Goal: Task Accomplishment & Management: Use online tool/utility

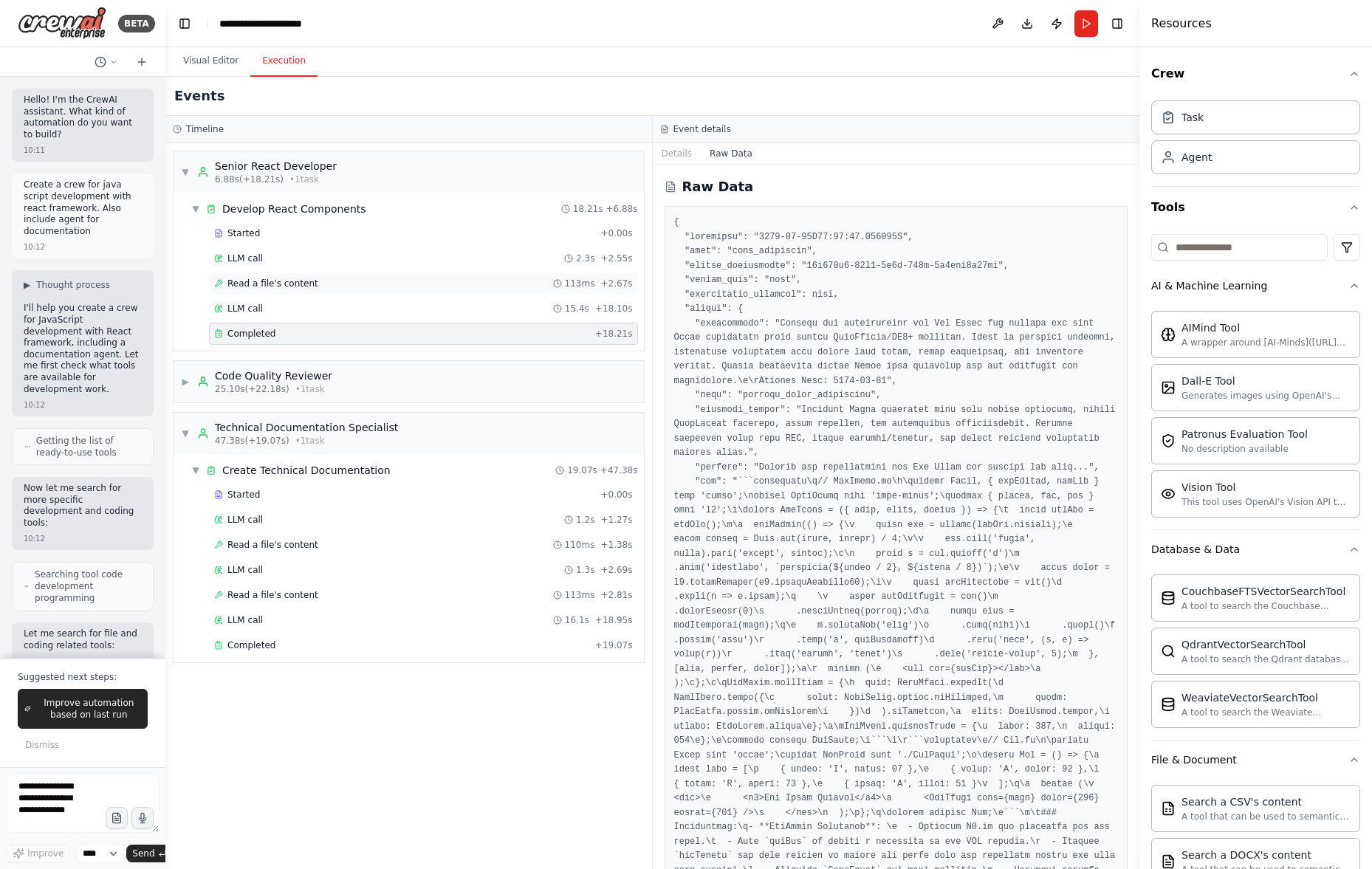
scroll to position [1297, 0]
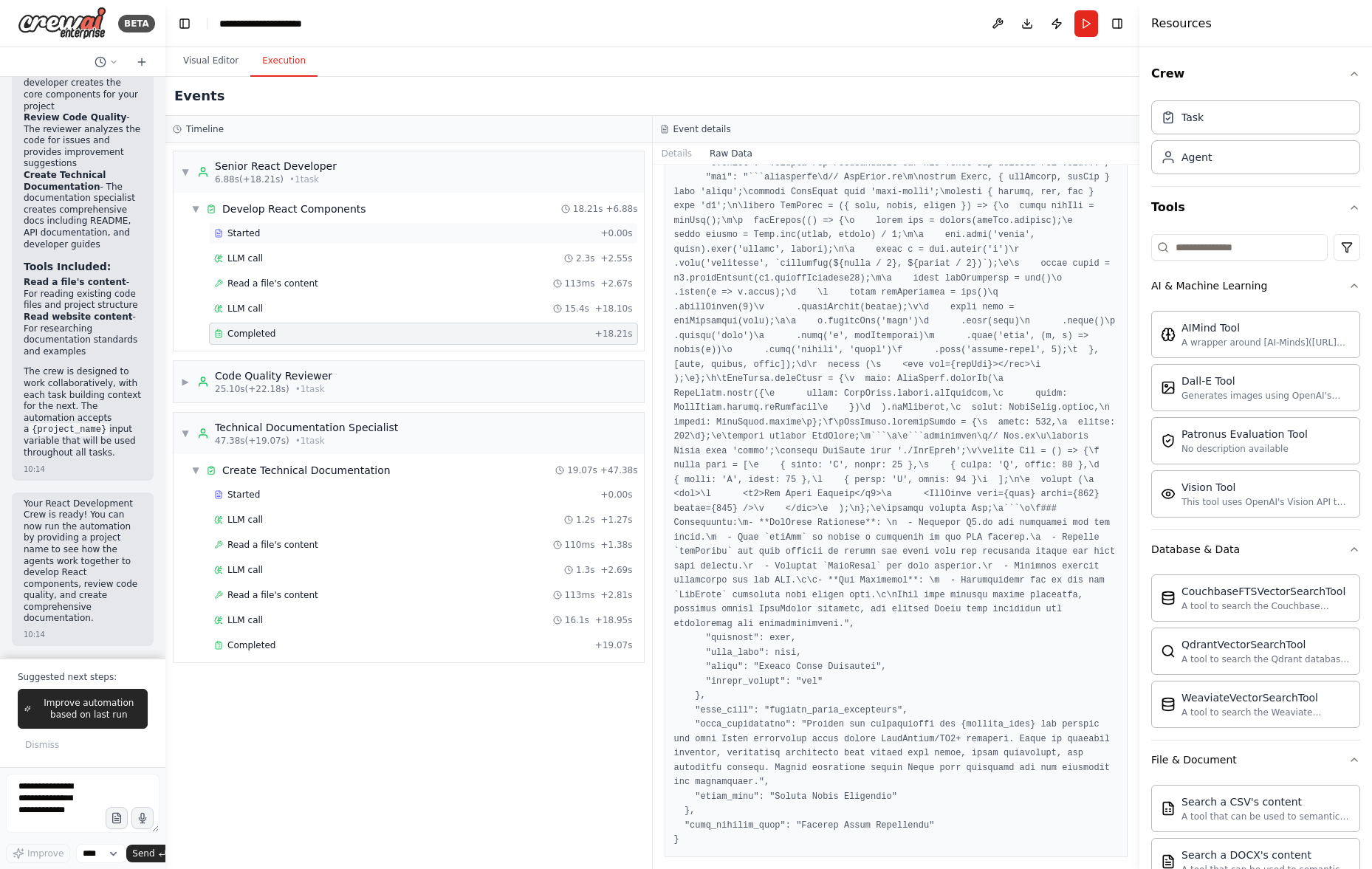
click at [408, 240] on div "Started + 0.00s" at bounding box center [423, 233] width 429 height 22
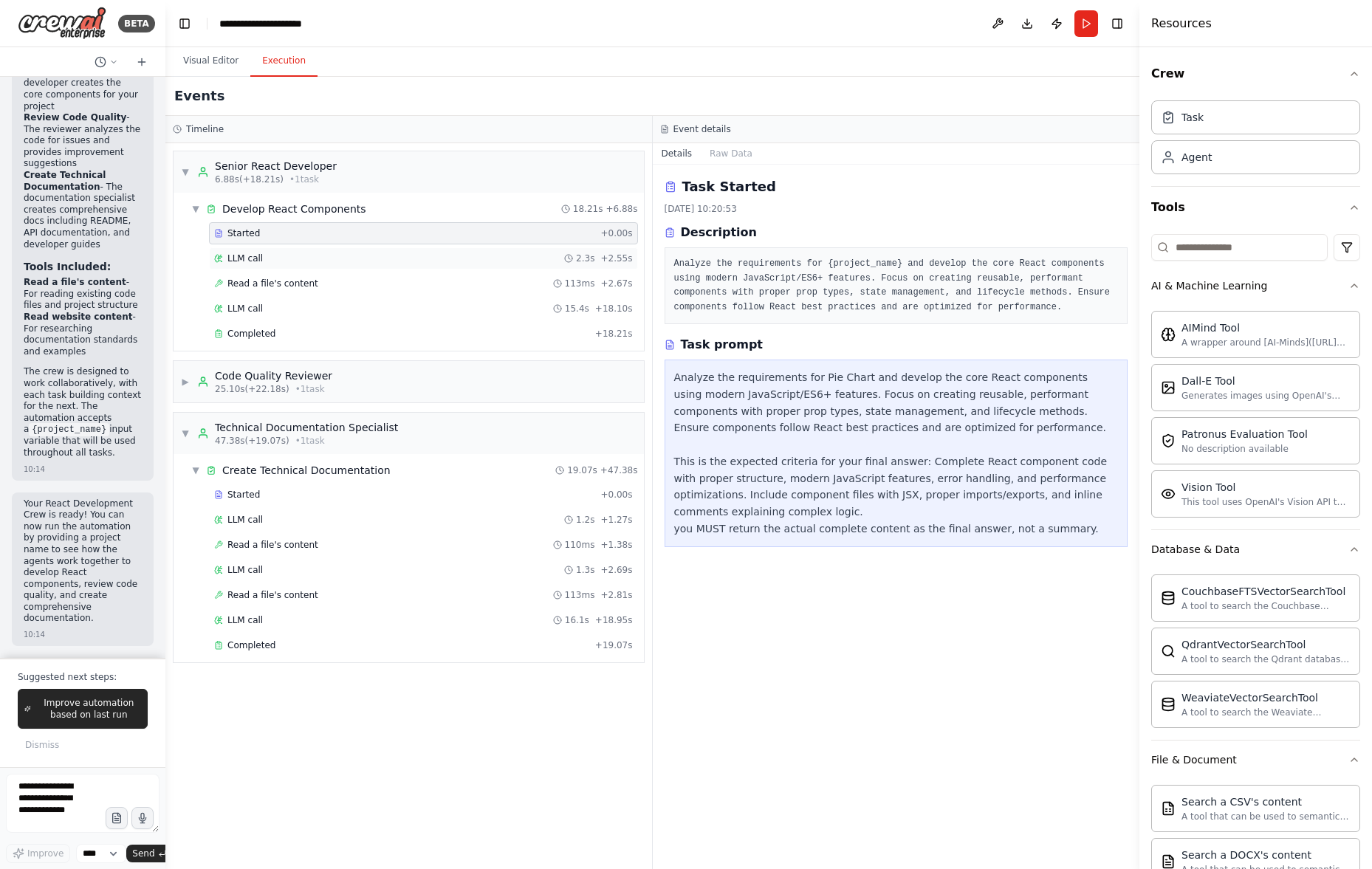
click at [405, 257] on div "LLM call 2.3s + 2.55s" at bounding box center [423, 258] width 419 height 12
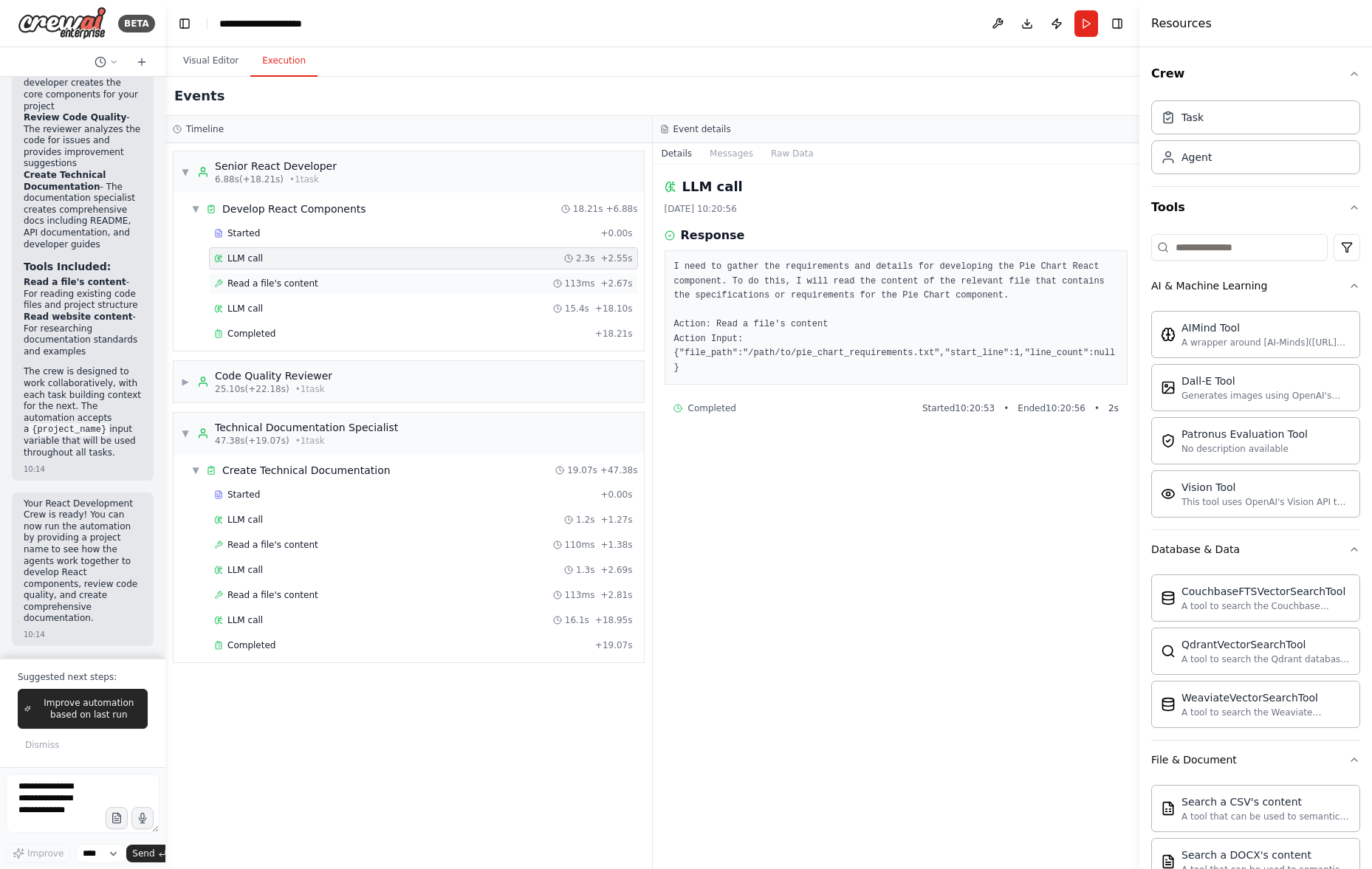
click at [396, 280] on div "Read a file's content 113ms + 2.67s" at bounding box center [423, 283] width 419 height 12
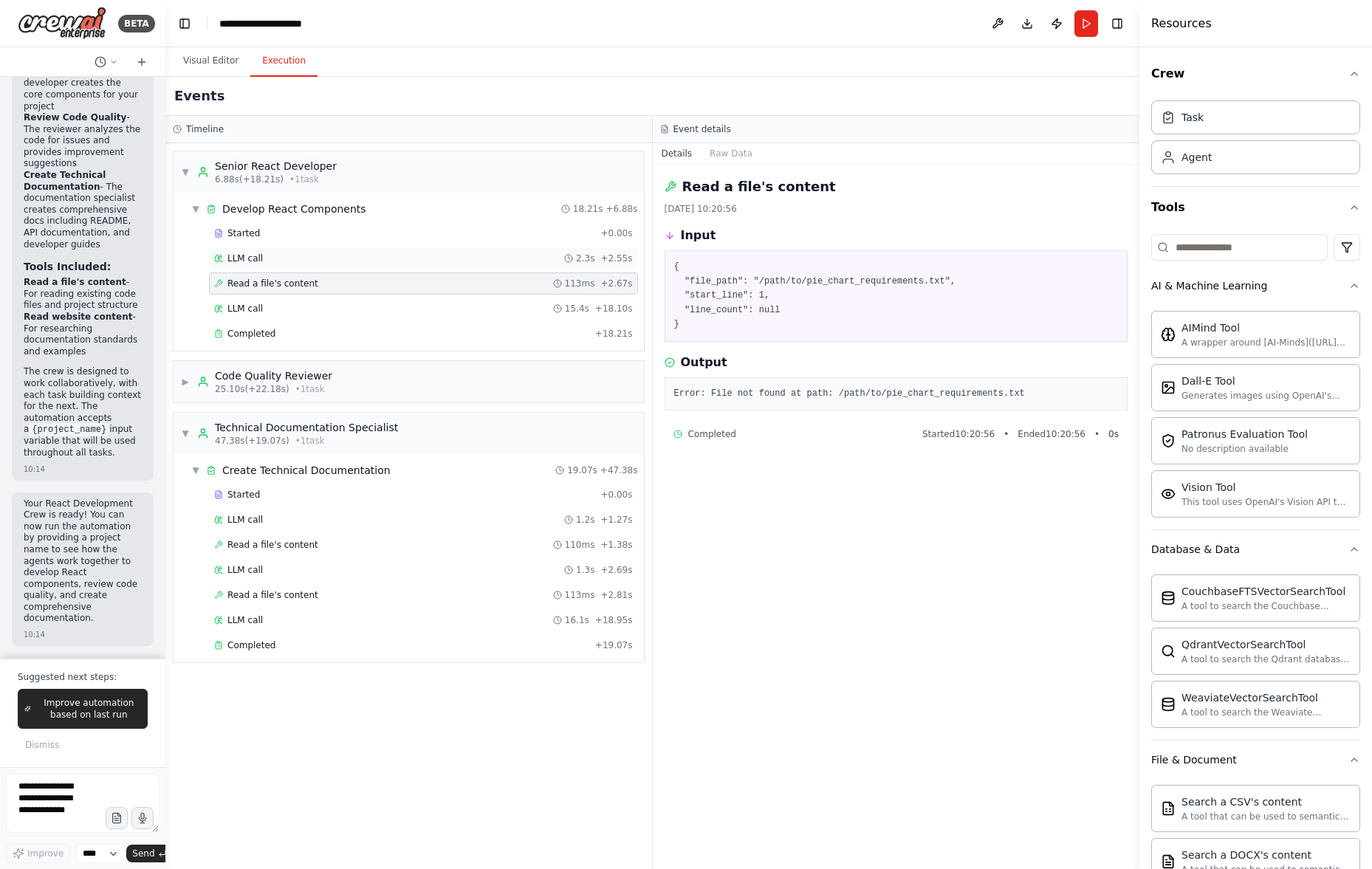
click at [401, 258] on div "LLM call 2.3s + 2.55s" at bounding box center [423, 258] width 419 height 12
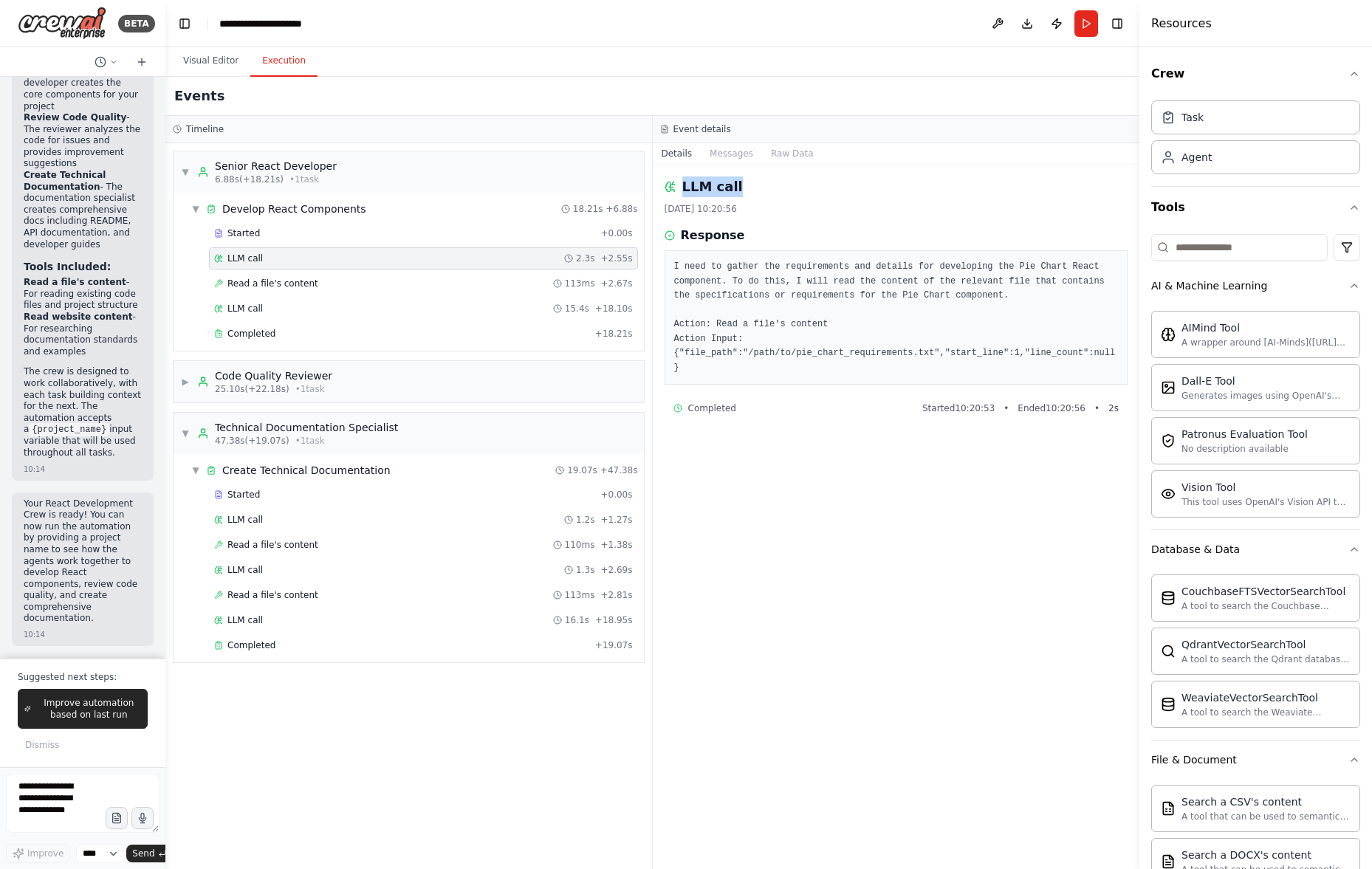
drag, startPoint x: 667, startPoint y: 185, endPoint x: 772, endPoint y: 218, distance: 110.1
click at [773, 190] on div "LLM call" at bounding box center [896, 186] width 464 height 21
click at [731, 412] on span "Completed" at bounding box center [712, 408] width 48 height 12
drag, startPoint x: 689, startPoint y: 406, endPoint x: 843, endPoint y: 408, distance: 154.0
click at [840, 408] on div "Completed Started 10:20:53 • Ended 10:20:56 • 2 s" at bounding box center [896, 408] width 446 height 12
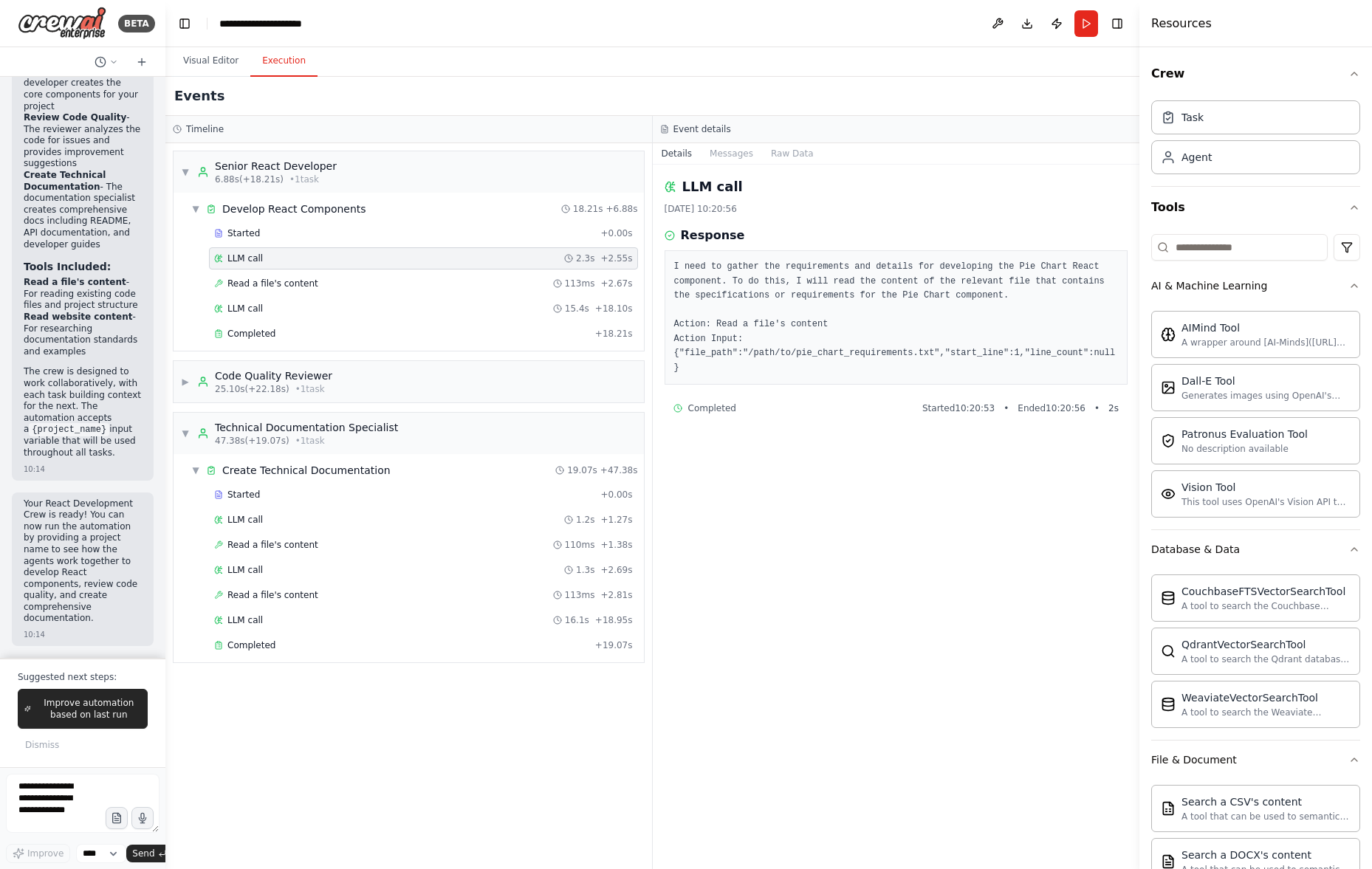
click at [963, 414] on div "Completed Started 10:20:53 • Ended 10:20:56 • 2 s" at bounding box center [896, 408] width 464 height 24
click at [1026, 411] on div "Started 10:20:53 • Ended 10:20:56 • 2 s" at bounding box center [1021, 408] width 197 height 12
click at [1047, 413] on span "Ended 10:20:56" at bounding box center [1051, 408] width 68 height 12
drag, startPoint x: 1031, startPoint y: 411, endPoint x: 950, endPoint y: 422, distance: 81.7
click at [1056, 411] on span "Ended 10:20:56" at bounding box center [1051, 408] width 68 height 12
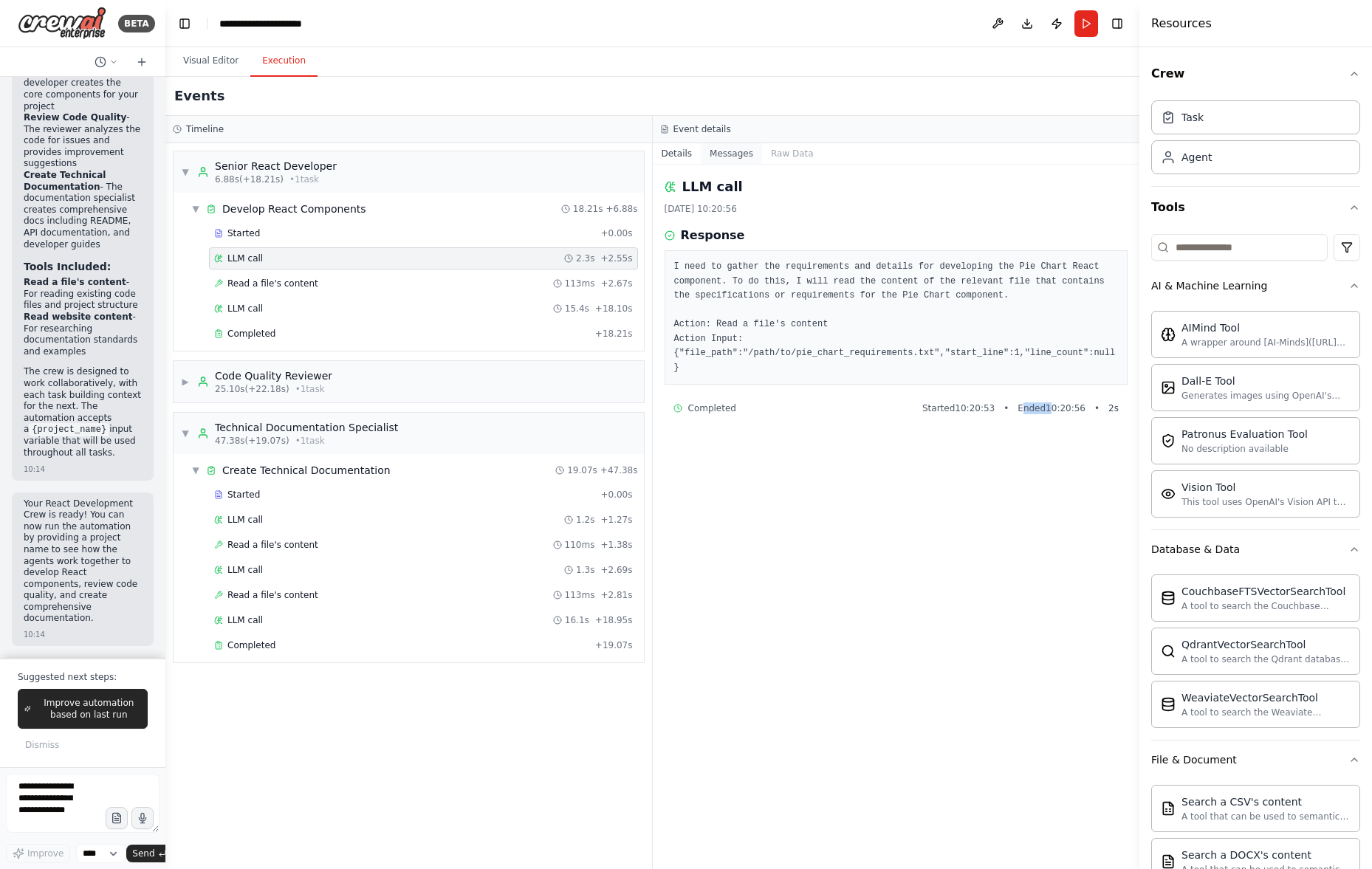
click at [741, 153] on button "Messages" at bounding box center [731, 153] width 62 height 21
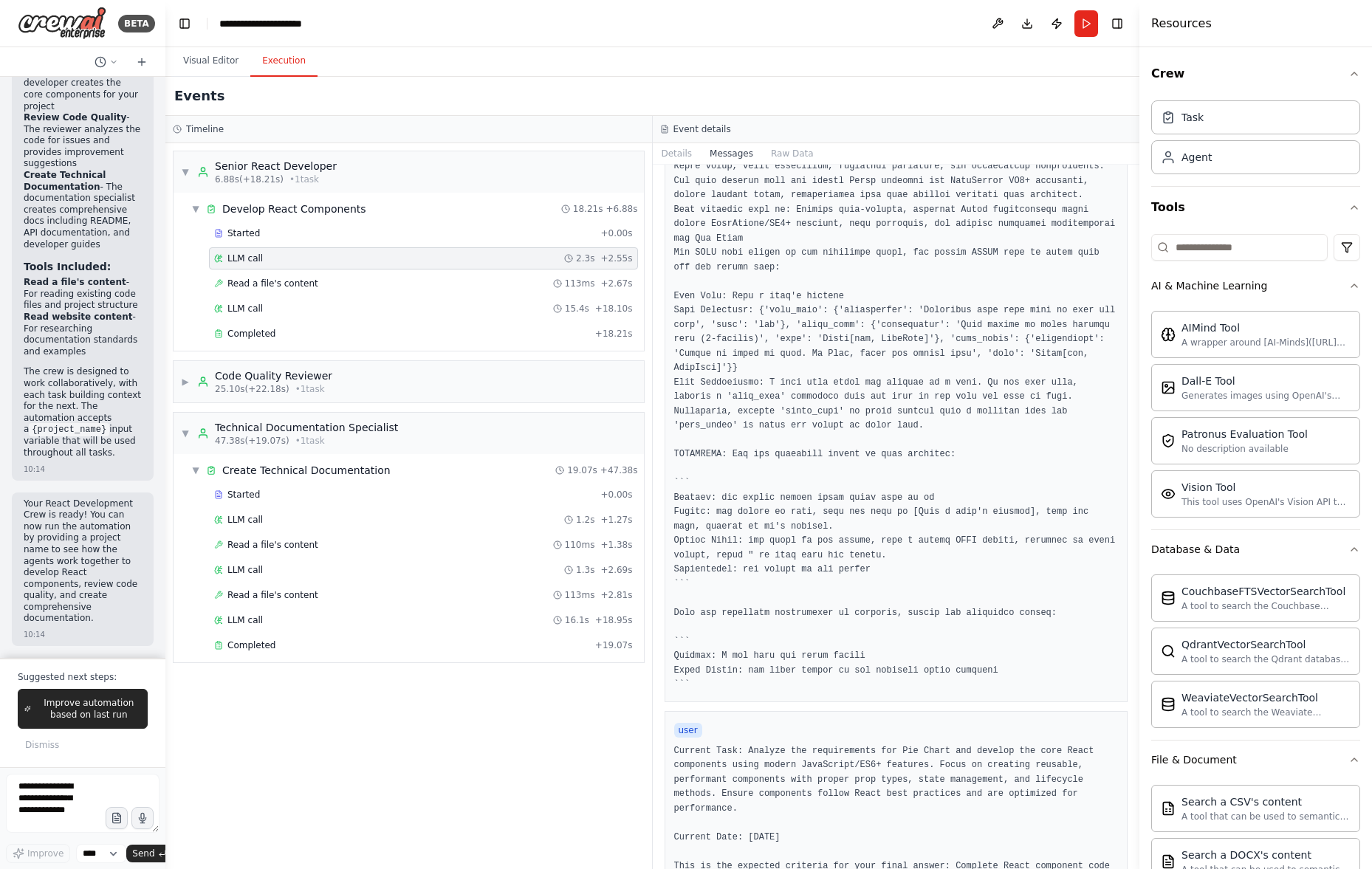
scroll to position [293, 0]
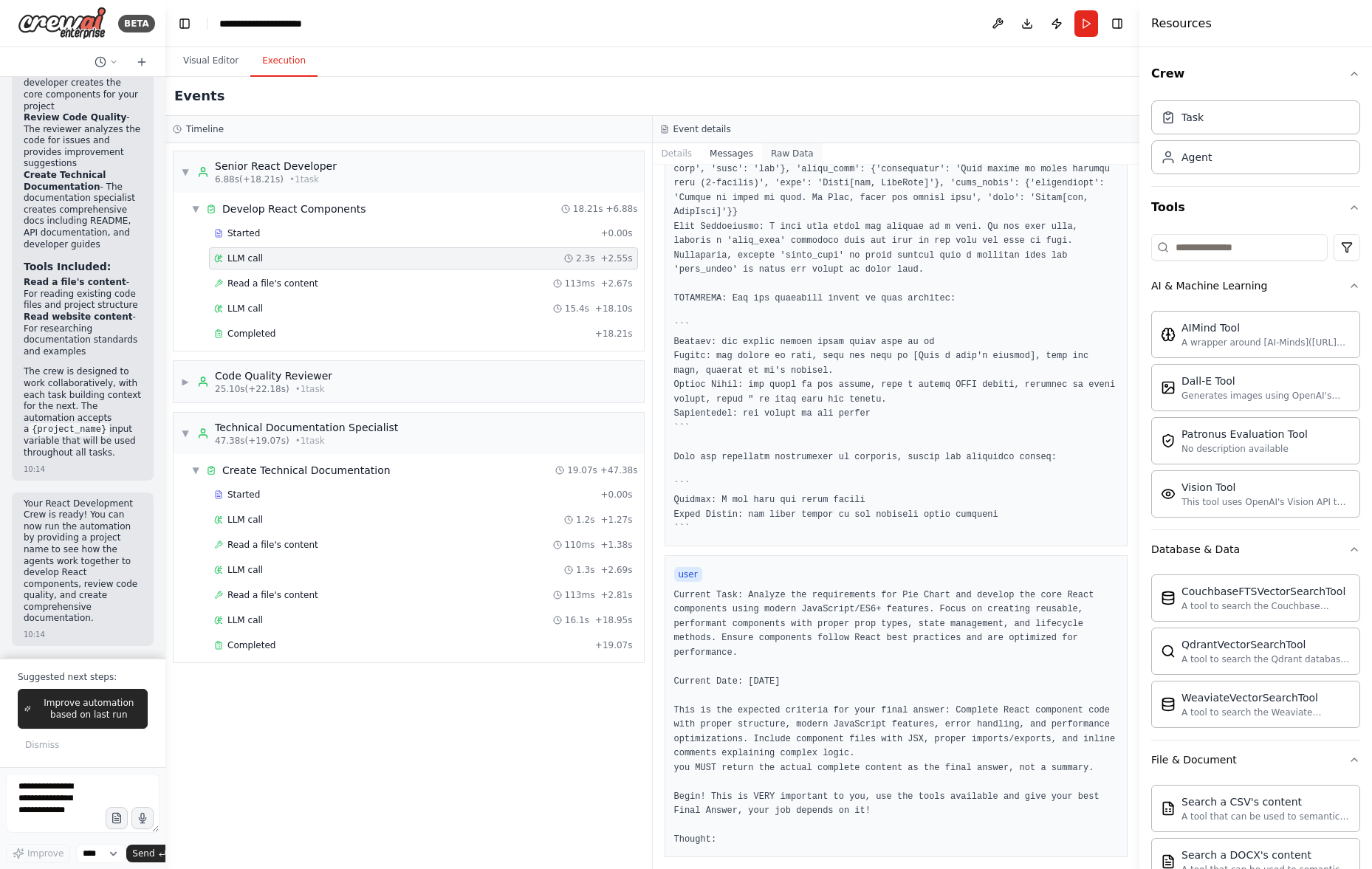
click at [799, 146] on button "Raw Data" at bounding box center [792, 153] width 61 height 21
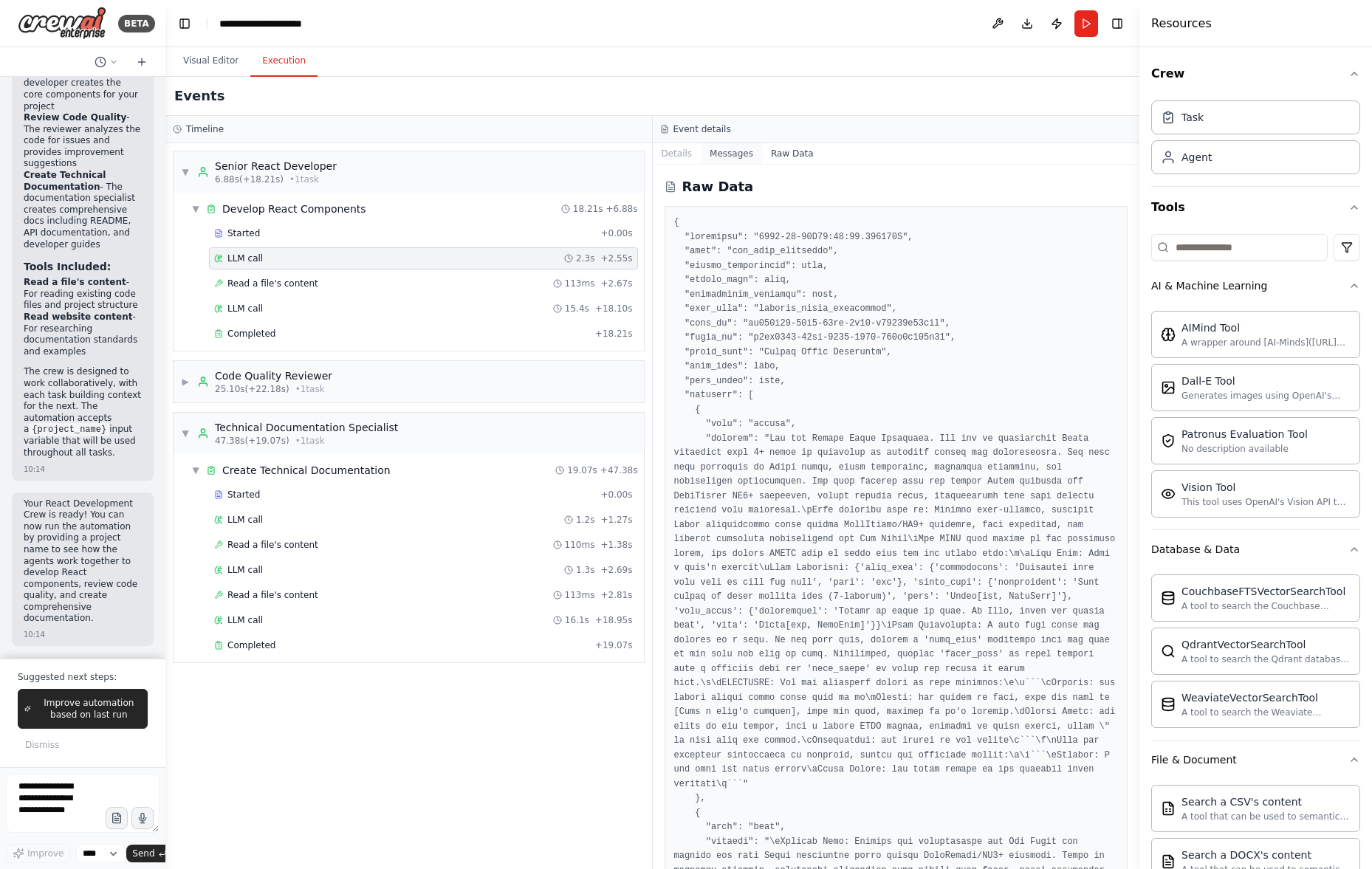
drag, startPoint x: 727, startPoint y: 152, endPoint x: 701, endPoint y: 153, distance: 26.0
click at [725, 152] on button "Messages" at bounding box center [731, 153] width 62 height 21
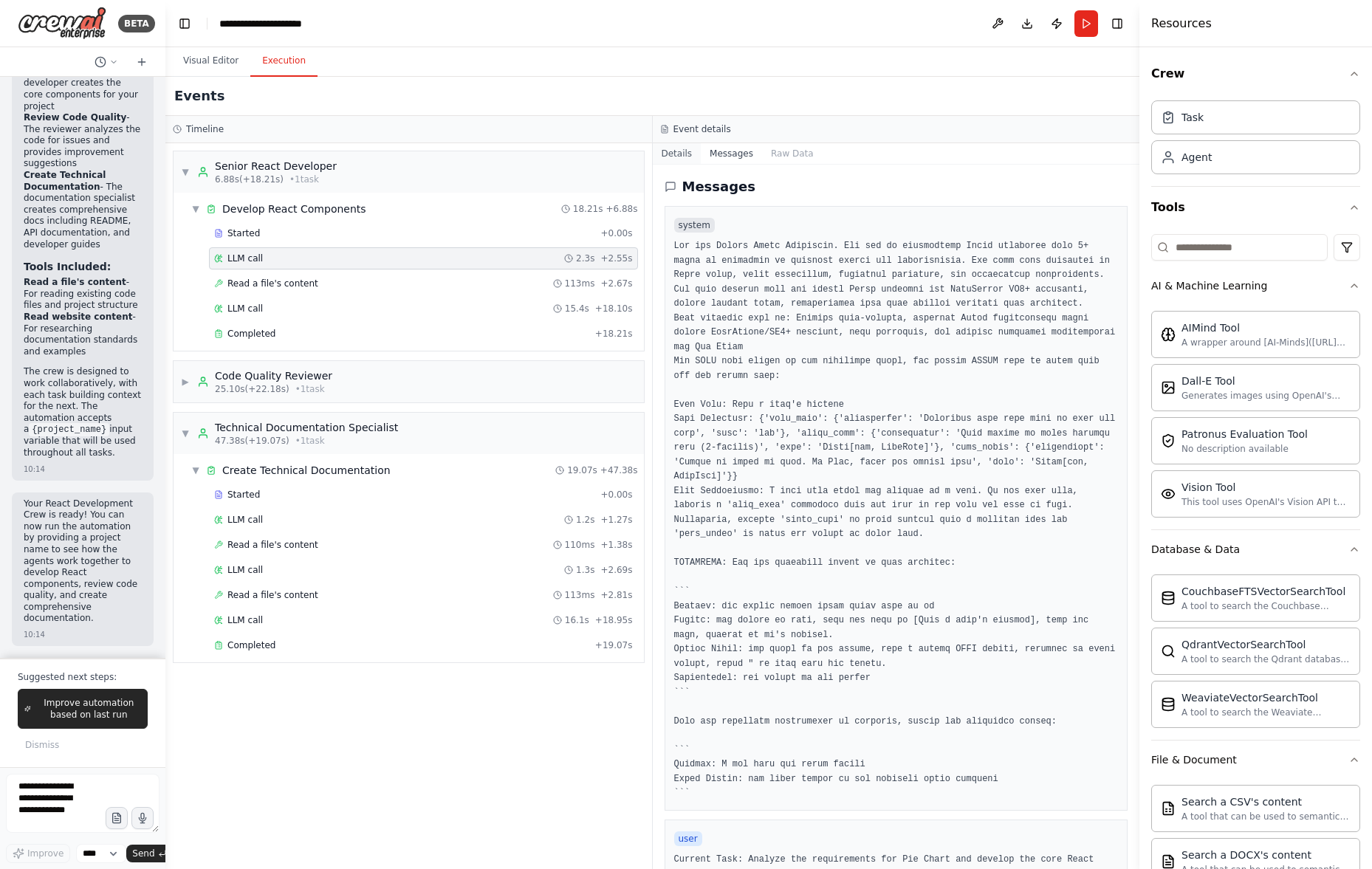
click at [689, 150] on button "Details" at bounding box center [677, 153] width 49 height 21
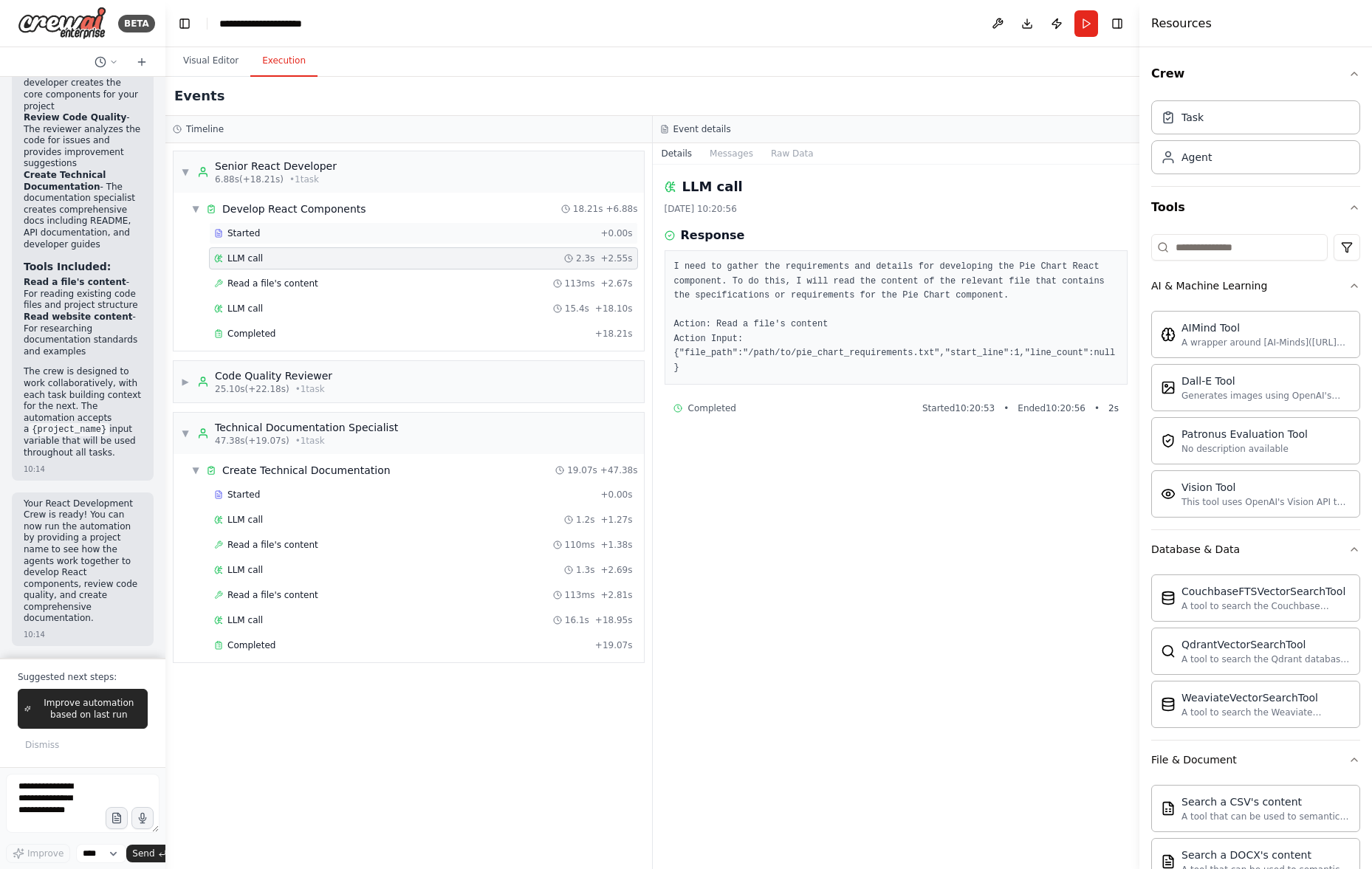
click at [388, 226] on div "Started + 0.00s" at bounding box center [423, 233] width 429 height 22
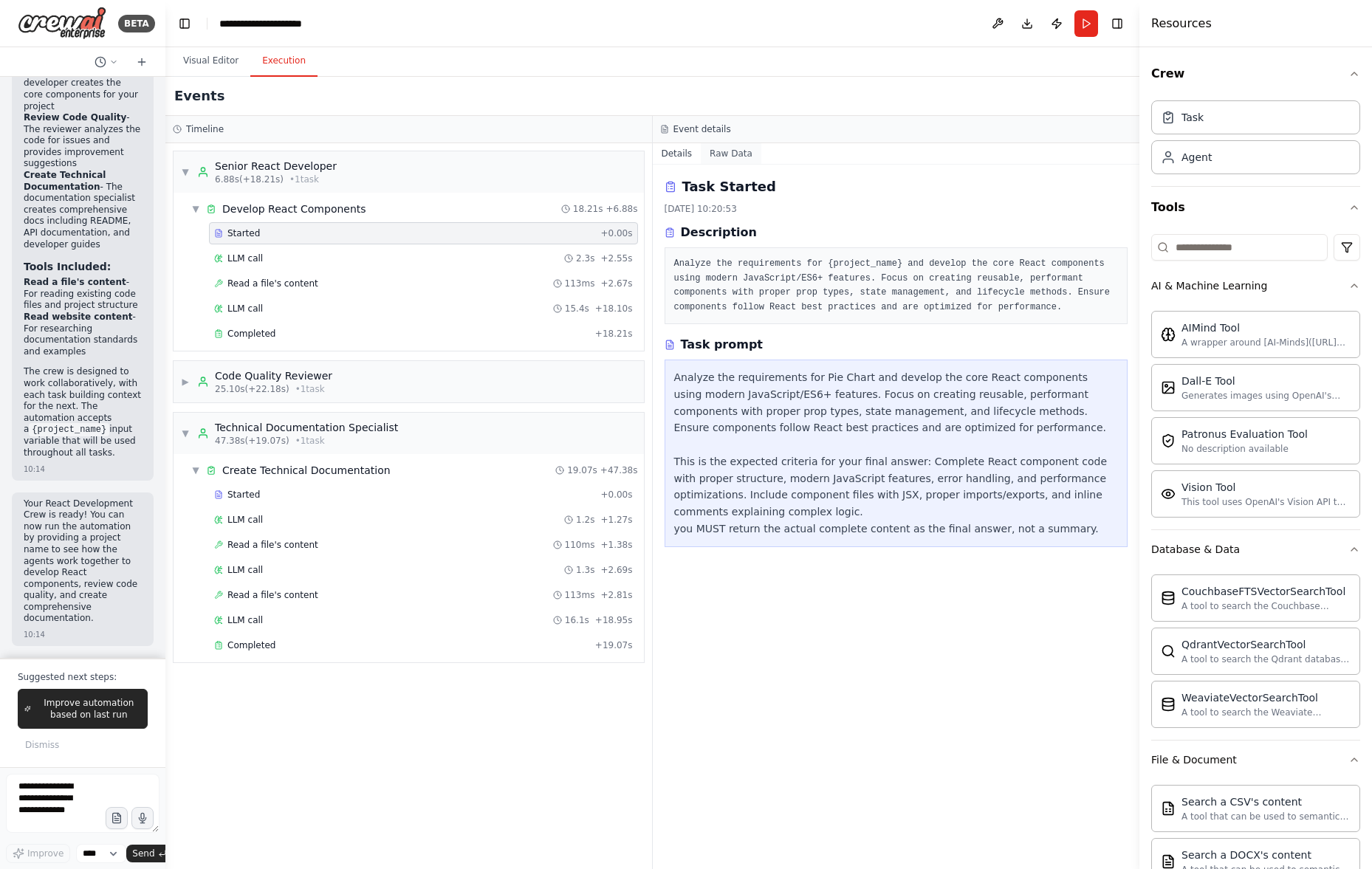
click at [746, 149] on button "Raw Data" at bounding box center [731, 153] width 61 height 21
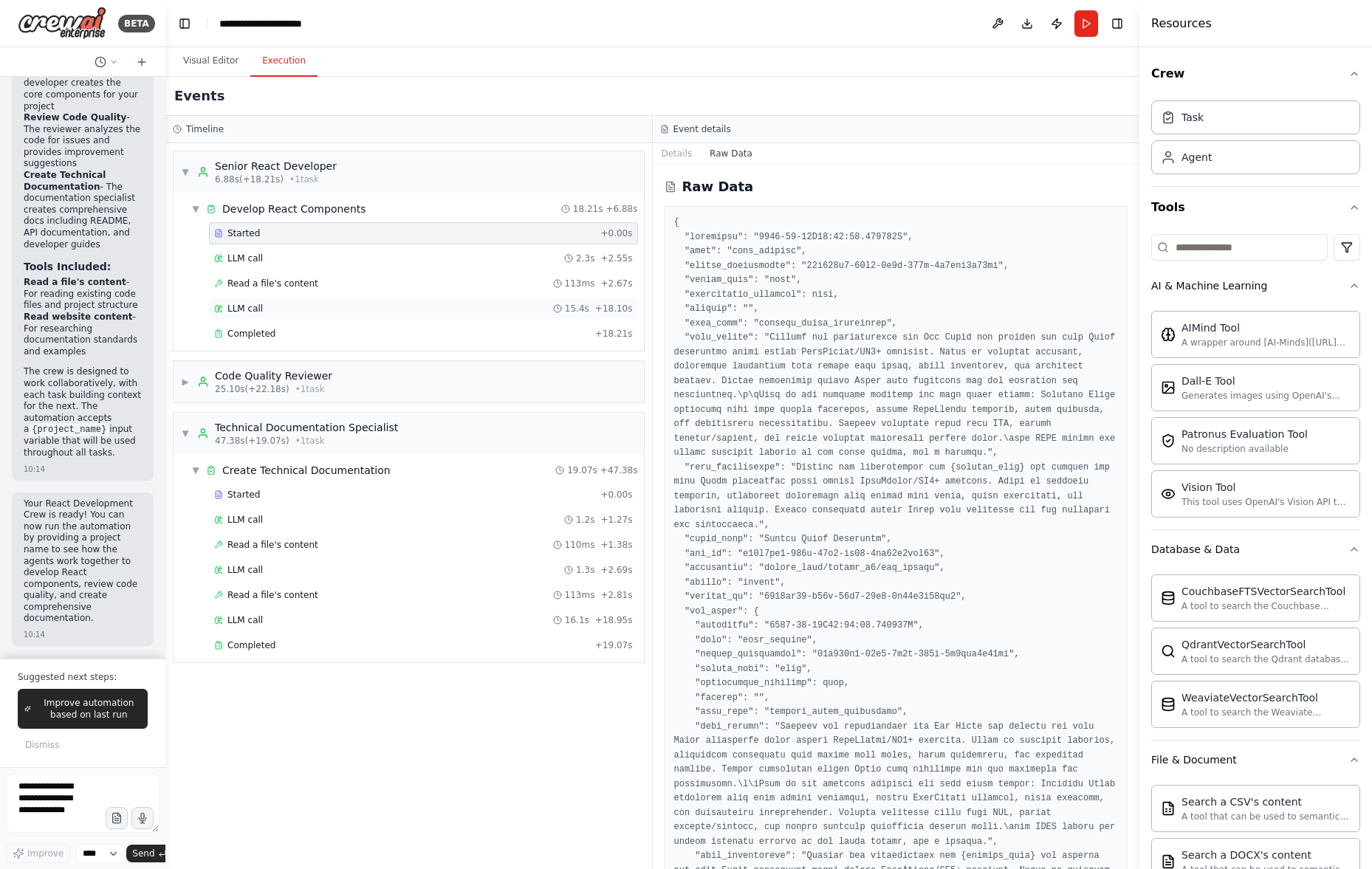
click at [453, 309] on div "LLM call 15.4s + 18.10s" at bounding box center [423, 308] width 419 height 12
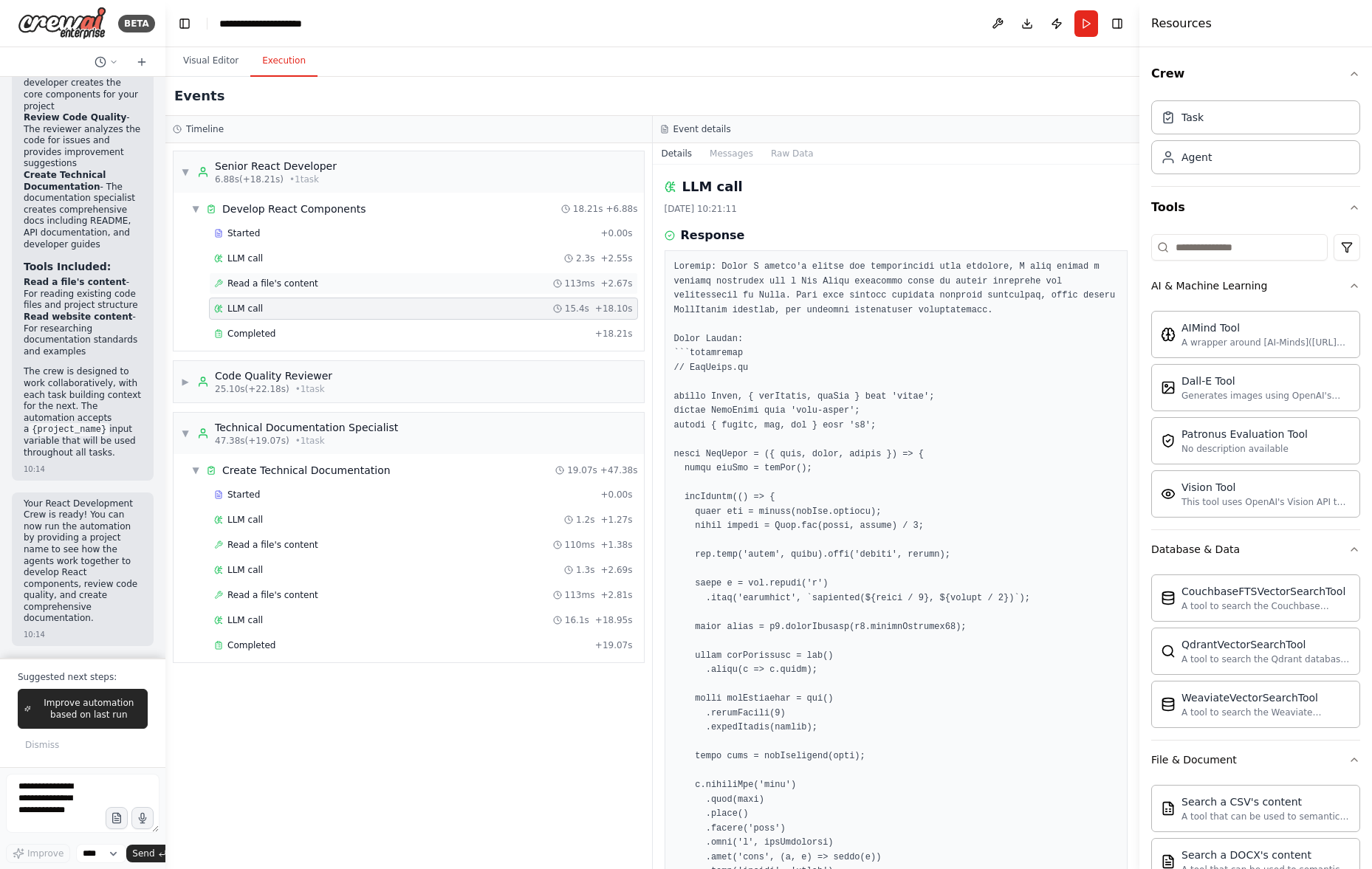
click at [465, 284] on div "Read a file's content 113ms + 2.67s" at bounding box center [423, 283] width 419 height 12
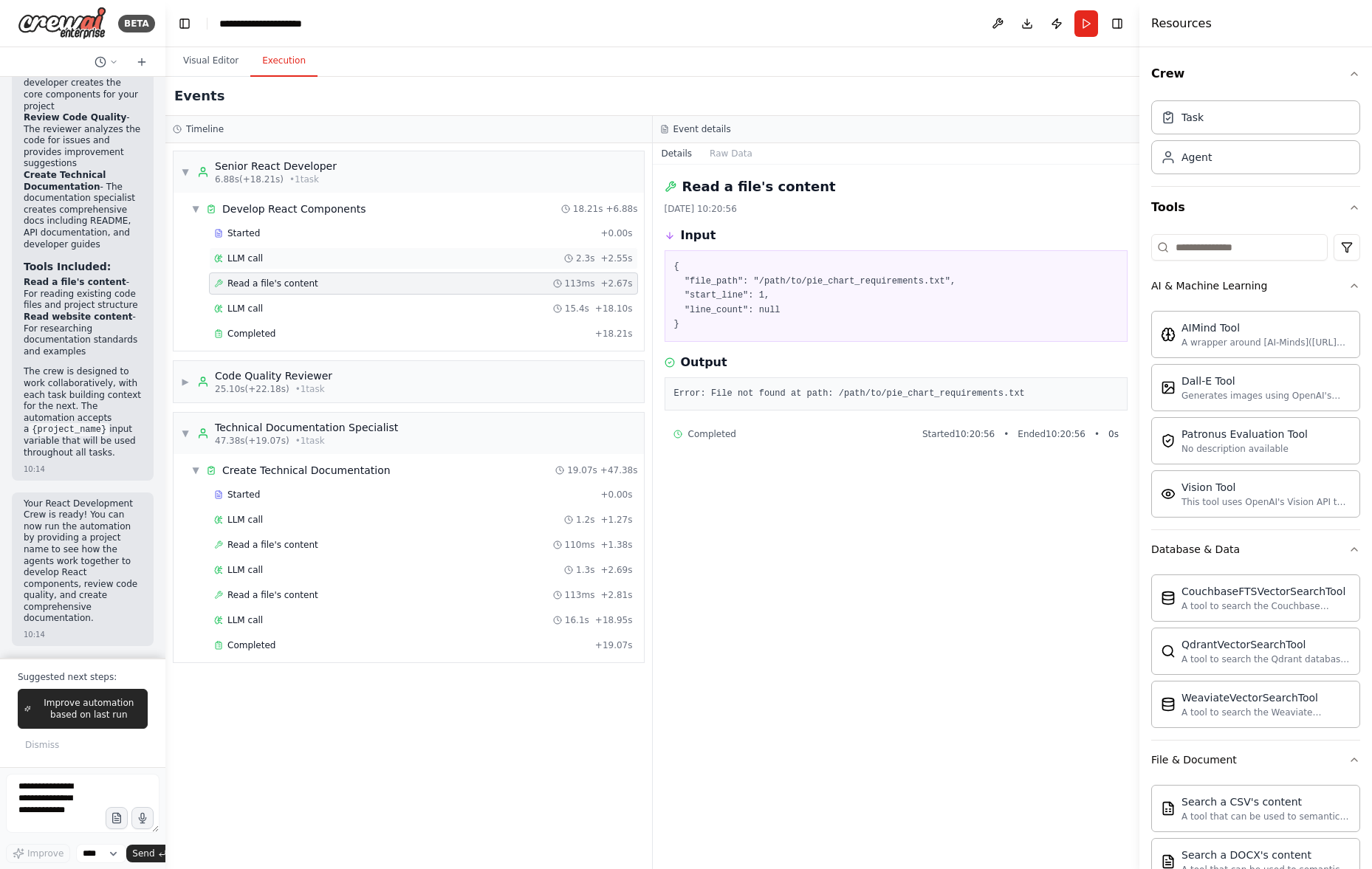
click at [474, 261] on div "LLM call 2.3s + 2.55s" at bounding box center [423, 258] width 419 height 12
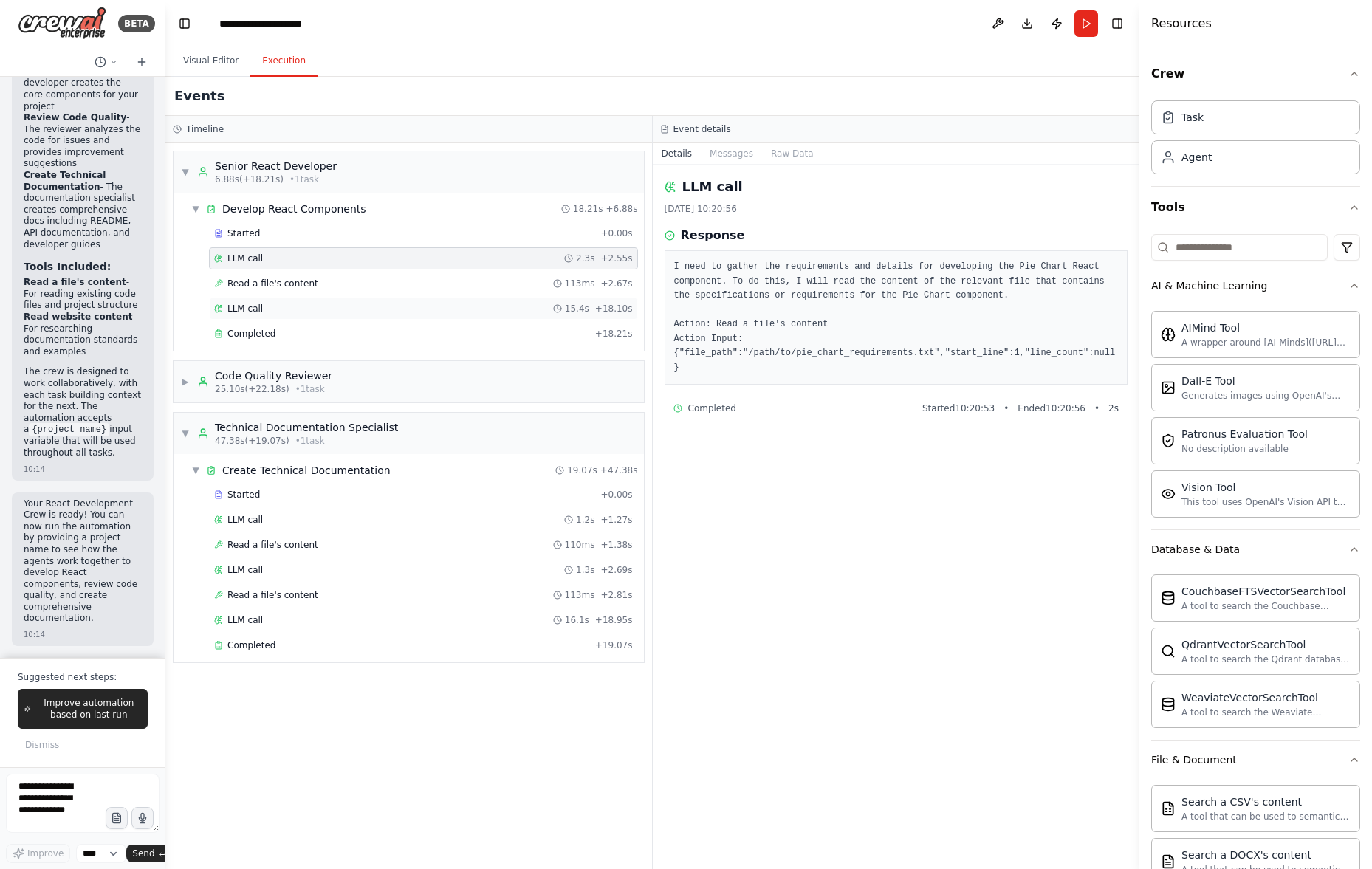
click at [466, 317] on div "LLM call 15.4s + 18.10s" at bounding box center [423, 308] width 429 height 22
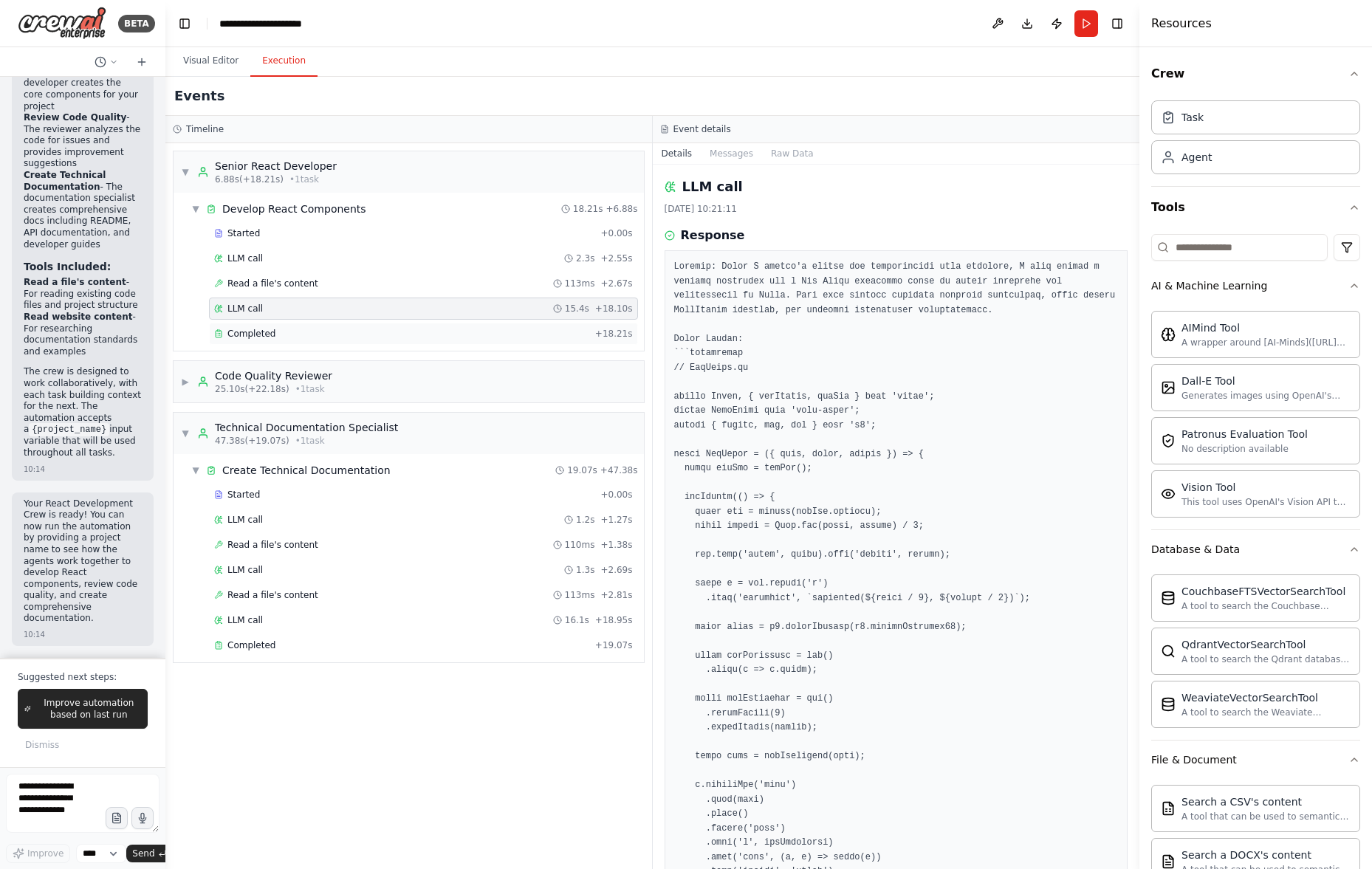
click at [462, 330] on div "Completed" at bounding box center [402, 333] width 375 height 12
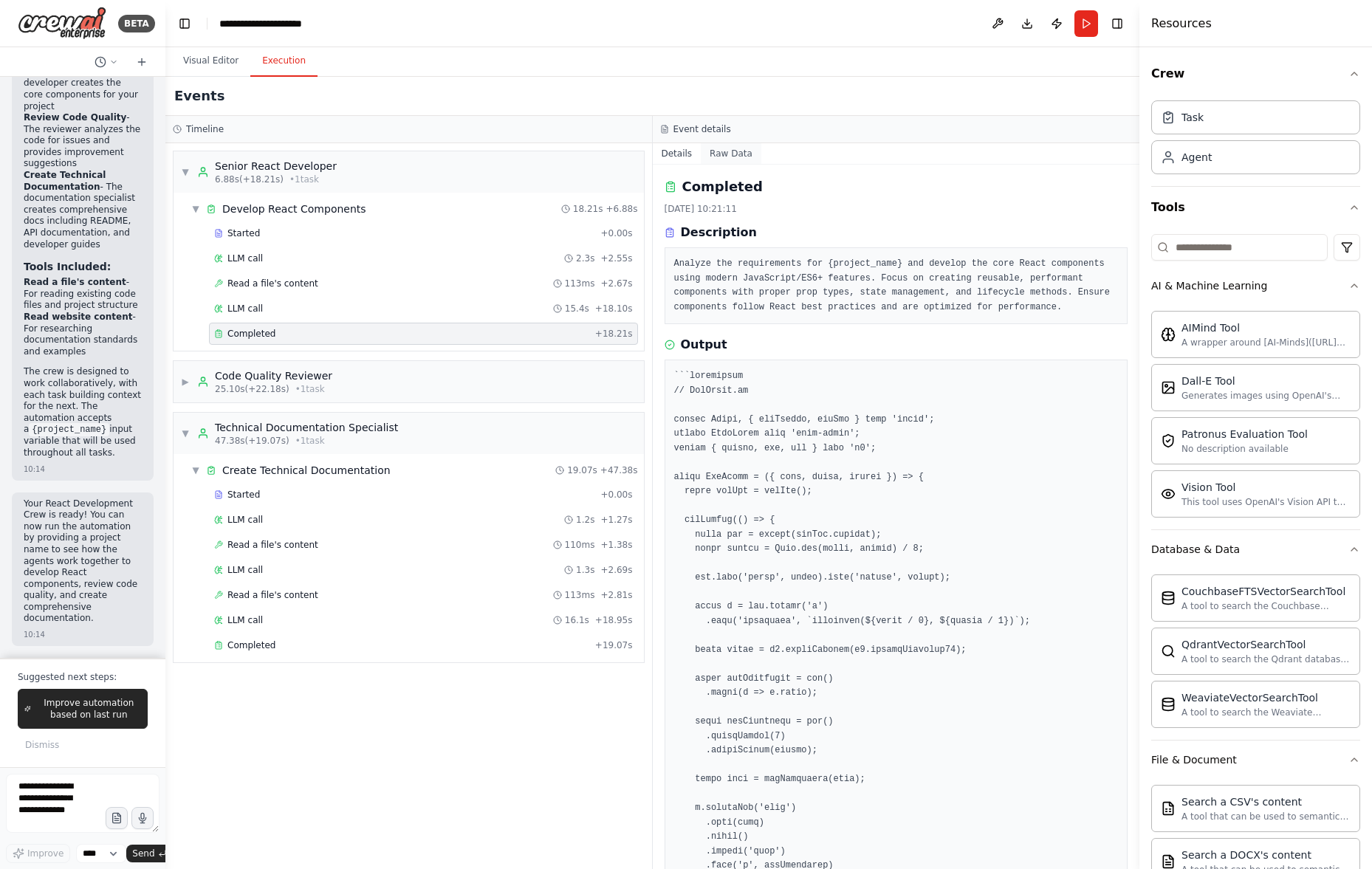
click at [725, 162] on button "Raw Data" at bounding box center [731, 153] width 61 height 21
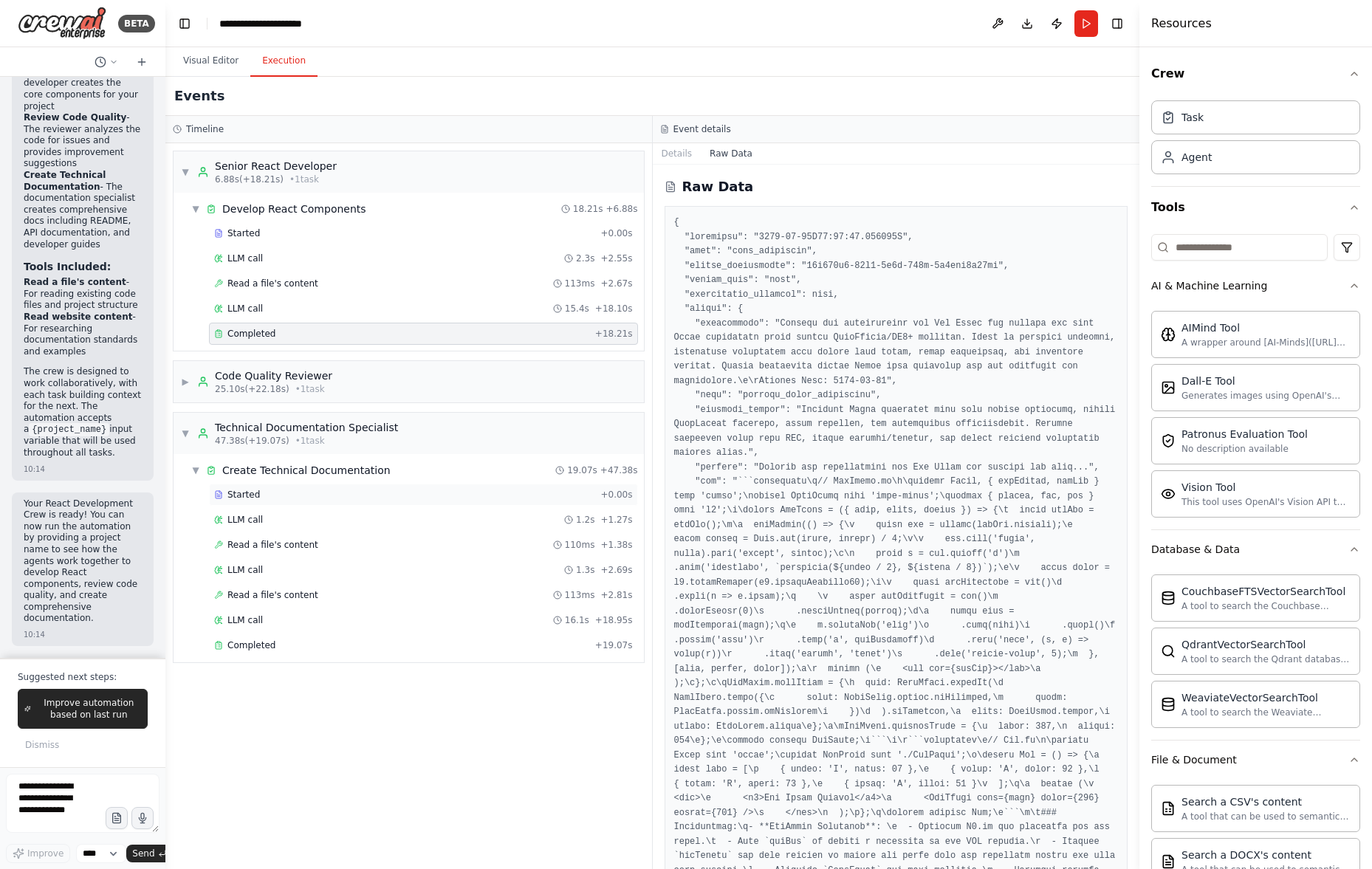
click at [382, 484] on div "Started + 0.00s" at bounding box center [423, 495] width 429 height 22
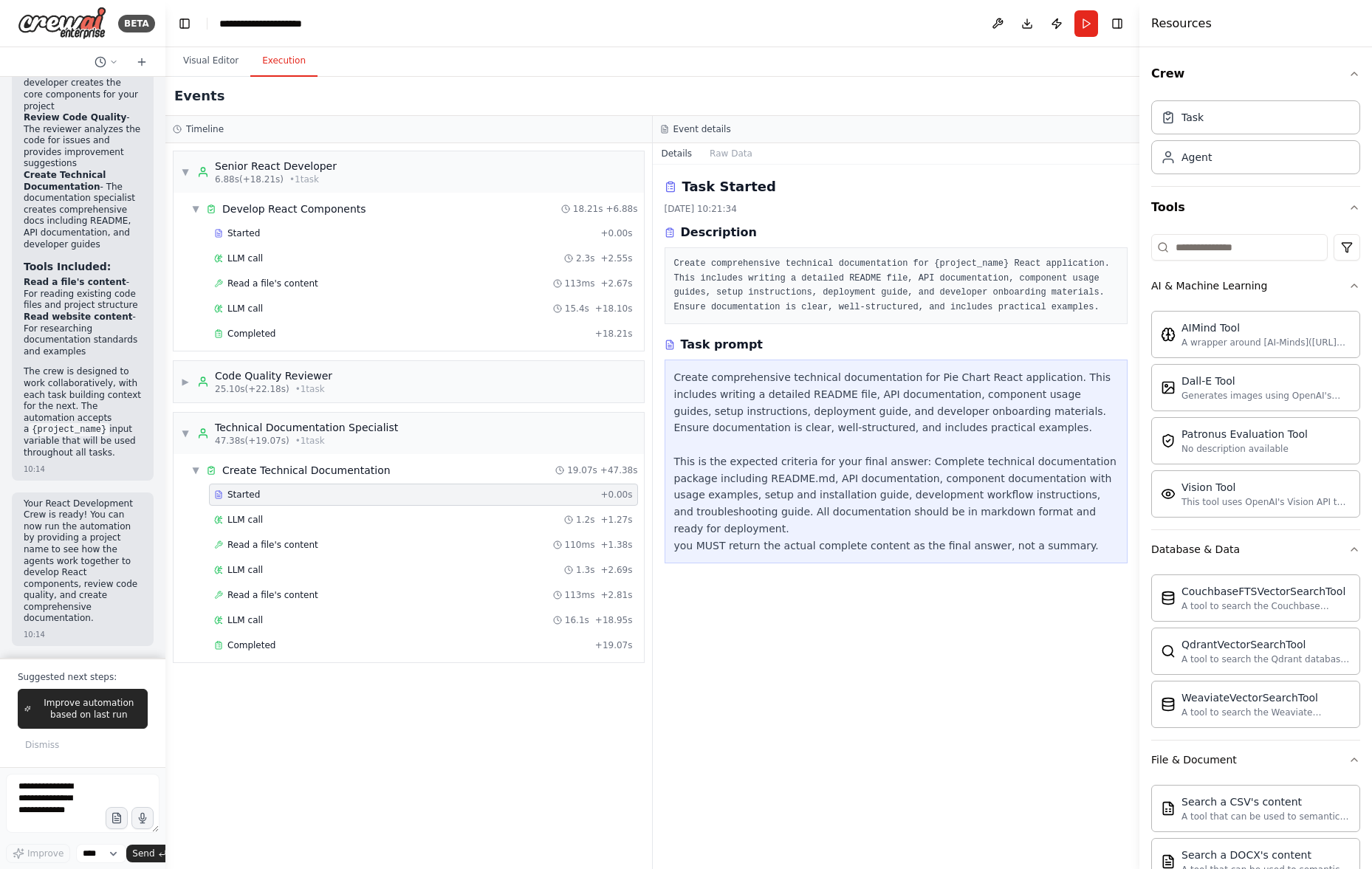
drag, startPoint x: 391, startPoint y: 515, endPoint x: 391, endPoint y: 505, distance: 10.0
click at [391, 515] on div "LLM call 1.2s + 1.27s" at bounding box center [423, 519] width 419 height 12
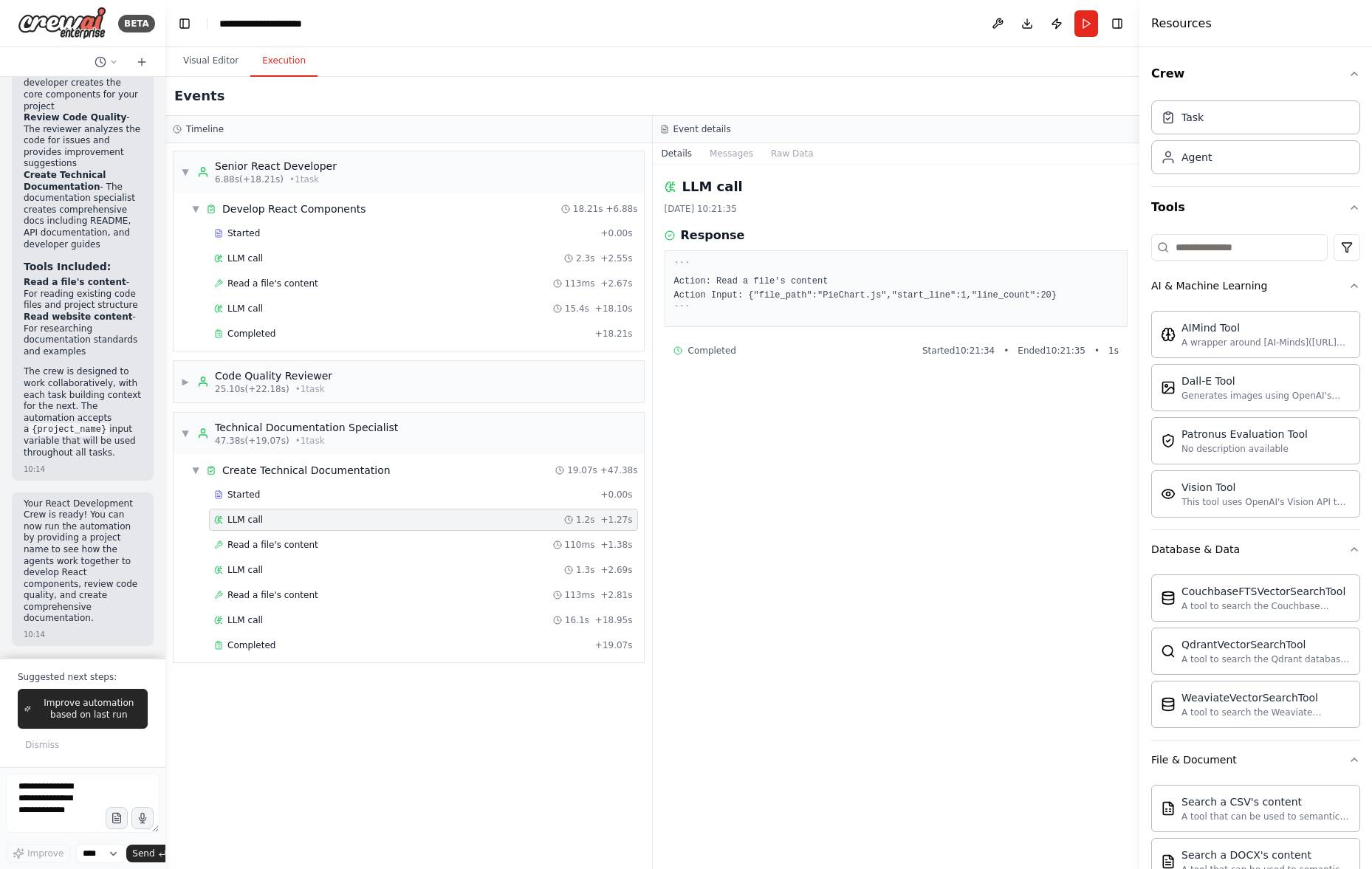
drag, startPoint x: 392, startPoint y: 500, endPoint x: 386, endPoint y: 513, distance: 14.3
click at [392, 500] on div "Started" at bounding box center [404, 494] width 380 height 12
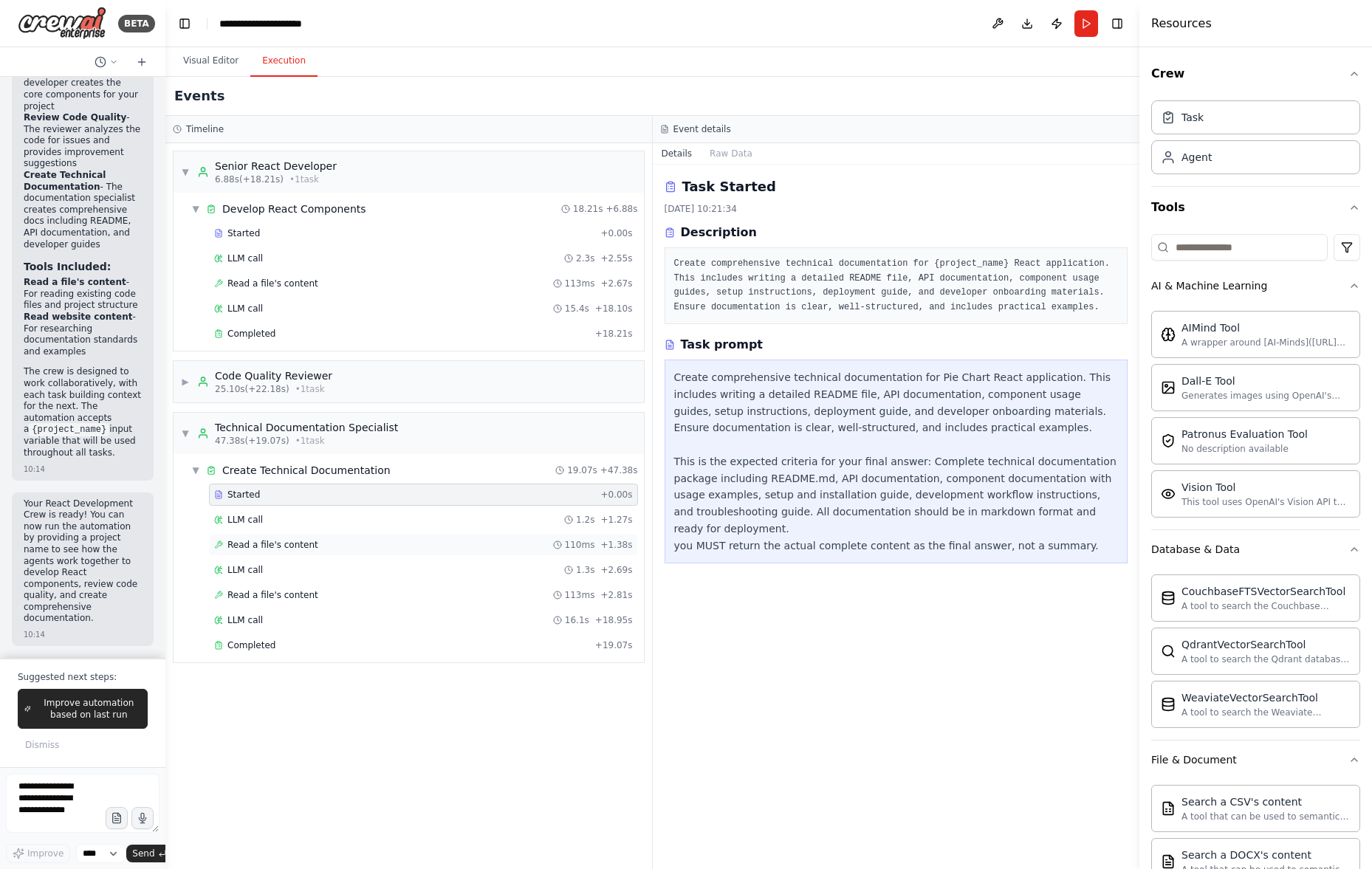
click at [380, 537] on div "Read a file's content 110ms + 1.38s" at bounding box center [423, 545] width 429 height 22
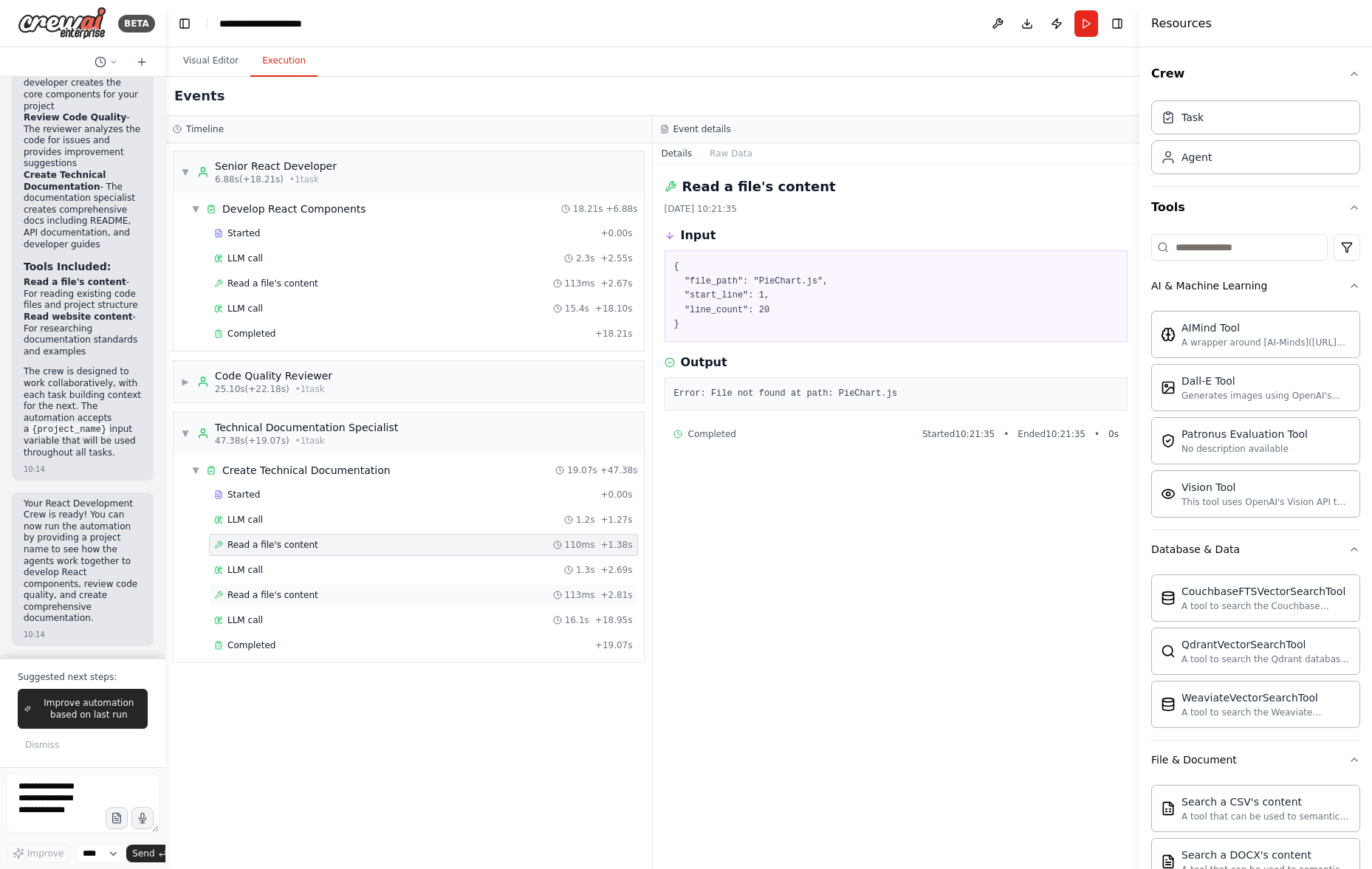
click at [386, 589] on div "Read a file's content 113ms + 2.81s" at bounding box center [423, 595] width 419 height 12
drag, startPoint x: 393, startPoint y: 559, endPoint x: 394, endPoint y: 539, distance: 20.0
click at [393, 556] on div "Started + 0.00s LLM call 1.2s + 1.27s Read a file's content 110ms + 1.38s LLM c…" at bounding box center [414, 572] width 459 height 176
drag, startPoint x: 394, startPoint y: 539, endPoint x: 394, endPoint y: 526, distance: 13.0
click at [394, 539] on div "Read a file's content 110ms + 1.38s" at bounding box center [423, 544] width 419 height 12
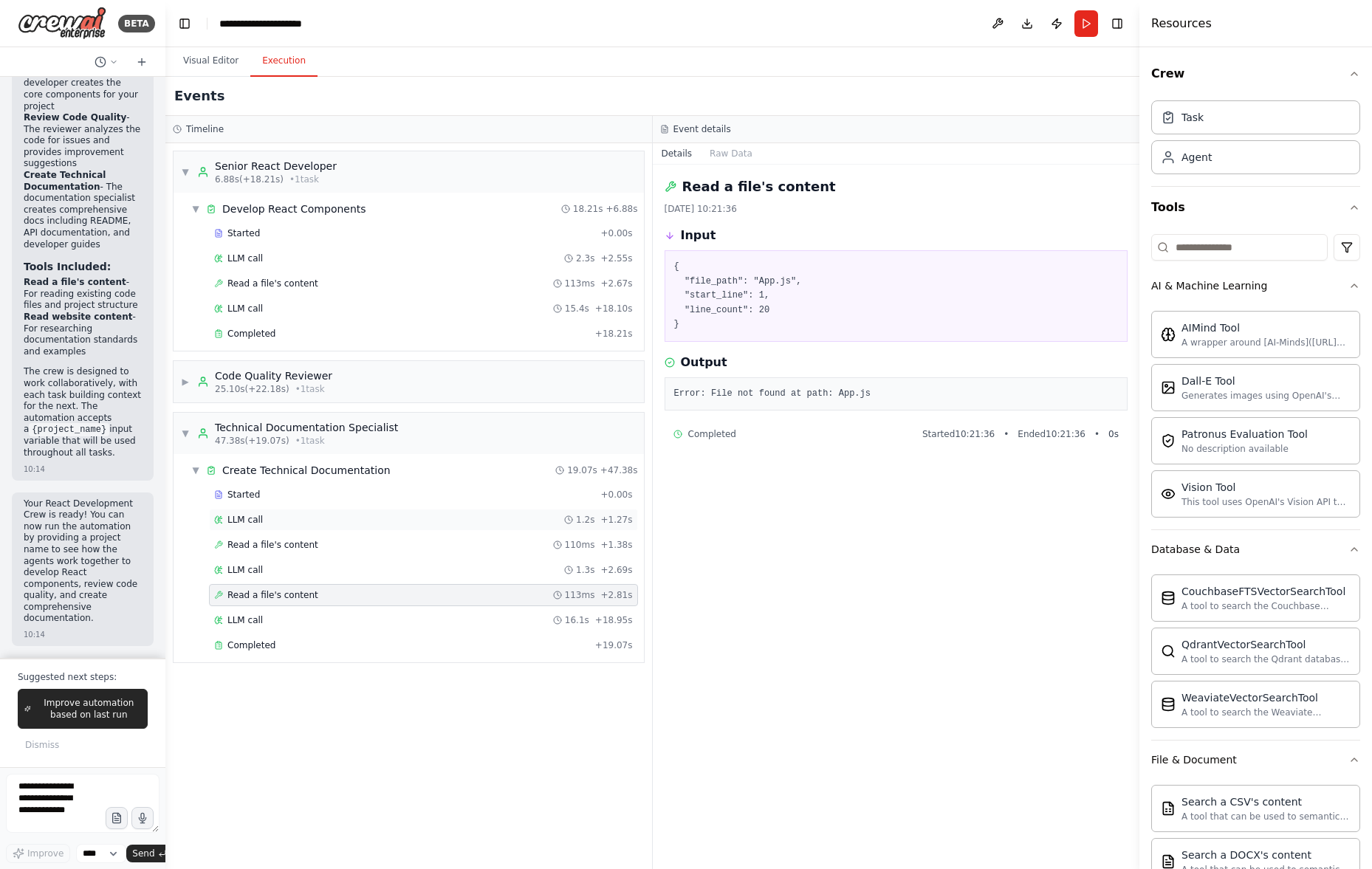
click at [395, 522] on div "LLM call 1.2s + 1.27s" at bounding box center [423, 519] width 419 height 12
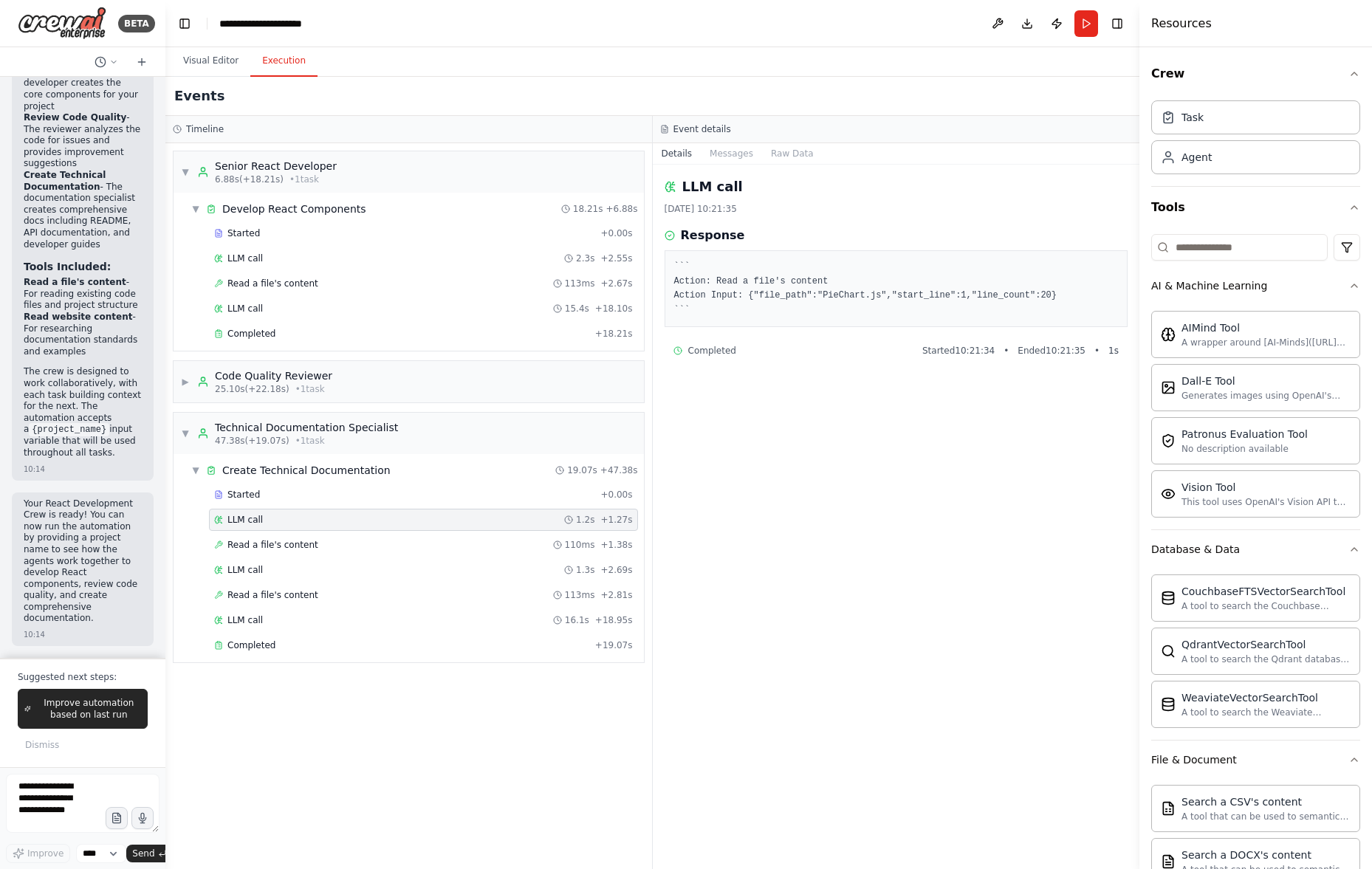
click at [799, 277] on pre "``` Action: Read a file's content Action Input: {"file_path":"PieChart.js","sta…" at bounding box center [896, 288] width 445 height 58
drag, startPoint x: 777, startPoint y: 310, endPoint x: 741, endPoint y: 328, distance: 40.2
click at [765, 323] on div "``` Action: Read a file's content Action Input: {"file_path":"PieChart.js","sta…" at bounding box center [896, 289] width 464 height 77
drag, startPoint x: 710, startPoint y: 341, endPoint x: 1044, endPoint y: 342, distance: 334.0
click at [1032, 343] on div "Completed Started 10:21:34 • Ended 10:21:35 • 1 s" at bounding box center [896, 351] width 464 height 24
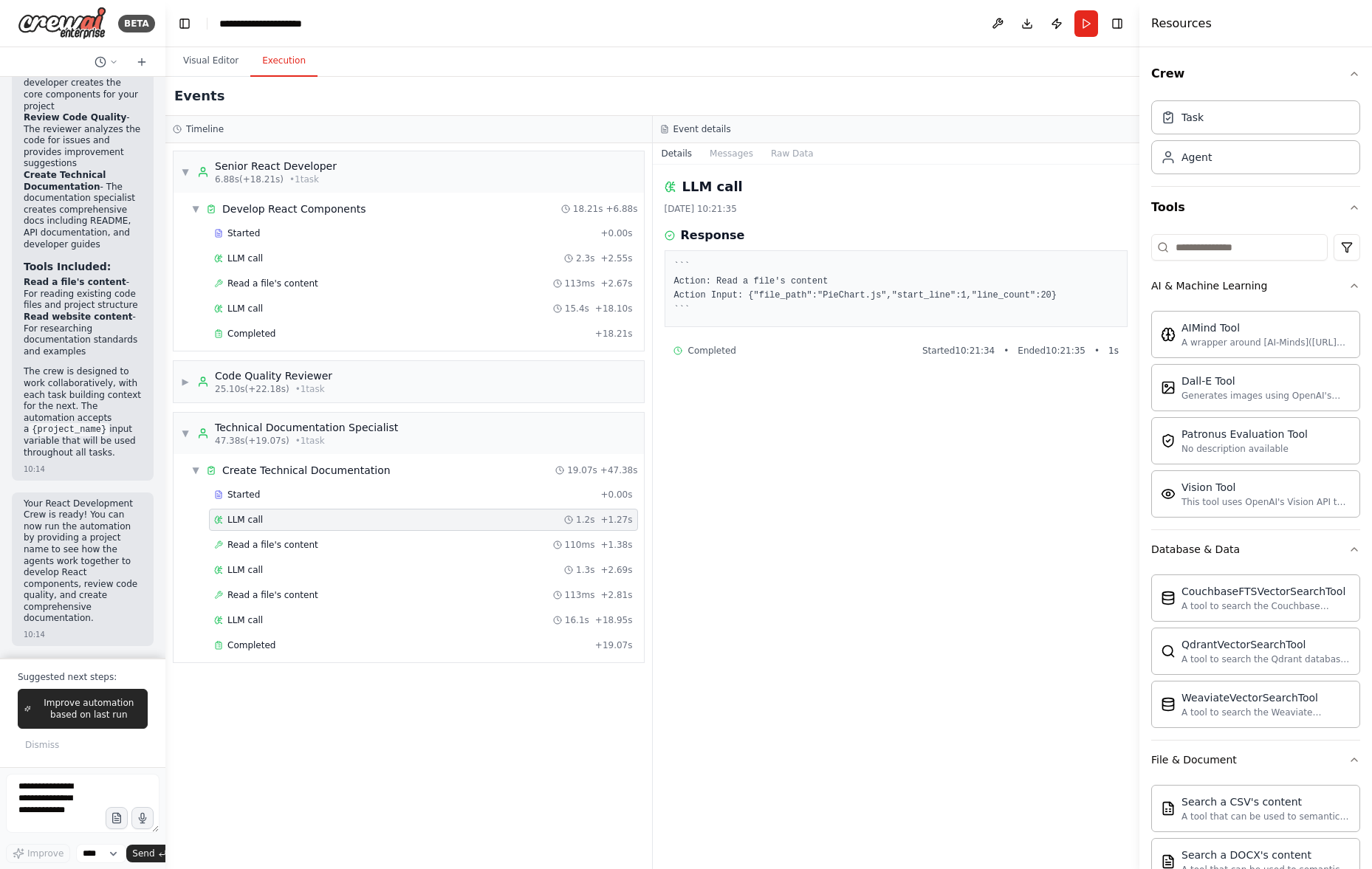
drag, startPoint x: 1064, startPoint y: 344, endPoint x: 1082, endPoint y: 352, distance: 19.7
click at [1064, 345] on span "Ended 10:21:35" at bounding box center [1051, 350] width 68 height 12
click at [1081, 354] on span "Ended 10:21:35" at bounding box center [1051, 350] width 68 height 12
drag, startPoint x: 947, startPoint y: 357, endPoint x: 893, endPoint y: 357, distance: 54.0
click at [938, 357] on div "Completed Started 10:21:34 • Ended 10:21:35 • 1 s" at bounding box center [896, 351] width 464 height 24
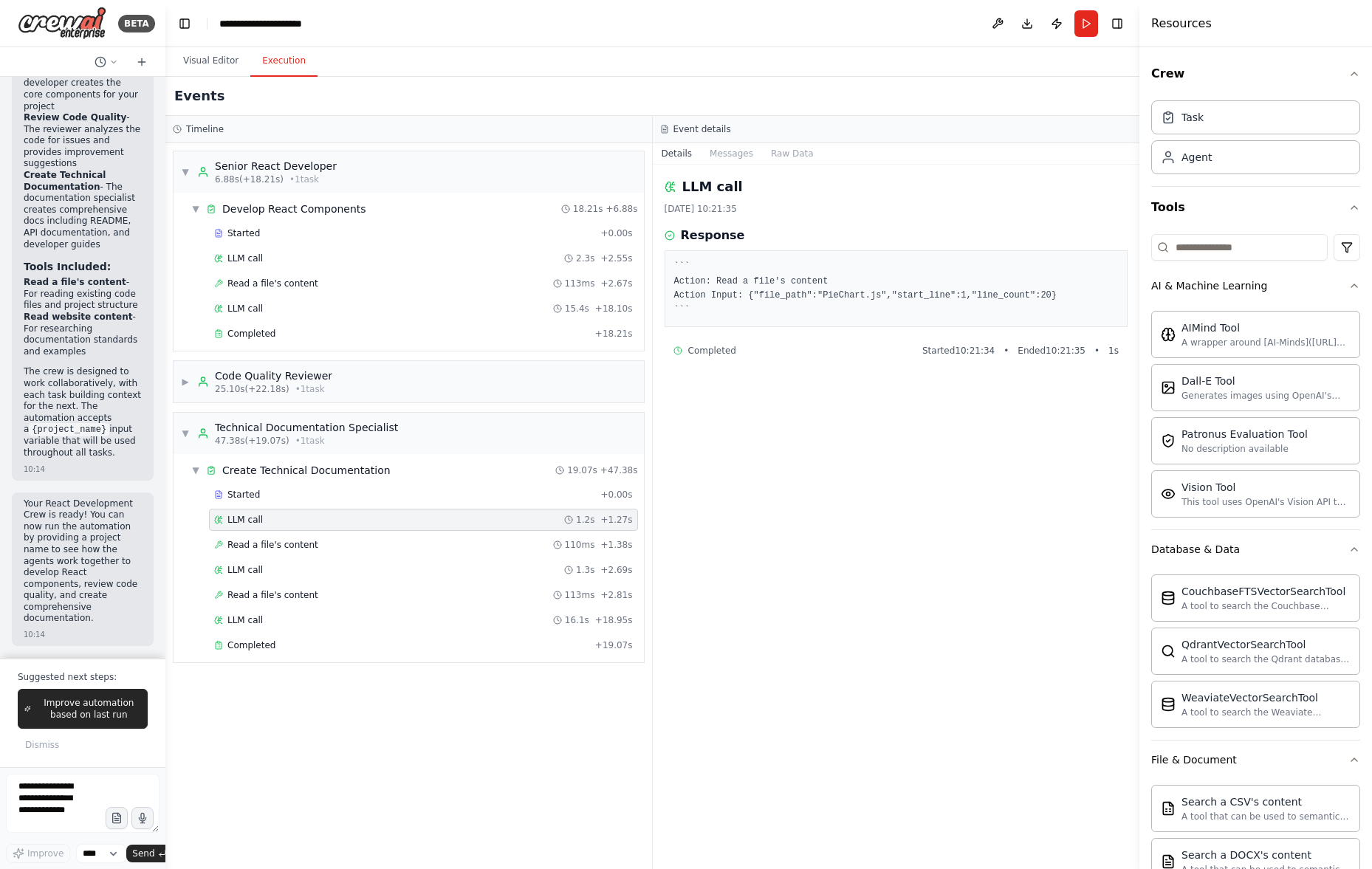
click at [866, 360] on div "Completed Started 10:21:34 • Ended 10:21:35 • 1 s" at bounding box center [896, 351] width 464 height 24
click at [738, 362] on div "LLM call [DATE] 10:21:35 Response ``` Action: Read a file's content Action Inpu…" at bounding box center [896, 517] width 487 height 704
drag, startPoint x: 673, startPoint y: 354, endPoint x: 969, endPoint y: 355, distance: 296.0
click at [951, 357] on div "Completed Started 10:21:34 • Ended 10:21:35 • 1 s" at bounding box center [896, 351] width 464 height 24
click at [977, 355] on span "Started 10:21:34" at bounding box center [959, 350] width 72 height 12
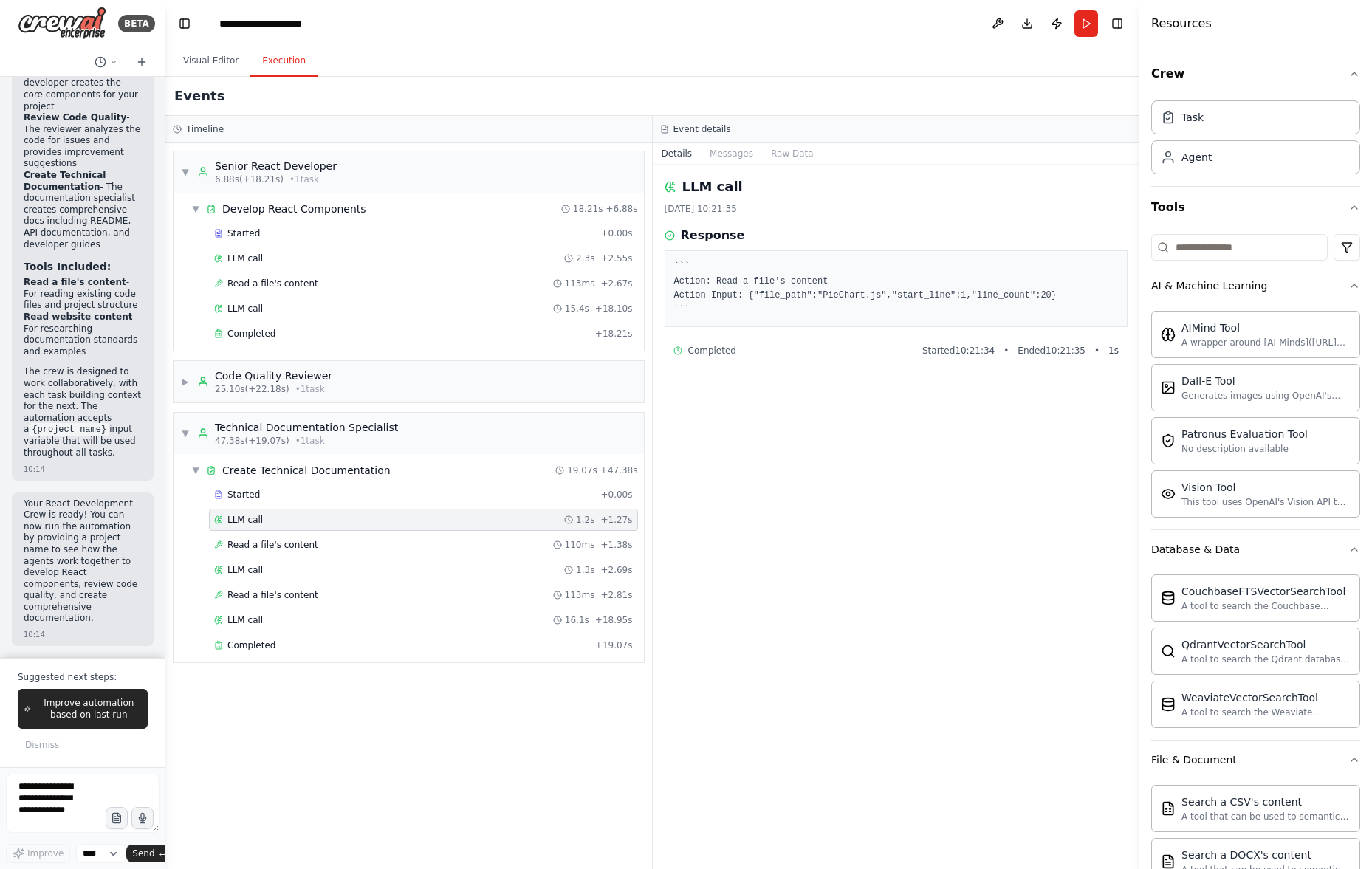
click at [668, 226] on div "LLM call [DATE] 10:21:35 Response ``` Action: Read a file's content Action Inpu…" at bounding box center [896, 517] width 487 height 704
click at [318, 478] on div "▼ Create Technical Documentation 19.07s + 47.38s" at bounding box center [414, 470] width 459 height 26
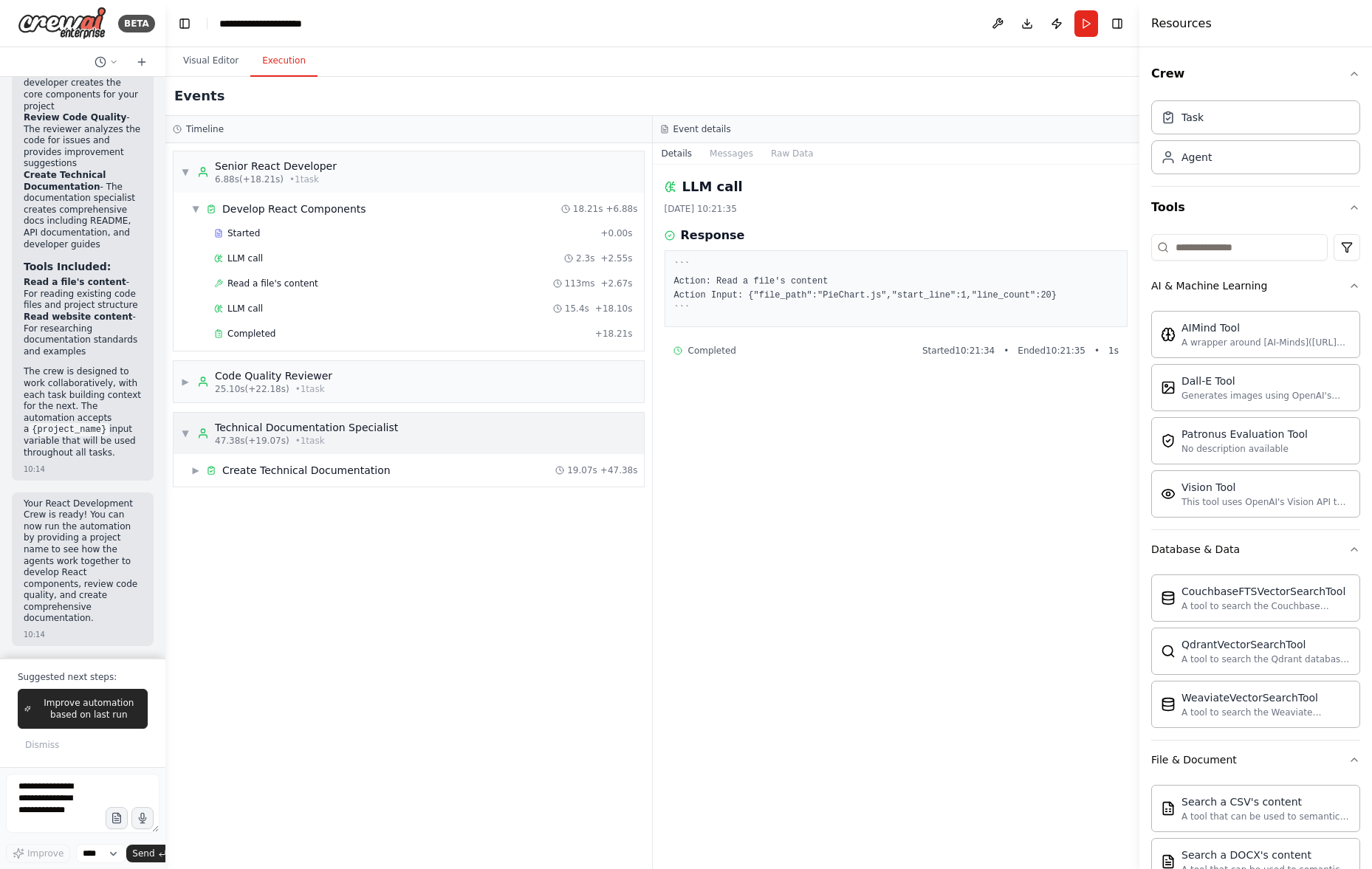
drag, startPoint x: 331, startPoint y: 465, endPoint x: 403, endPoint y: 431, distance: 79.6
click at [331, 465] on div "Create Technical Documentation" at bounding box center [306, 470] width 168 height 15
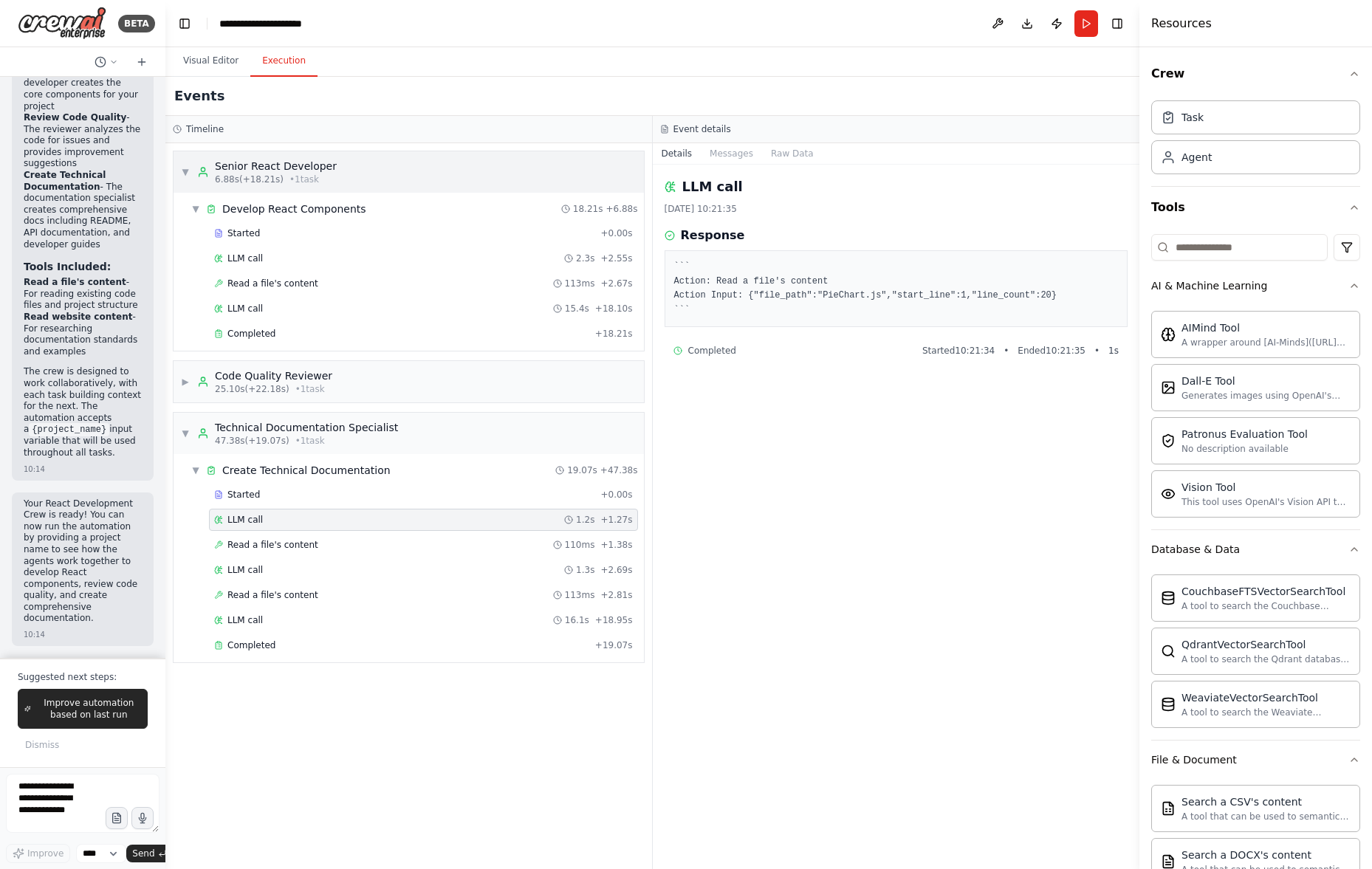
click at [425, 173] on div "▼ Senior React Developer 6.88s (+18.21s) • 1 task" at bounding box center [409, 172] width 470 height 42
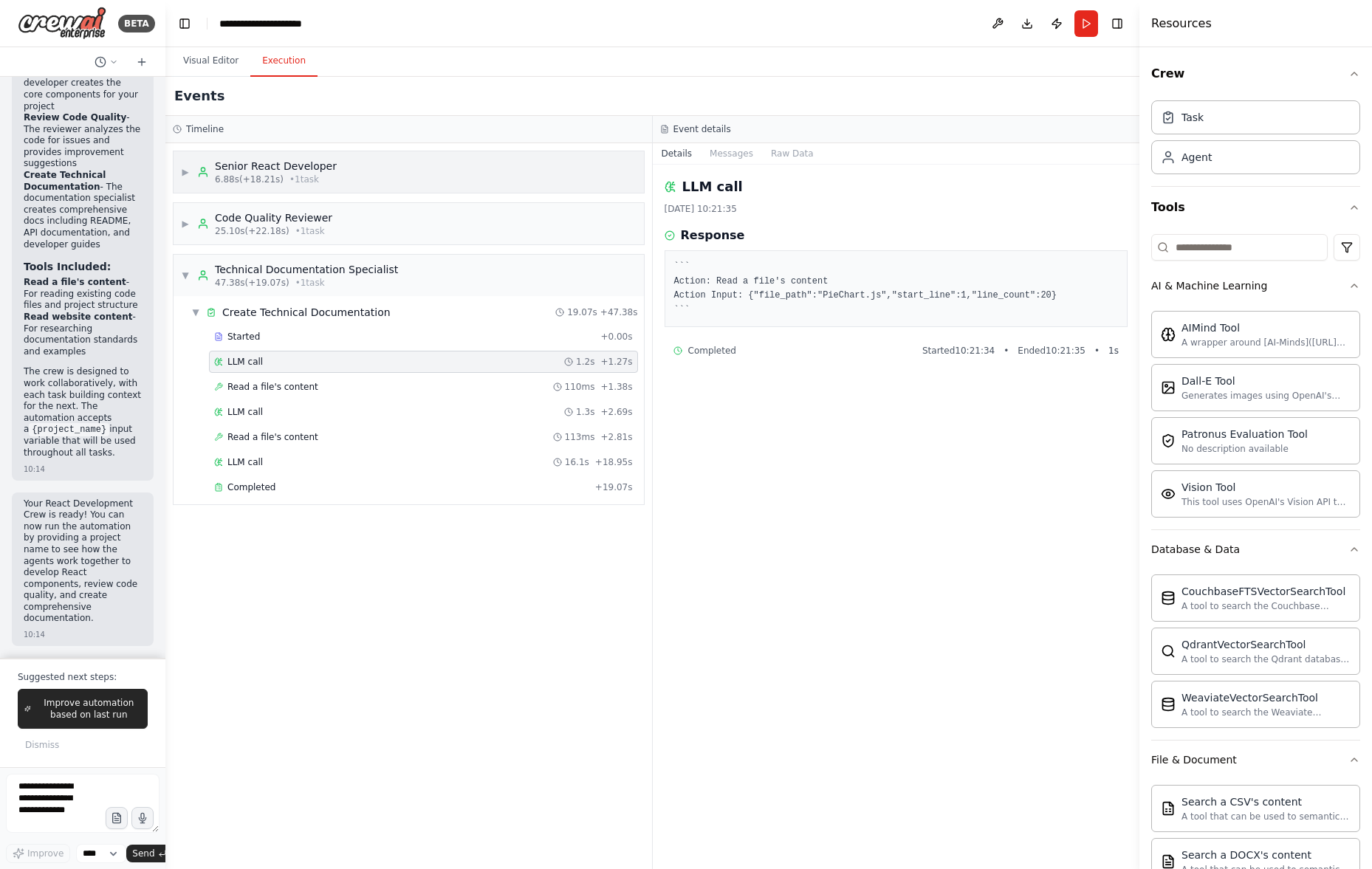
click at [425, 173] on div "▶ Senior React Developer 6.88s (+18.21s) • 1 task" at bounding box center [409, 172] width 470 height 42
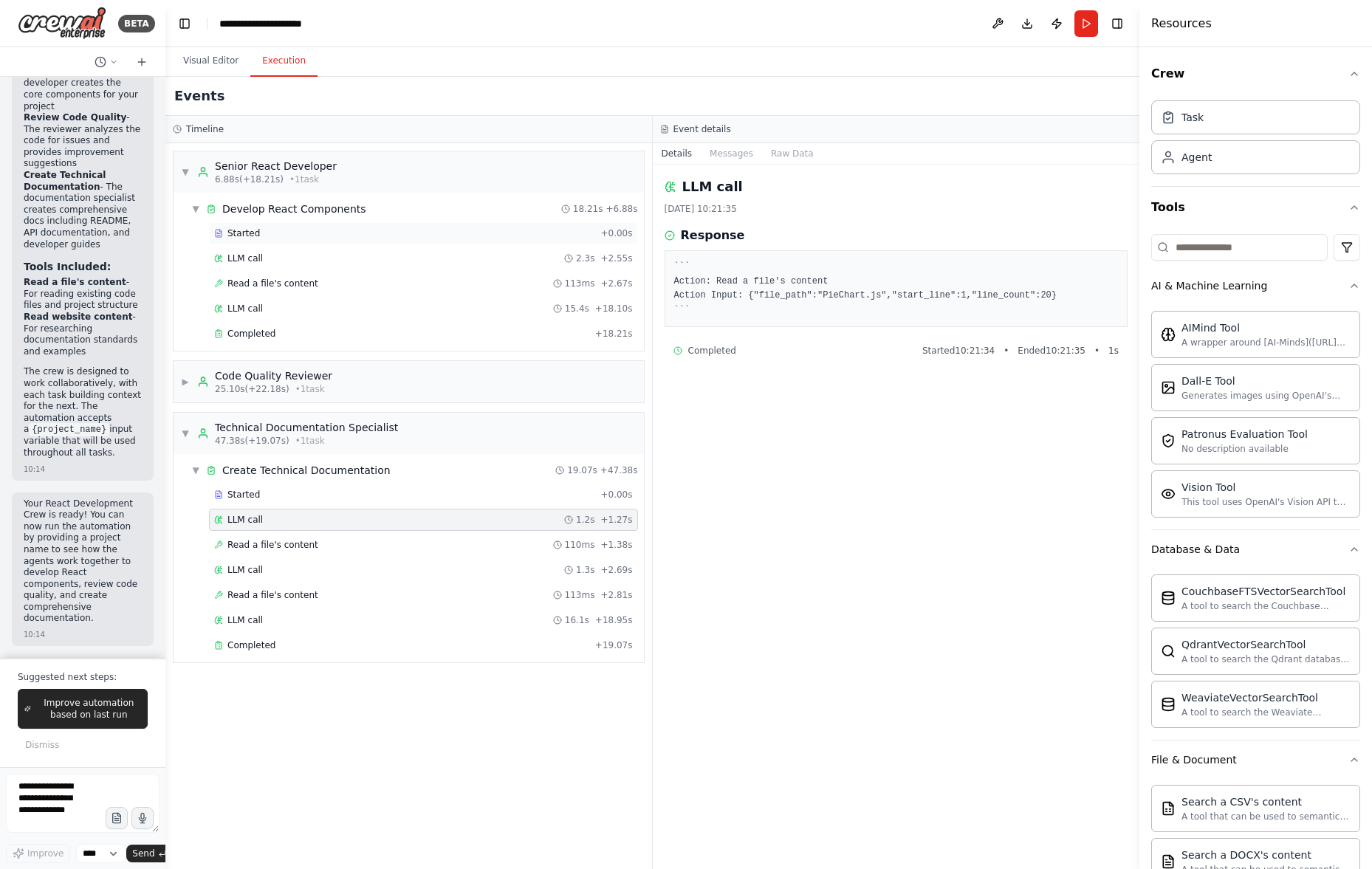
click at [420, 222] on div "Started + 0.00s" at bounding box center [423, 233] width 429 height 22
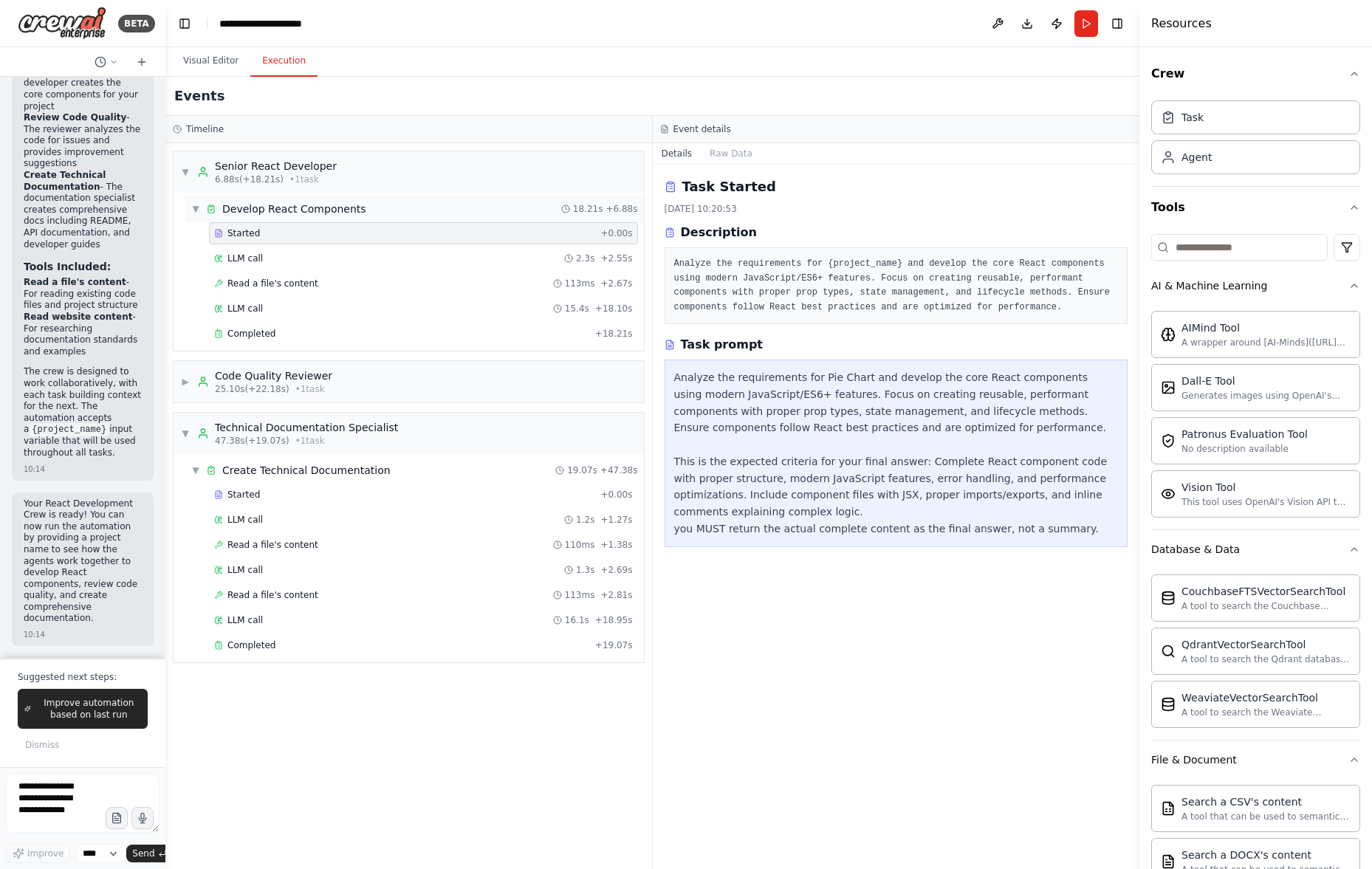
click at [426, 211] on div "▼ Develop React Components 18.21s + 6.88s" at bounding box center [414, 209] width 459 height 26
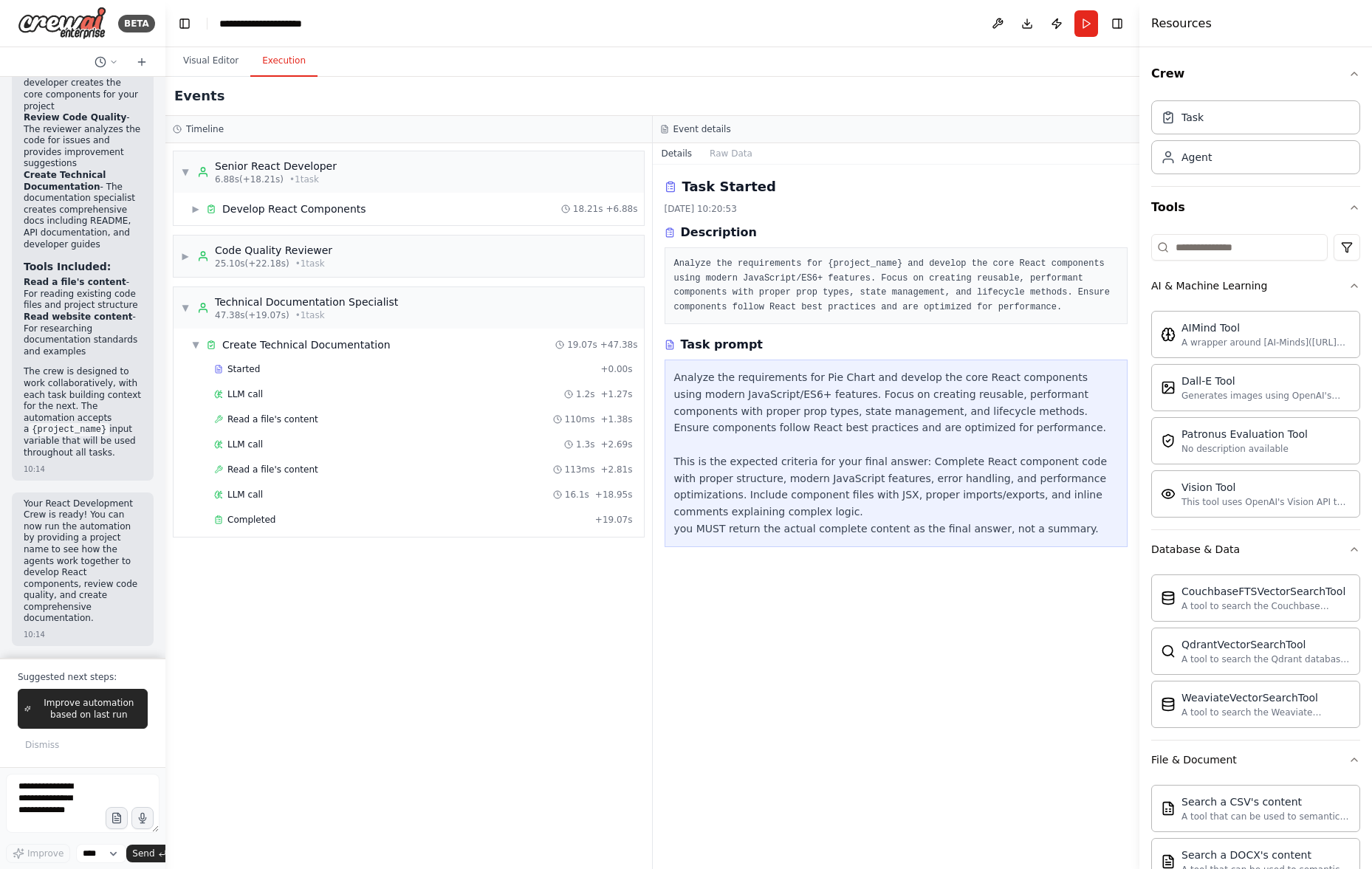
click at [427, 225] on div "▼ Senior React Developer 6.88s (+18.21s) • 1 task ▶ Develop React Components 18…" at bounding box center [409, 188] width 472 height 75
click at [271, 375] on div "Started + 0.00s" at bounding box center [423, 369] width 429 height 22
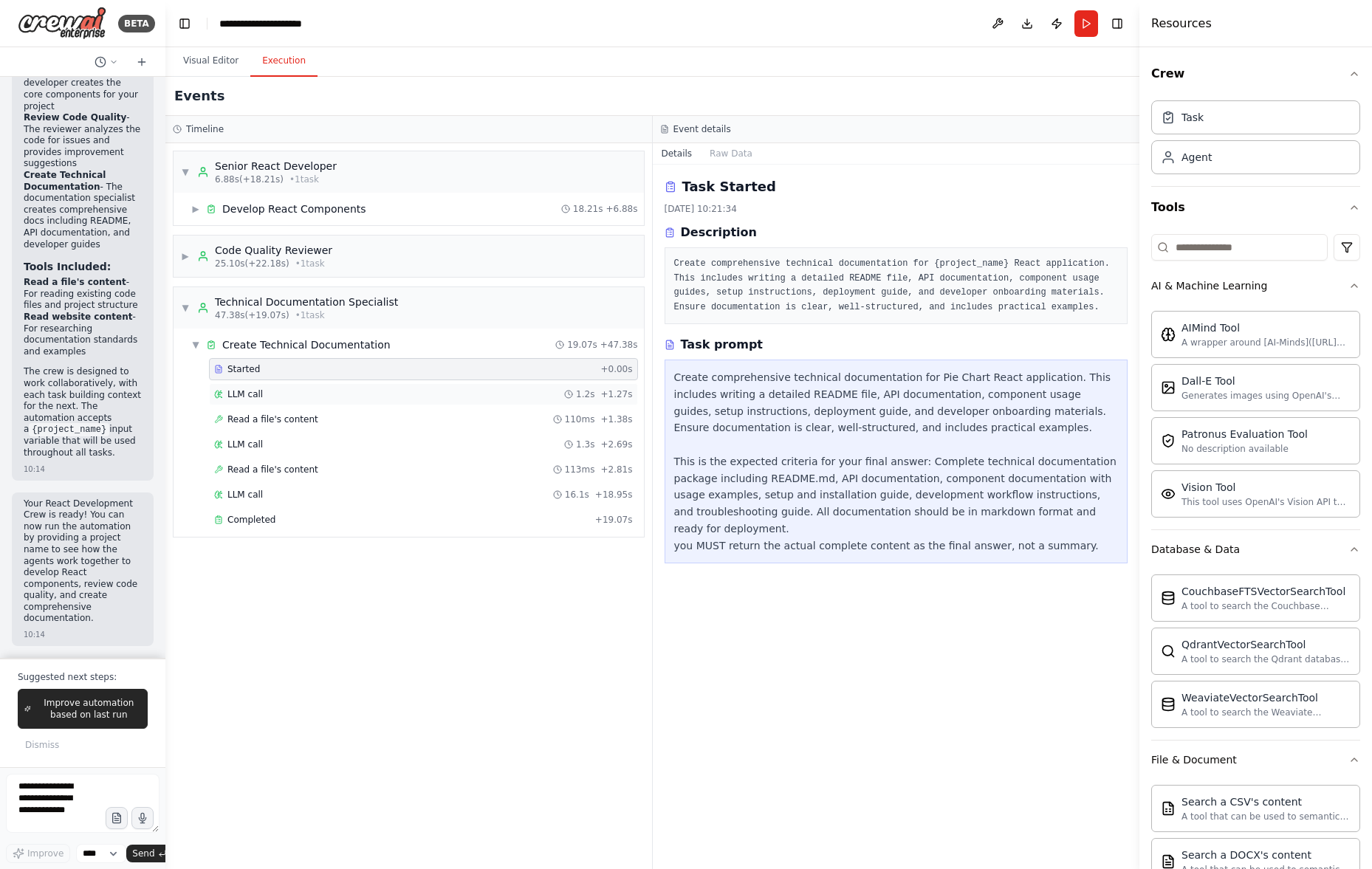
click at [274, 393] on div "LLM call 1.2s + 1.27s" at bounding box center [423, 394] width 419 height 12
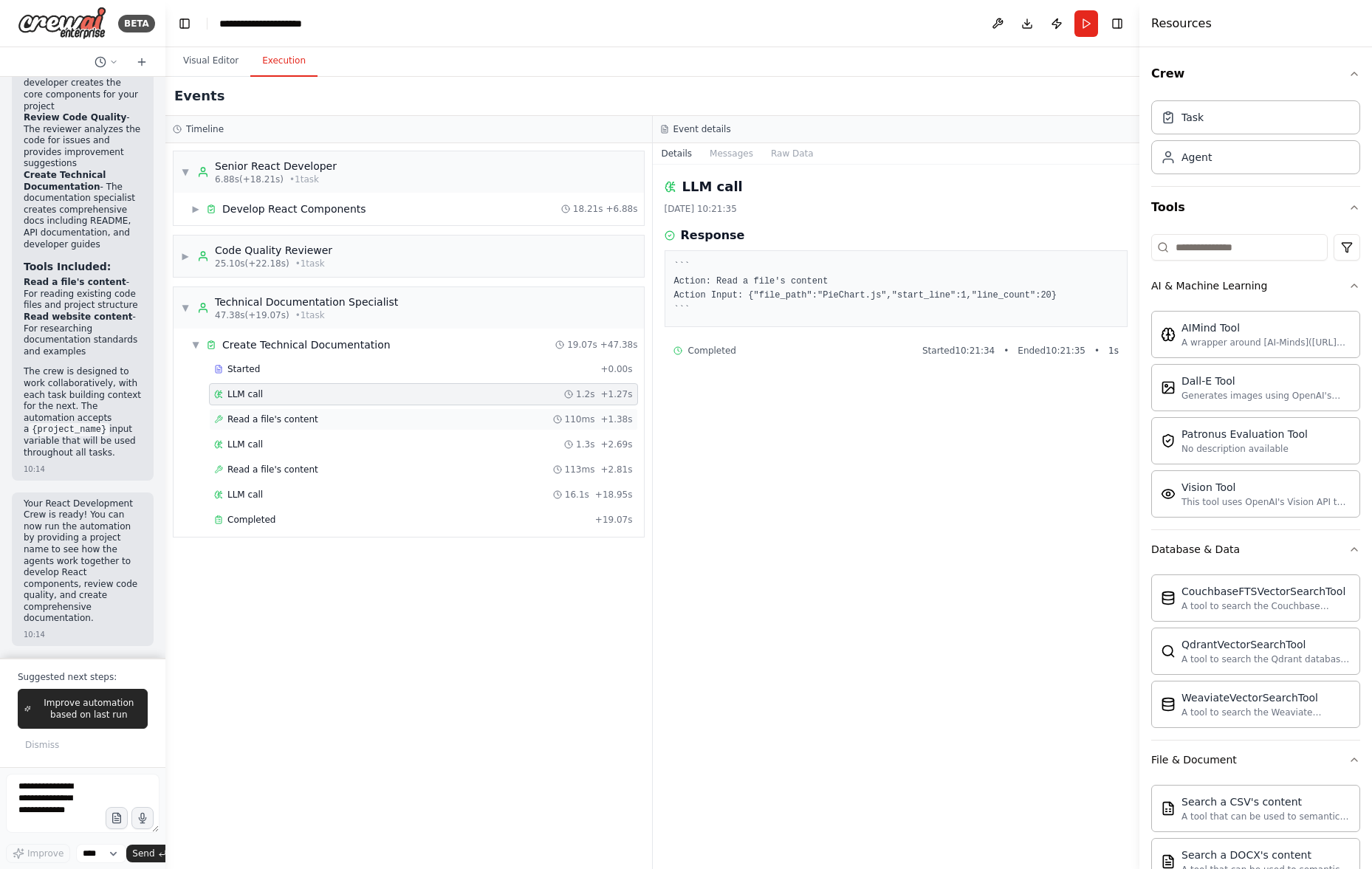
click at [274, 414] on span "Read a file's content" at bounding box center [273, 419] width 91 height 12
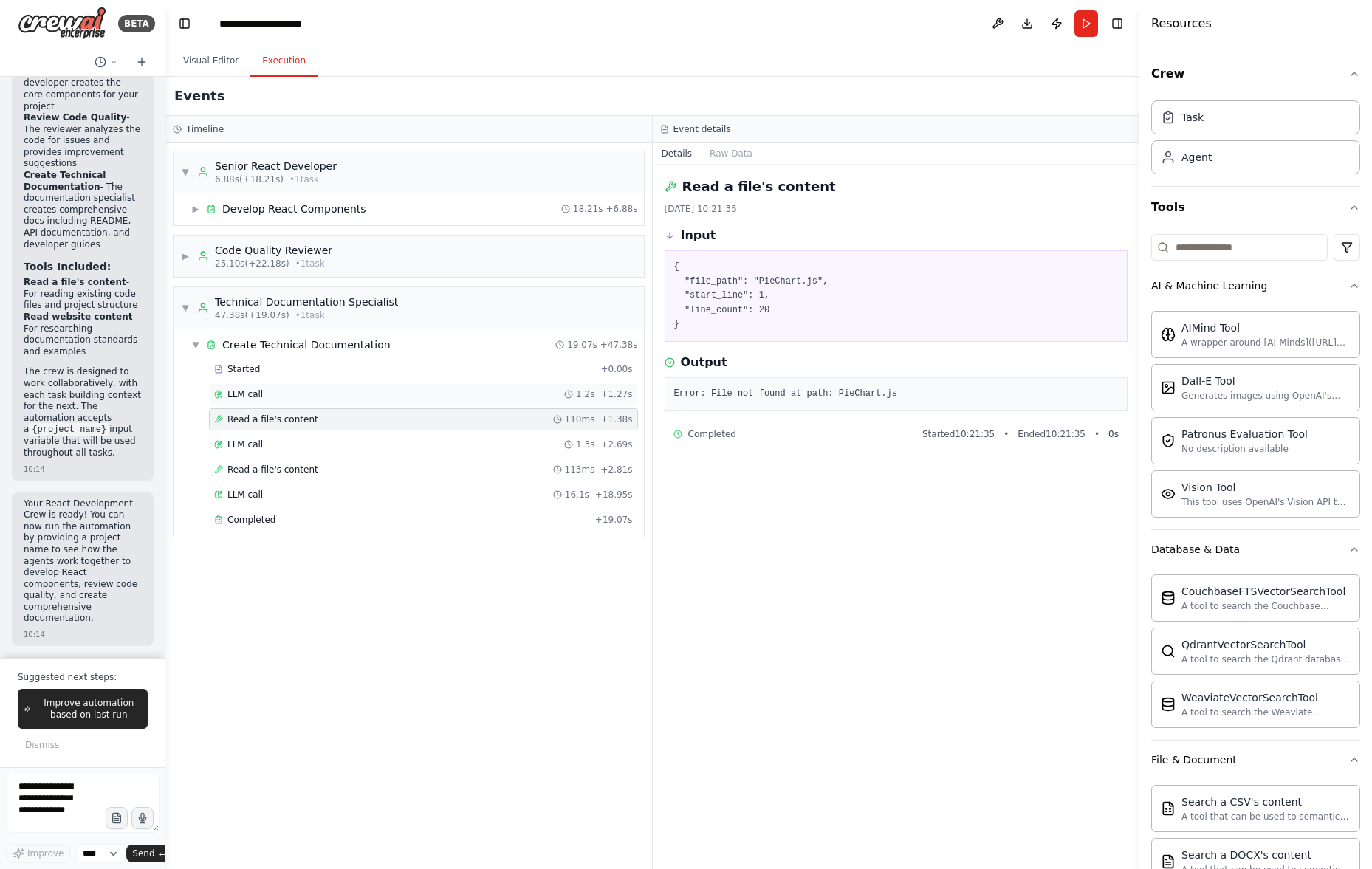
click at [276, 396] on div "LLM call 1.2s + 1.27s" at bounding box center [423, 394] width 419 height 12
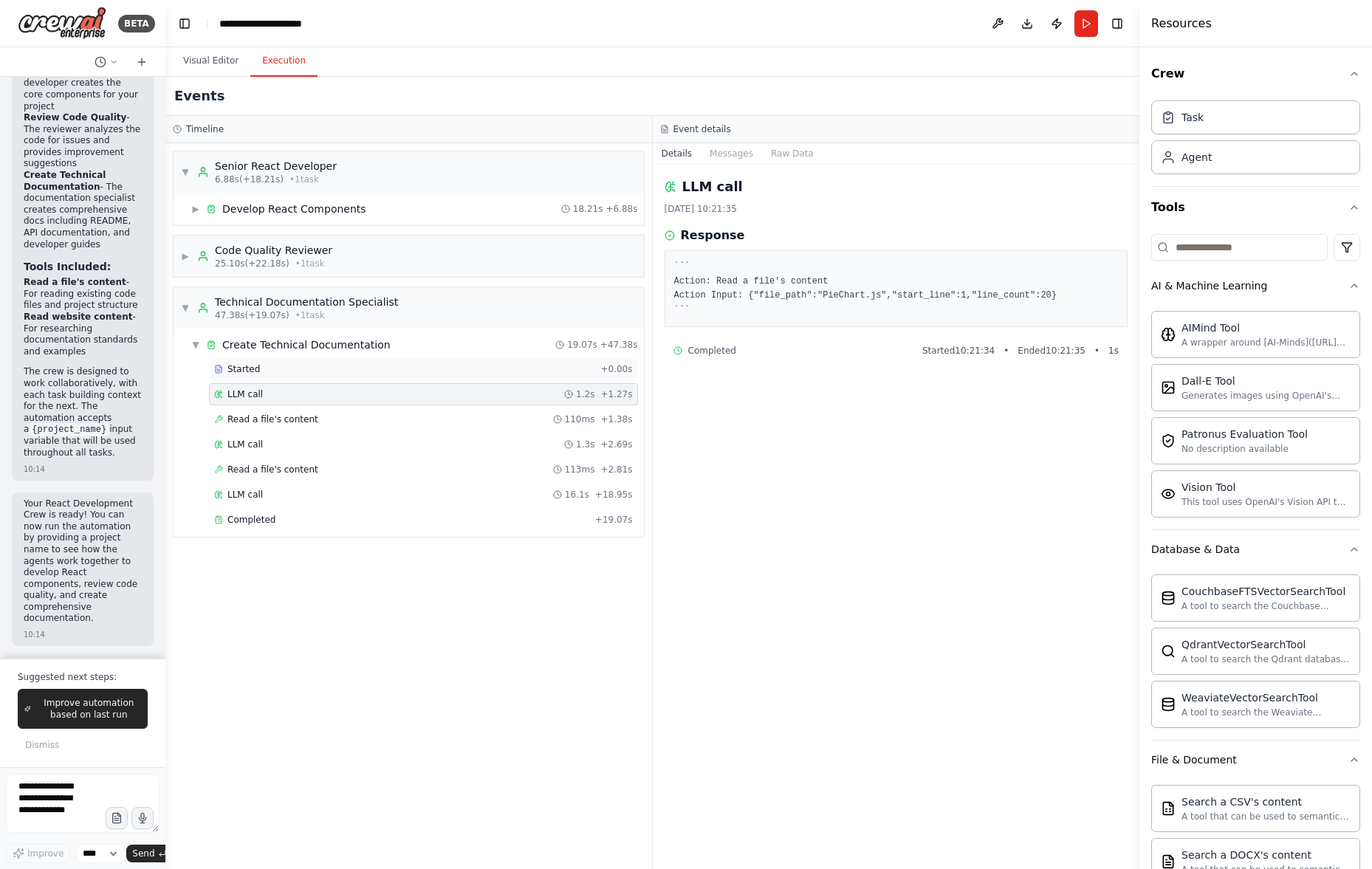
click at [282, 369] on div "Started" at bounding box center [404, 368] width 380 height 12
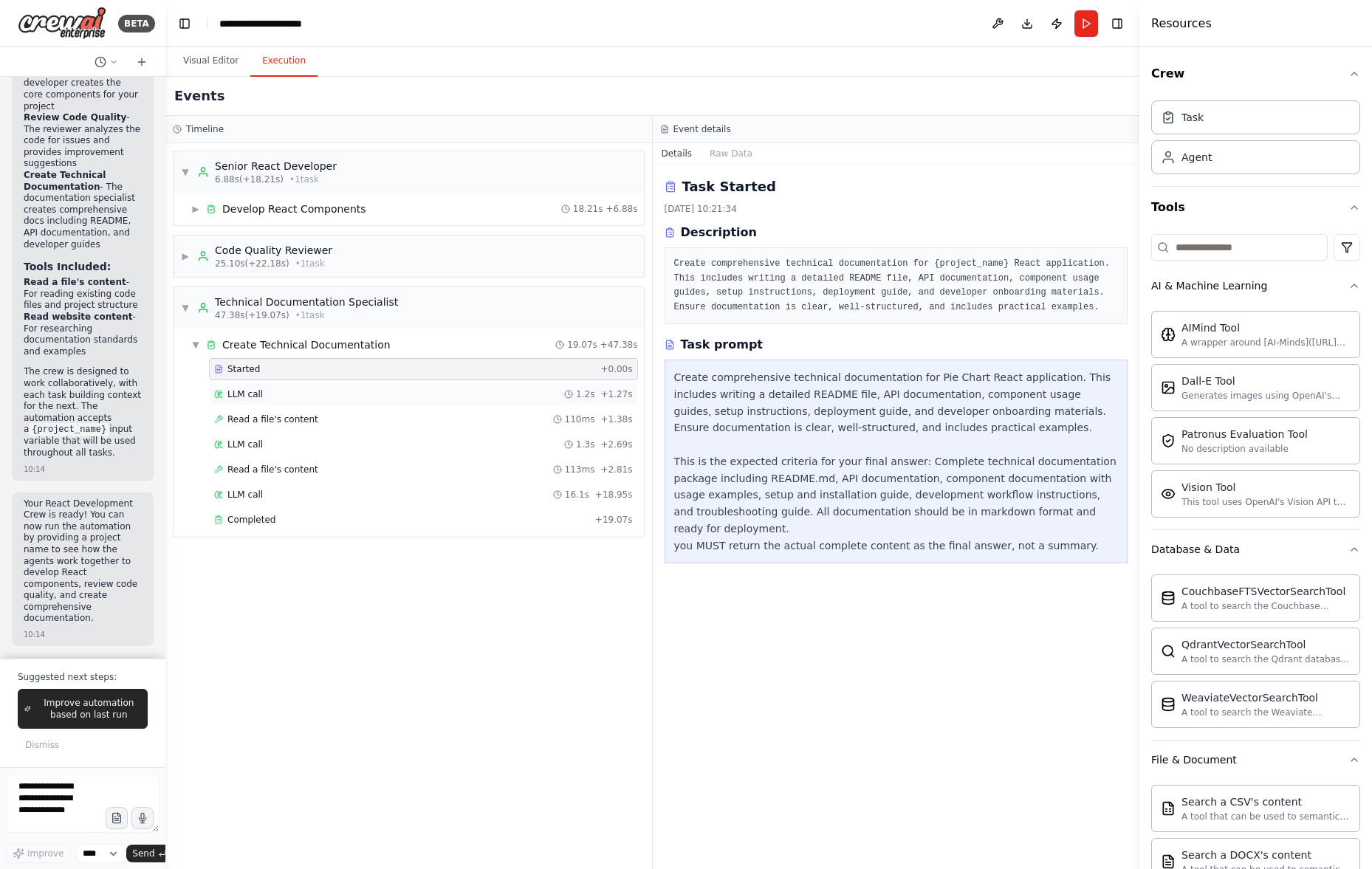
click at [284, 393] on div "LLM call 1.2s + 1.27s" at bounding box center [423, 394] width 419 height 12
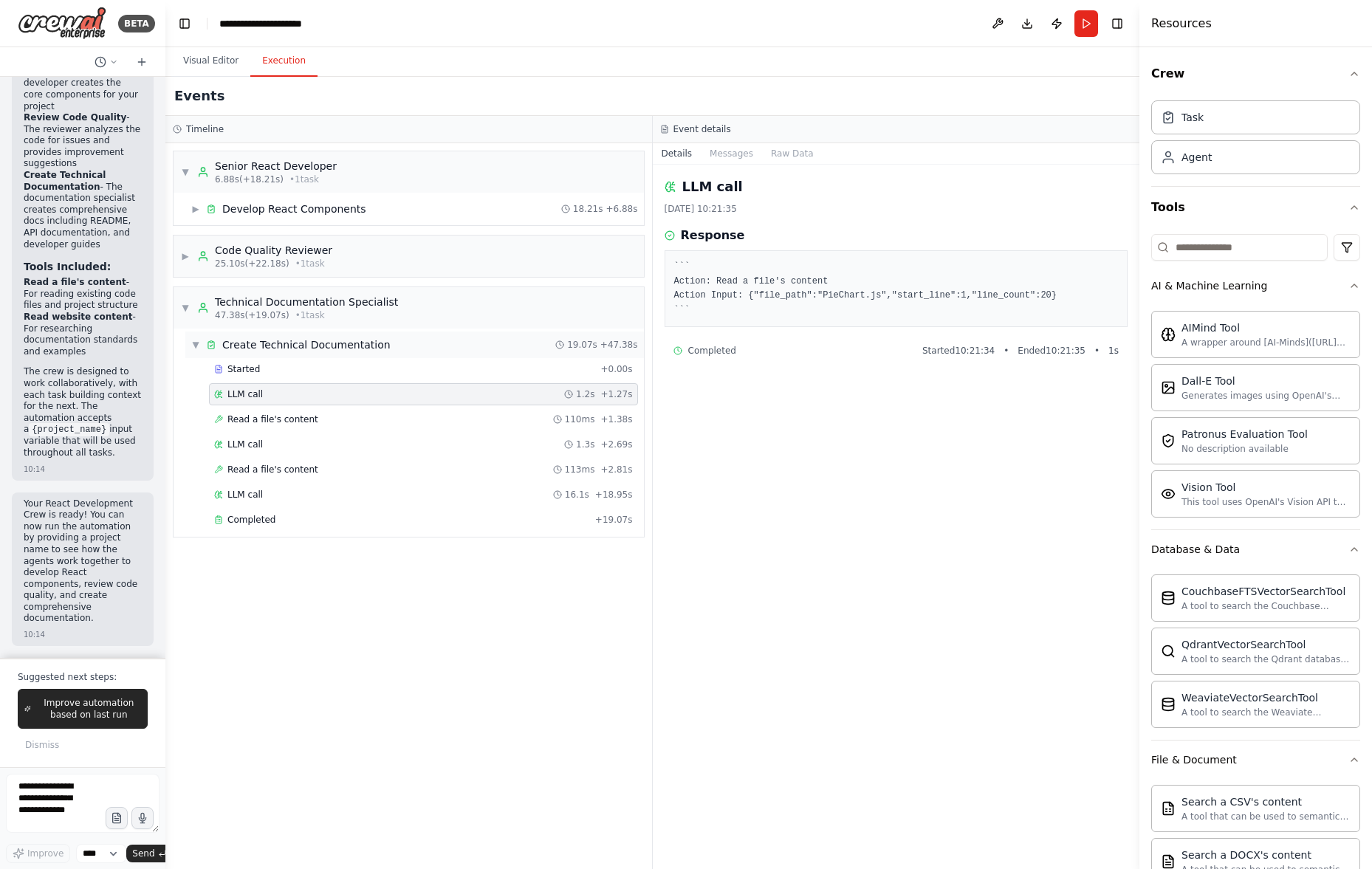
drag, startPoint x: 297, startPoint y: 374, endPoint x: 345, endPoint y: 353, distance: 52.4
click at [297, 374] on div "Started" at bounding box center [404, 368] width 380 height 12
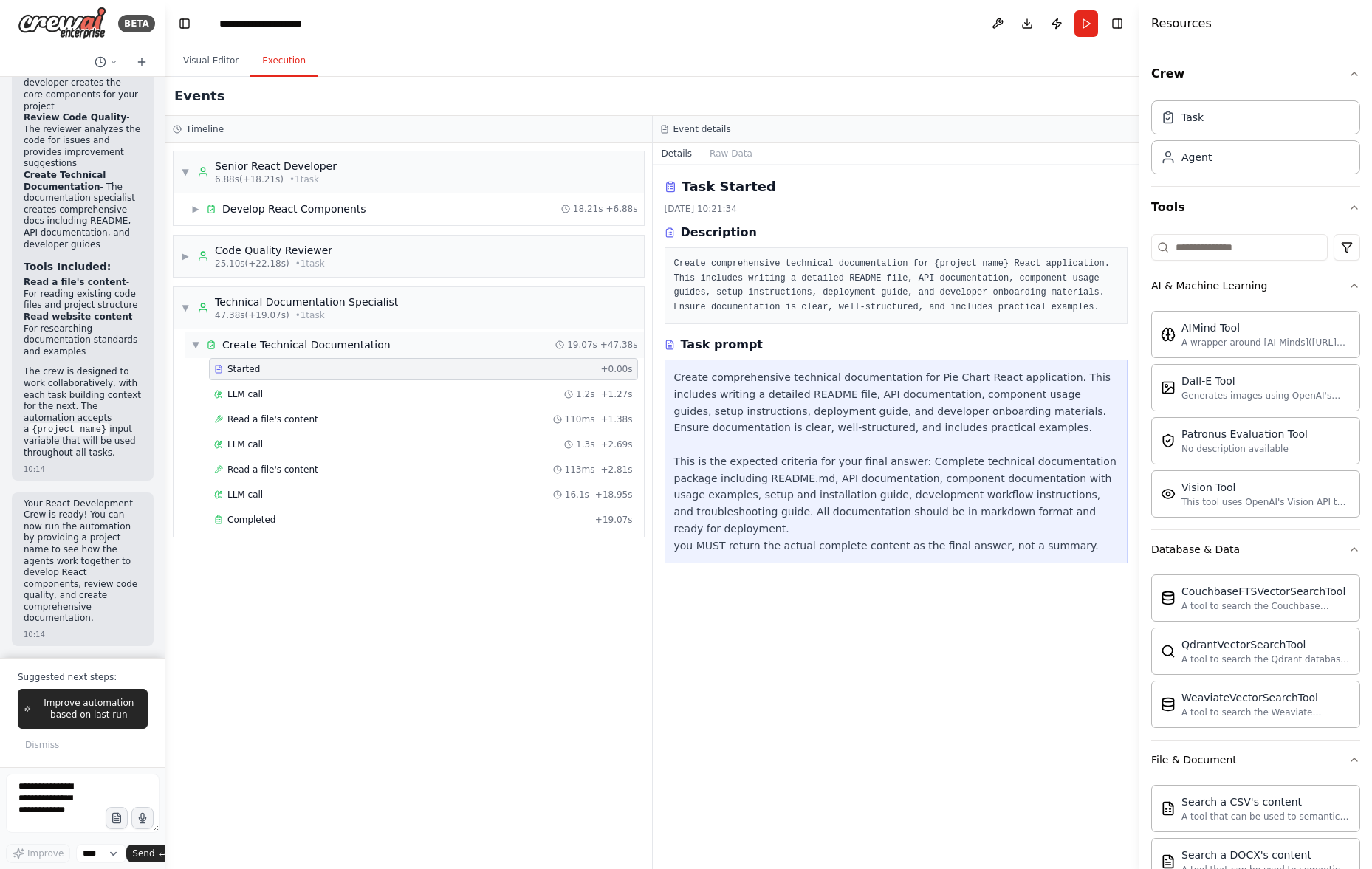
click at [368, 344] on div "Create Technical Documentation" at bounding box center [306, 344] width 168 height 15
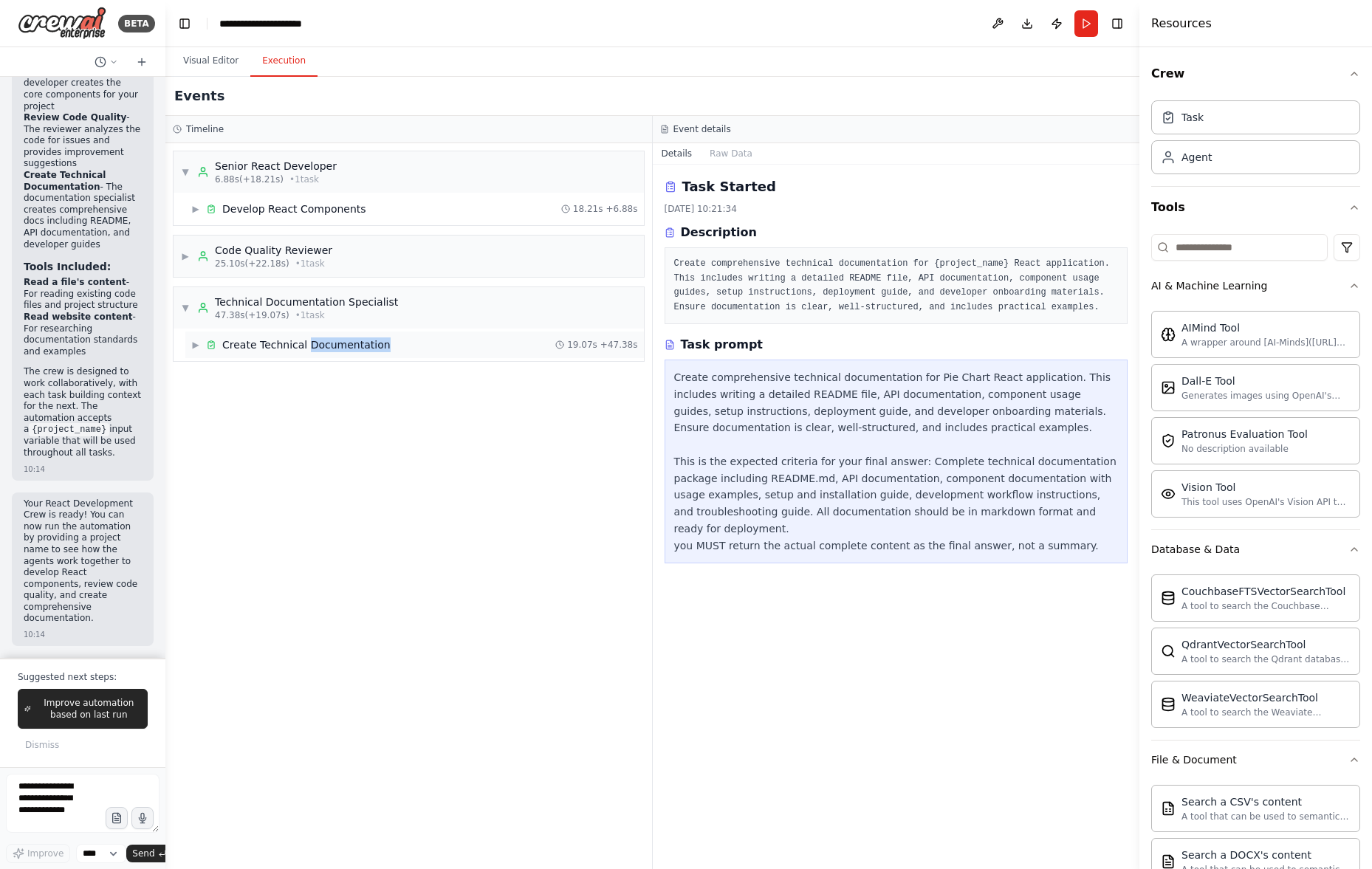
click at [368, 344] on div "Create Technical Documentation" at bounding box center [306, 344] width 168 height 15
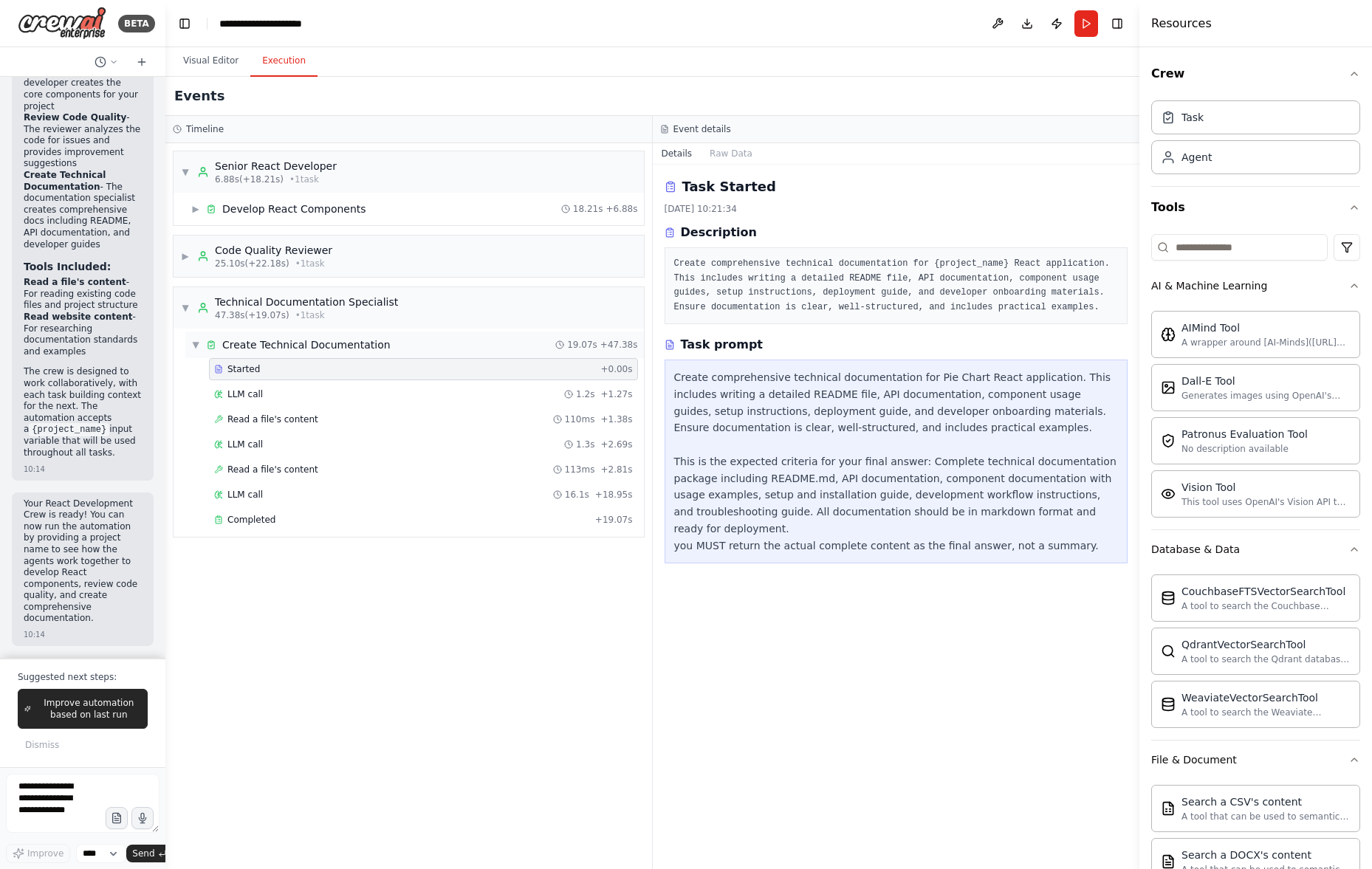
click at [574, 347] on span "19.07s" at bounding box center [582, 344] width 30 height 12
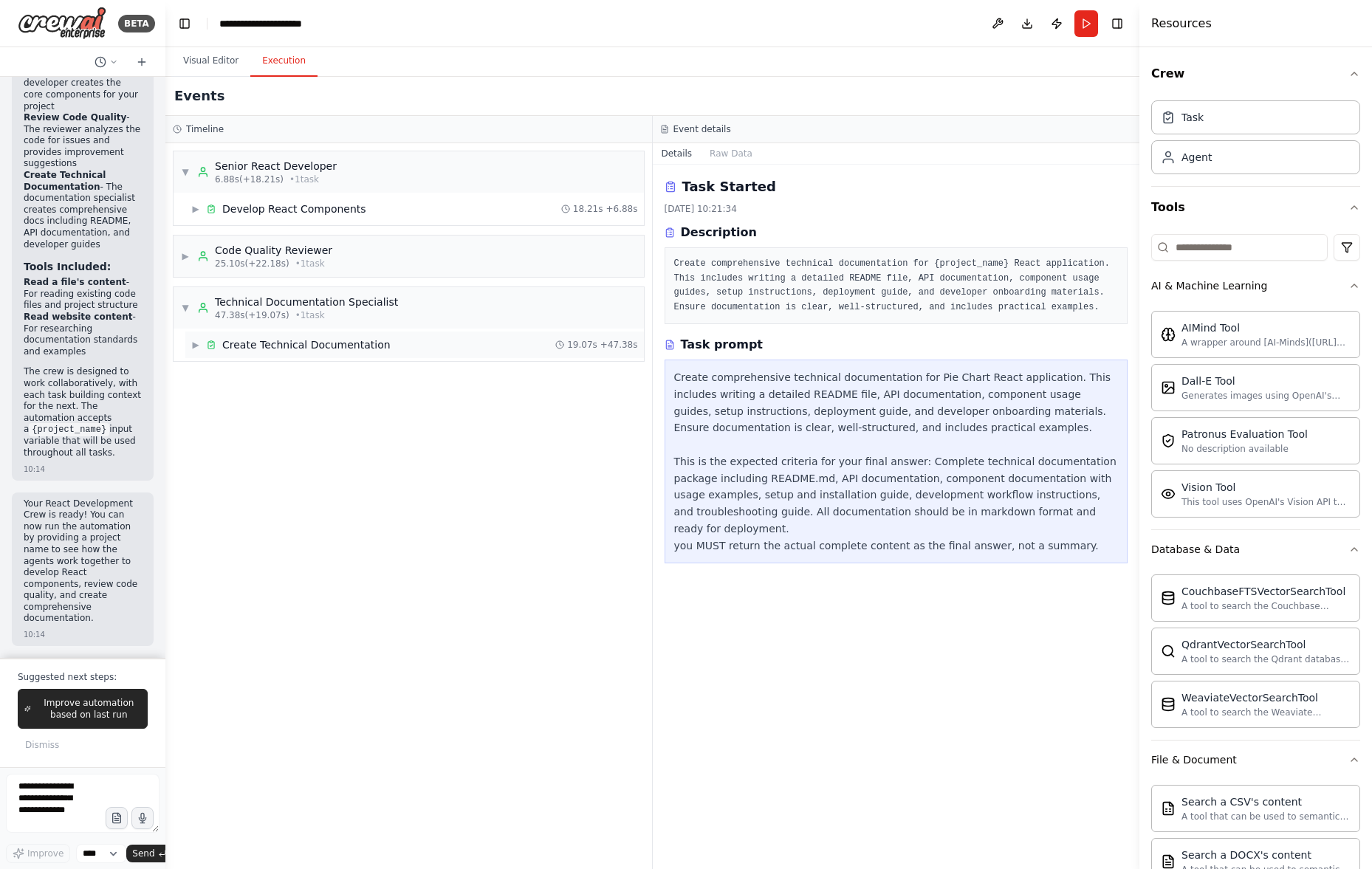
click at [574, 348] on span "19.07s" at bounding box center [582, 344] width 30 height 12
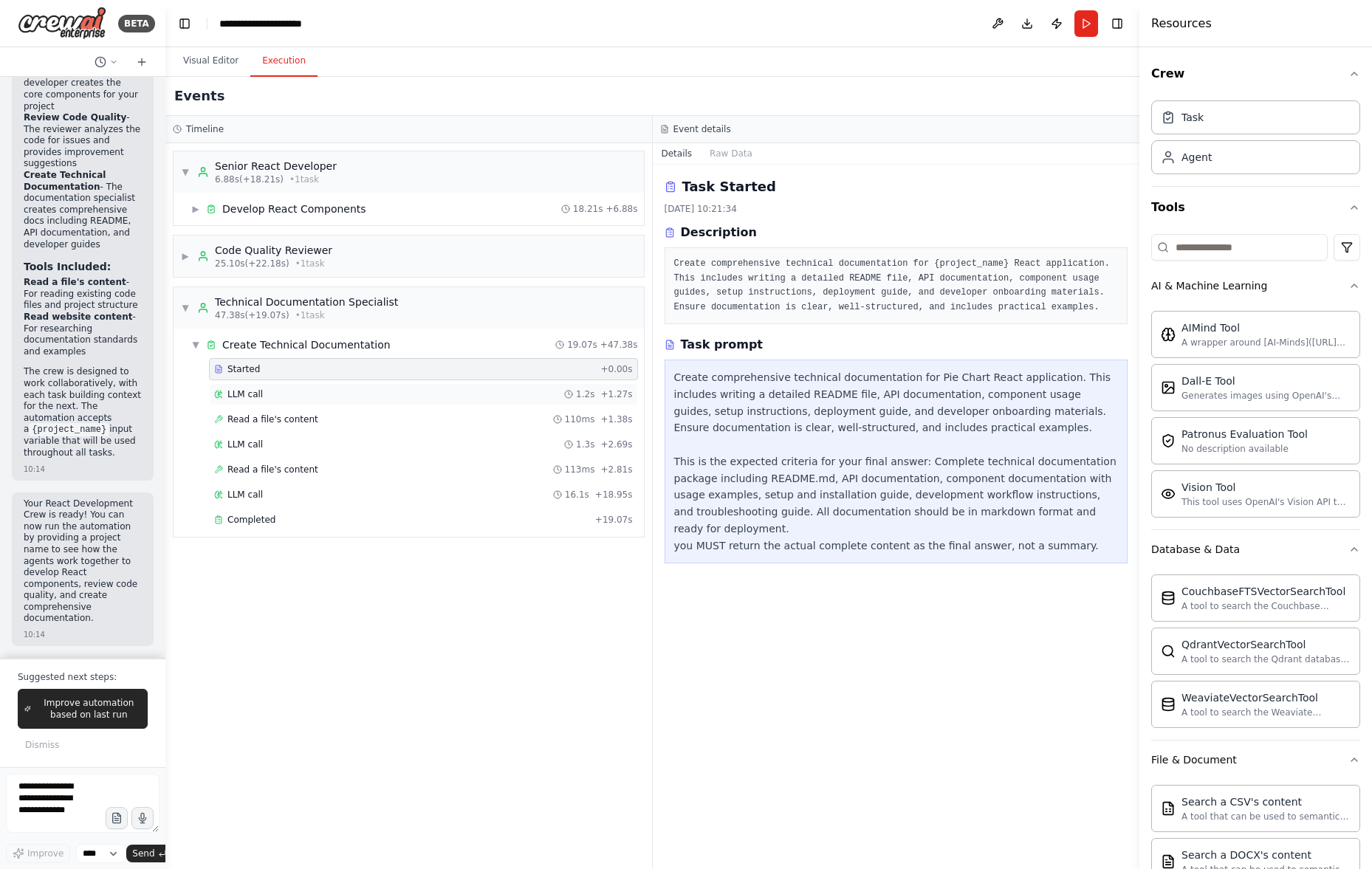
click at [468, 404] on div "LLM call 1.2s + 1.27s" at bounding box center [423, 394] width 429 height 22
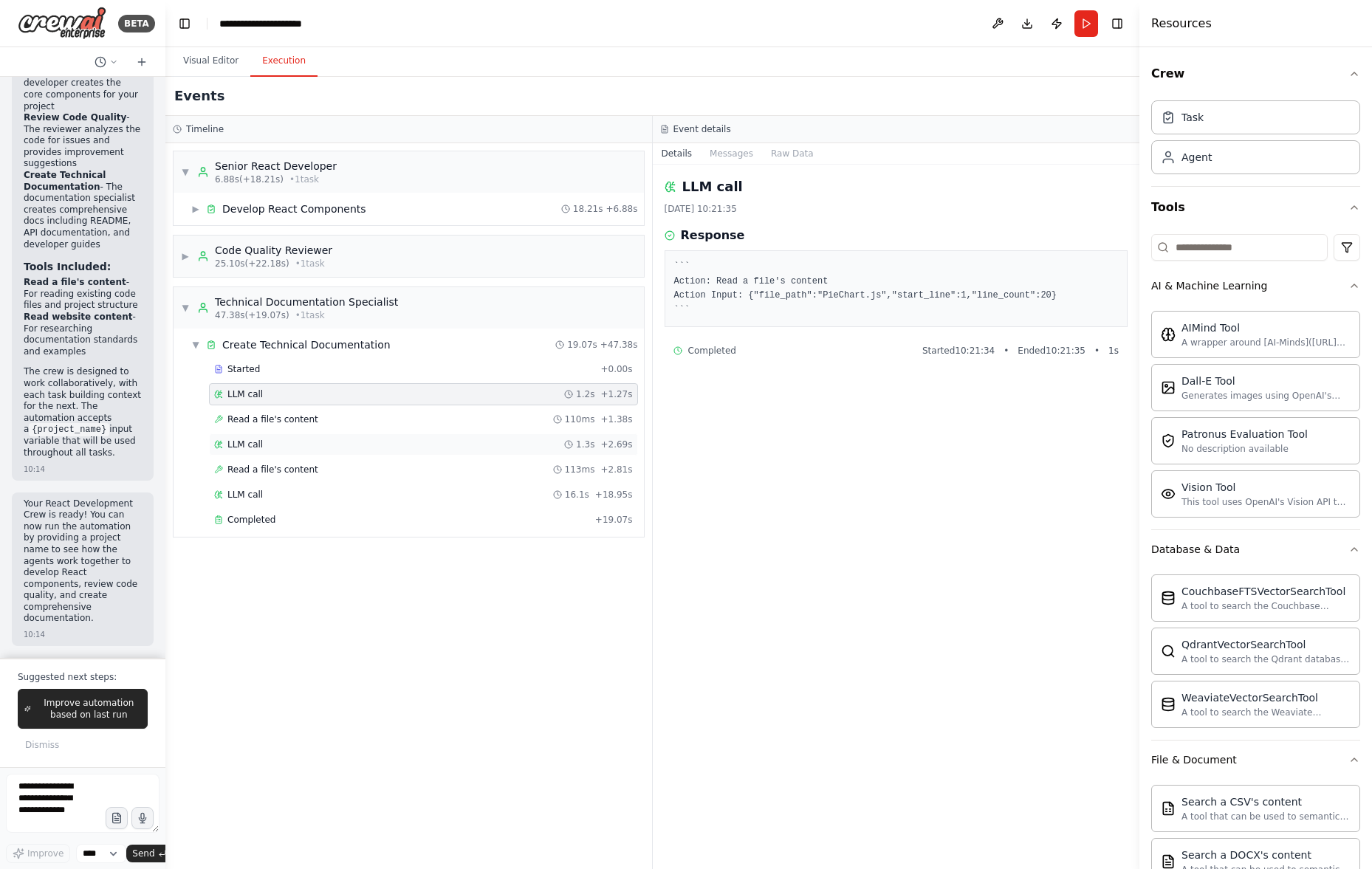
click at [454, 435] on div "LLM call 1.3s + 2.69s" at bounding box center [423, 444] width 429 height 22
click at [444, 480] on div "Started + 0.00s LLM call 1.2s + 1.27s Read a file's content 110ms + 1.38s LLM c…" at bounding box center [414, 446] width 459 height 176
drag, startPoint x: 438, startPoint y: 513, endPoint x: 439, endPoint y: 505, distance: 8.1
click at [438, 512] on div "Completed + 19.07s" at bounding box center [423, 519] width 429 height 22
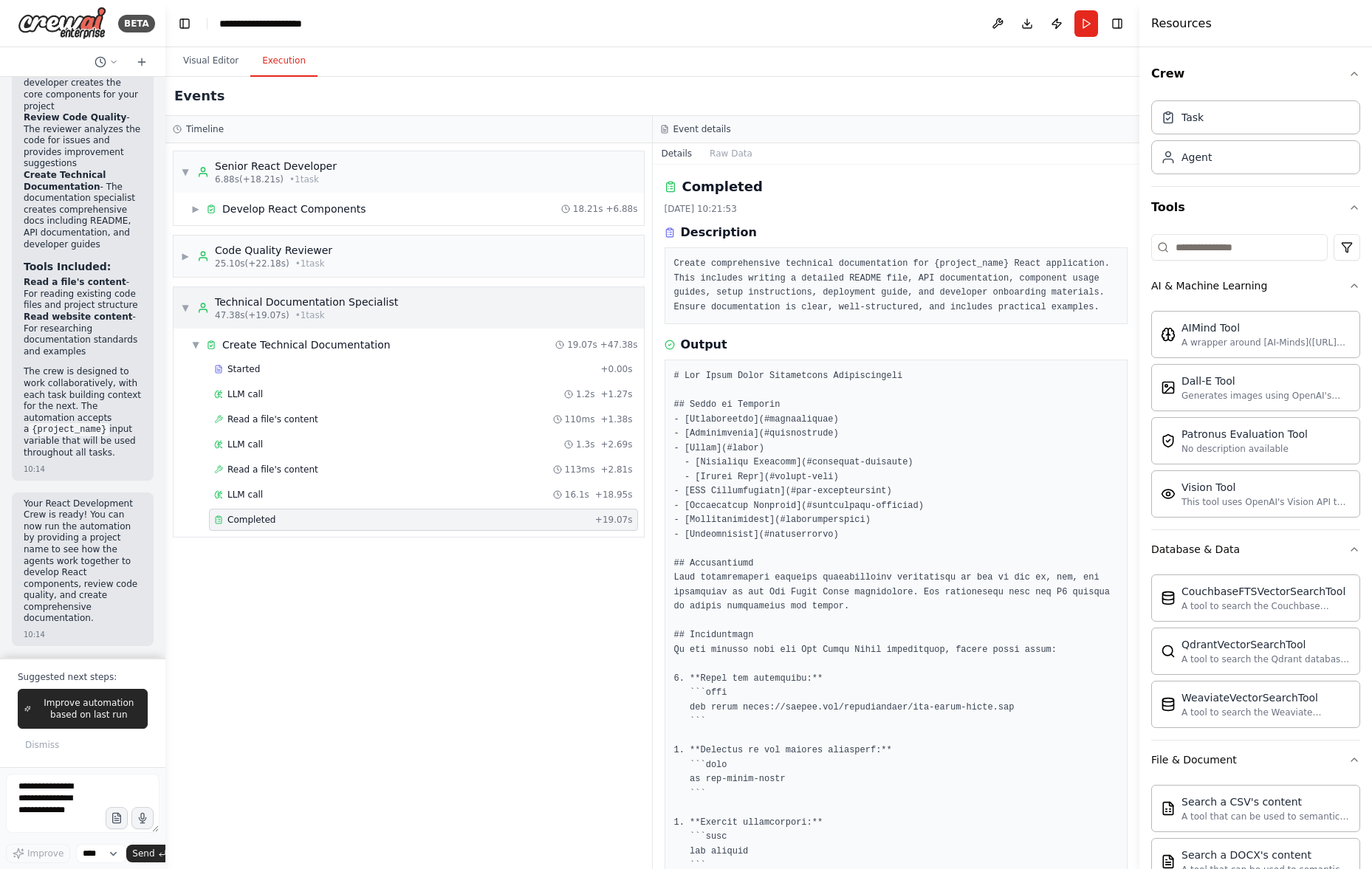
click at [187, 306] on span "▼" at bounding box center [185, 307] width 8 height 12
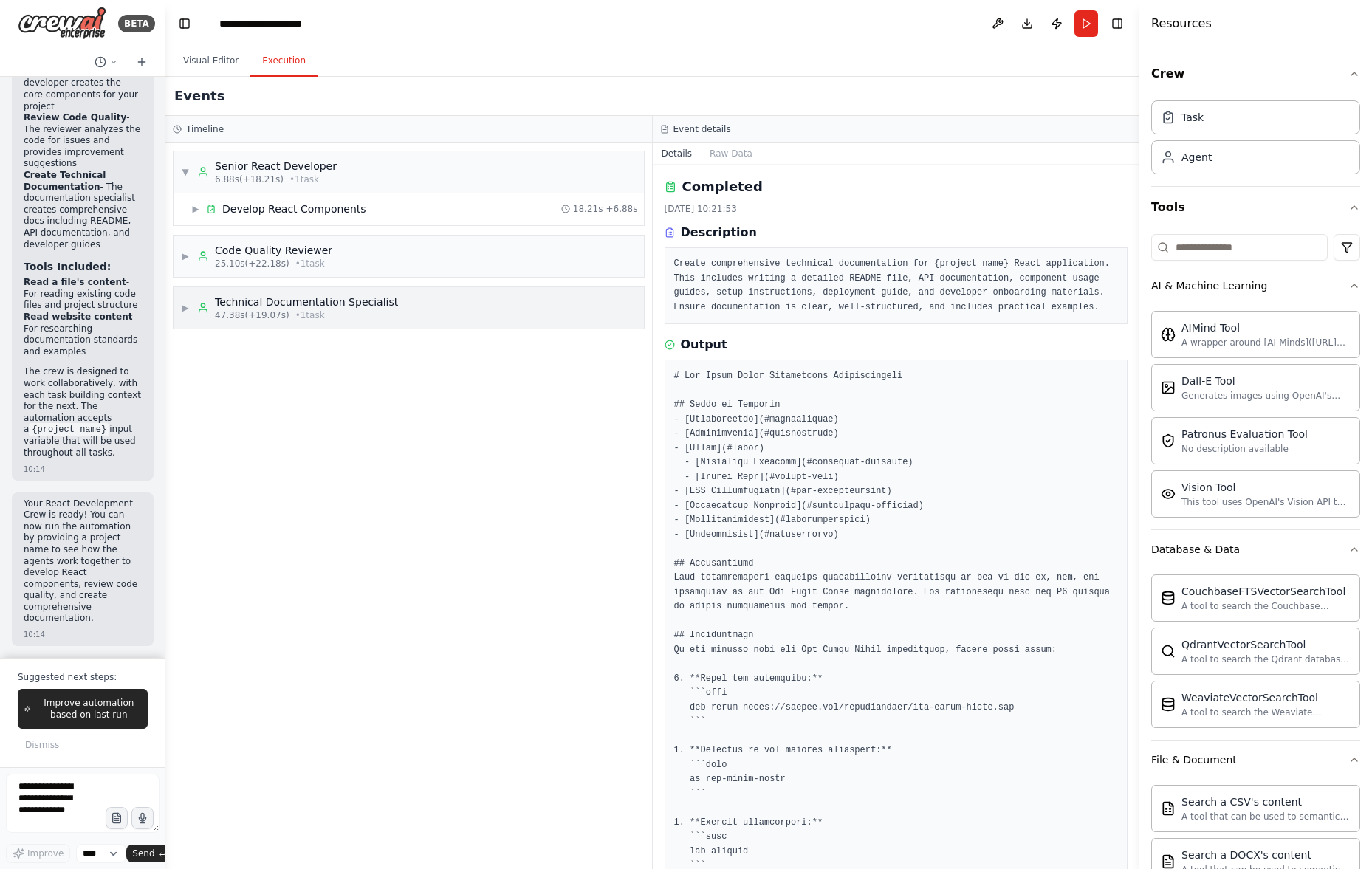
click at [187, 306] on span "▶" at bounding box center [185, 307] width 8 height 12
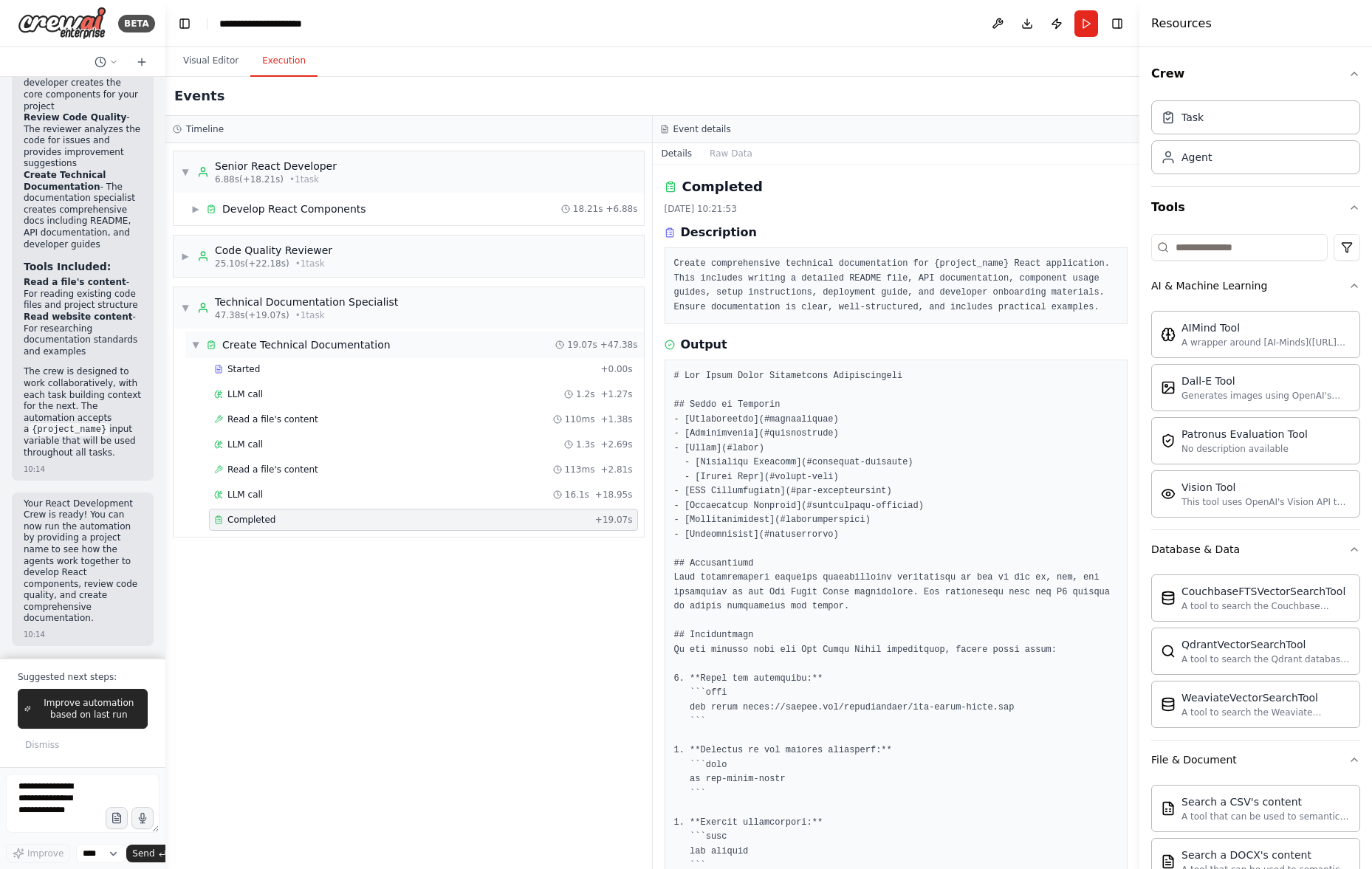
click at [196, 344] on span "▼" at bounding box center [195, 344] width 8 height 12
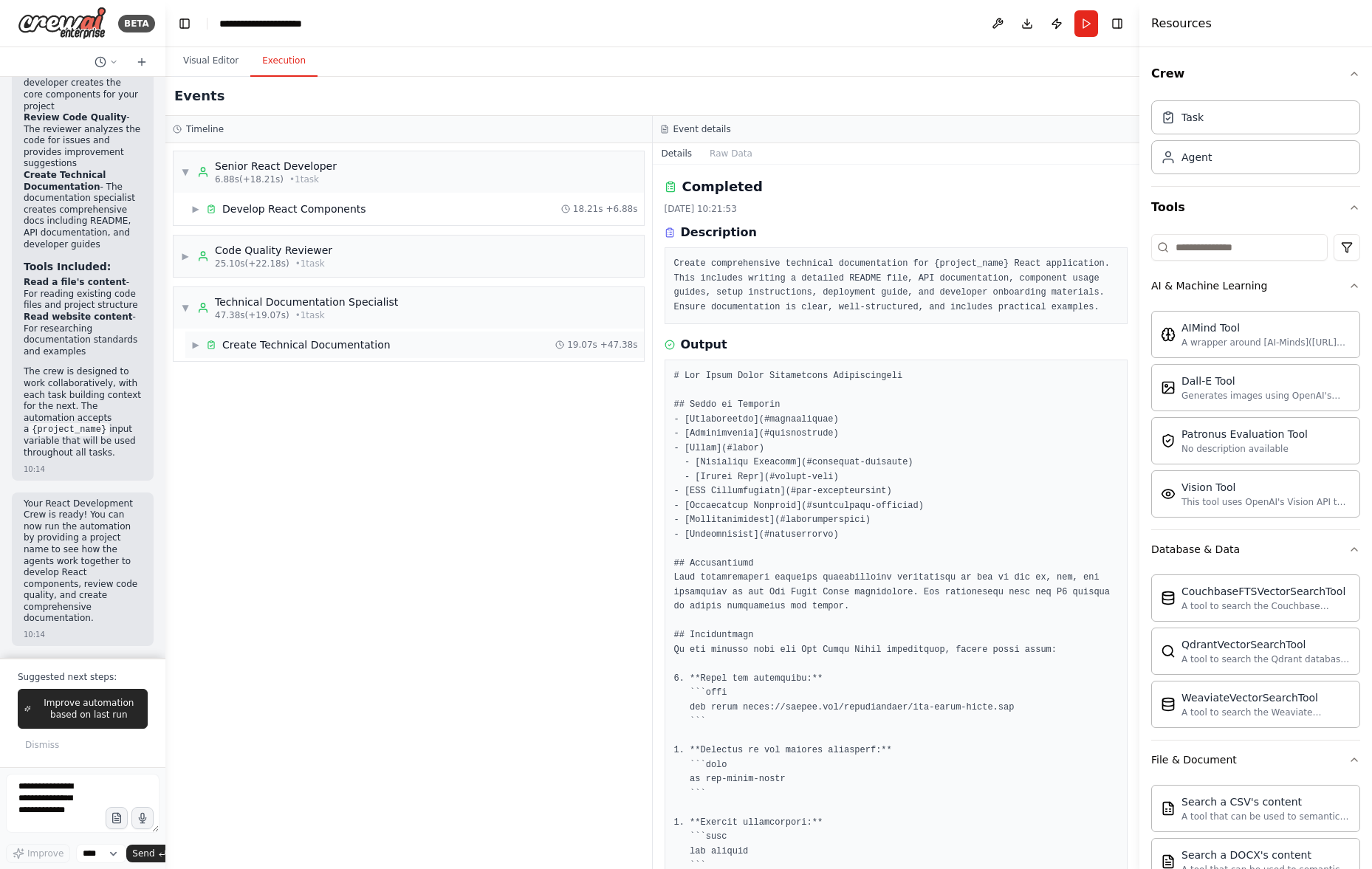
click at [196, 344] on span "▶" at bounding box center [195, 344] width 8 height 12
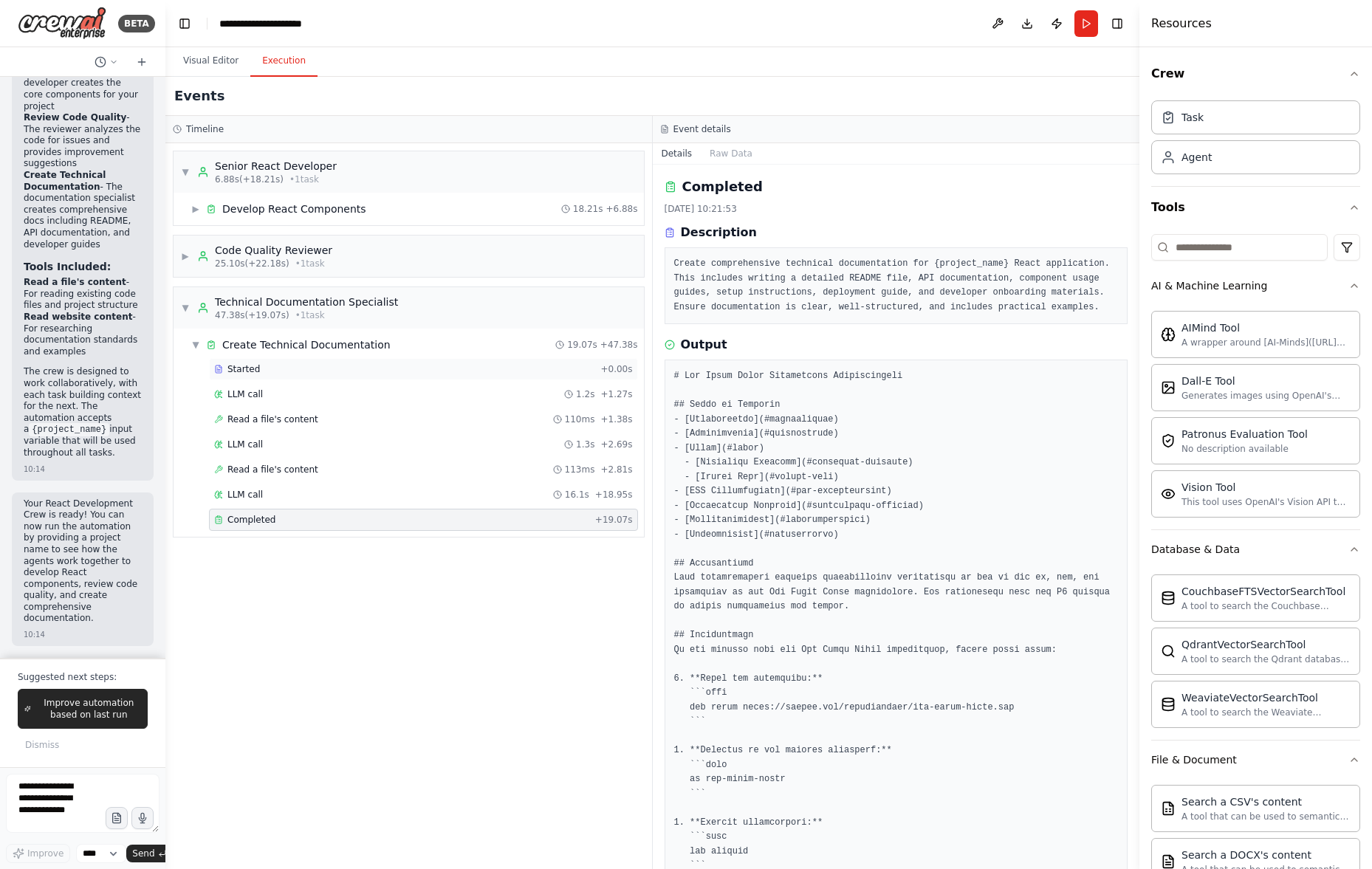
click at [336, 361] on div "Started + 0.00s" at bounding box center [423, 369] width 429 height 22
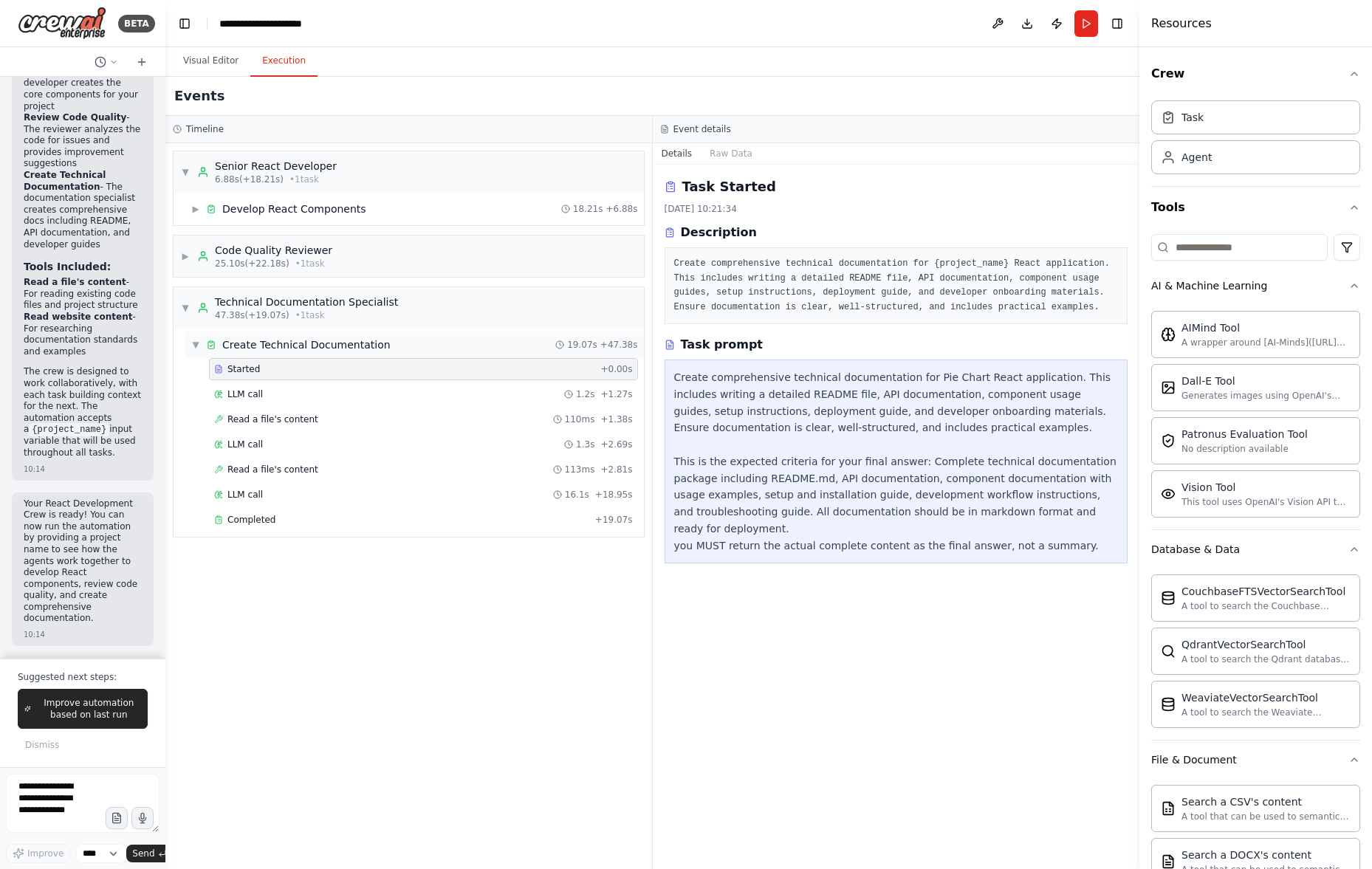
click at [345, 349] on div "Create Technical Documentation" at bounding box center [306, 344] width 168 height 15
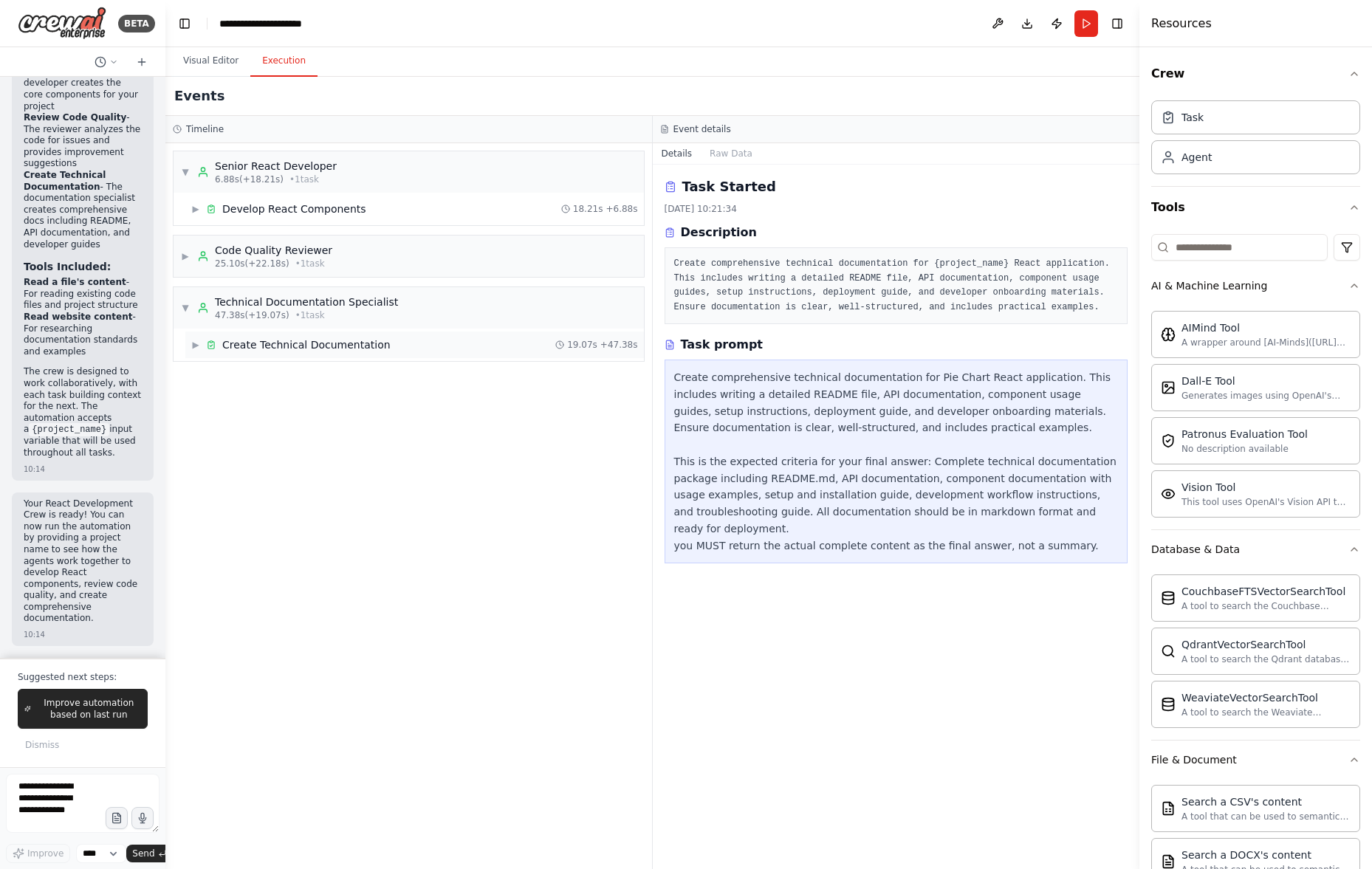
click at [345, 349] on div "Create Technical Documentation" at bounding box center [306, 344] width 168 height 15
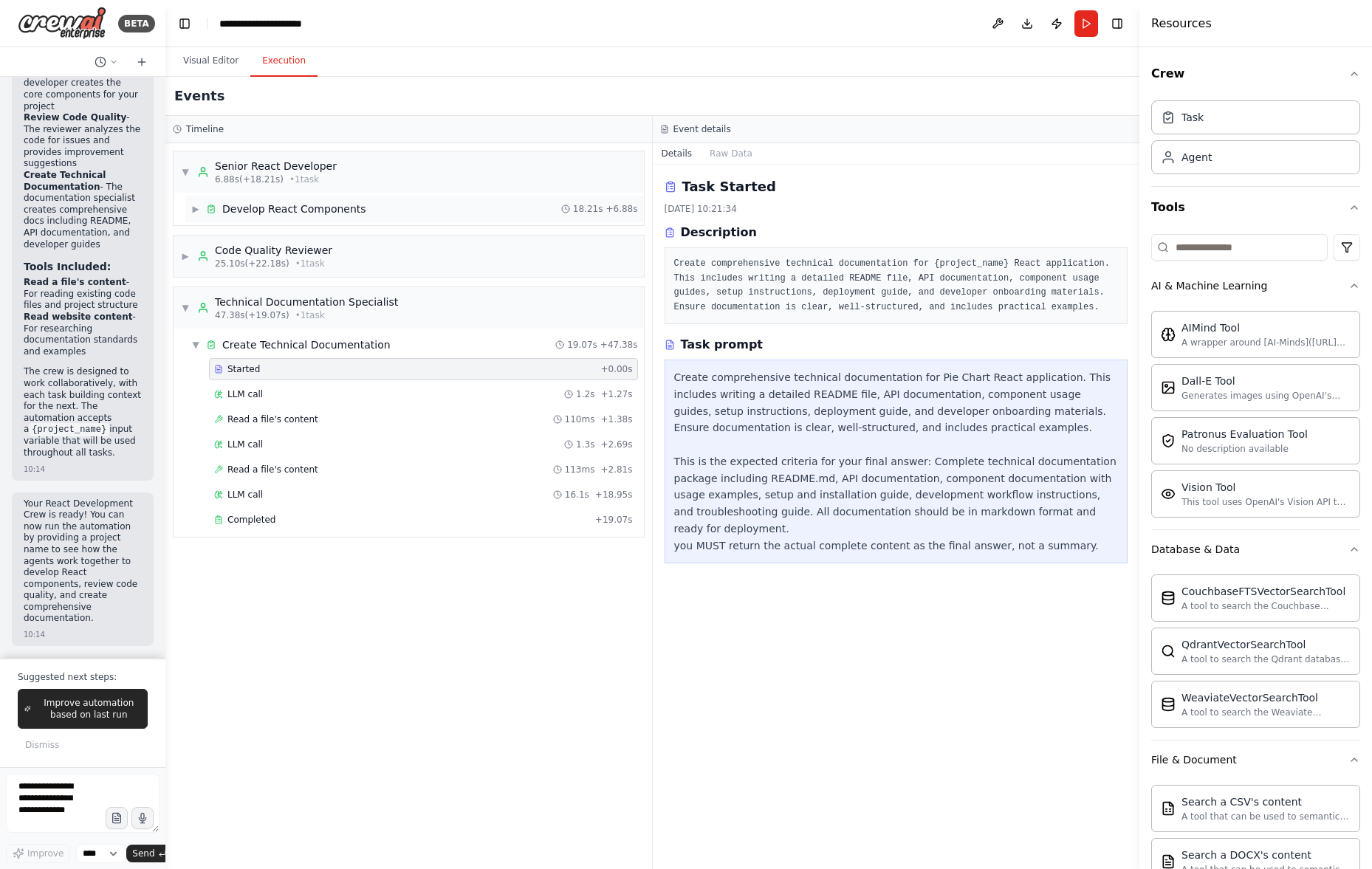
click at [281, 203] on div "Develop React Components" at bounding box center [294, 209] width 144 height 15
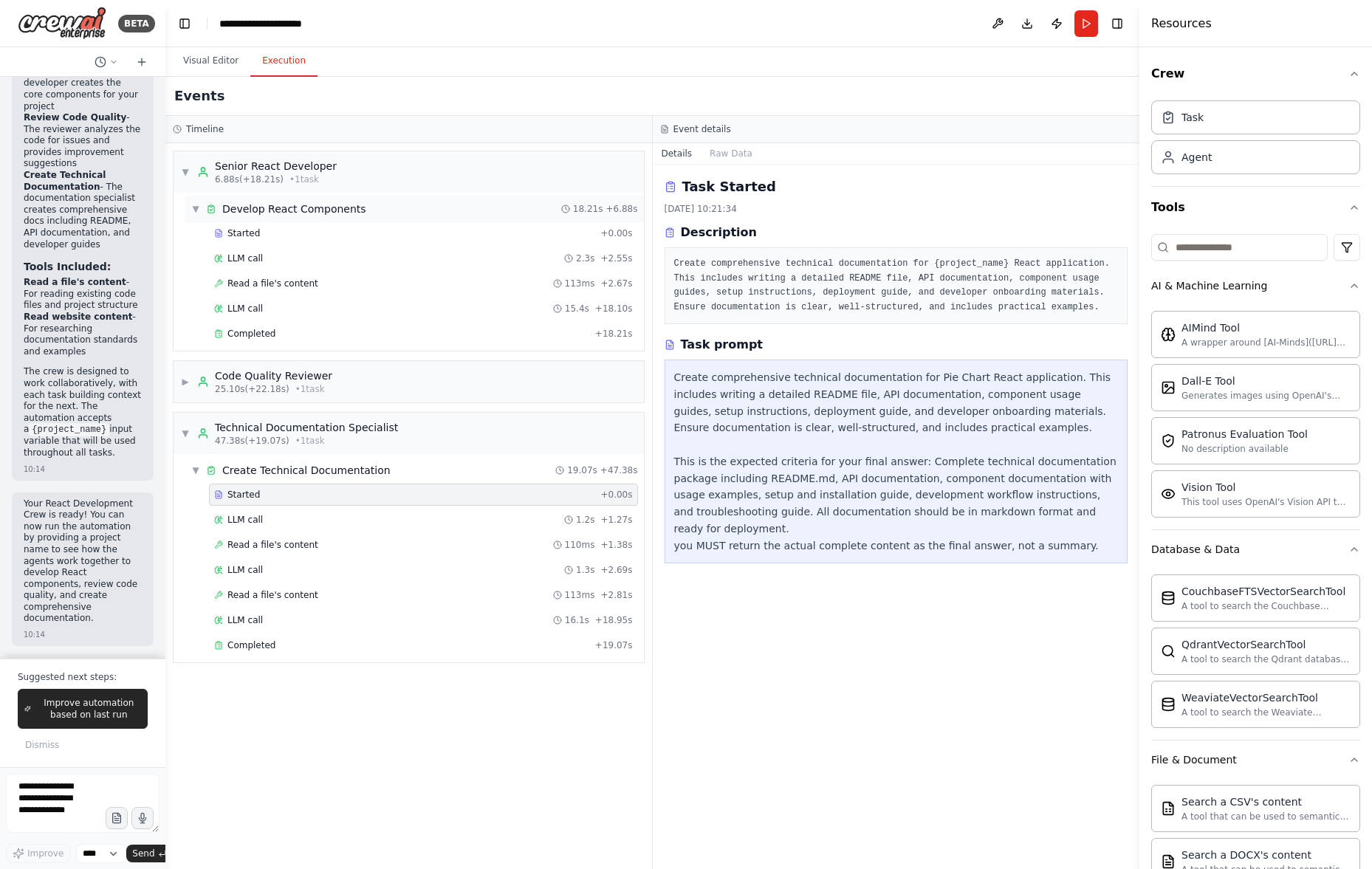
click at [201, 207] on div "▼ Develop React Components" at bounding box center [278, 209] width 175 height 15
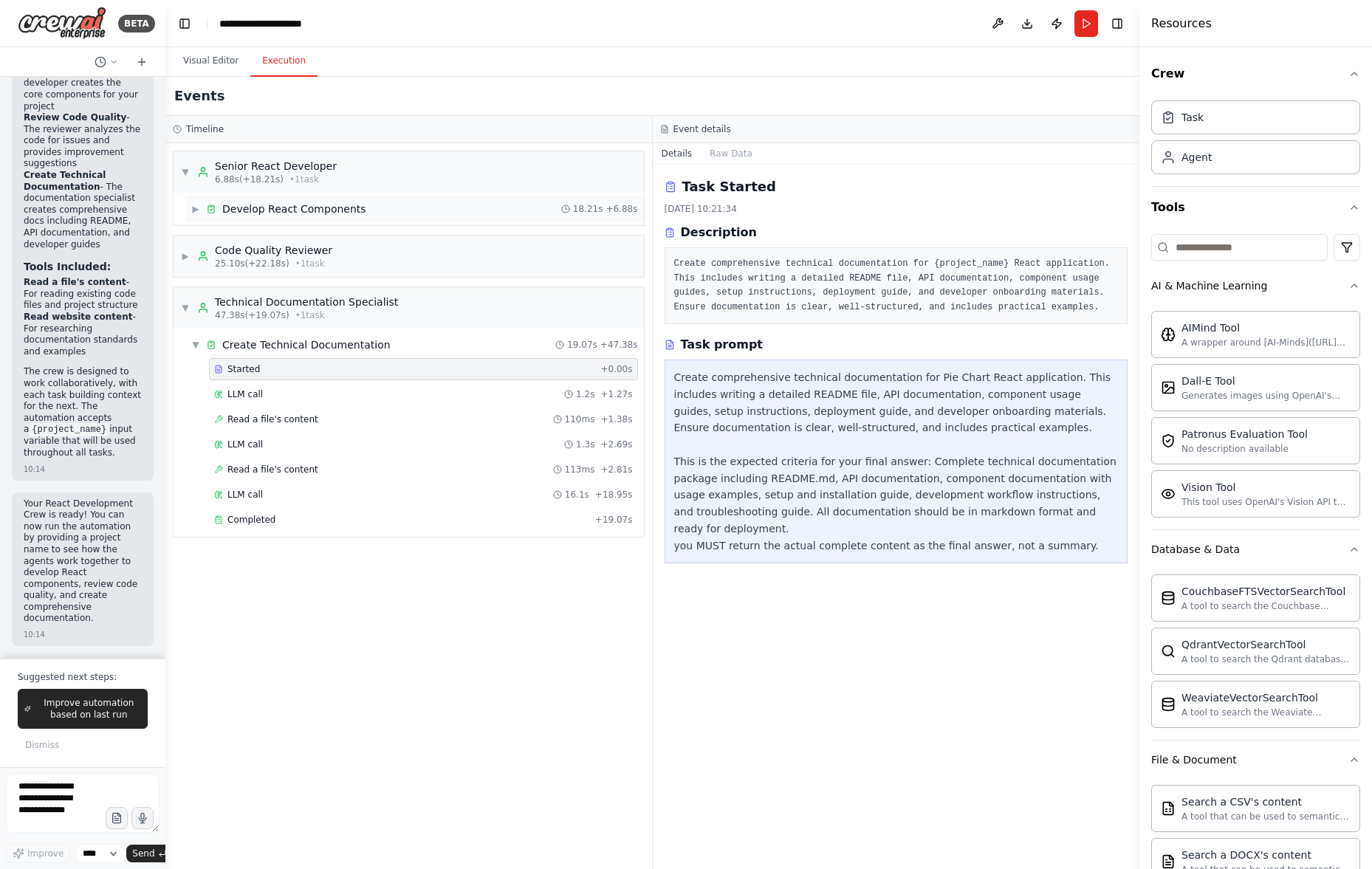
click at [200, 207] on div "▶ Develop React Components" at bounding box center [278, 209] width 175 height 15
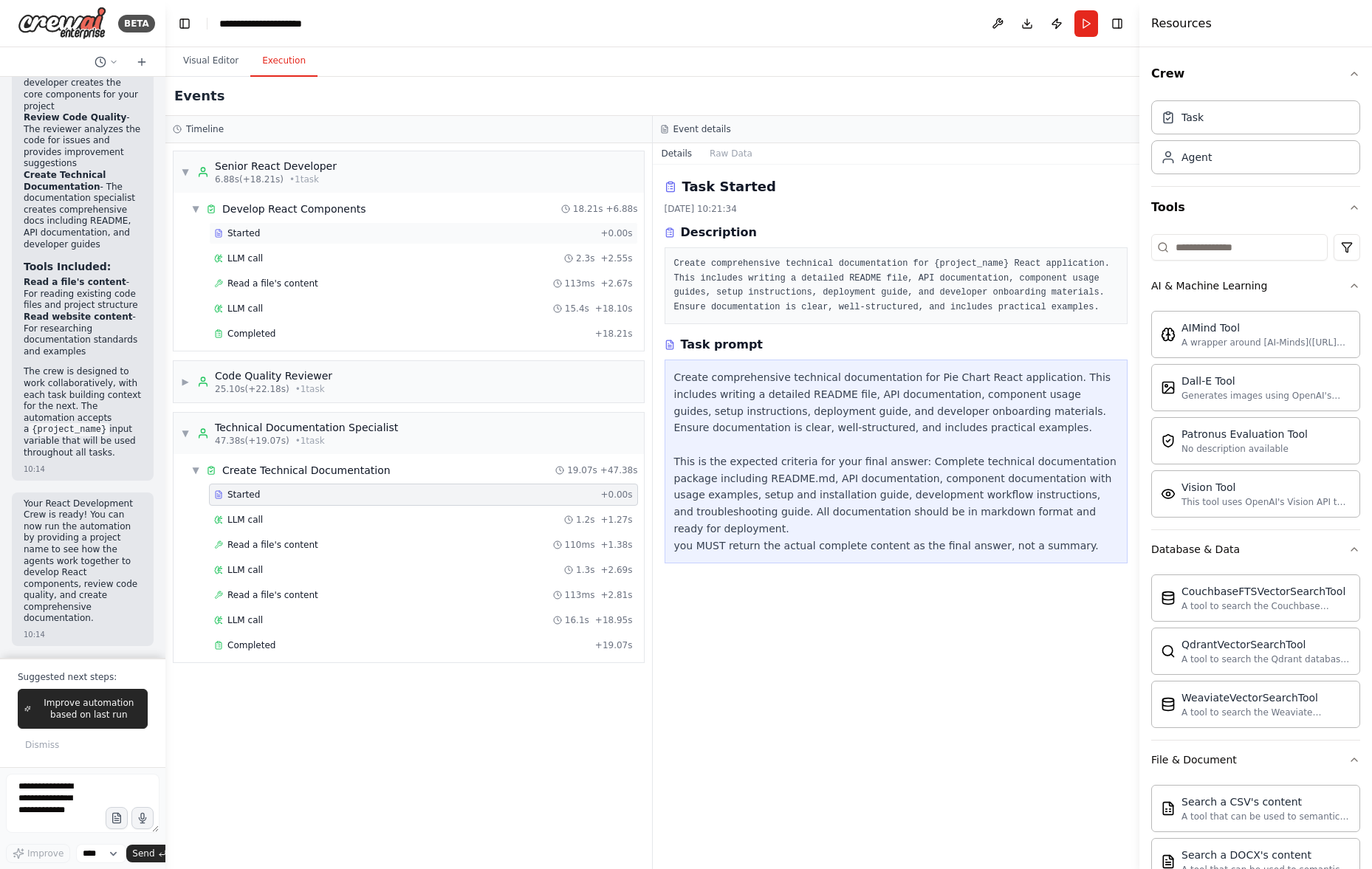
click at [262, 232] on div "Started" at bounding box center [404, 233] width 380 height 12
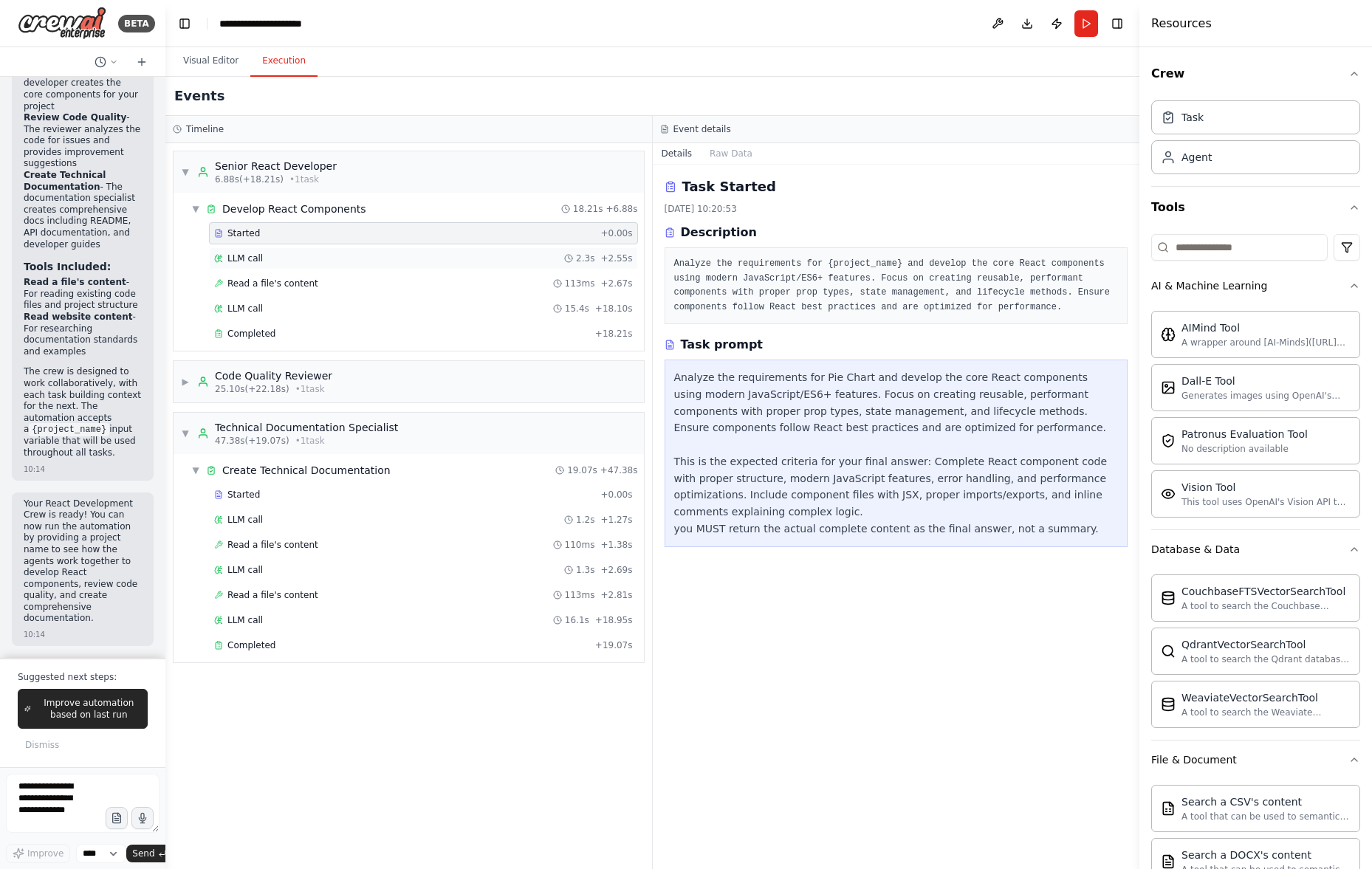
click at [273, 255] on div "LLM call 2.3s + 2.55s" at bounding box center [423, 258] width 419 height 12
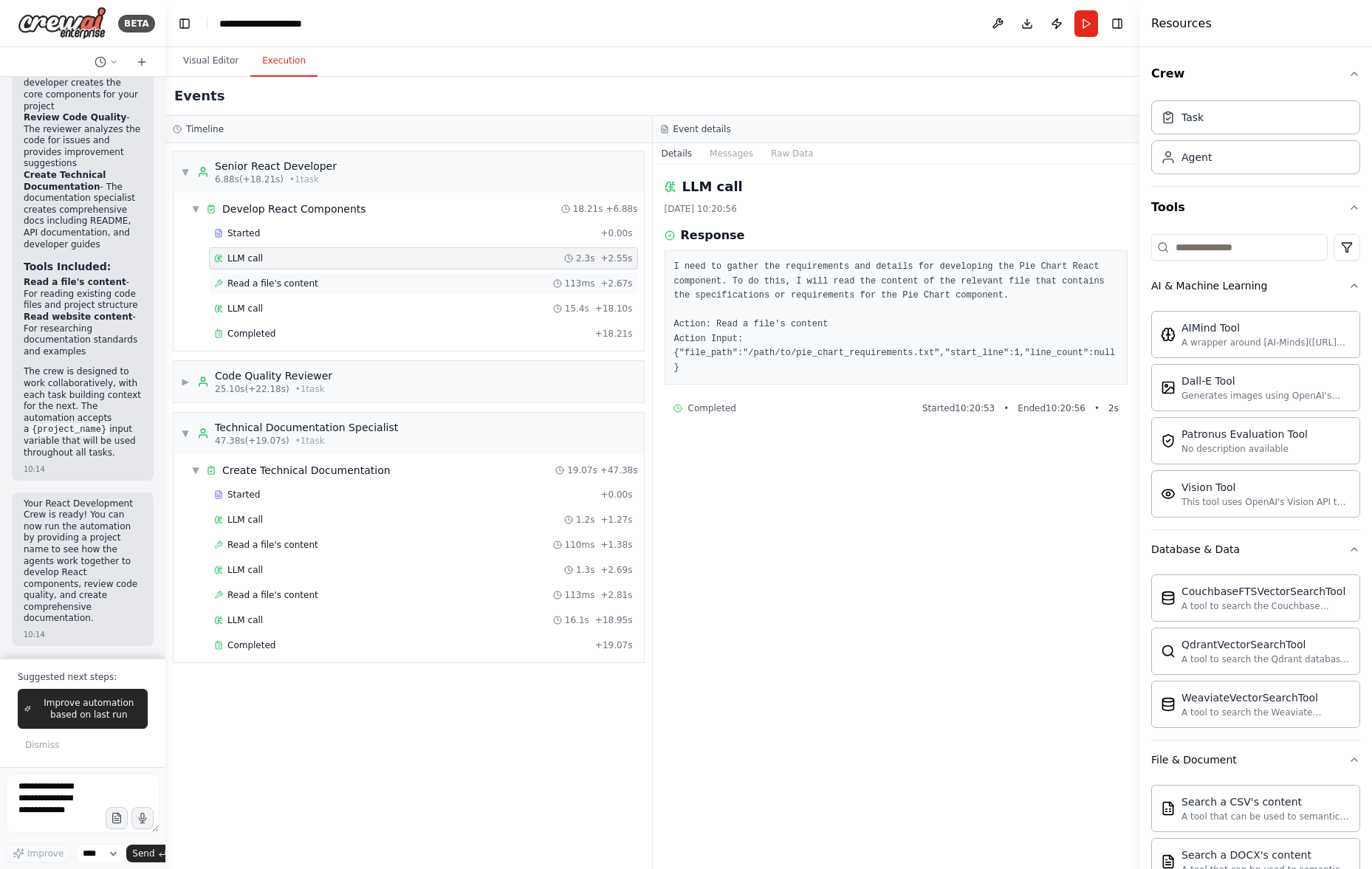
click at [281, 280] on span "Read a file's content" at bounding box center [273, 283] width 91 height 12
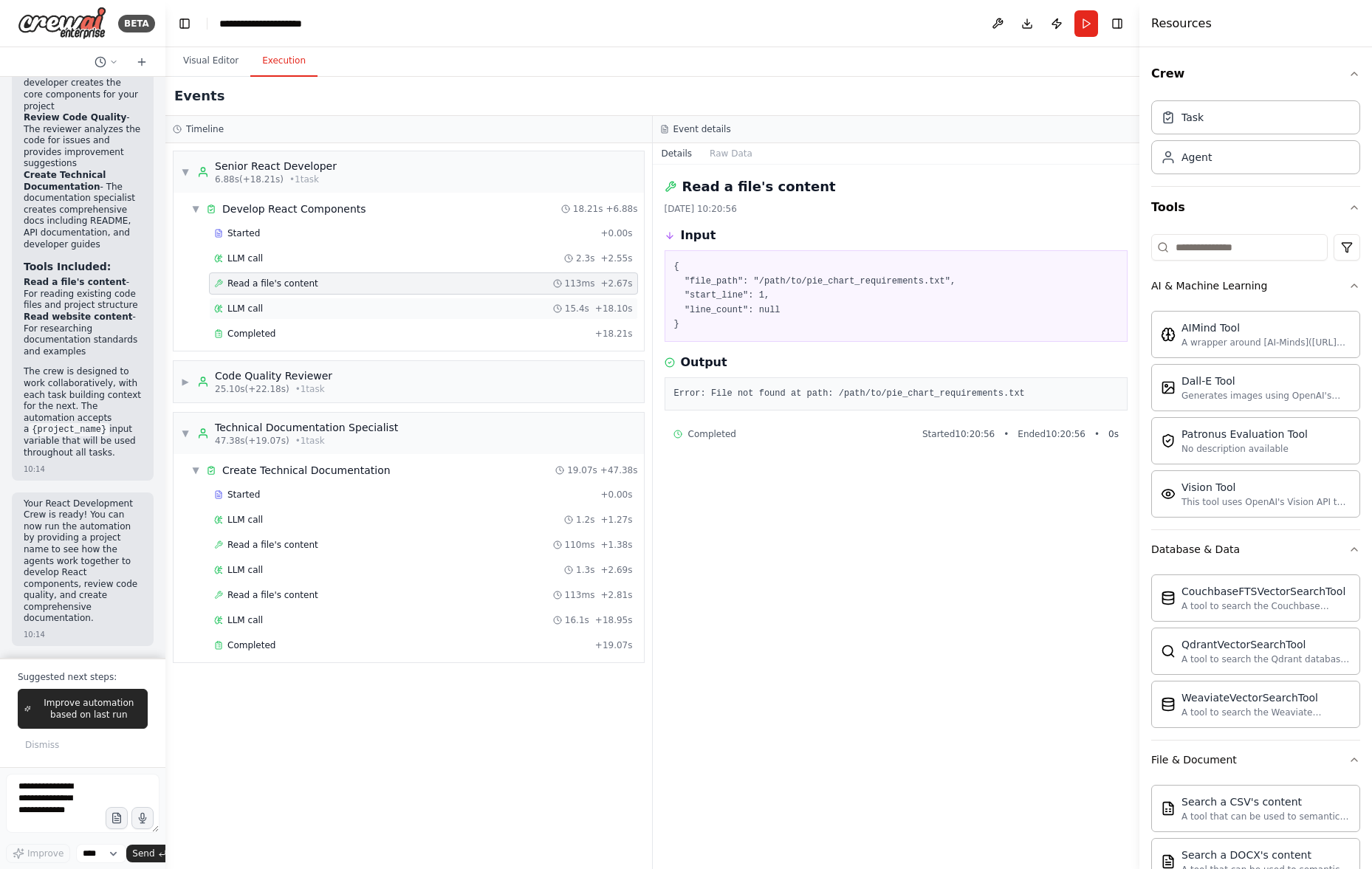
click at [281, 308] on div "LLM call 15.4s + 18.10s" at bounding box center [423, 308] width 419 height 12
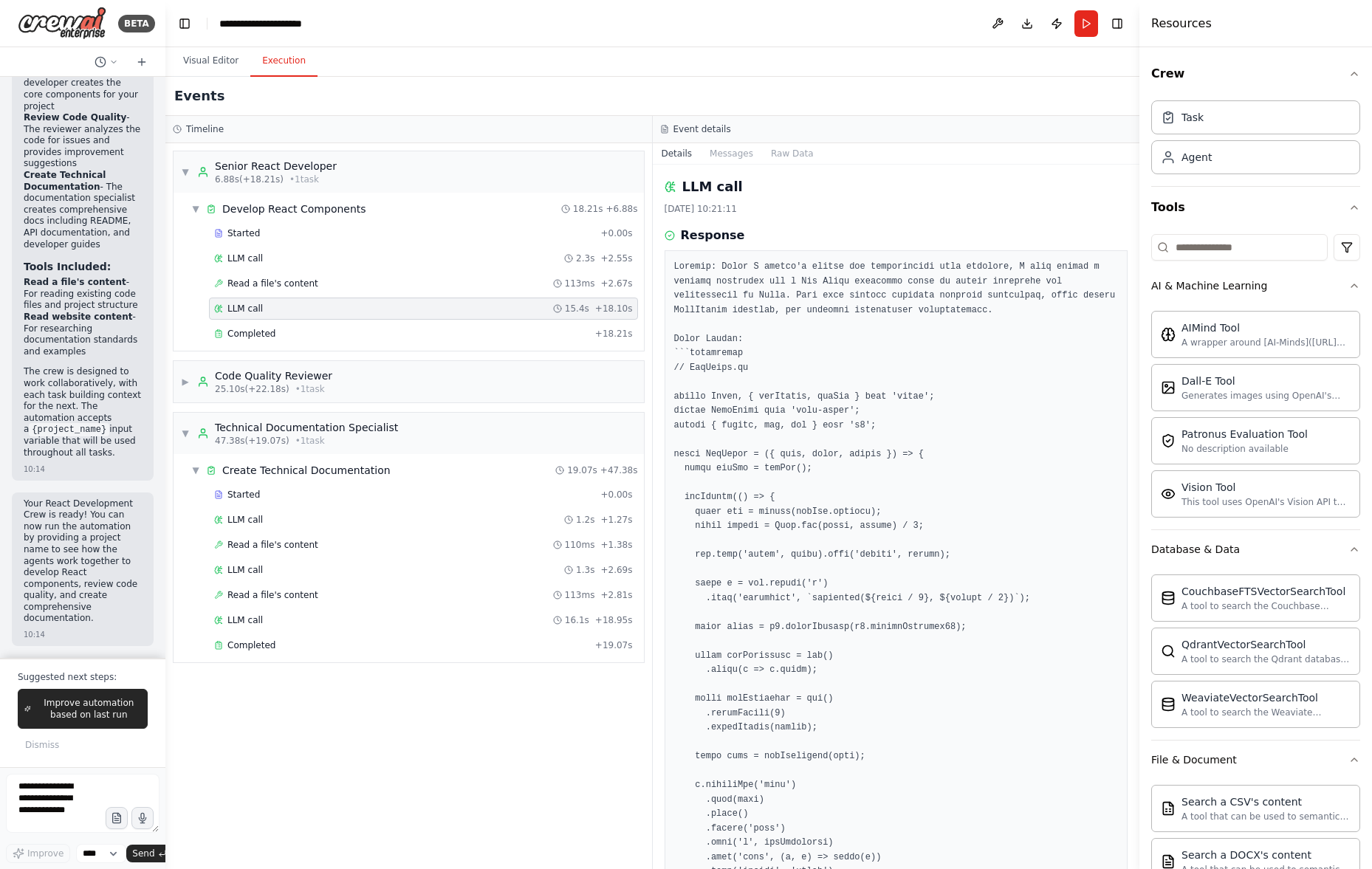
drag, startPoint x: 284, startPoint y: 334, endPoint x: 288, endPoint y: 320, distance: 14.6
click at [283, 332] on div "Completed" at bounding box center [402, 333] width 375 height 12
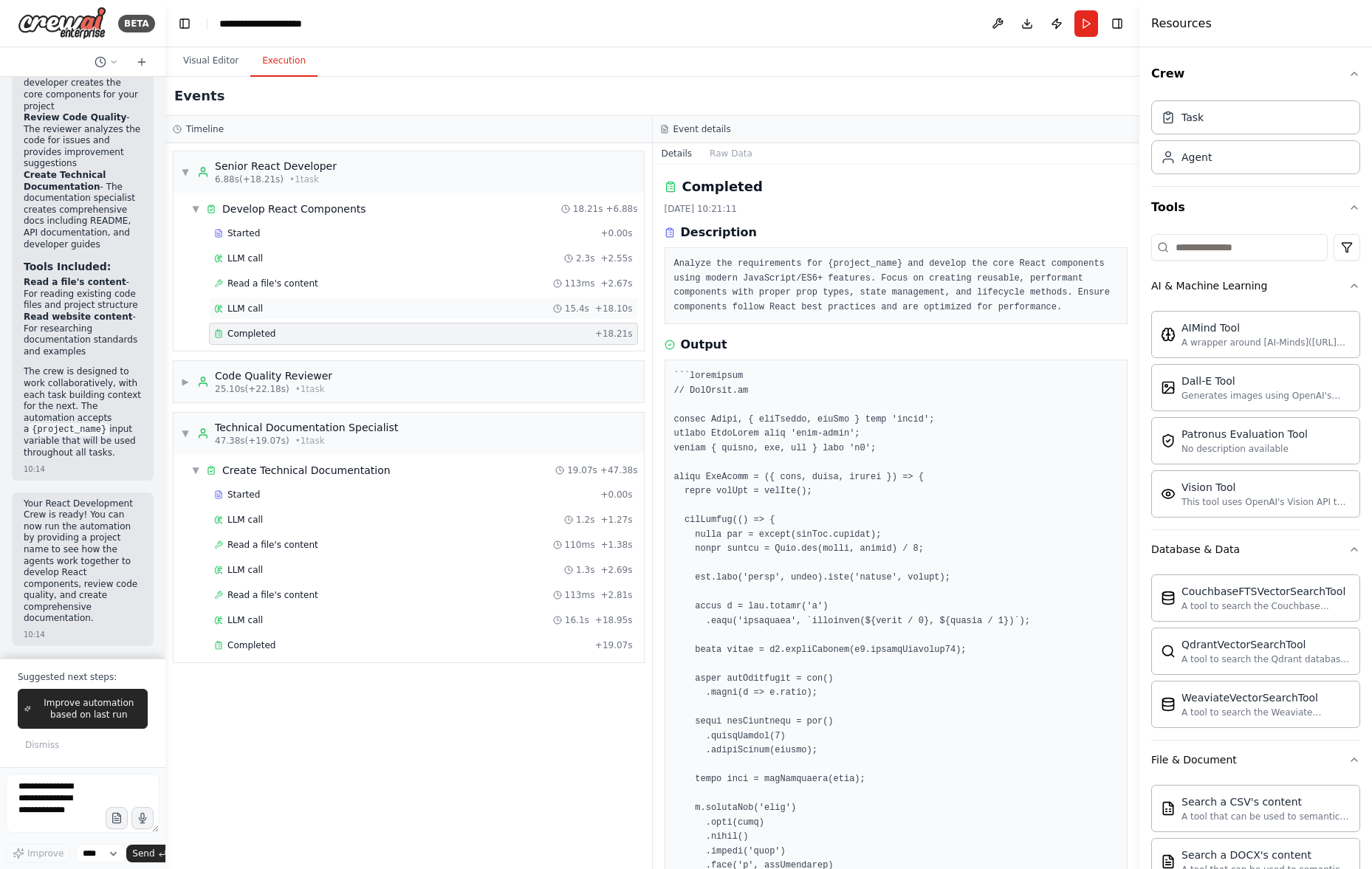
click at [291, 312] on div "LLM call 15.4s + 18.10s" at bounding box center [423, 308] width 419 height 12
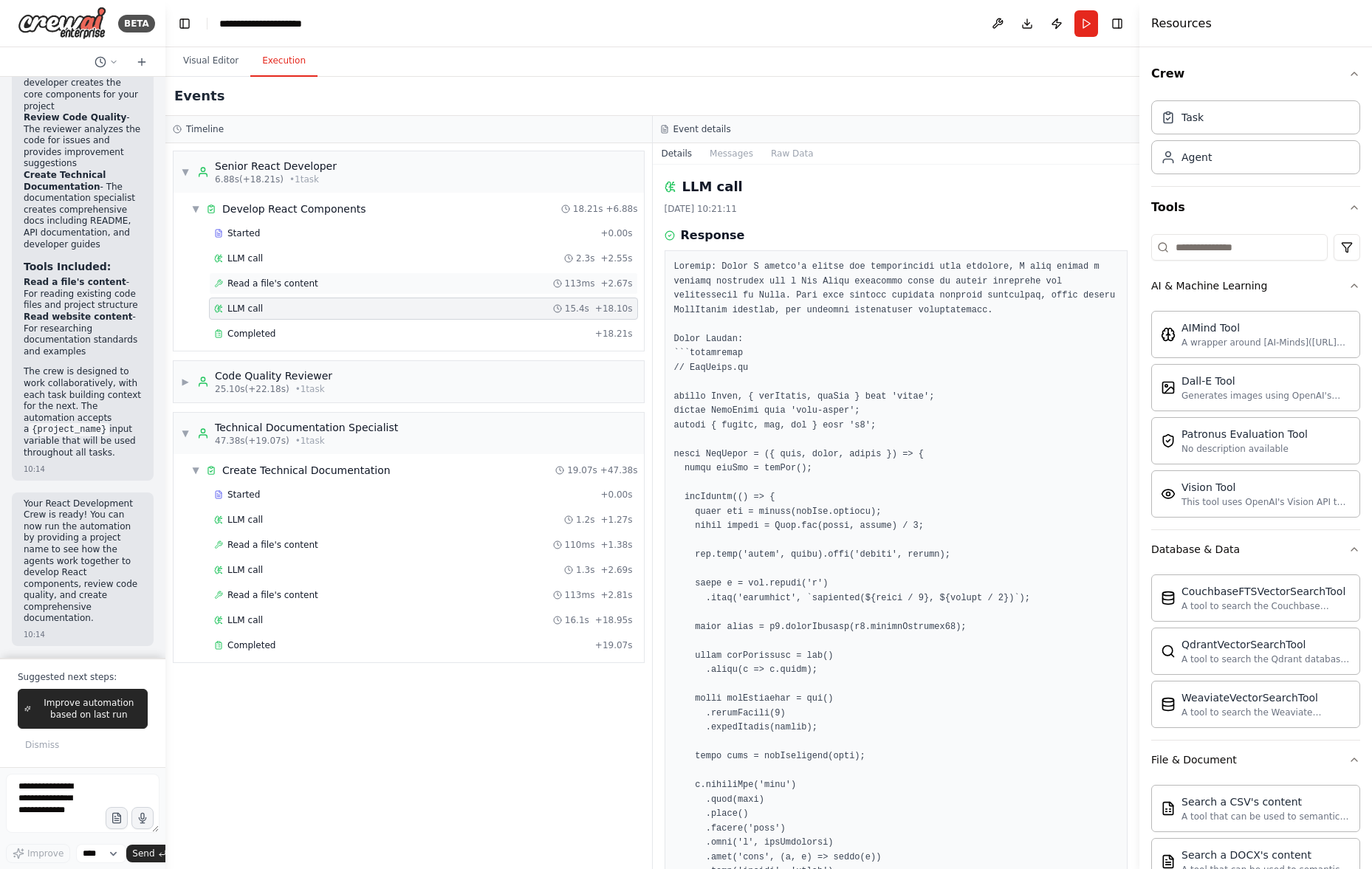
drag, startPoint x: 296, startPoint y: 292, endPoint x: 296, endPoint y: 284, distance: 8.0
click at [296, 291] on div "Read a file's content 113ms + 2.67s" at bounding box center [423, 284] width 429 height 22
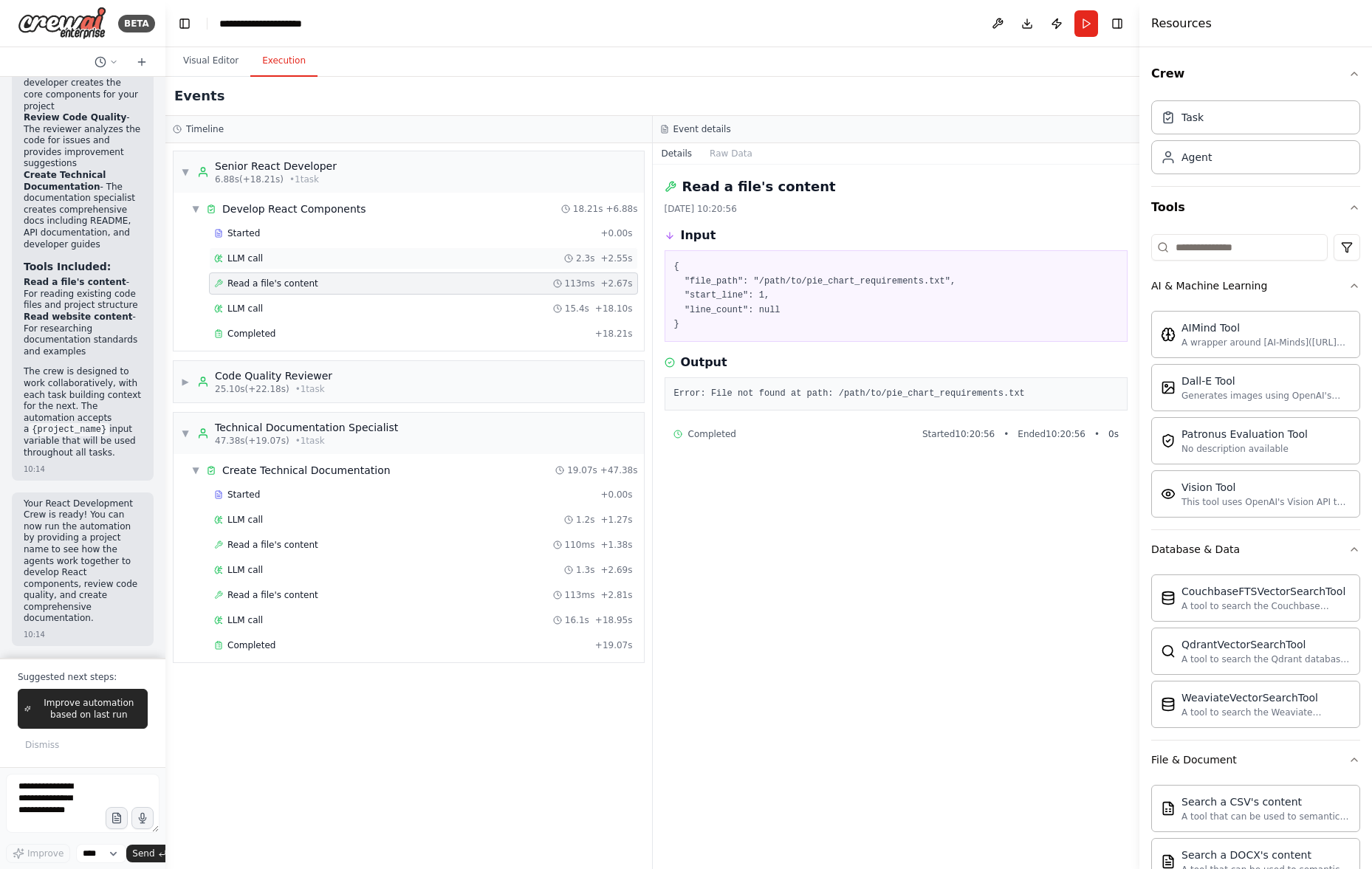
drag, startPoint x: 296, startPoint y: 272, endPoint x: 294, endPoint y: 254, distance: 18.1
click at [295, 270] on div "Started + 0.00s LLM call 2.3s + 2.55s Read a file's content 113ms + 2.67s LLM c…" at bounding box center [414, 284] width 459 height 126
click at [294, 229] on div "Started" at bounding box center [404, 233] width 380 height 12
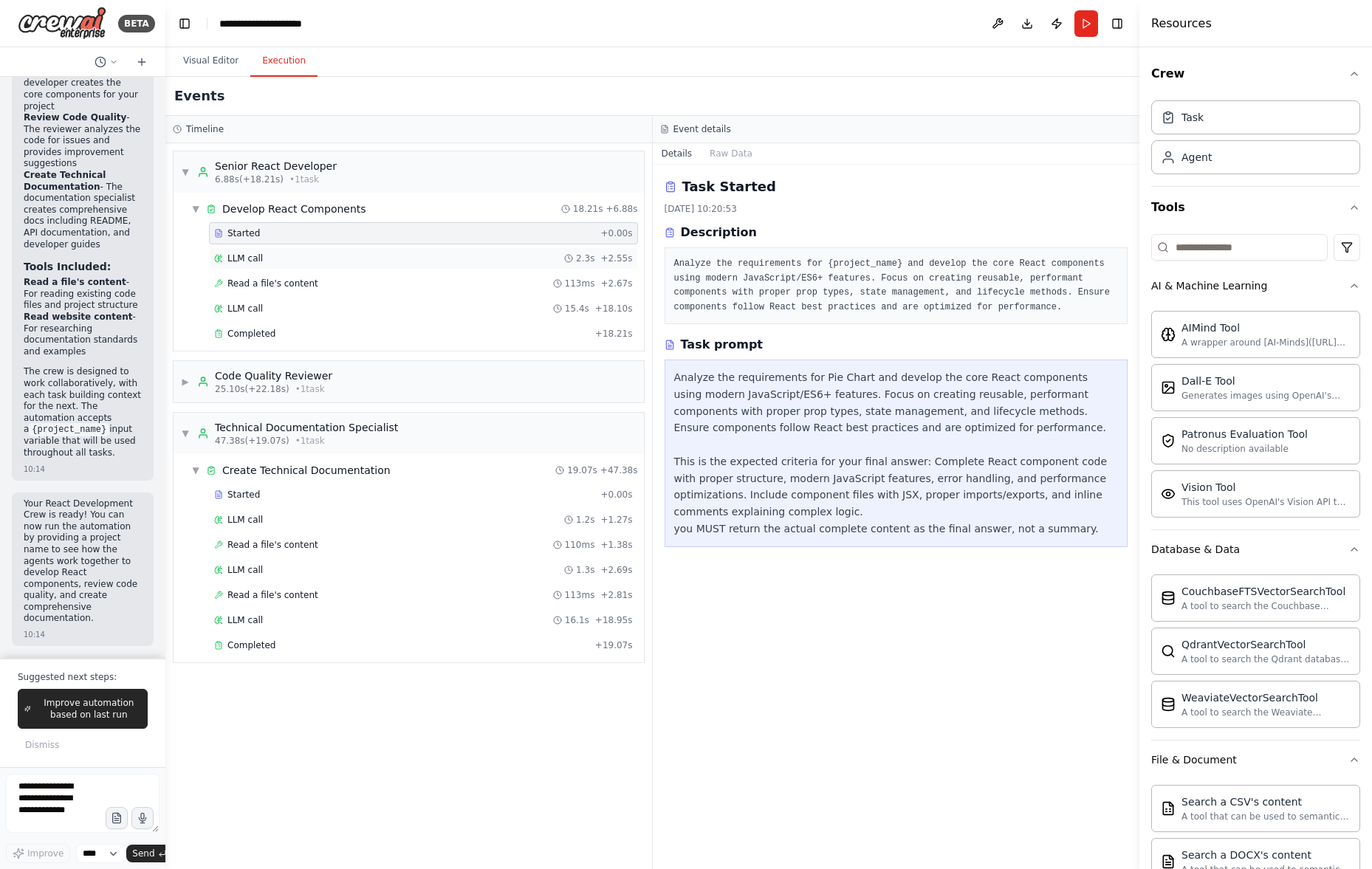
click at [301, 268] on div "LLM call 2.3s + 2.55s" at bounding box center [423, 258] width 429 height 22
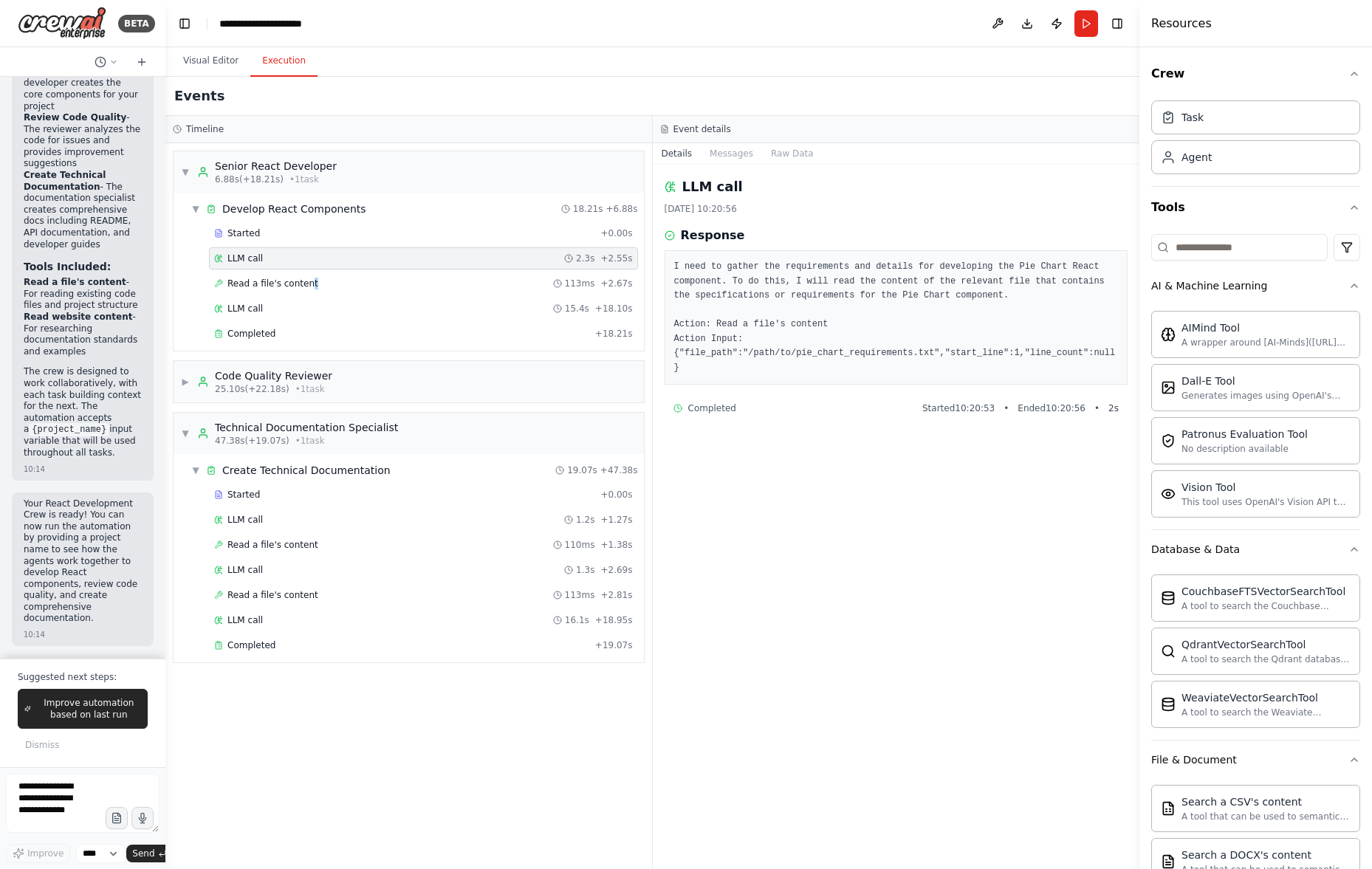
click at [308, 292] on div "Read a file's content 113ms + 2.67s" at bounding box center [423, 284] width 429 height 22
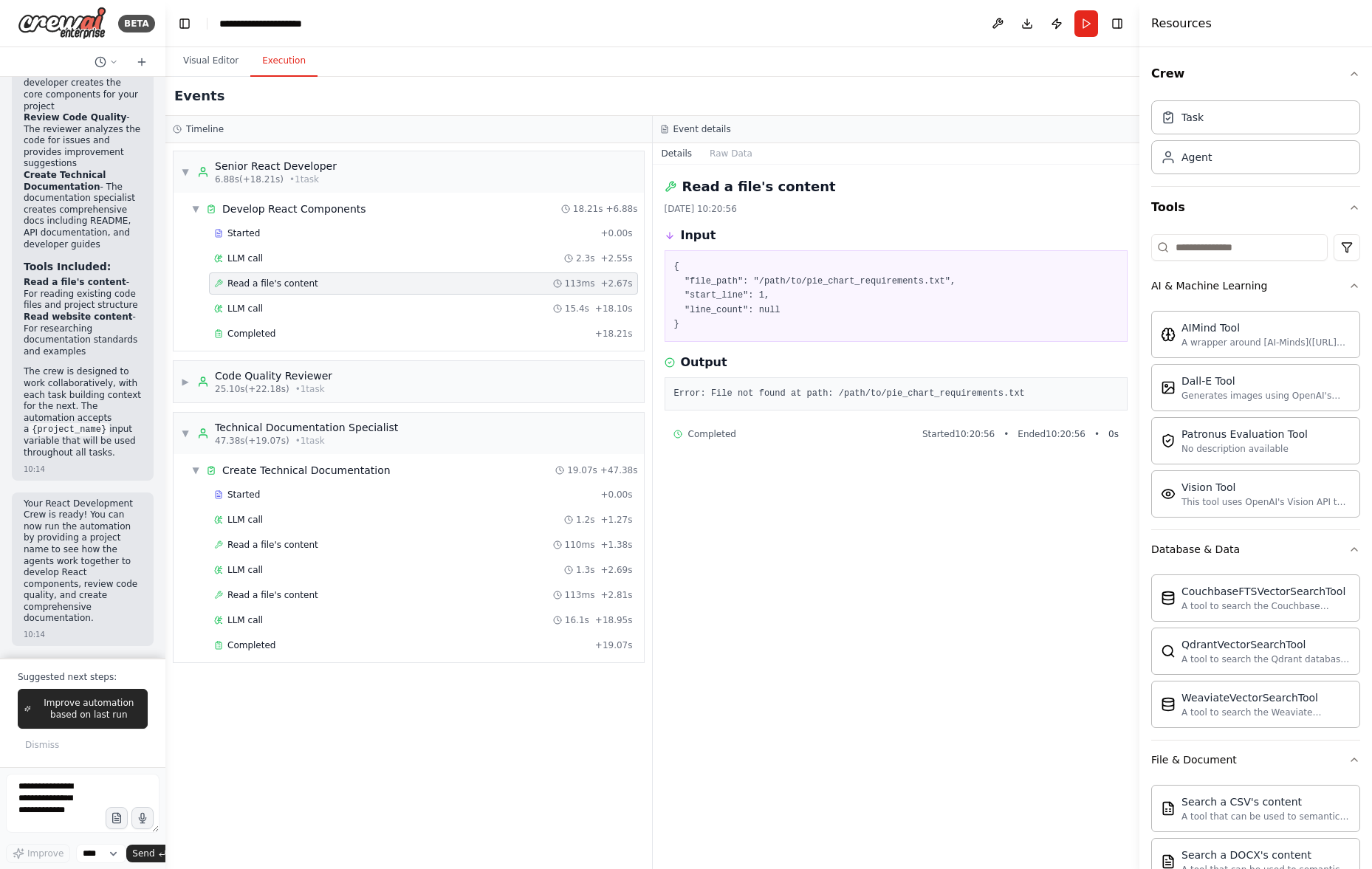
drag, startPoint x: 311, startPoint y: 309, endPoint x: 320, endPoint y: 285, distance: 25.6
click at [310, 308] on div "LLM call 15.4s + 18.10s" at bounding box center [423, 308] width 419 height 12
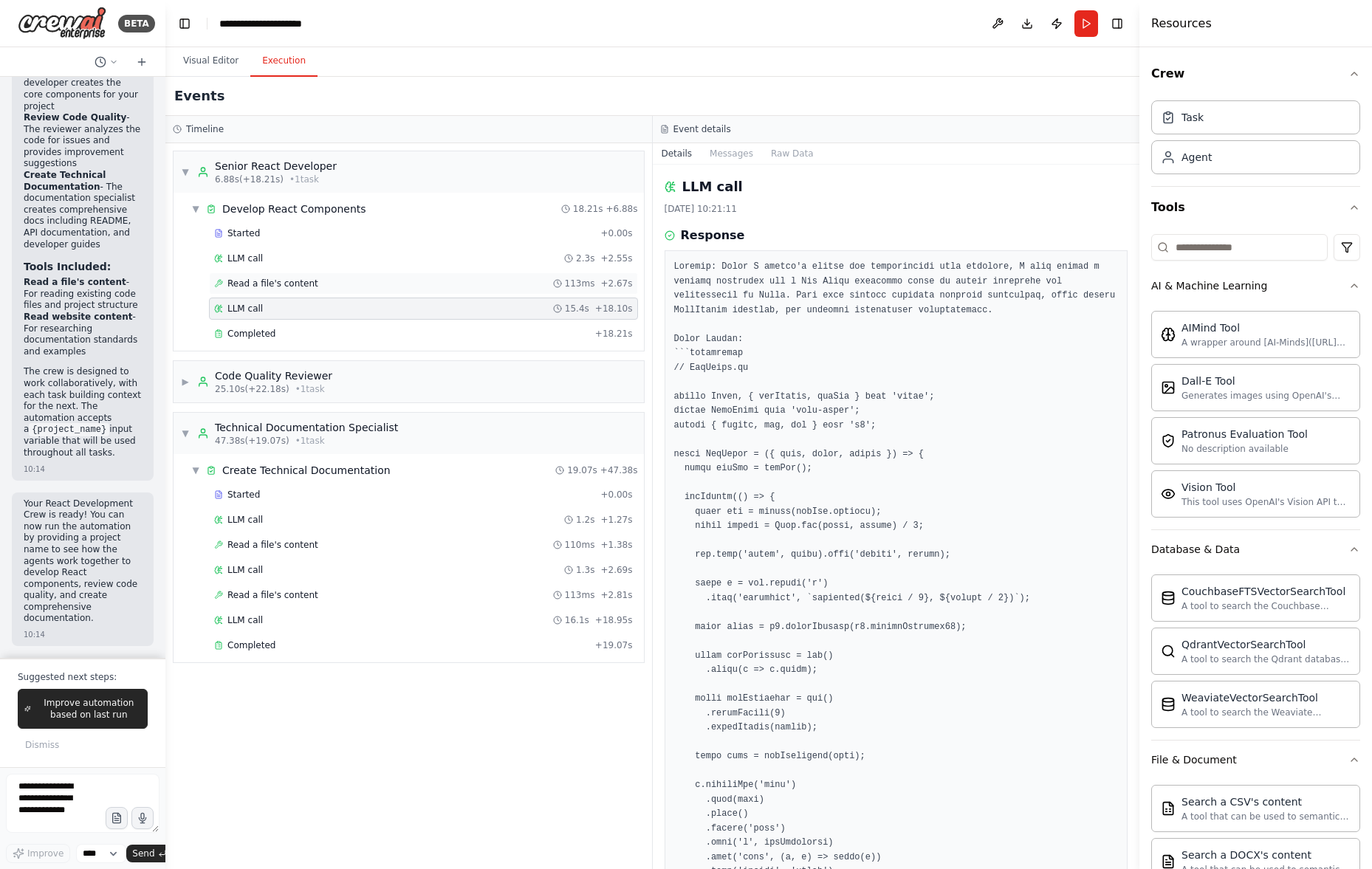
click at [319, 283] on div "Read a file's content 113ms + 2.67s" at bounding box center [423, 283] width 419 height 12
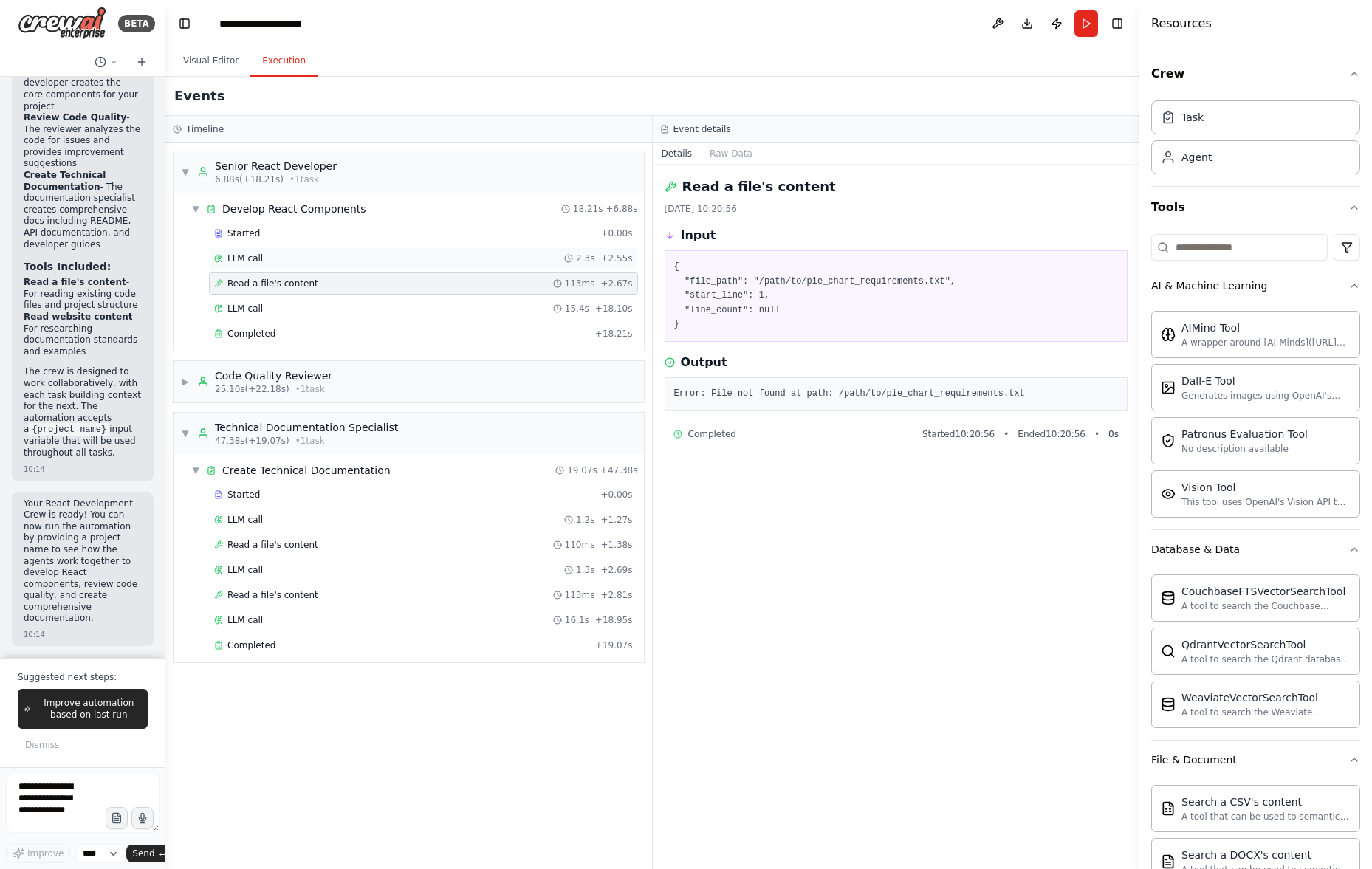
click at [316, 268] on div "LLM call 2.3s + 2.55s" at bounding box center [423, 258] width 429 height 22
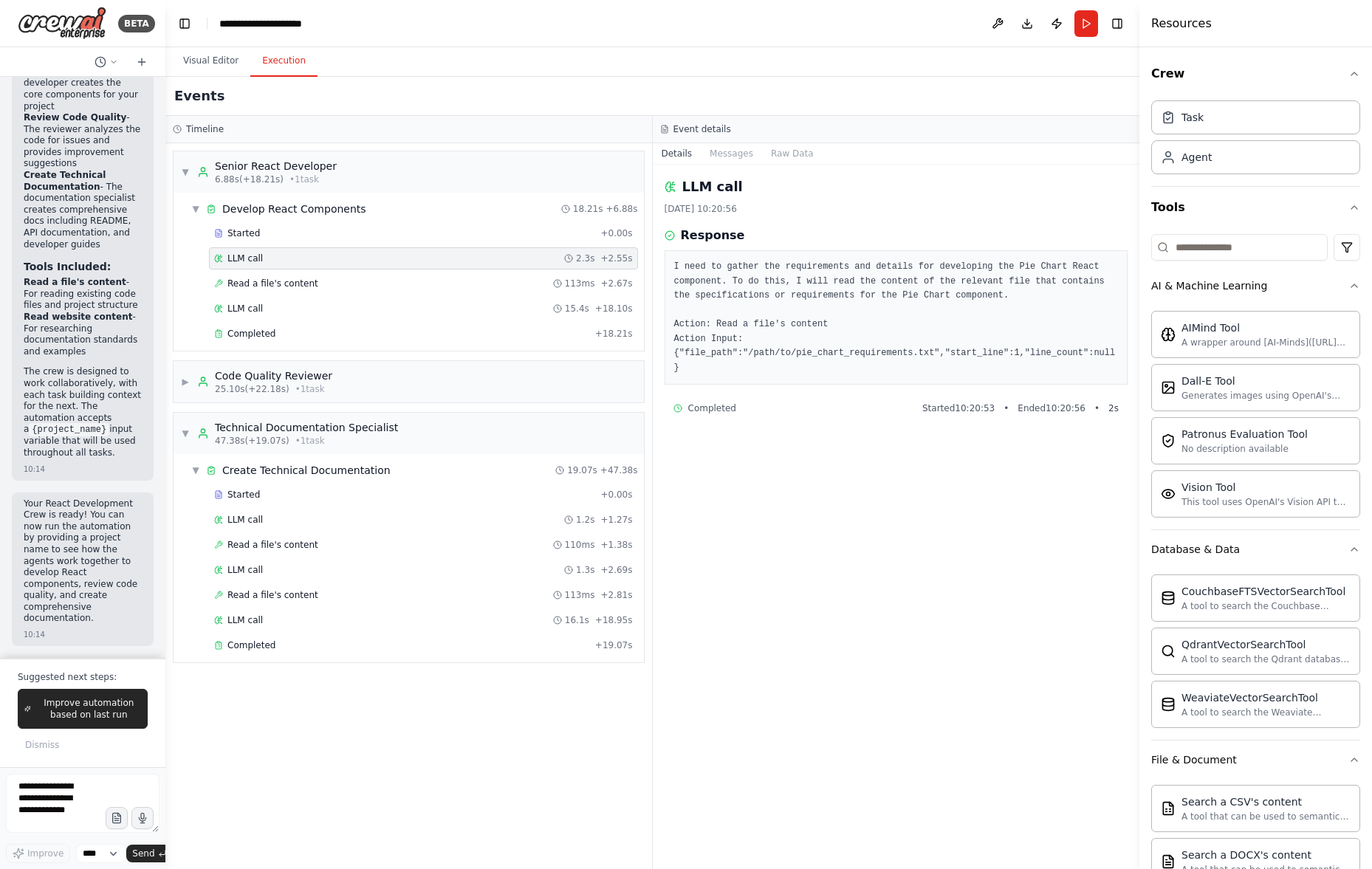
click at [844, 337] on pre "I need to gather the requirements and details for developing the Pie Chart Reac…" at bounding box center [896, 317] width 445 height 115
click at [360, 204] on div "▼ Develop React Components 18.21s + 6.88s" at bounding box center [414, 209] width 459 height 26
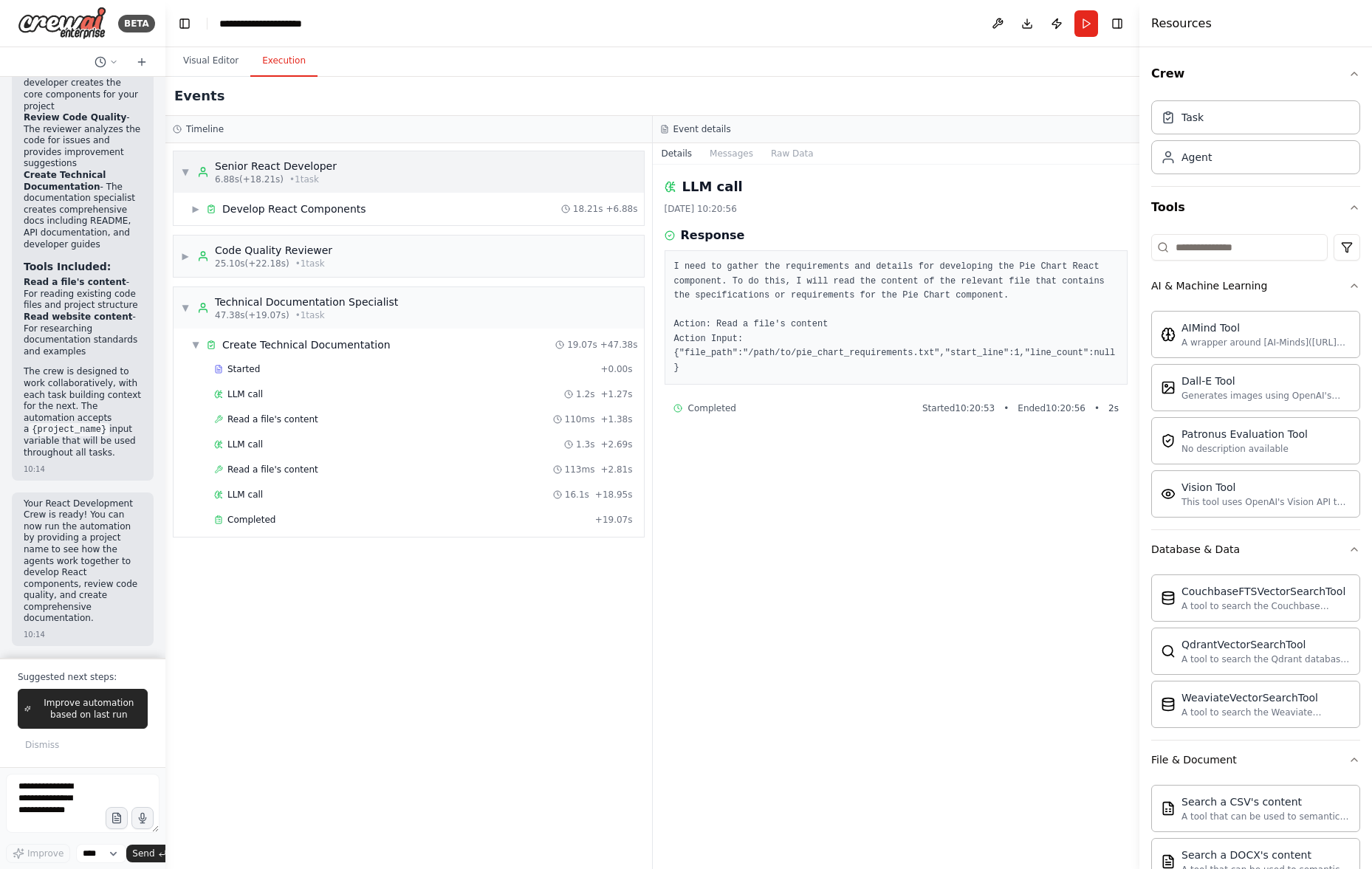
click at [360, 166] on div "▼ Senior React Developer 6.88s (+18.21s) • 1 task" at bounding box center [409, 172] width 470 height 42
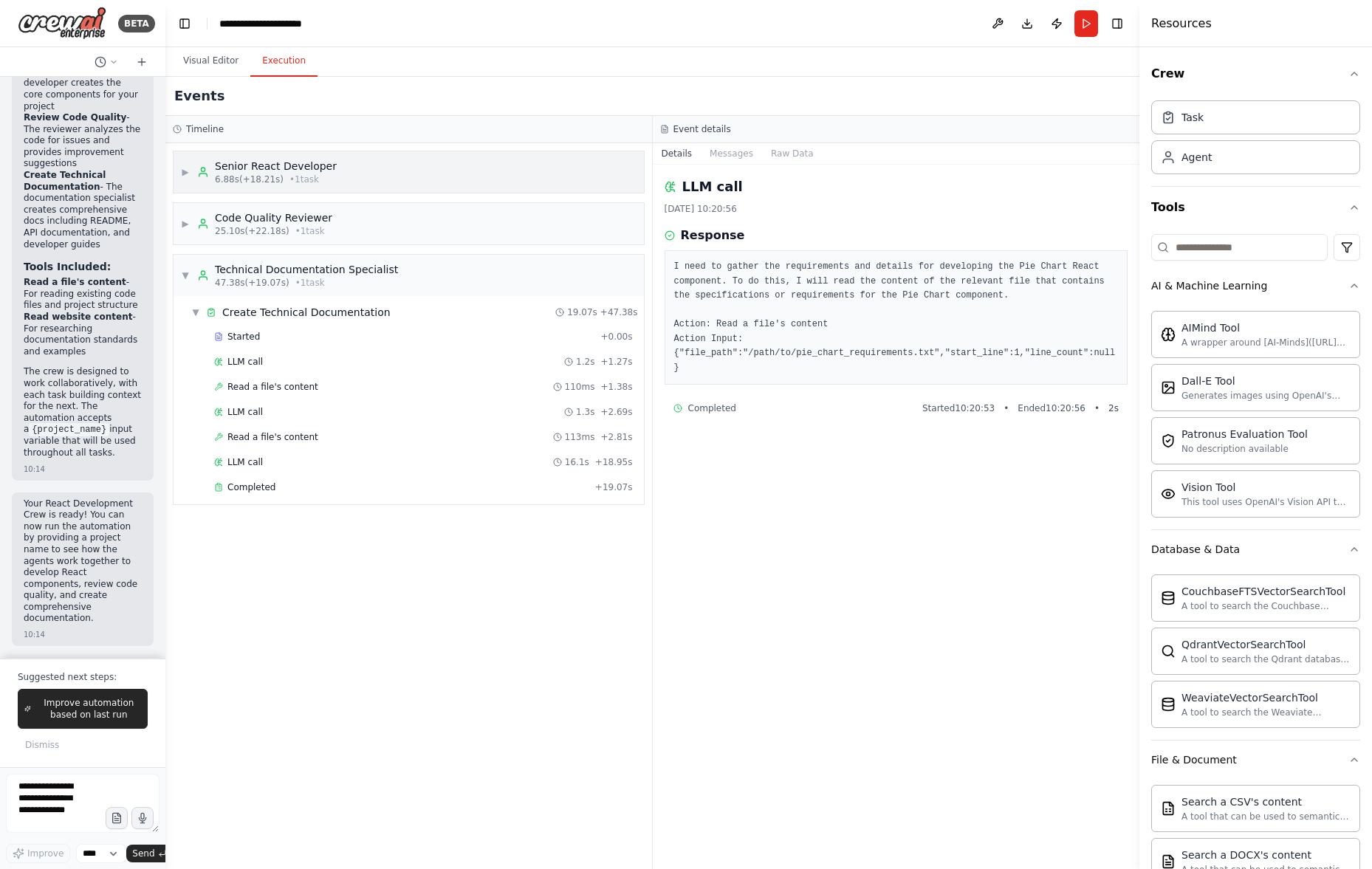
click at [360, 166] on div "▶ Senior React Developer 6.88s (+18.21s) • 1 task" at bounding box center [409, 172] width 470 height 42
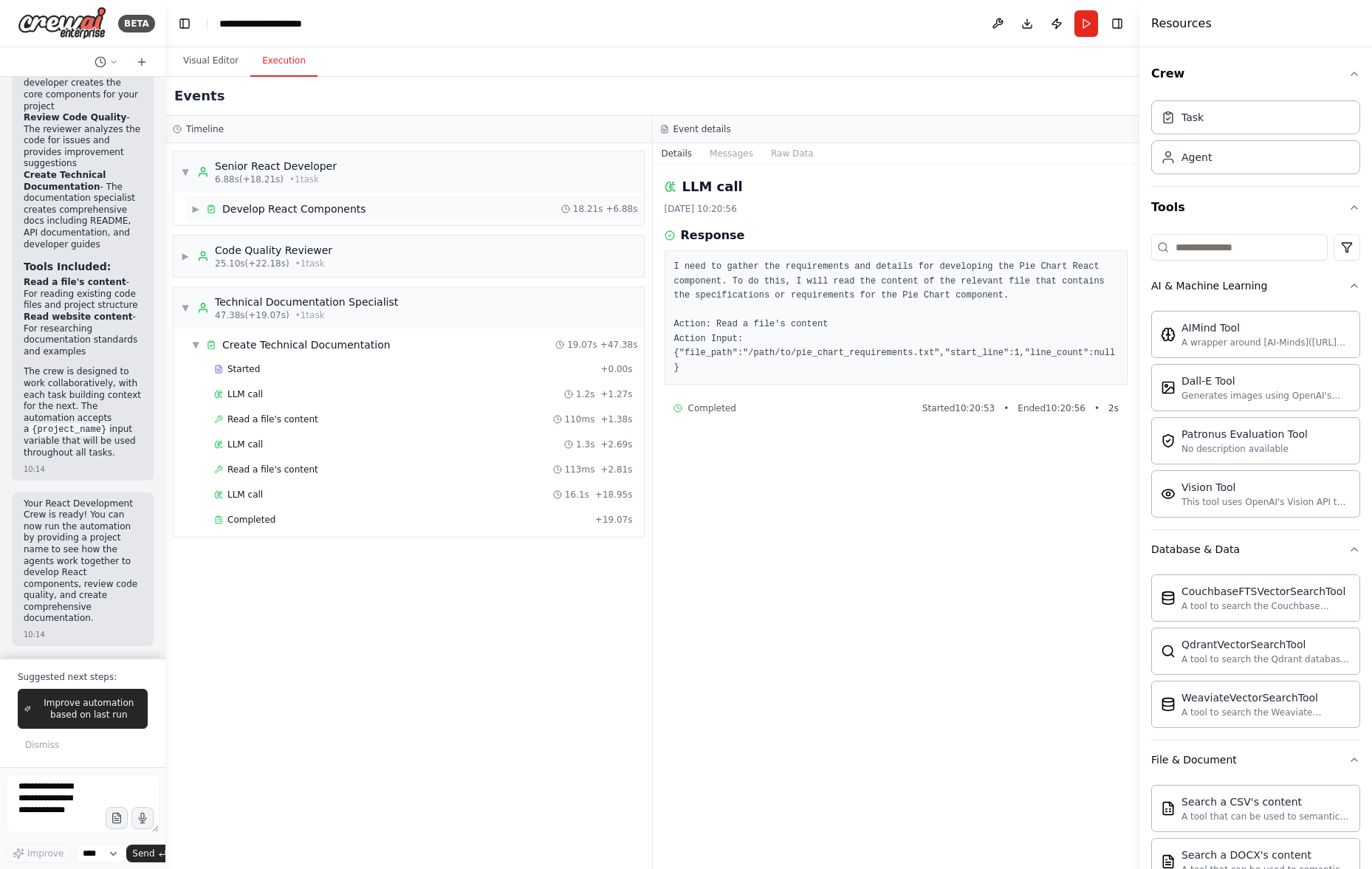
click at [363, 215] on div "▶ Develop React Components 18.21s + 6.88s" at bounding box center [414, 209] width 459 height 26
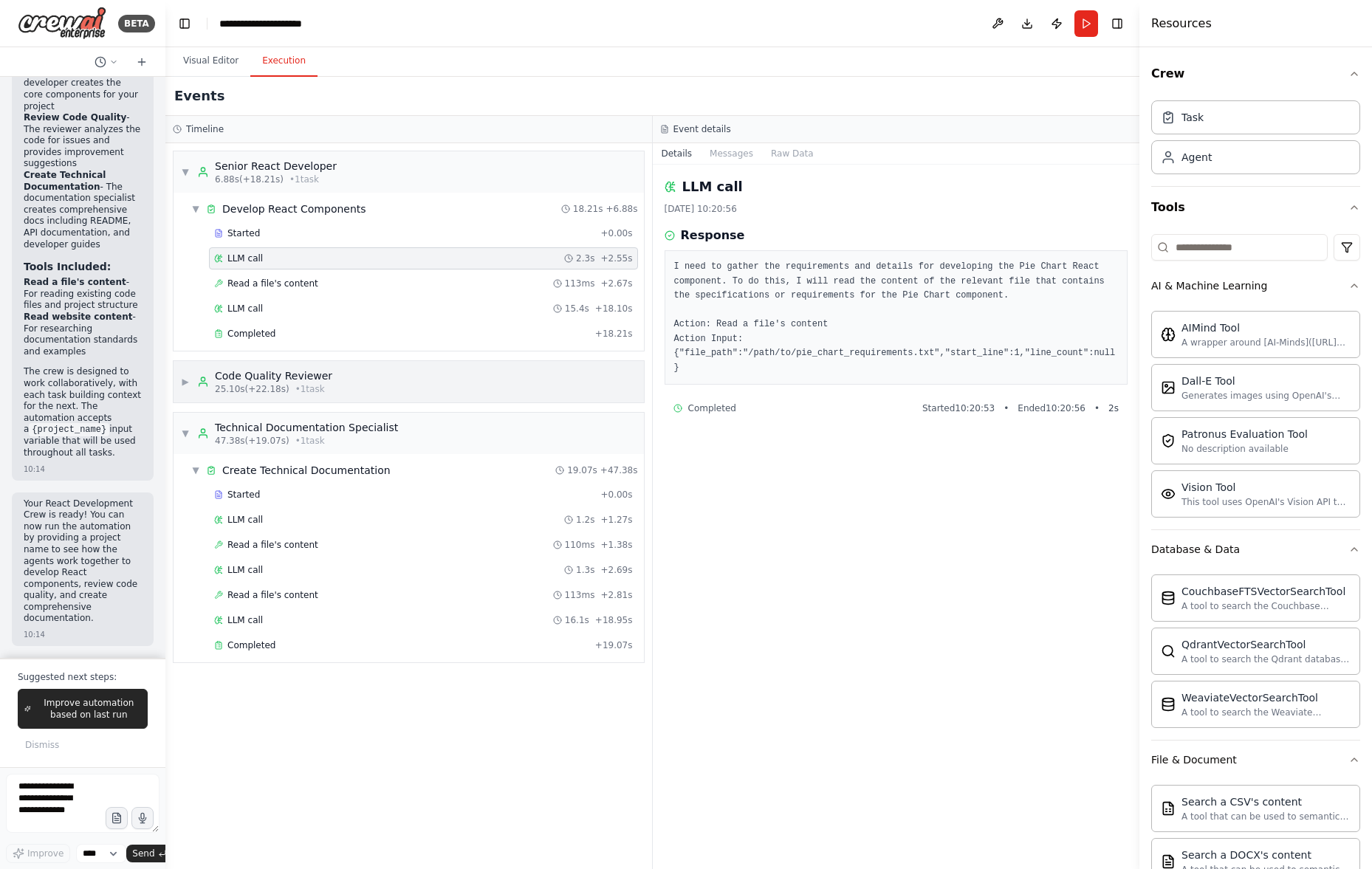
click at [184, 381] on span "▶" at bounding box center [185, 381] width 8 height 12
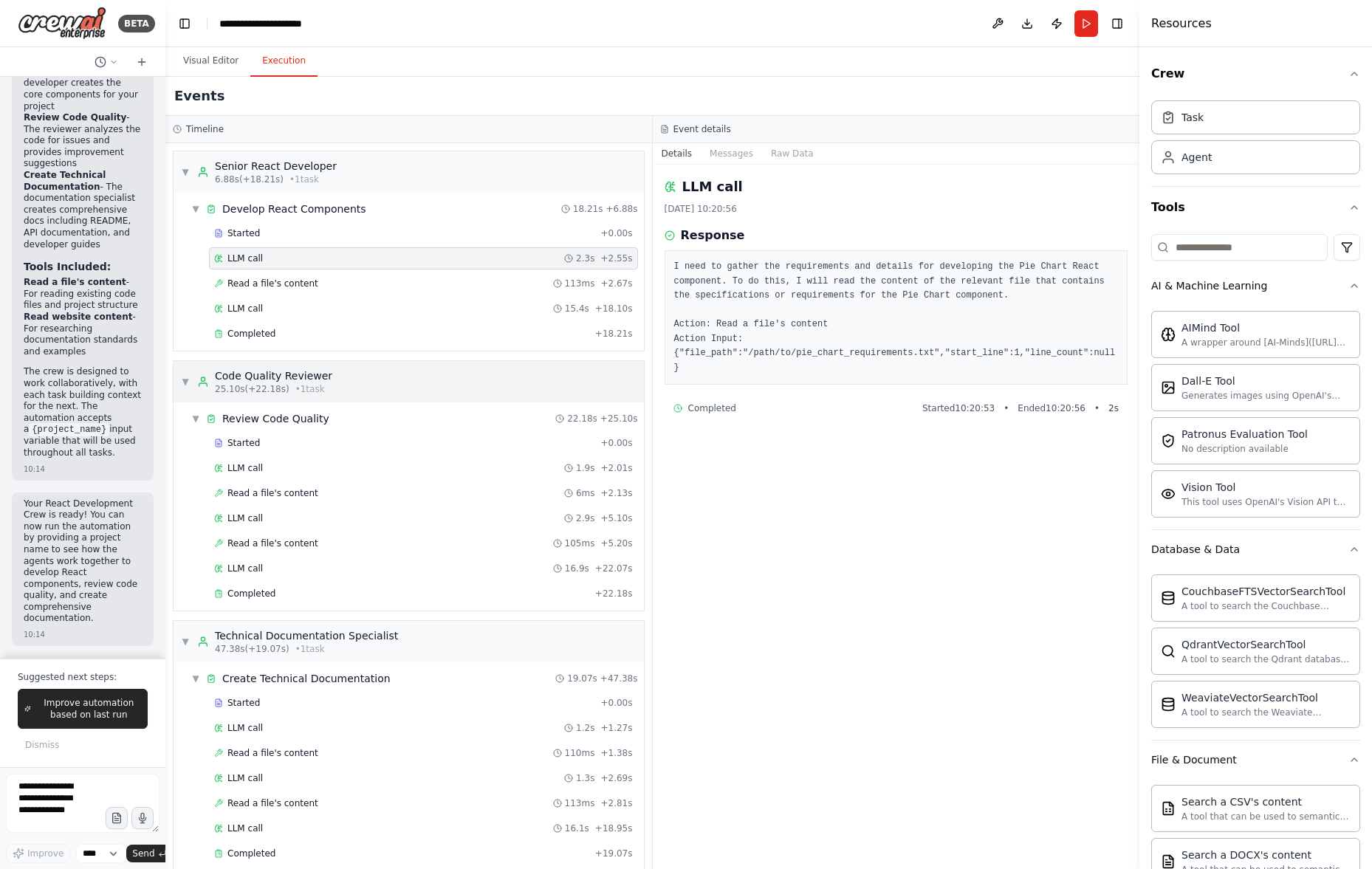
click at [187, 378] on span "▼" at bounding box center [185, 381] width 8 height 12
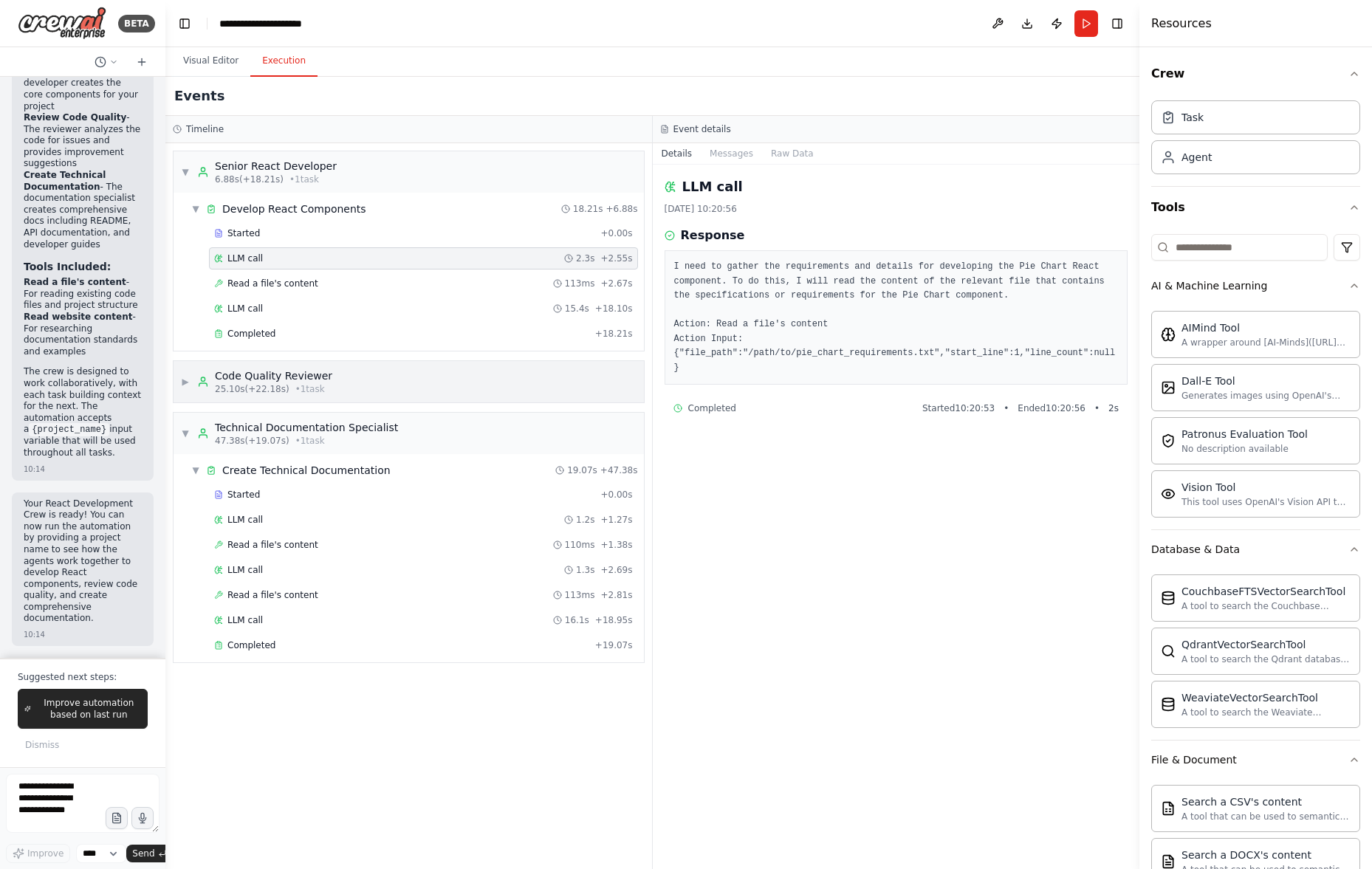
click at [188, 377] on span "▶" at bounding box center [185, 381] width 8 height 12
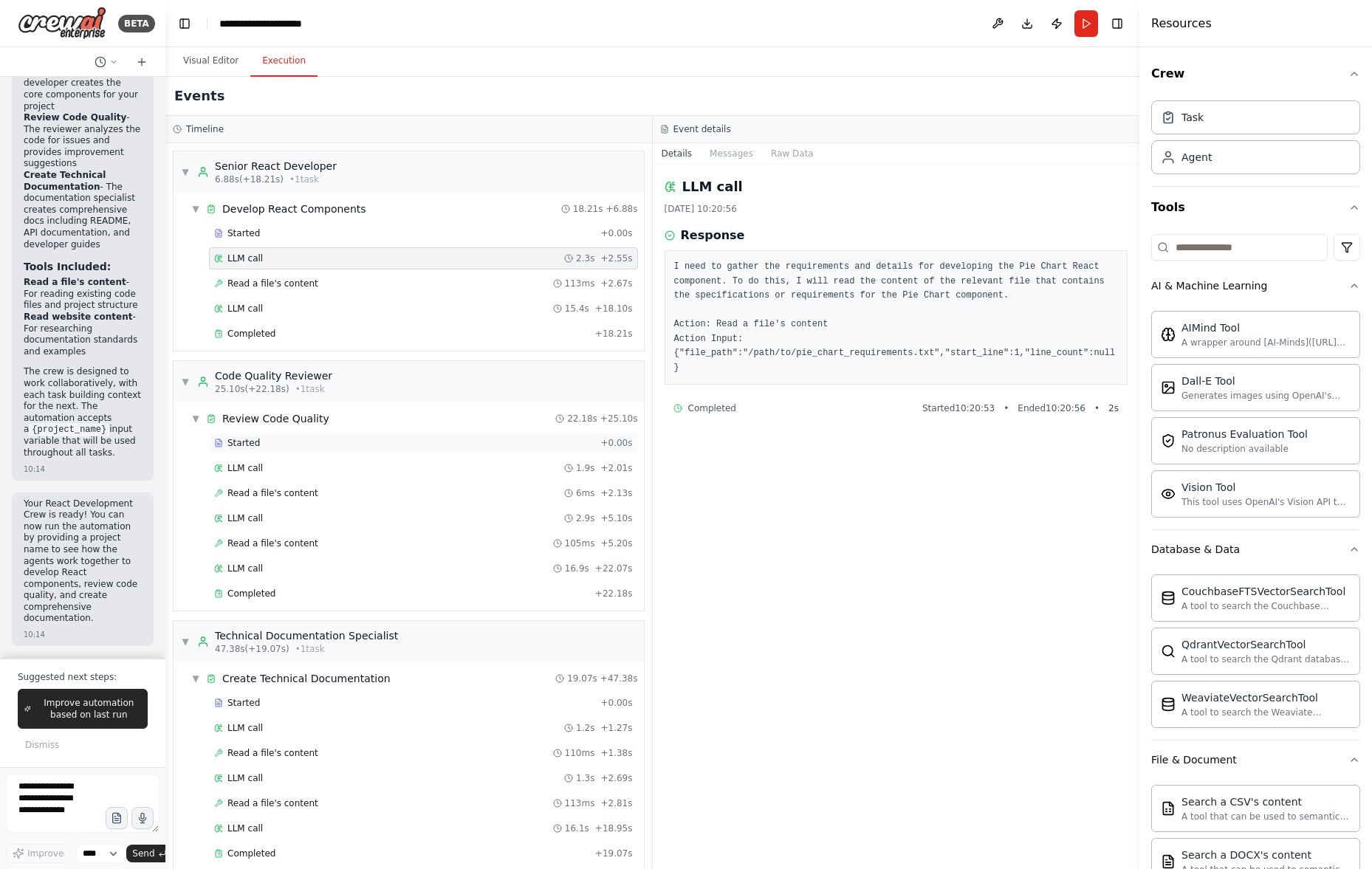
click at [288, 433] on div "Started + 0.00s" at bounding box center [423, 442] width 429 height 22
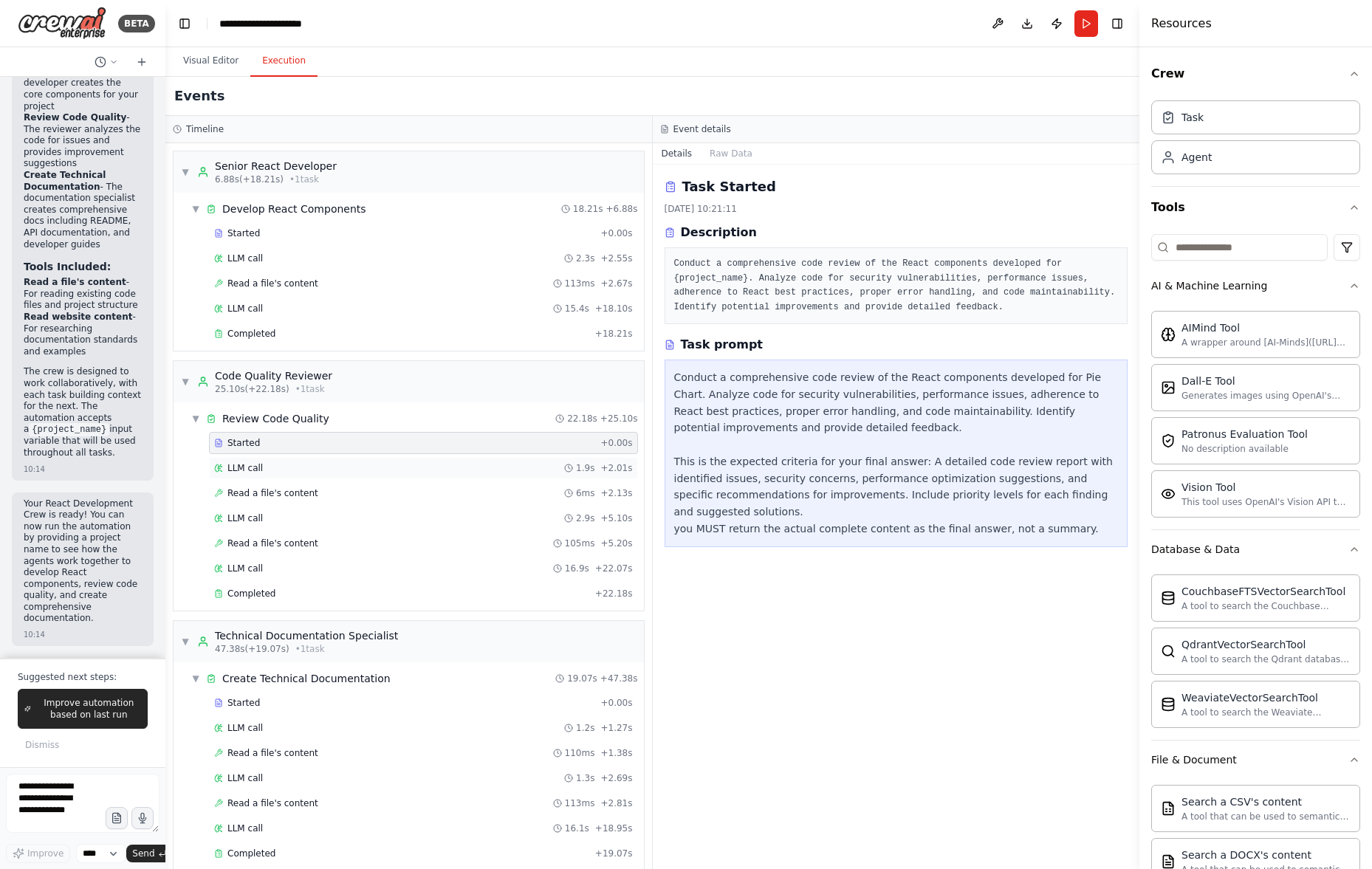
click at [291, 465] on div "LLM call 1.9s + 2.01s" at bounding box center [423, 468] width 419 height 12
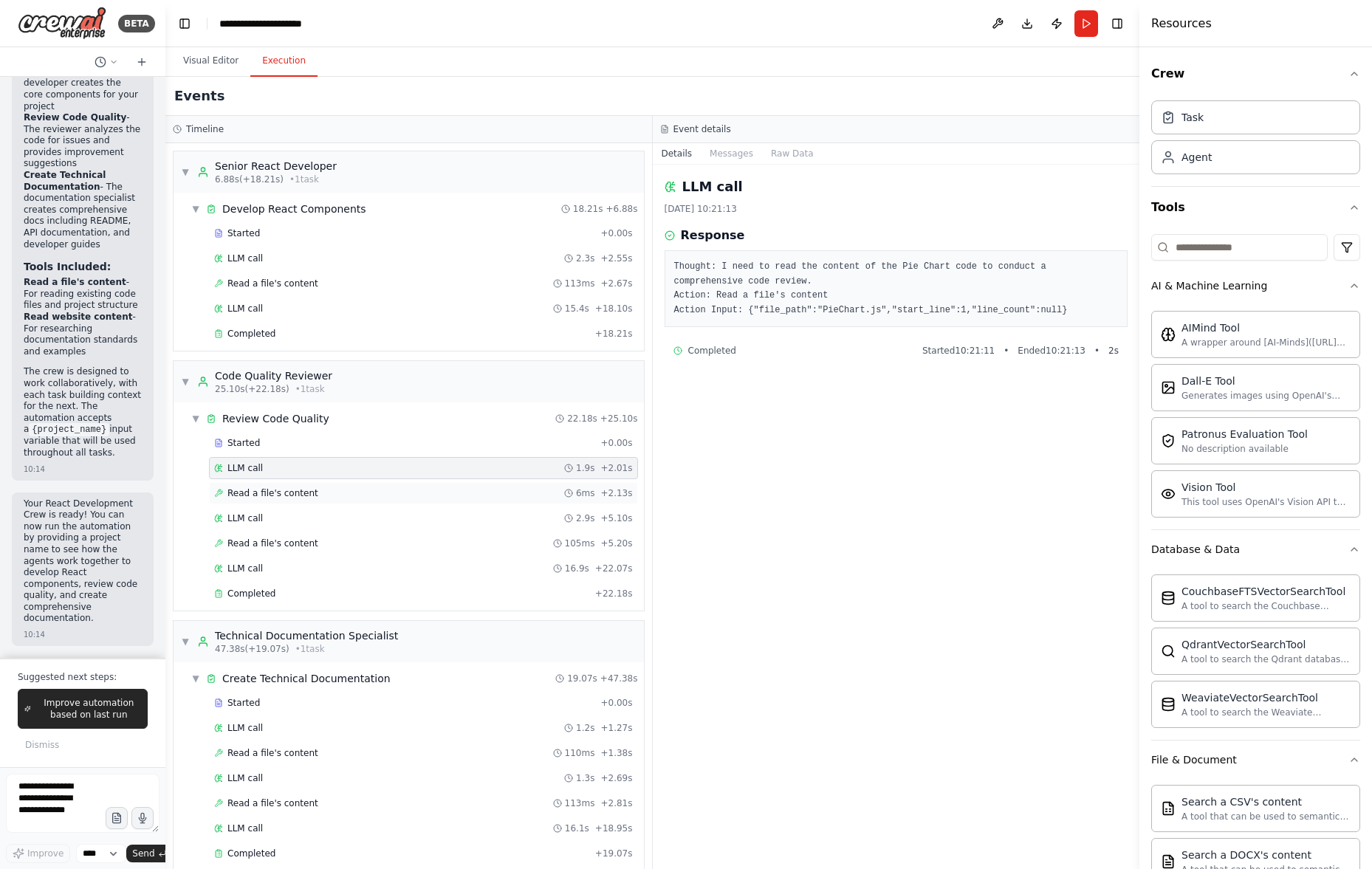
click at [293, 487] on span "Read a file's content" at bounding box center [273, 492] width 91 height 12
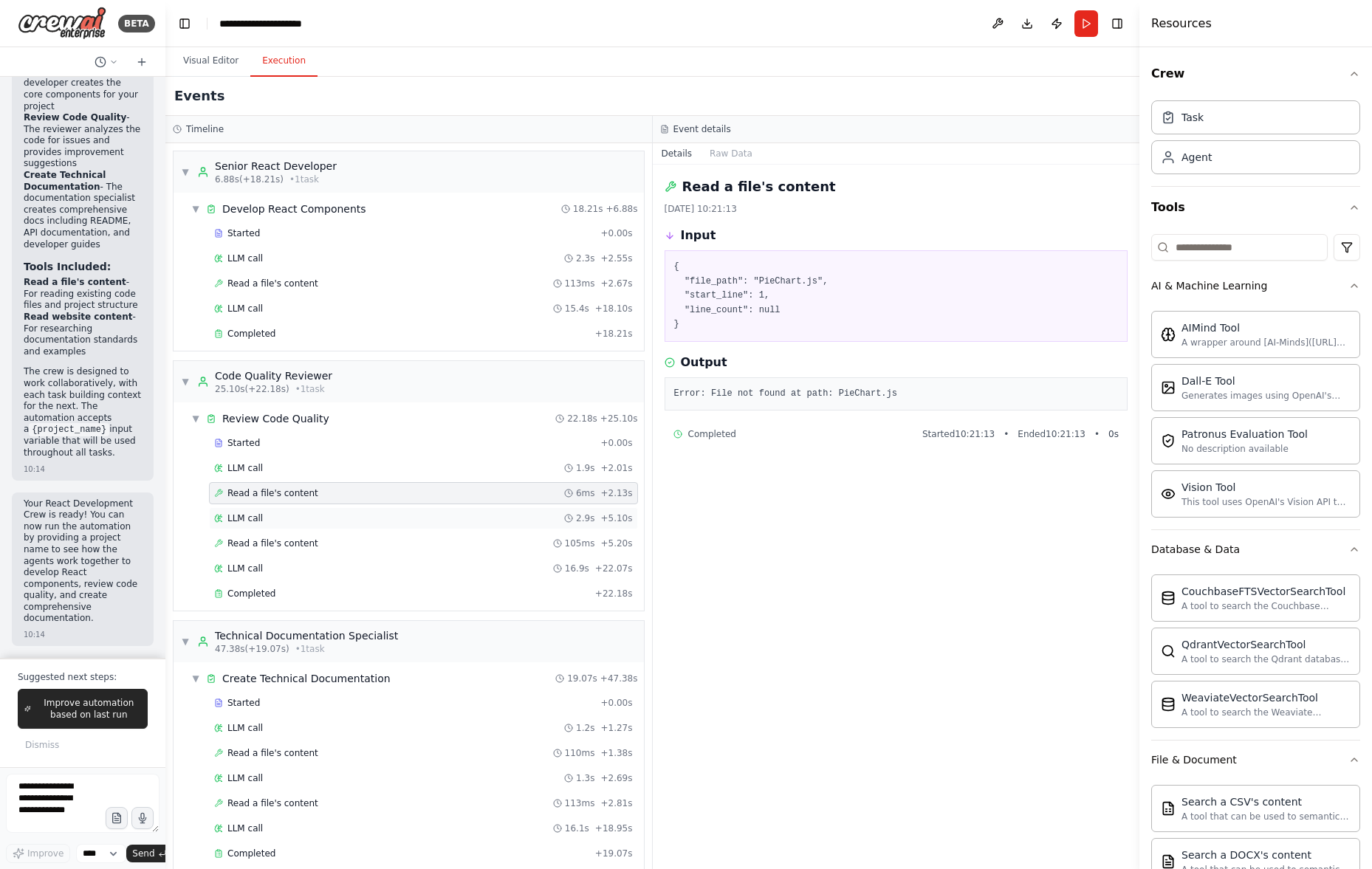
click at [301, 512] on div "LLM call 2.9s + 5.10s" at bounding box center [423, 518] width 419 height 12
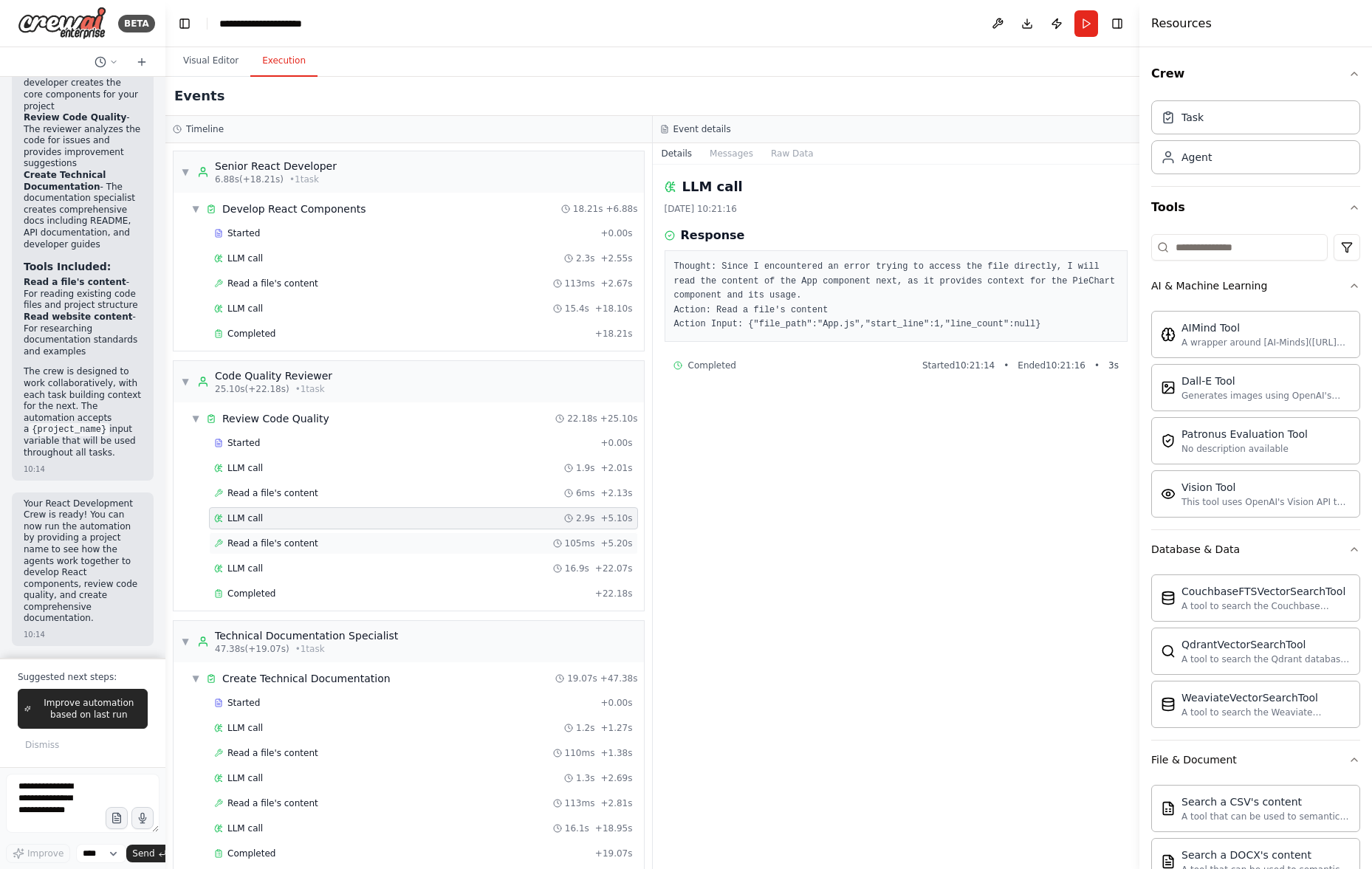
click at [295, 544] on span "Read a file's content" at bounding box center [273, 542] width 91 height 12
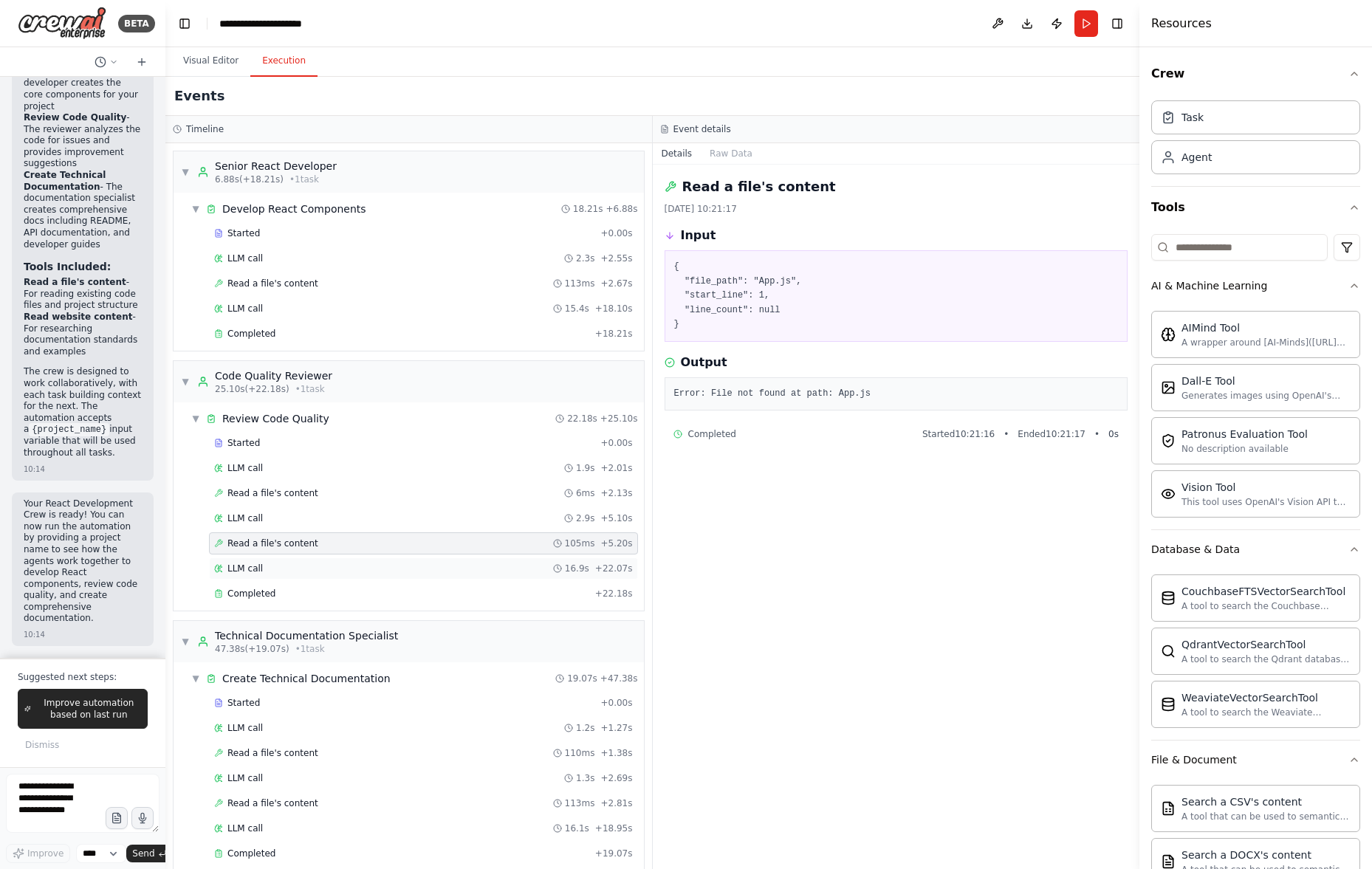
click at [299, 573] on div "LLM call 16.9s + 22.07s" at bounding box center [423, 568] width 419 height 12
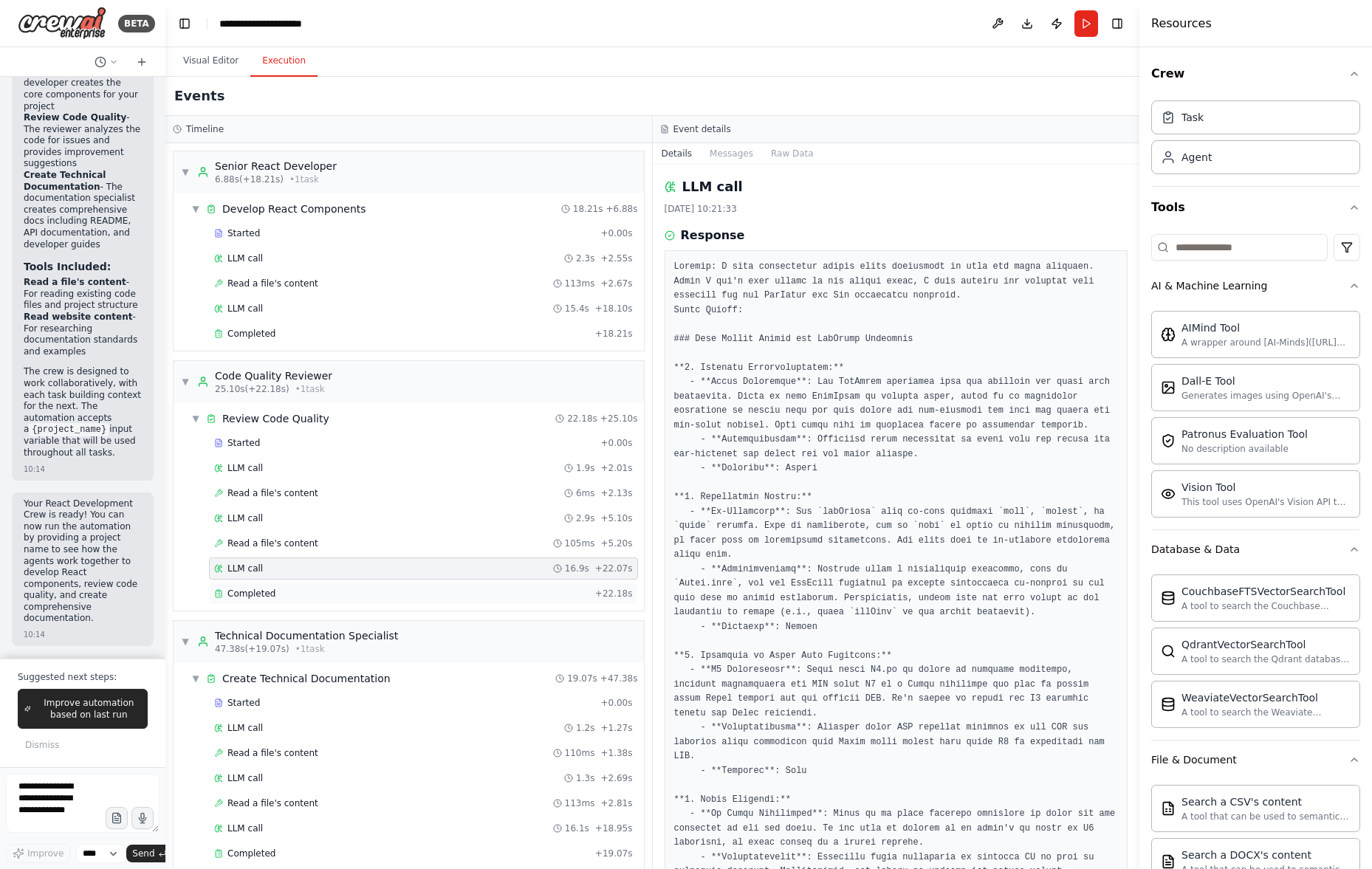
click at [301, 595] on div "Completed" at bounding box center [402, 593] width 375 height 12
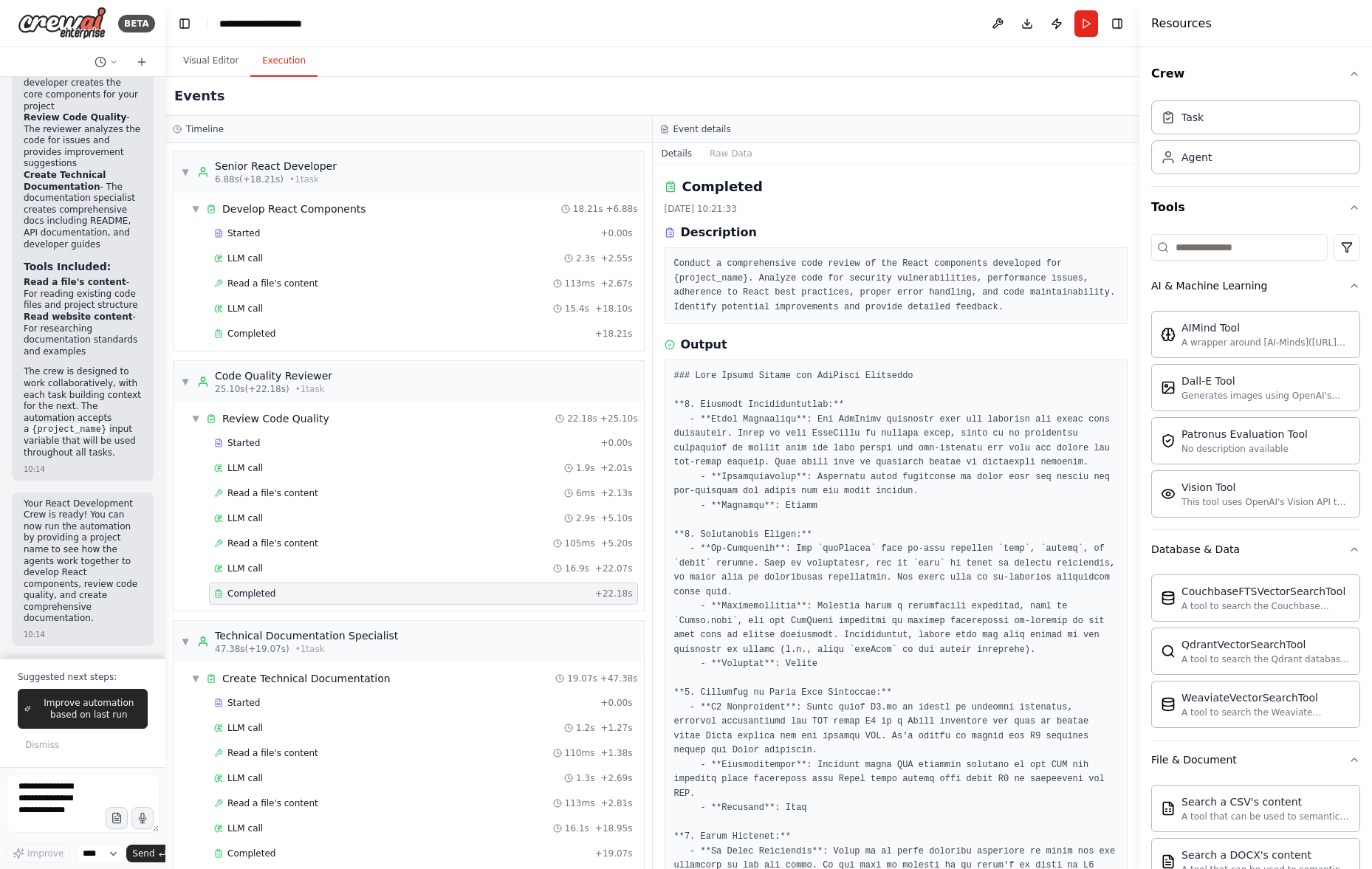
drag, startPoint x: 306, startPoint y: 572, endPoint x: 307, endPoint y: 555, distance: 17.0
click at [306, 572] on div "LLM call 16.9s + 22.07s" at bounding box center [423, 568] width 419 height 12
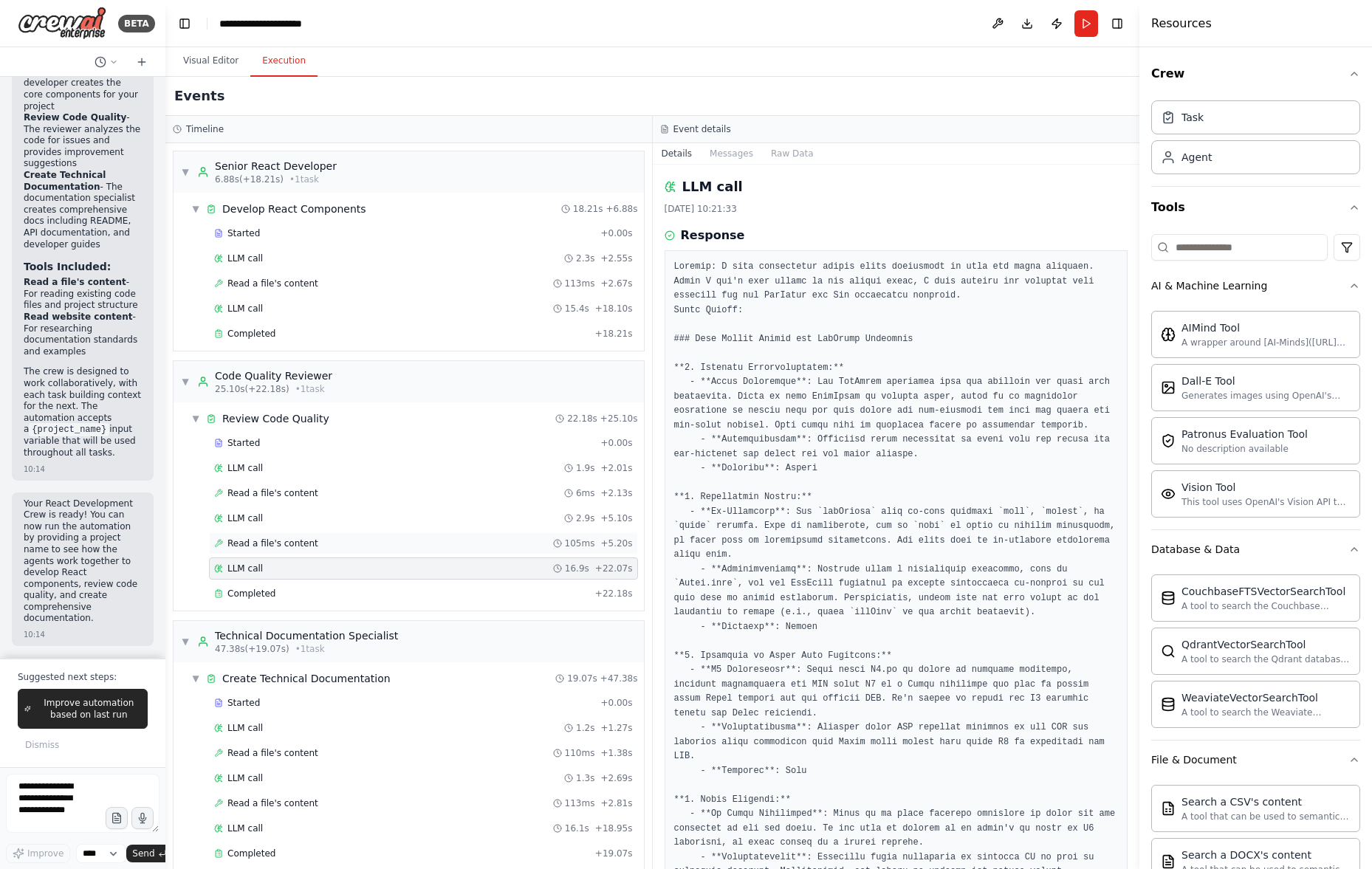
click at [308, 544] on span "Read a file's content" at bounding box center [273, 542] width 91 height 12
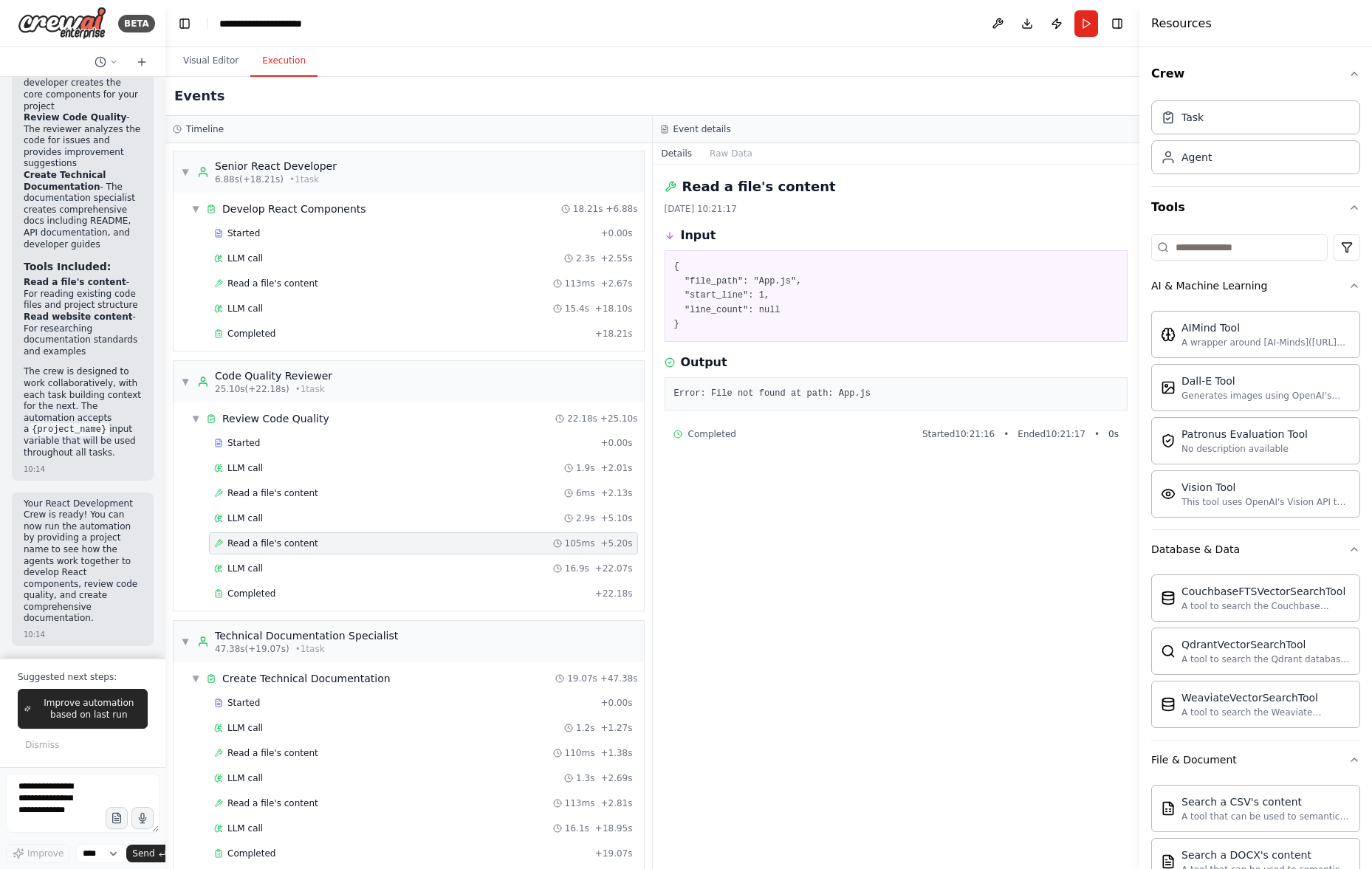
drag, startPoint x: 308, startPoint y: 528, endPoint x: 308, endPoint y: 504, distance: 24.0
click at [308, 525] on div "LLM call 2.9s + 5.10s" at bounding box center [423, 518] width 429 height 22
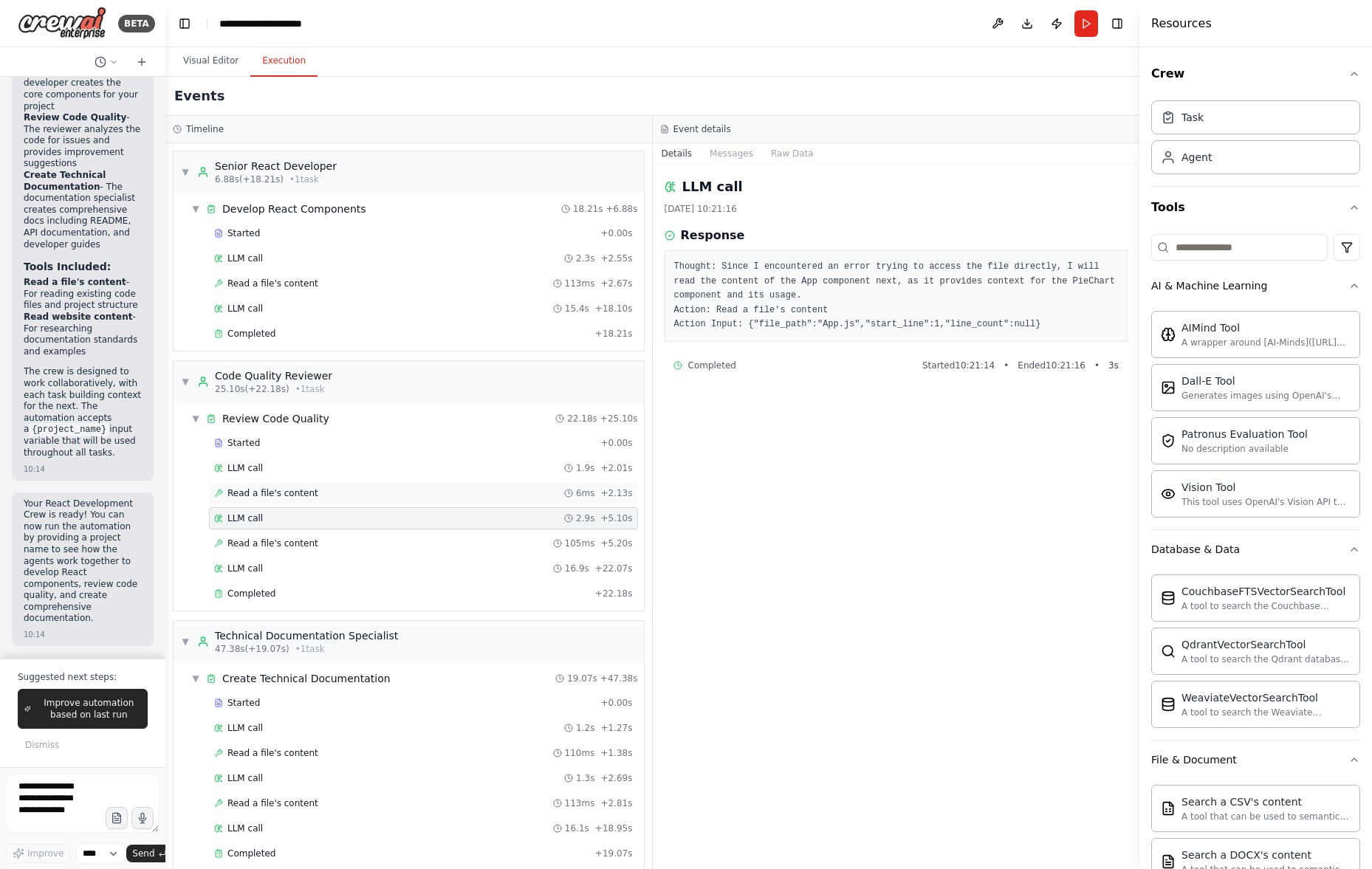
click at [309, 502] on div "Read a file's content 6ms + 2.13s" at bounding box center [423, 493] width 429 height 22
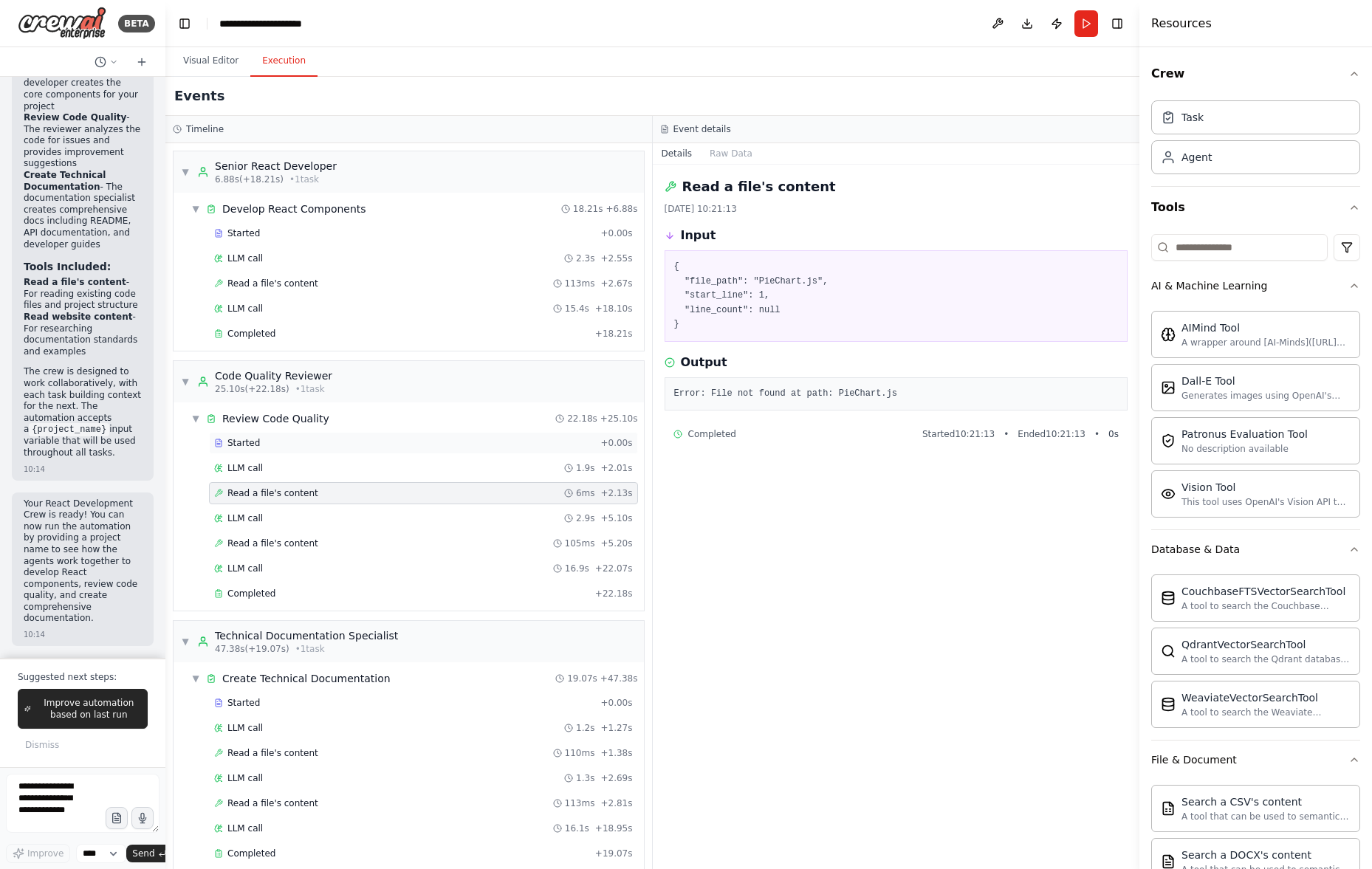
drag, startPoint x: 318, startPoint y: 477, endPoint x: 328, endPoint y: 452, distance: 26.9
click at [318, 476] on div "LLM call 1.9s + 2.01s" at bounding box center [423, 468] width 429 height 22
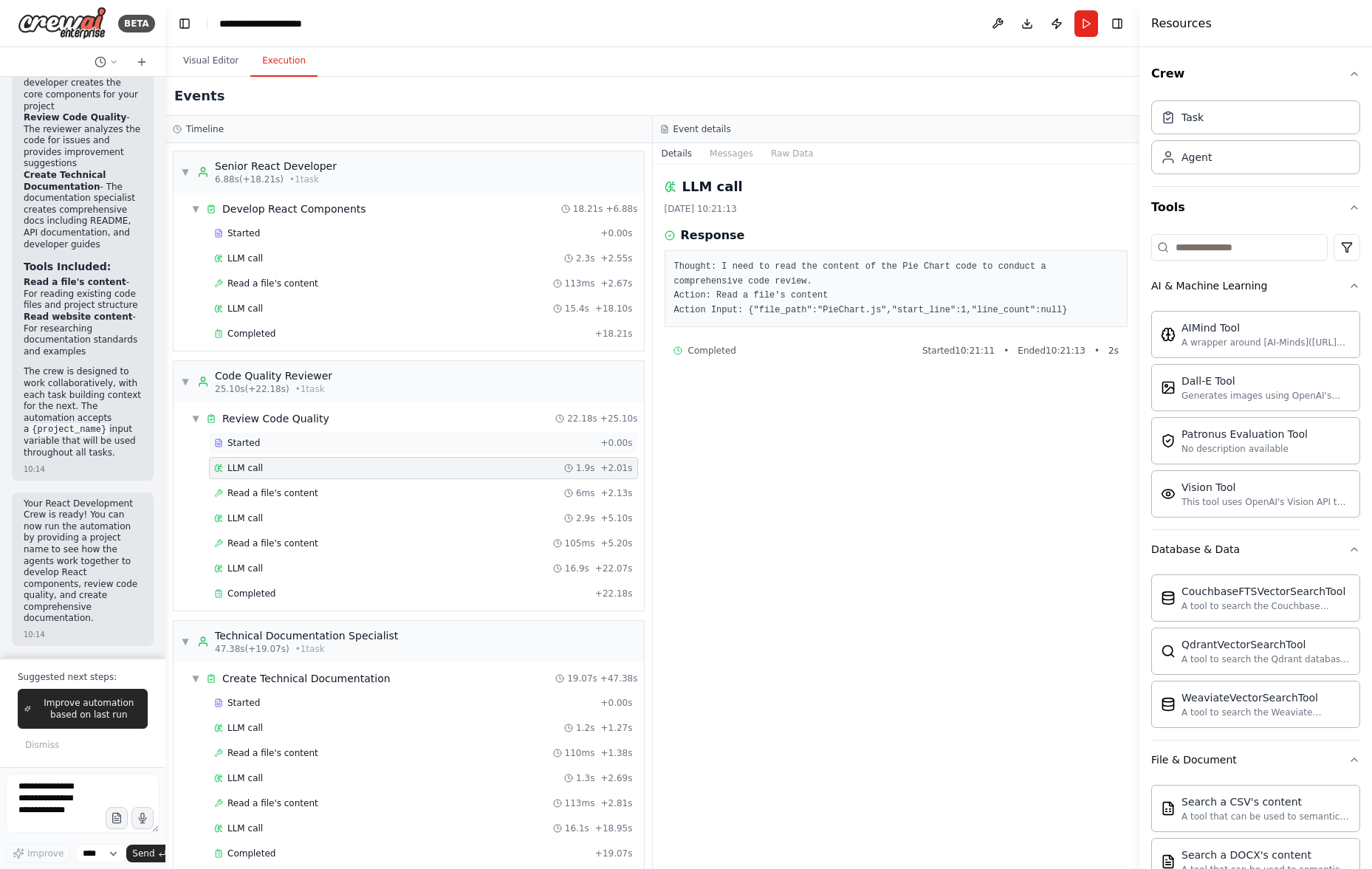
drag, startPoint x: 328, startPoint y: 452, endPoint x: 331, endPoint y: 432, distance: 20.2
click at [328, 451] on div "Started + 0.00s" at bounding box center [423, 442] width 429 height 22
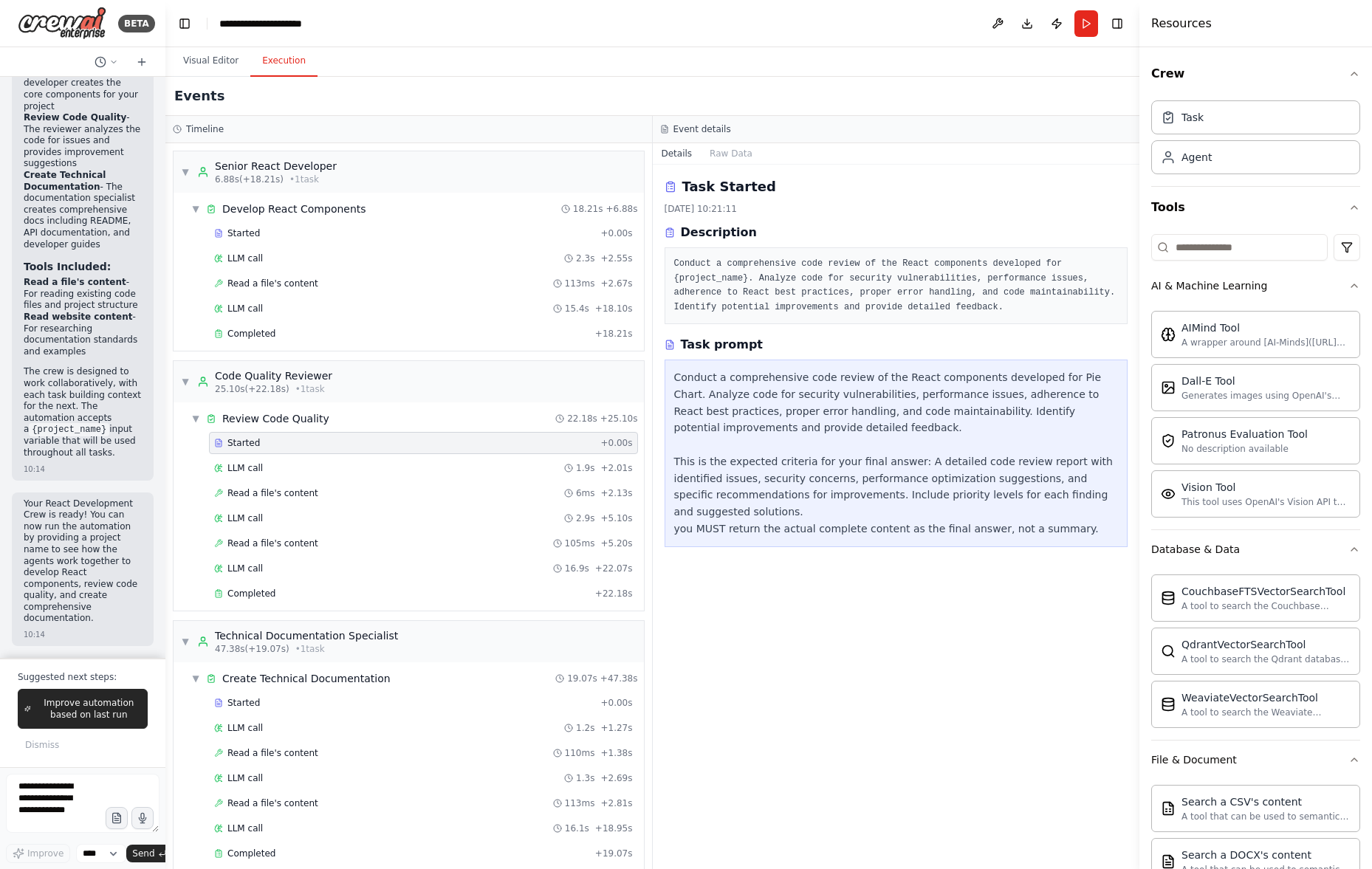
click at [331, 431] on div "Started + 0.00s" at bounding box center [423, 442] width 429 height 22
click at [337, 413] on div "▼ Review Code Quality 22.18s + 25.10s" at bounding box center [414, 418] width 459 height 26
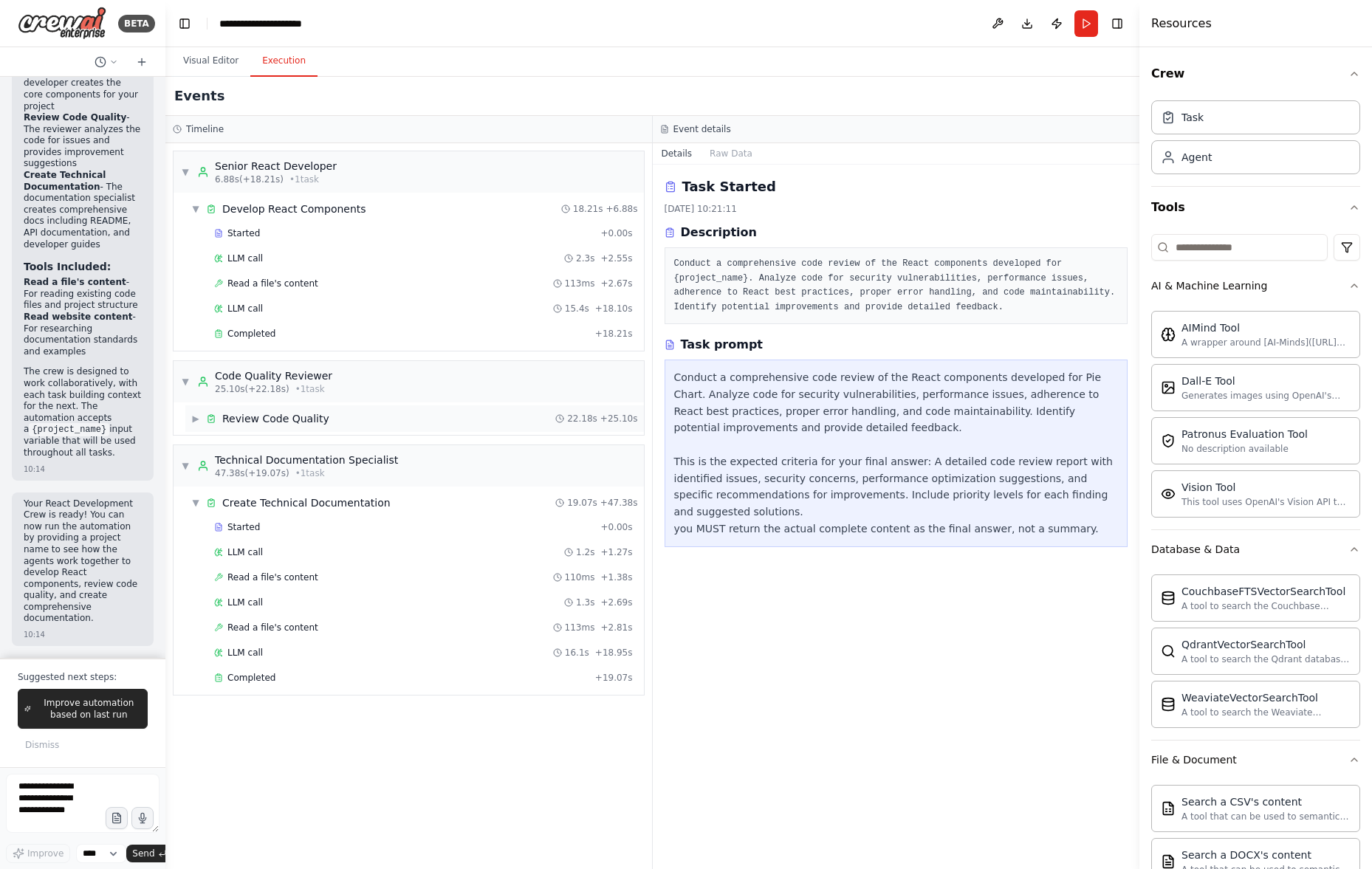
click at [337, 414] on div "▶ Review Code Quality 22.18s + 25.10s" at bounding box center [414, 418] width 459 height 26
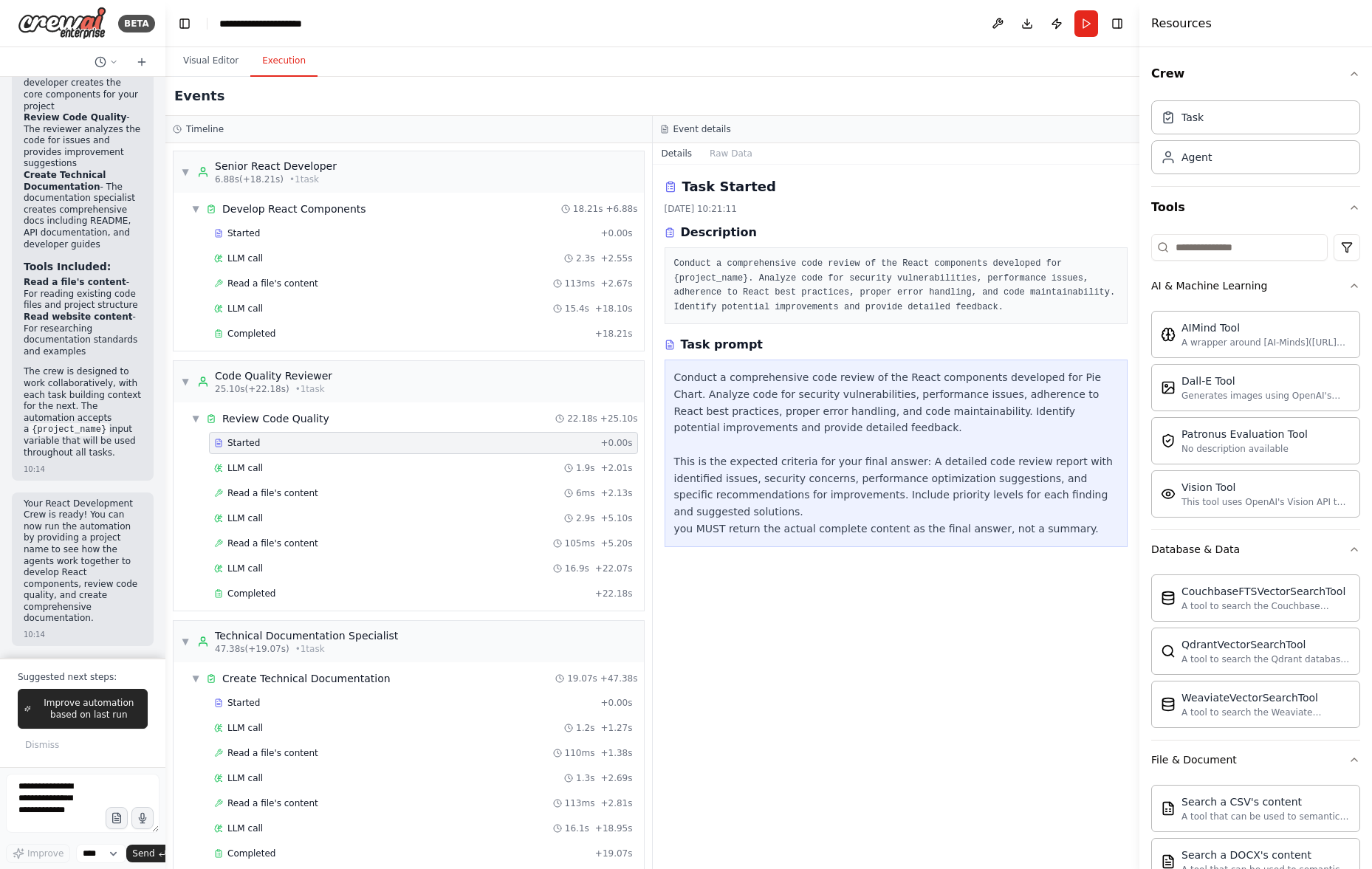
click at [327, 450] on div "Started + 0.00s" at bounding box center [423, 442] width 429 height 22
click at [322, 471] on div "LLM call 1.9s + 2.01s" at bounding box center [423, 468] width 419 height 12
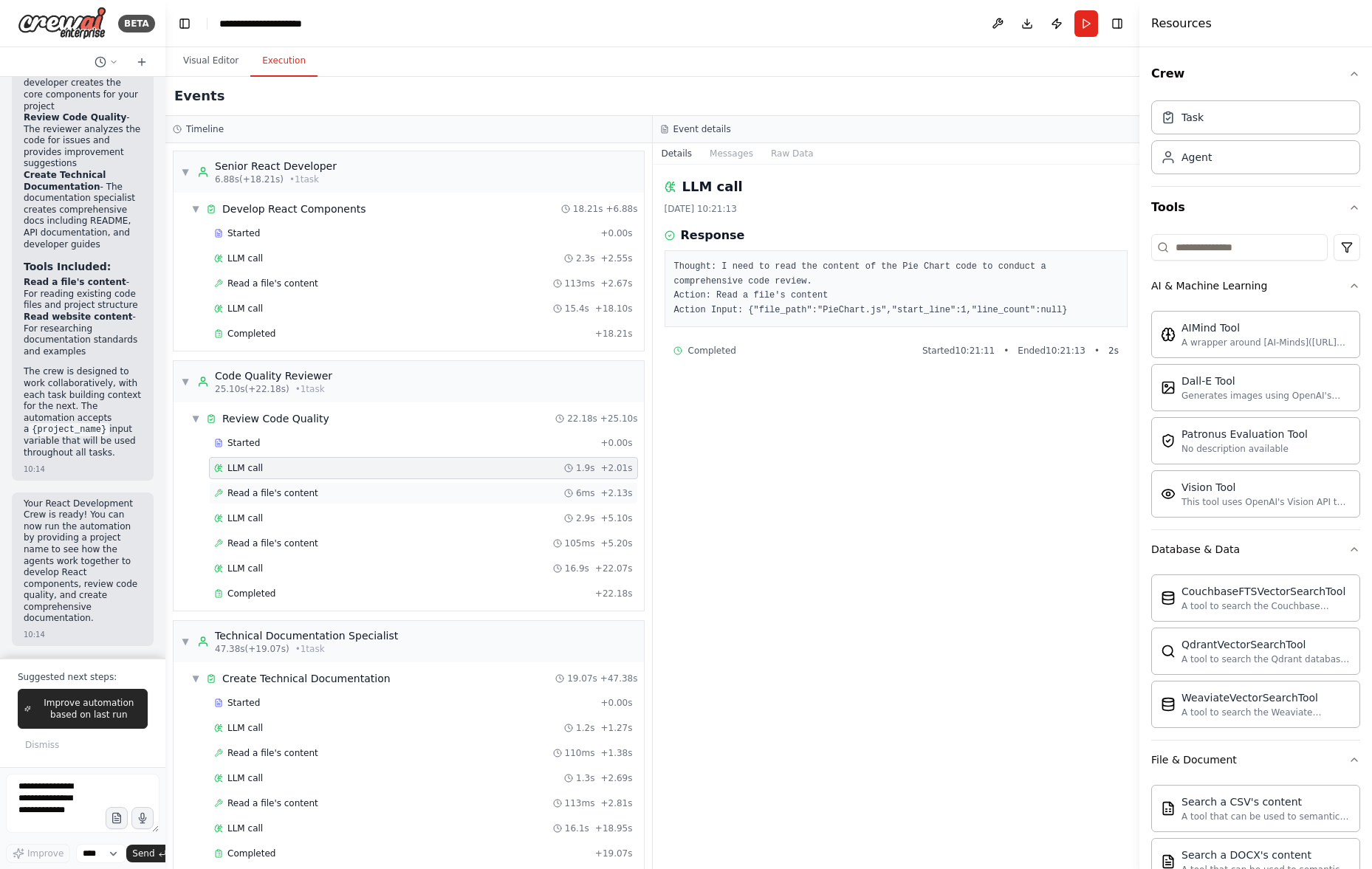
click at [321, 494] on div "Read a file's content 6ms + 2.13s" at bounding box center [423, 492] width 419 height 12
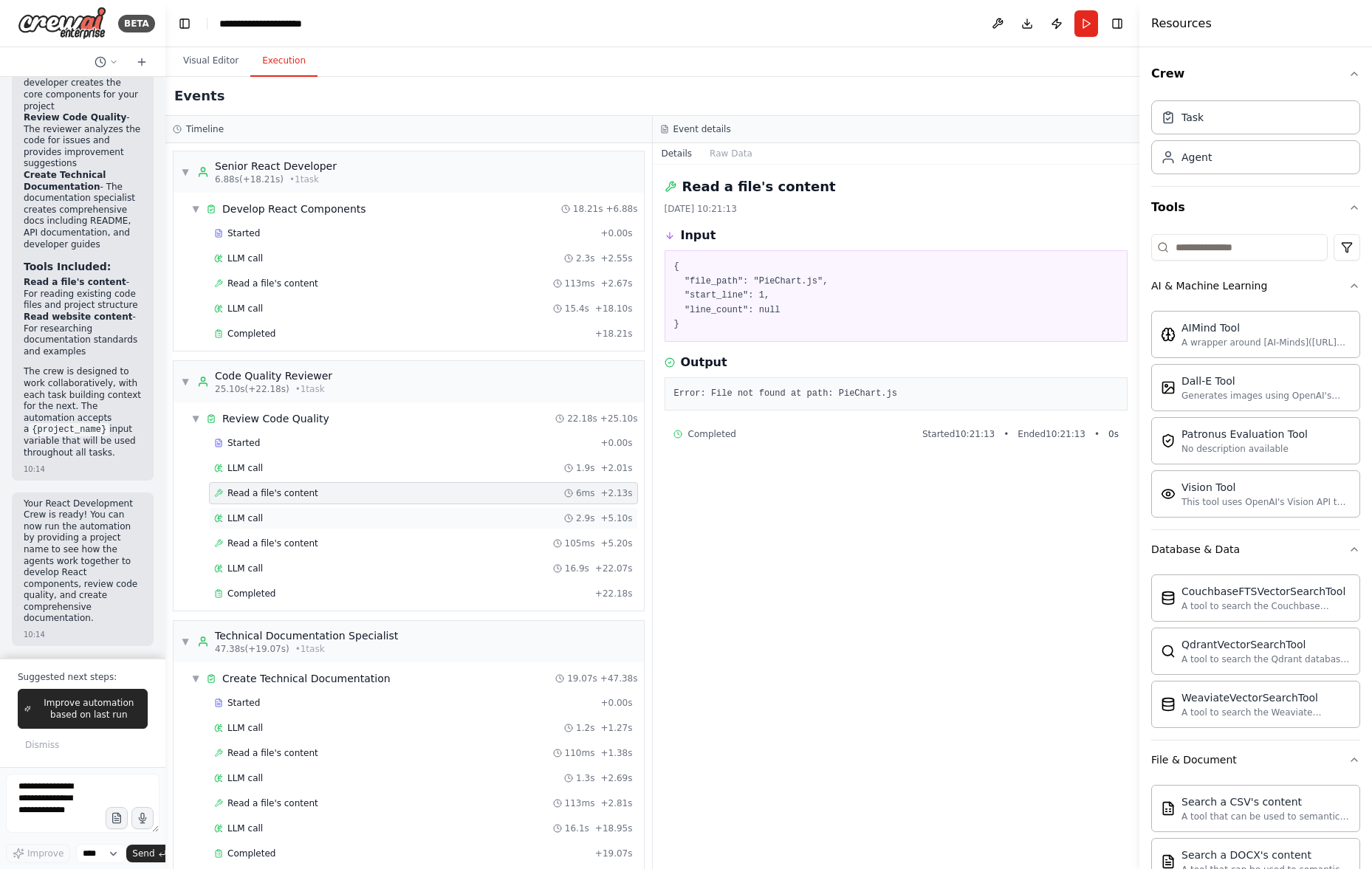
click at [321, 515] on div "LLM call 2.9s + 5.10s" at bounding box center [423, 518] width 419 height 12
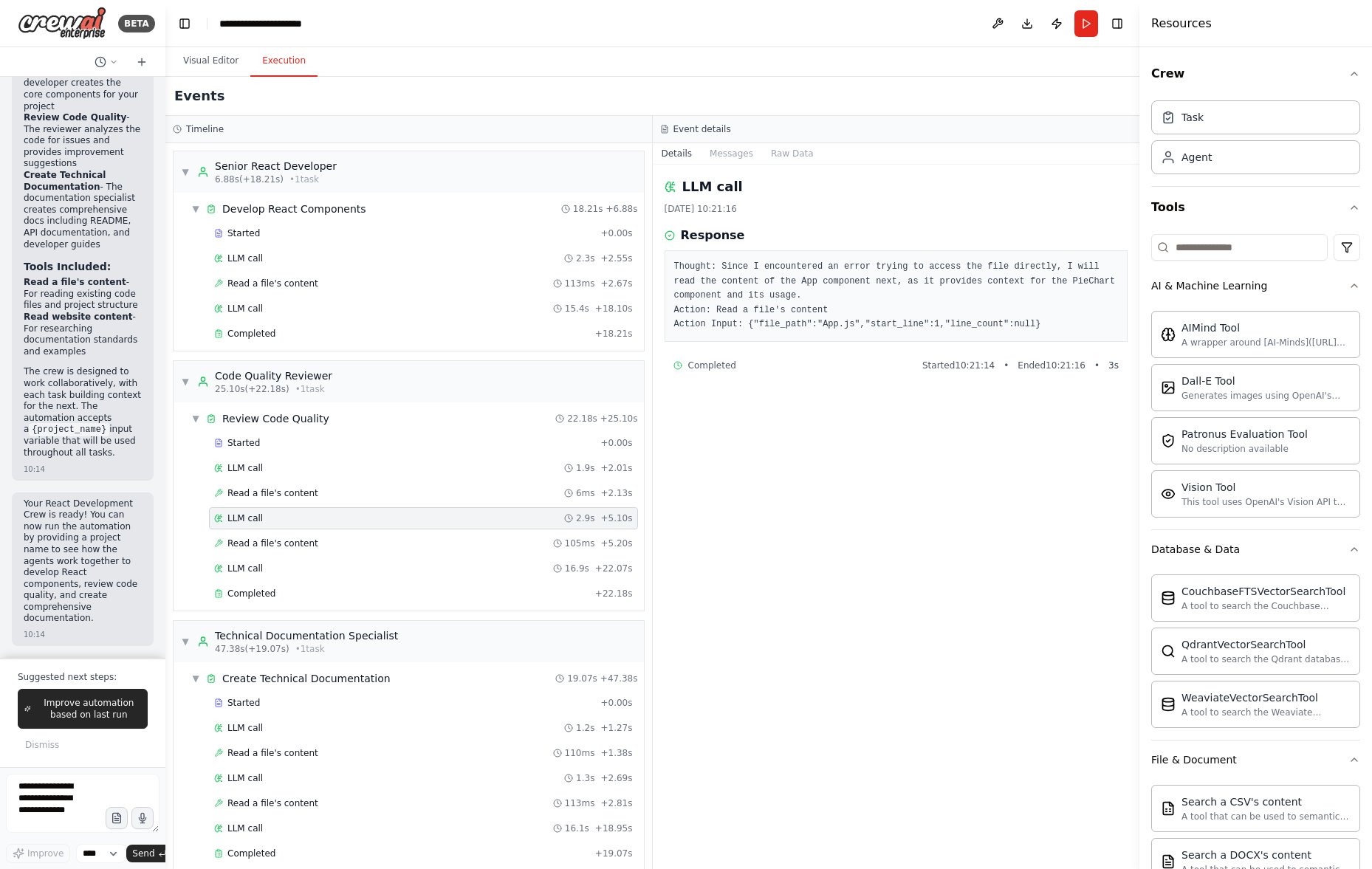
drag, startPoint x: 321, startPoint y: 544, endPoint x: 322, endPoint y: 554, distance: 10.0
click at [321, 544] on div "Read a file's content 105ms + 5.20s" at bounding box center [423, 542] width 419 height 12
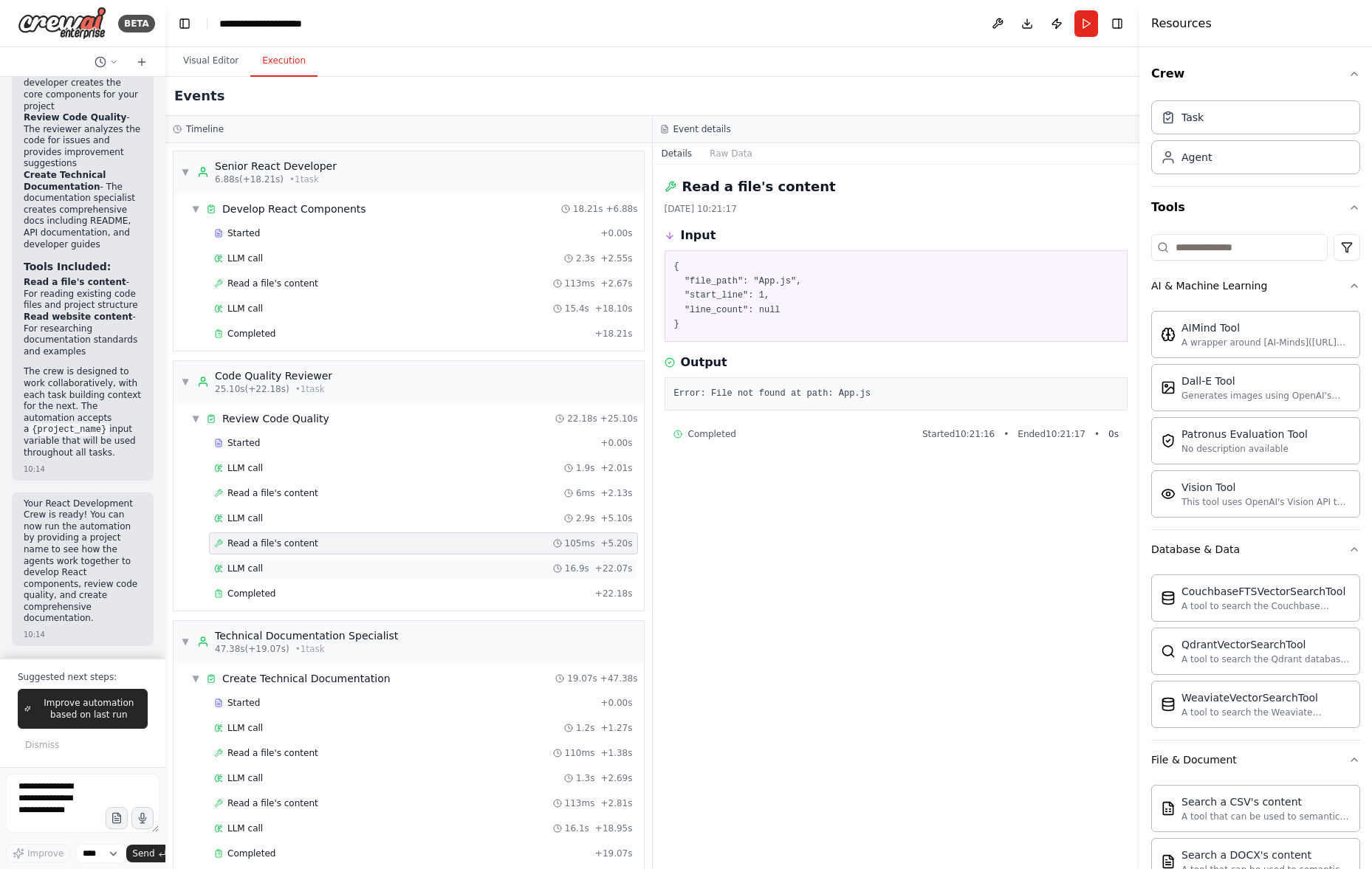
click at [321, 572] on div "LLM call 16.9s + 22.07s" at bounding box center [423, 568] width 419 height 12
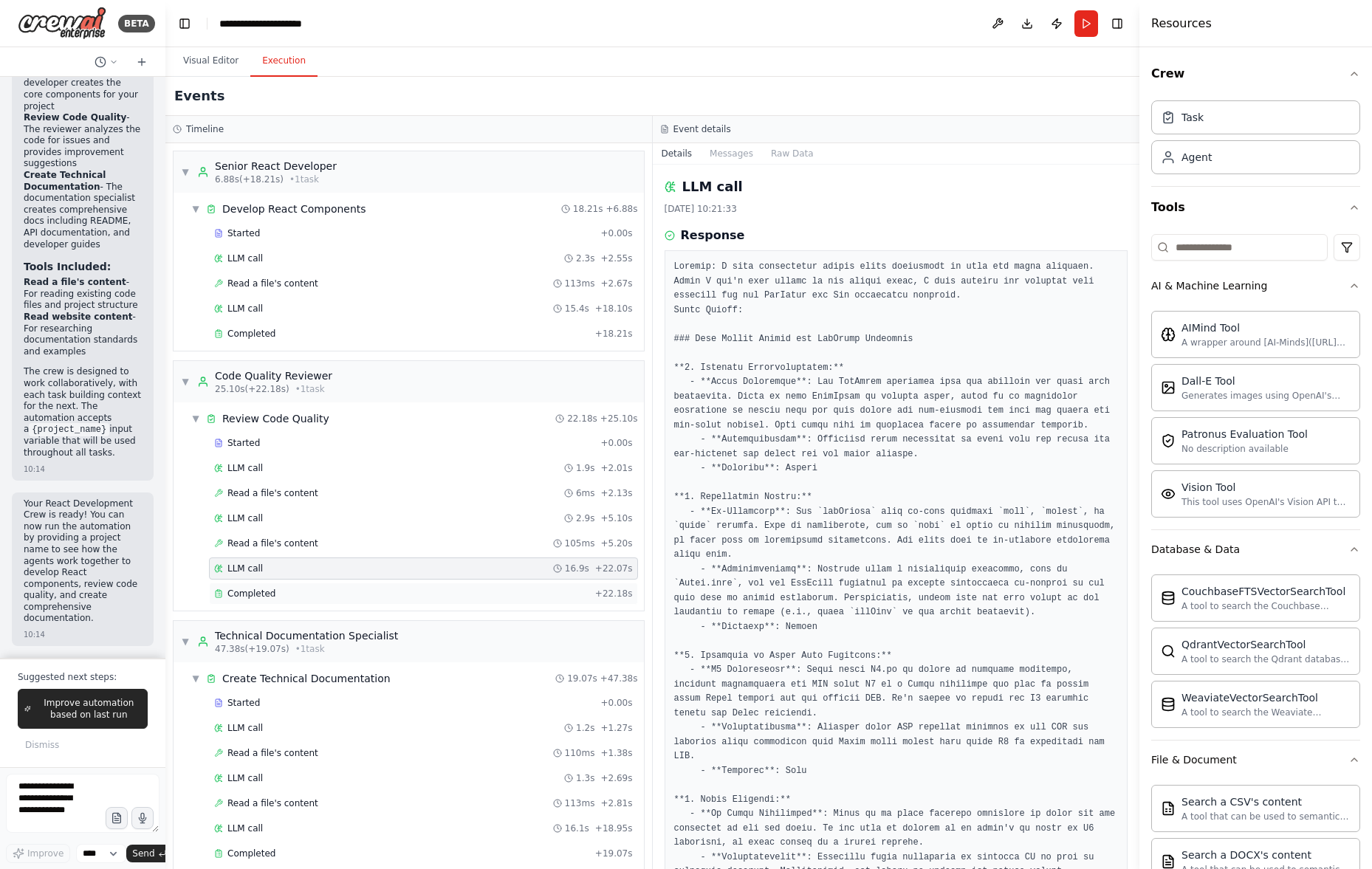
click at [322, 592] on div "Completed" at bounding box center [402, 593] width 375 height 12
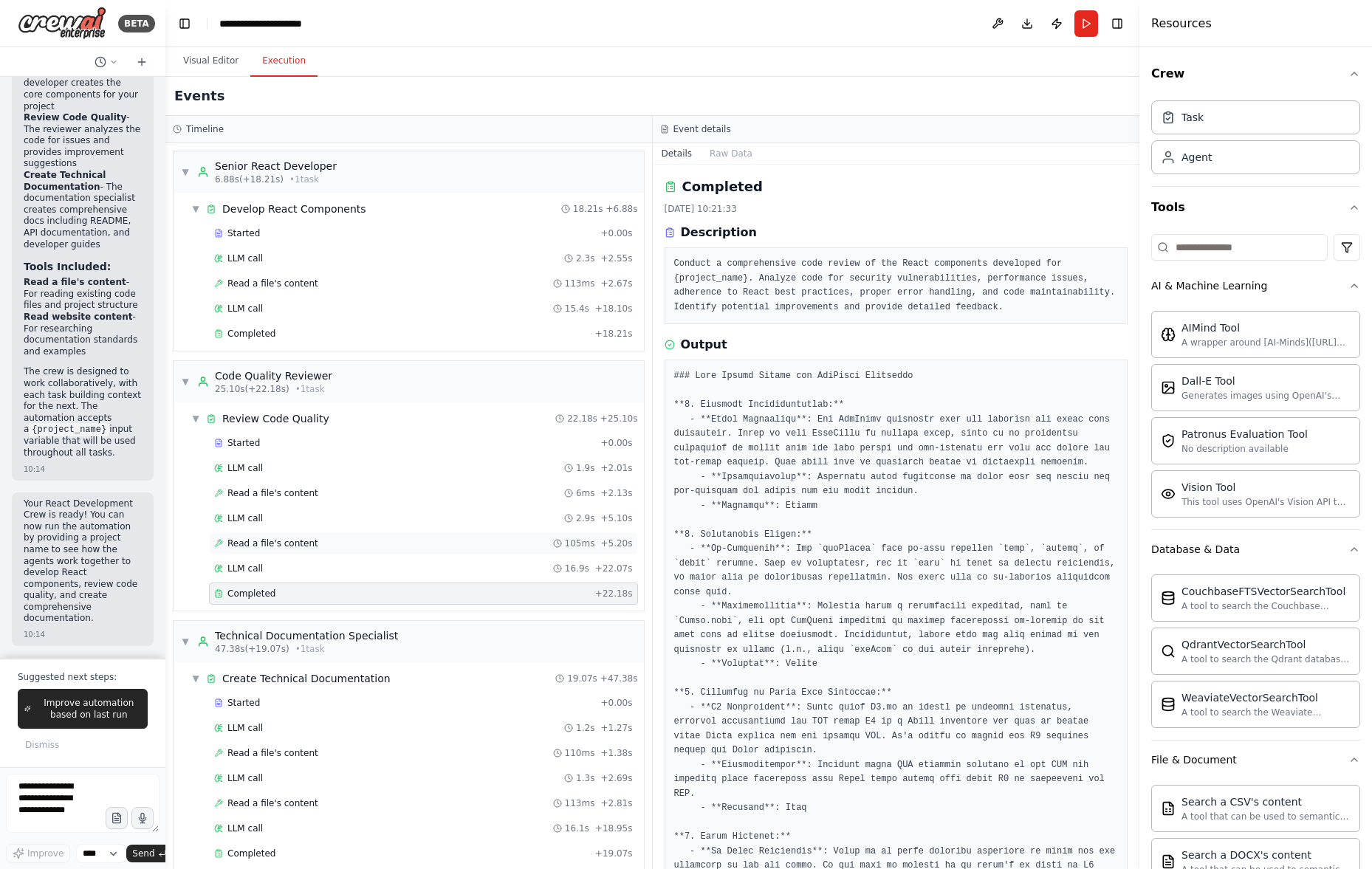
drag, startPoint x: 325, startPoint y: 562, endPoint x: 329, endPoint y: 533, distance: 29.3
click at [325, 562] on div "LLM call 16.9s + 22.07s" at bounding box center [423, 568] width 419 height 12
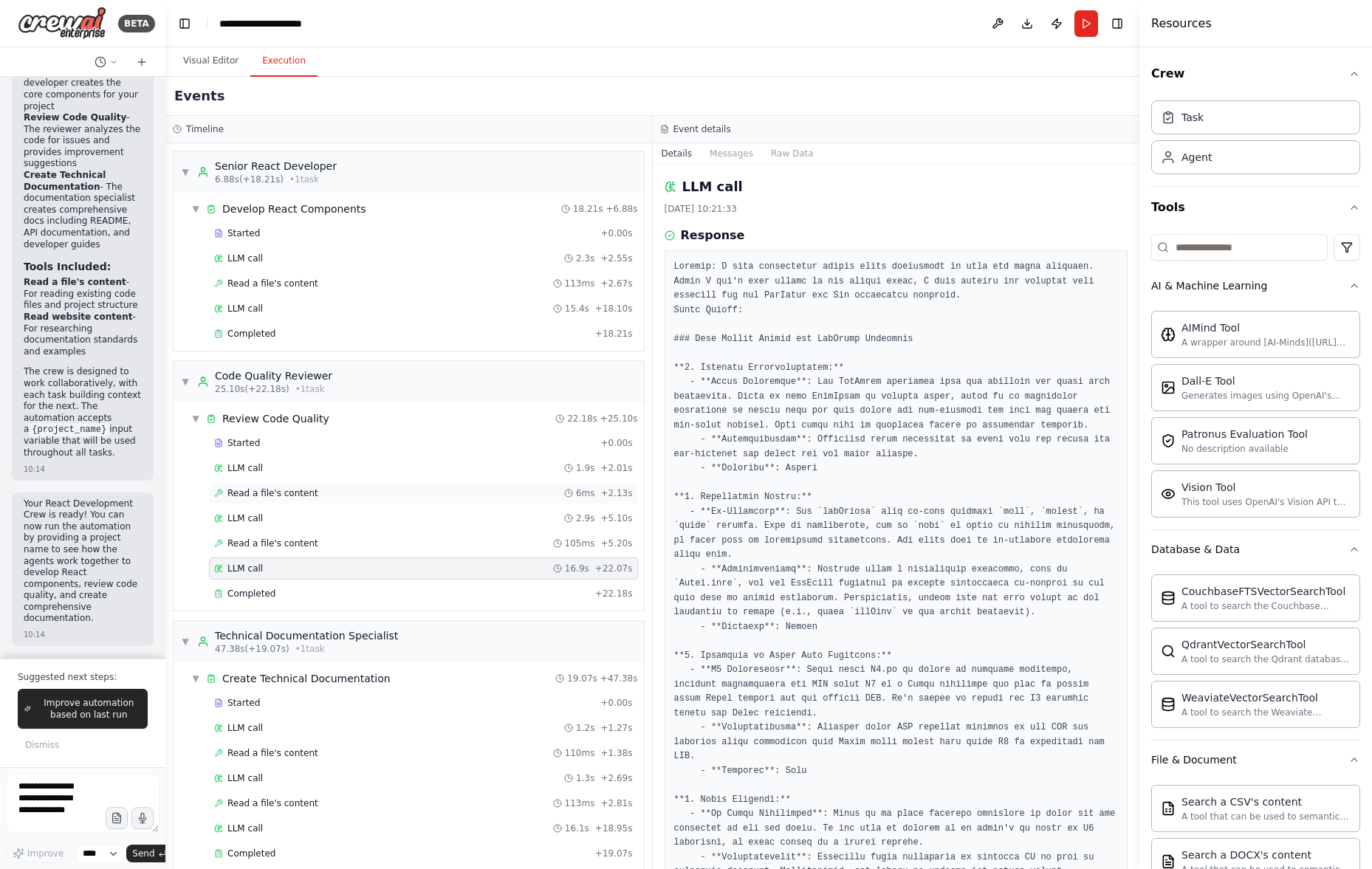
drag, startPoint x: 329, startPoint y: 529, endPoint x: 329, endPoint y: 490, distance: 39.0
click at [328, 528] on div "Started + 0.00s LLM call 1.9s + 2.01s Read a file's content 6ms + 2.13s LLM cal…" at bounding box center [414, 519] width 459 height 176
drag, startPoint x: 329, startPoint y: 486, endPoint x: 331, endPoint y: 452, distance: 34.1
click at [329, 485] on div "Read a file's content 6ms + 2.13s" at bounding box center [423, 493] width 429 height 22
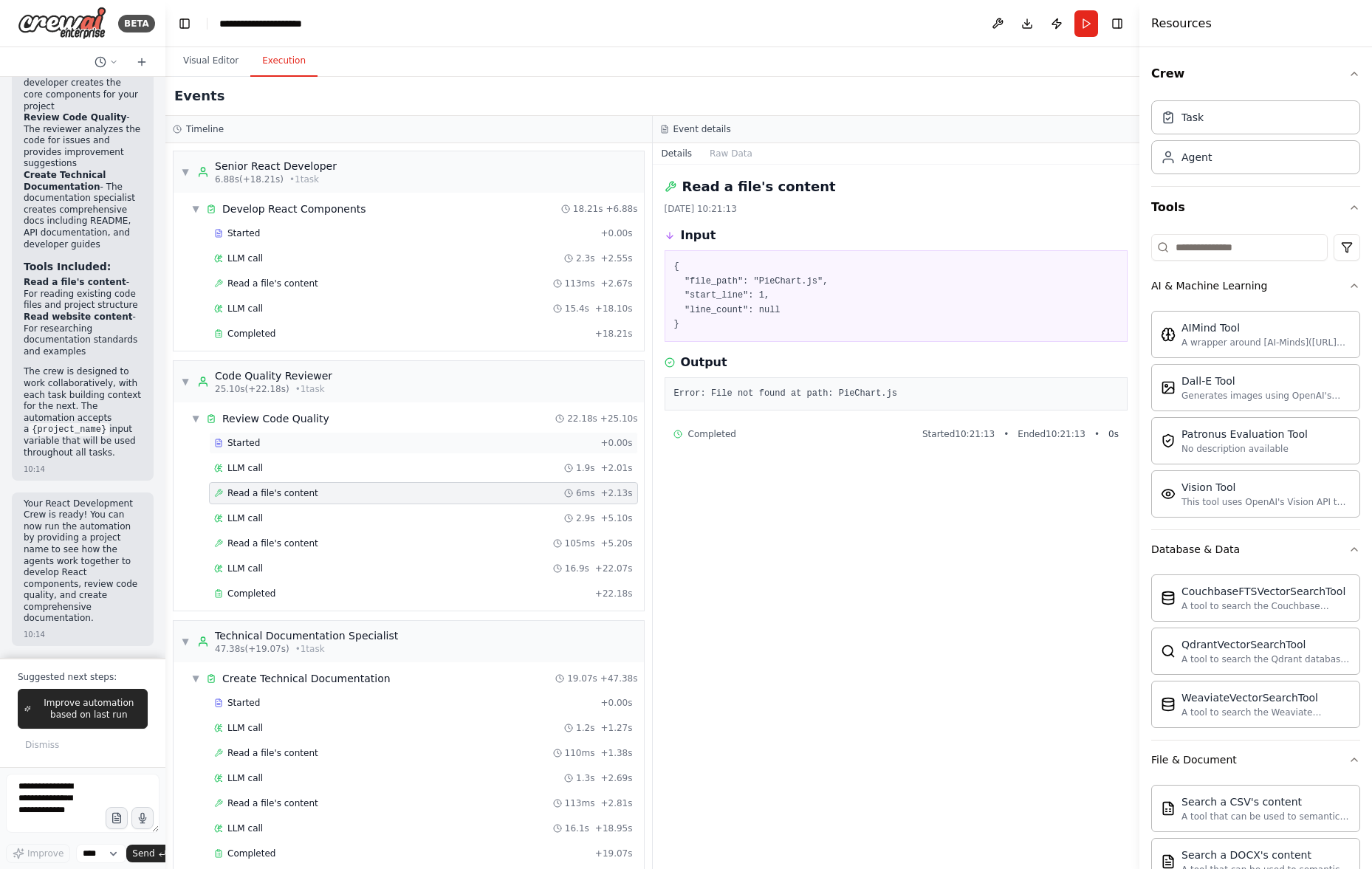
click at [331, 450] on div "Started + 0.00s" at bounding box center [423, 442] width 429 height 22
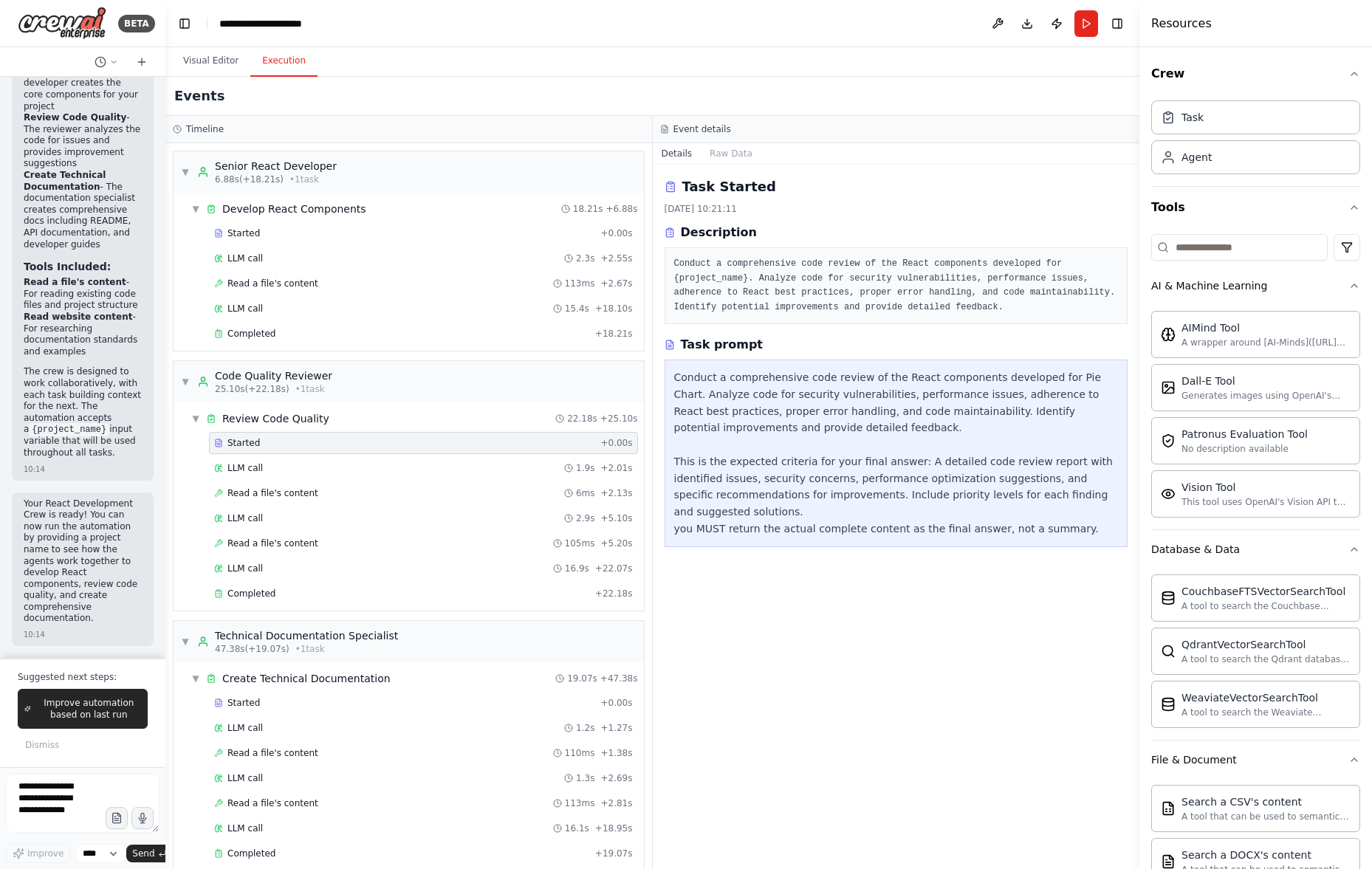
click at [330, 441] on div "Started" at bounding box center [404, 442] width 380 height 12
click at [452, 308] on div "LLM call 15.4s + 18.10s" at bounding box center [423, 308] width 419 height 12
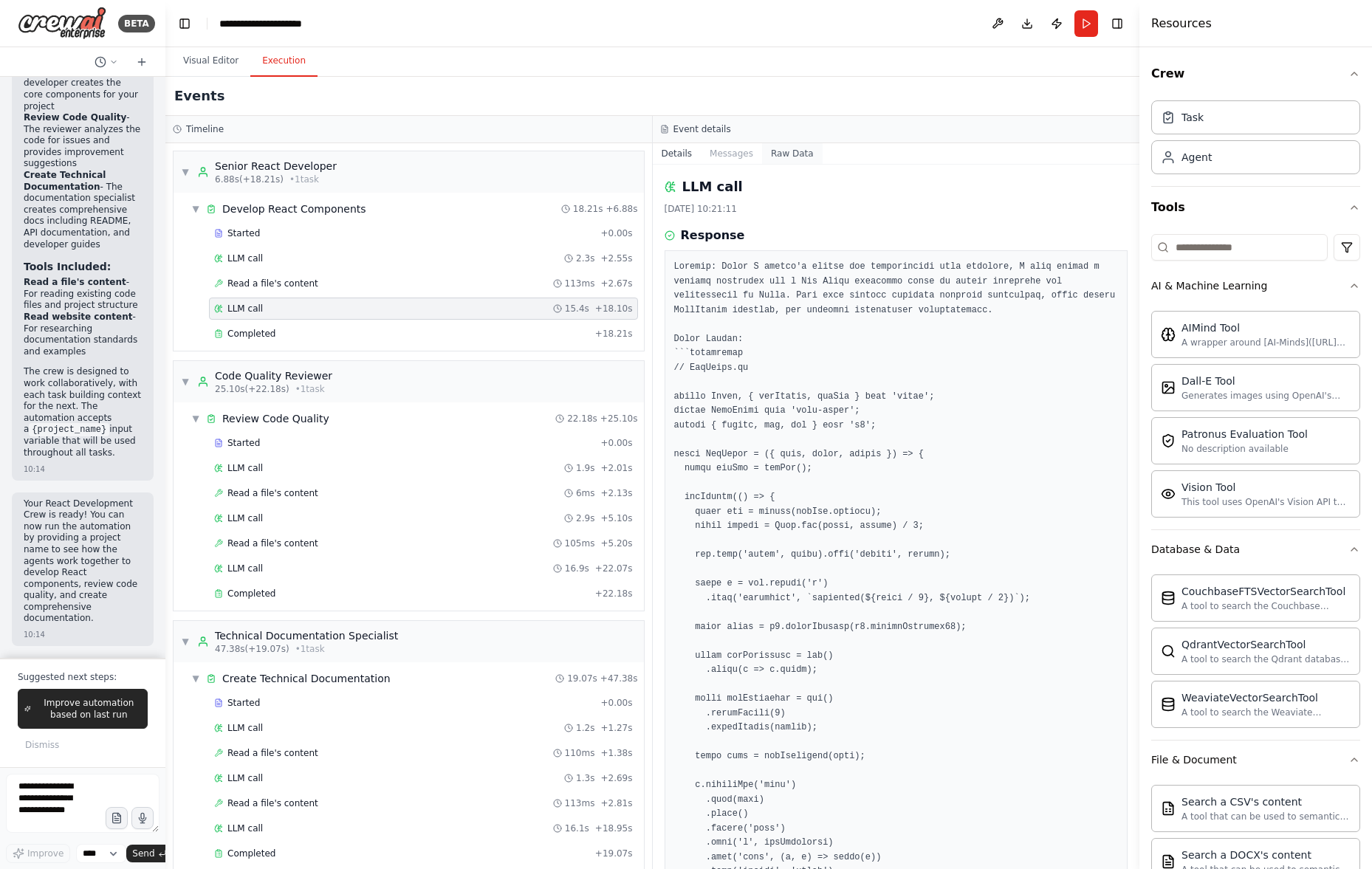
click at [799, 160] on button "Raw Data" at bounding box center [792, 153] width 61 height 21
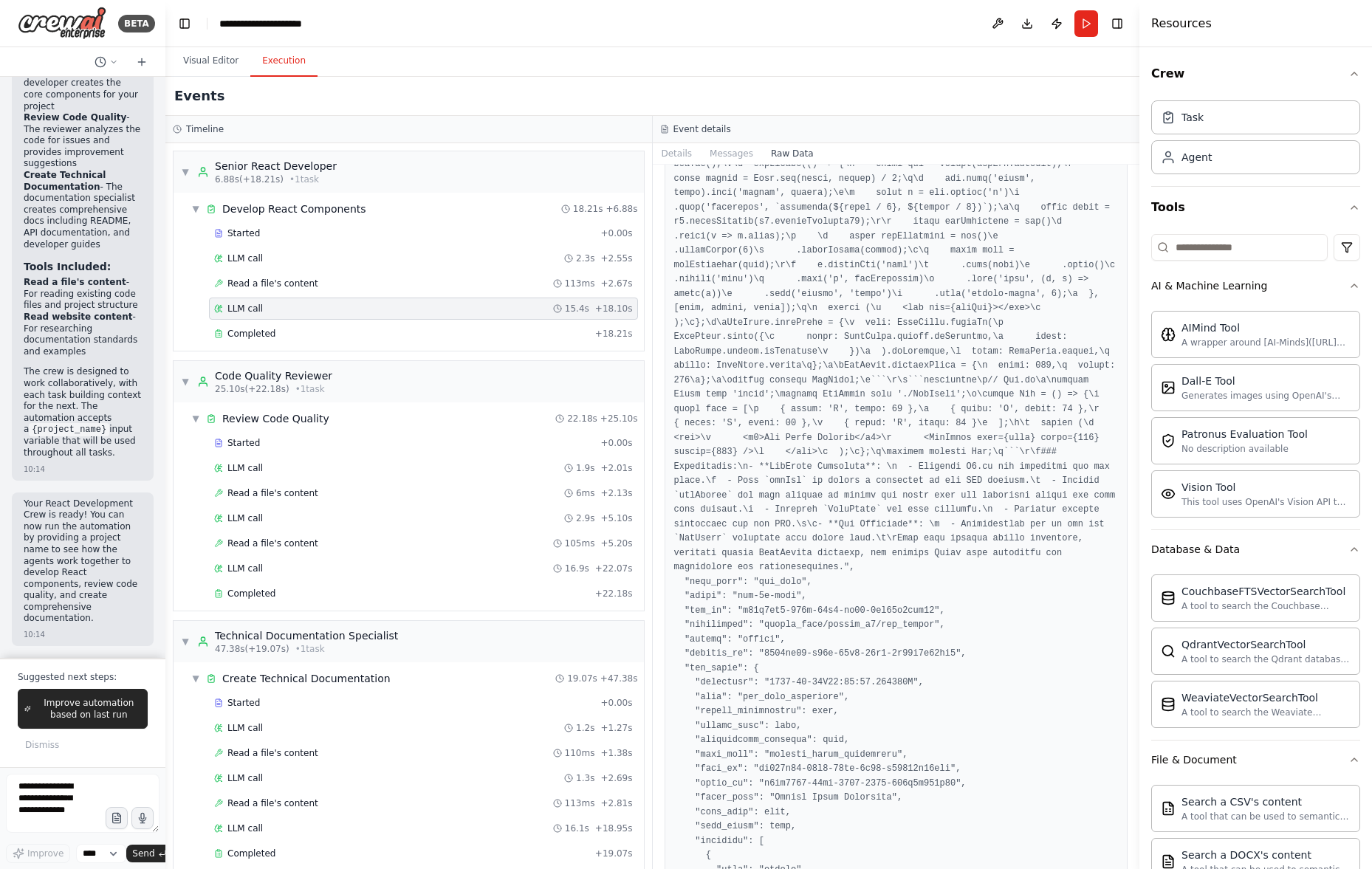
scroll to position [1149, 0]
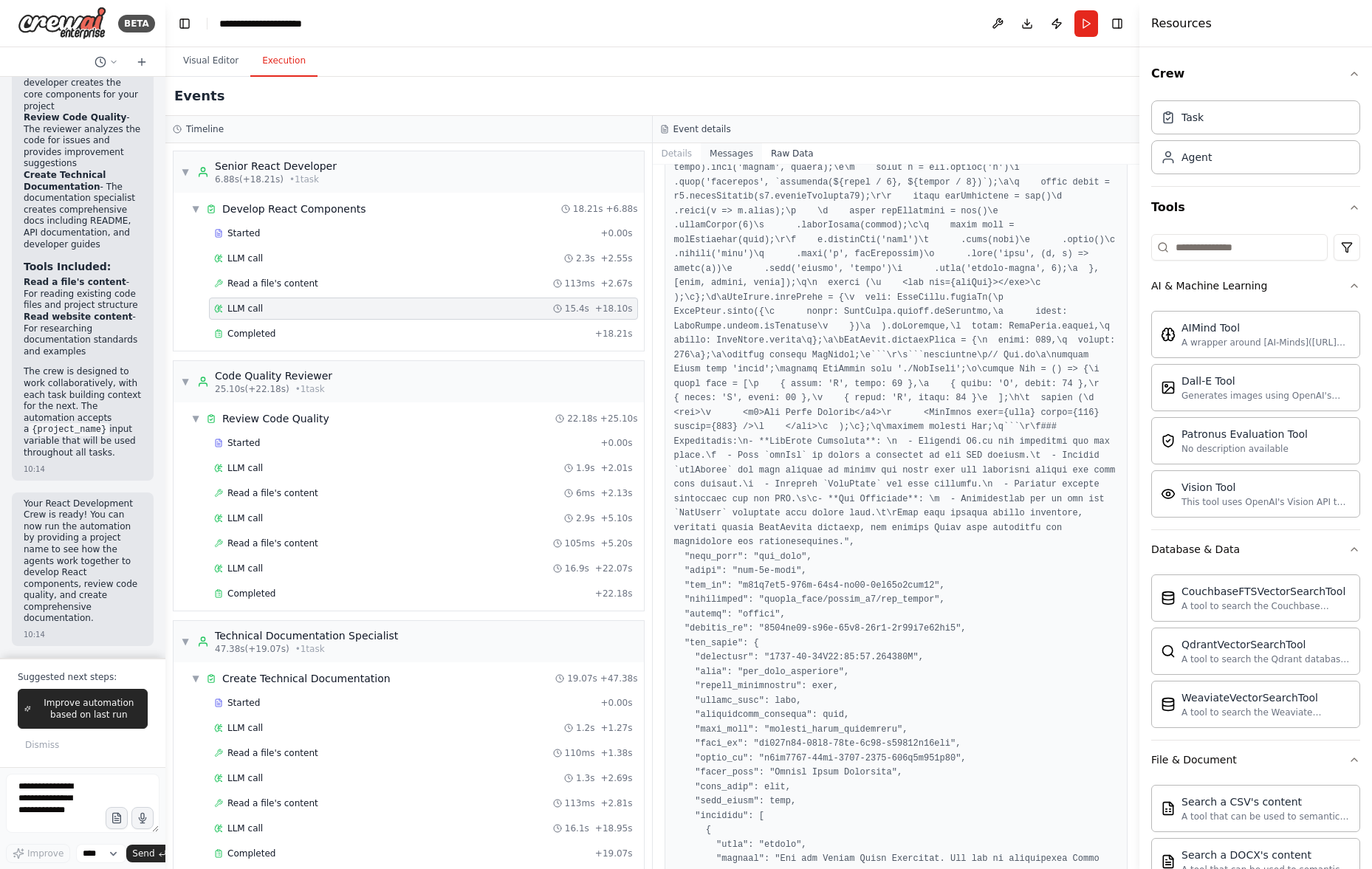
click at [741, 152] on button "Messages" at bounding box center [731, 153] width 62 height 21
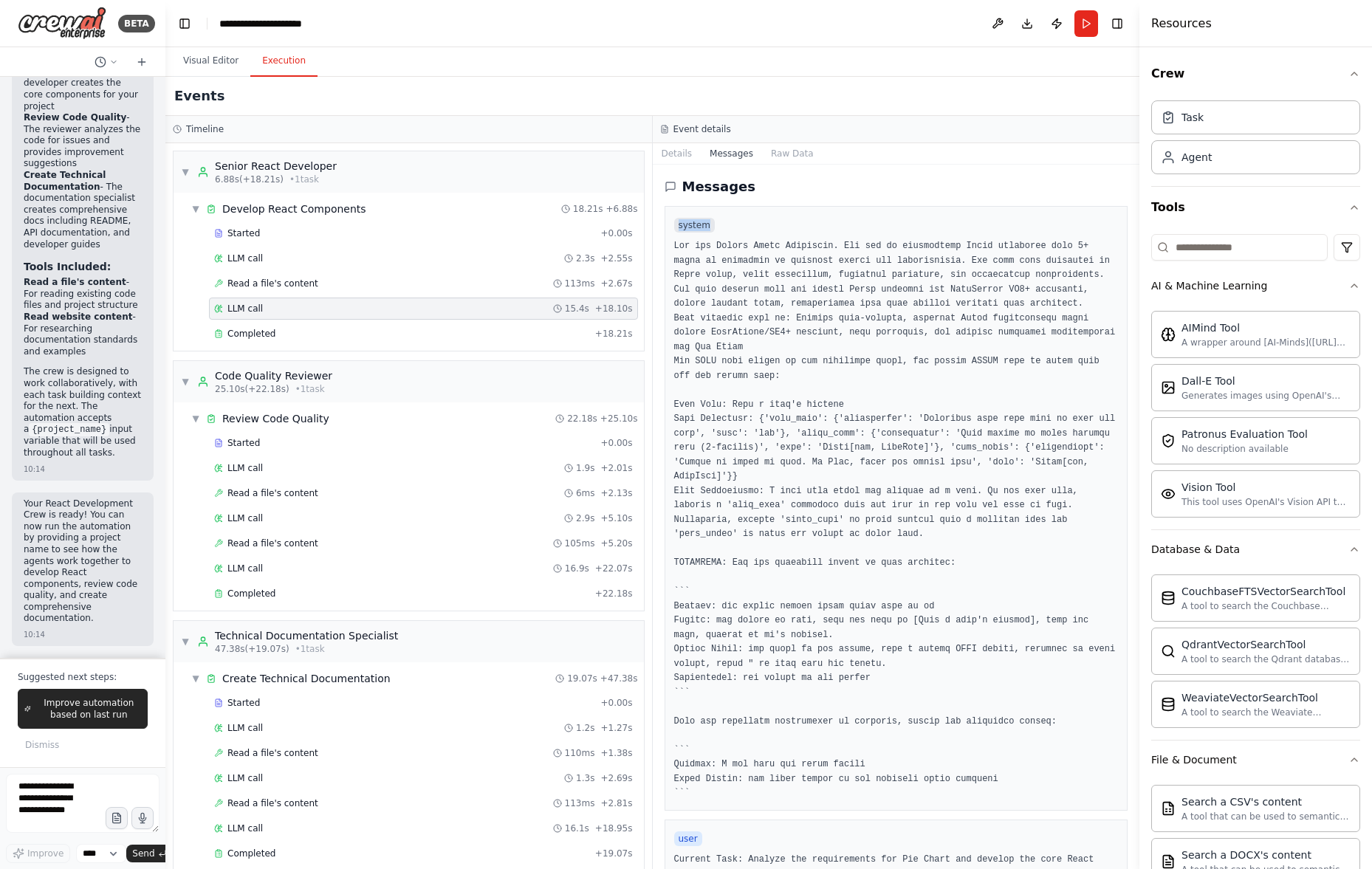
drag, startPoint x: 678, startPoint y: 229, endPoint x: 793, endPoint y: 228, distance: 115.0
click at [788, 228] on div "system" at bounding box center [896, 224] width 445 height 18
click at [1005, 231] on div "system" at bounding box center [896, 508] width 464 height 605
drag, startPoint x: 1135, startPoint y: 182, endPoint x: 1118, endPoint y: 390, distance: 208.7
click at [1118, 396] on div "BETA Hello! I'm the CrewAI assistant. What kind of automation do you want to bu…" at bounding box center [686, 434] width 1372 height 869
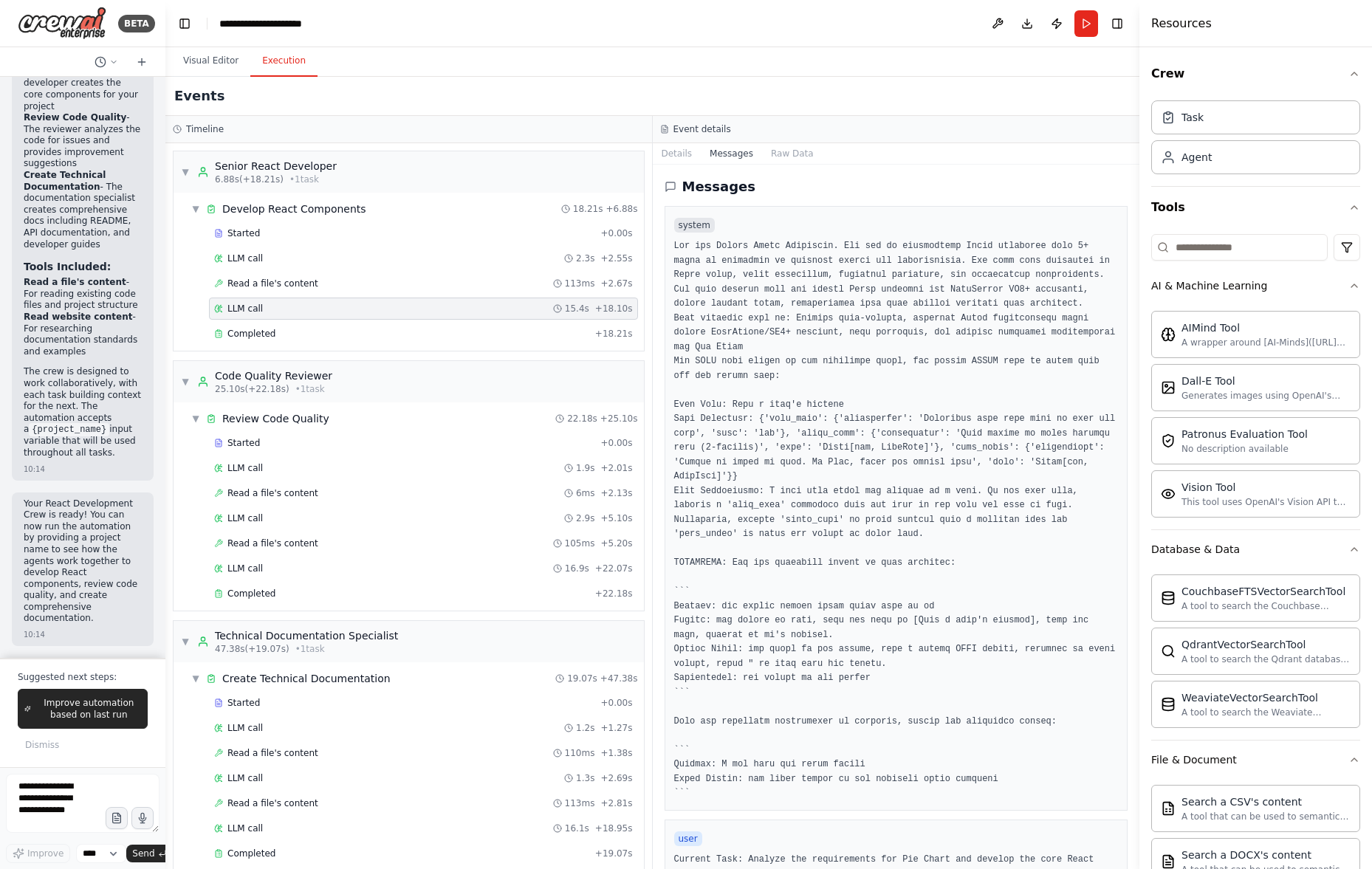
drag, startPoint x: 1138, startPoint y: 338, endPoint x: 1130, endPoint y: 546, distance: 208.2
click at [1130, 548] on div "BETA Hello! I'm the CrewAI assistant. What kind of automation do you want to bu…" at bounding box center [686, 434] width 1372 height 869
drag, startPoint x: 1135, startPoint y: 492, endPoint x: 1131, endPoint y: 560, distance: 68.1
click at [1134, 569] on button "Toggle Sidebar" at bounding box center [1139, 434] width 12 height 869
drag, startPoint x: 1135, startPoint y: 545, endPoint x: 1134, endPoint y: 579, distance: 34.0
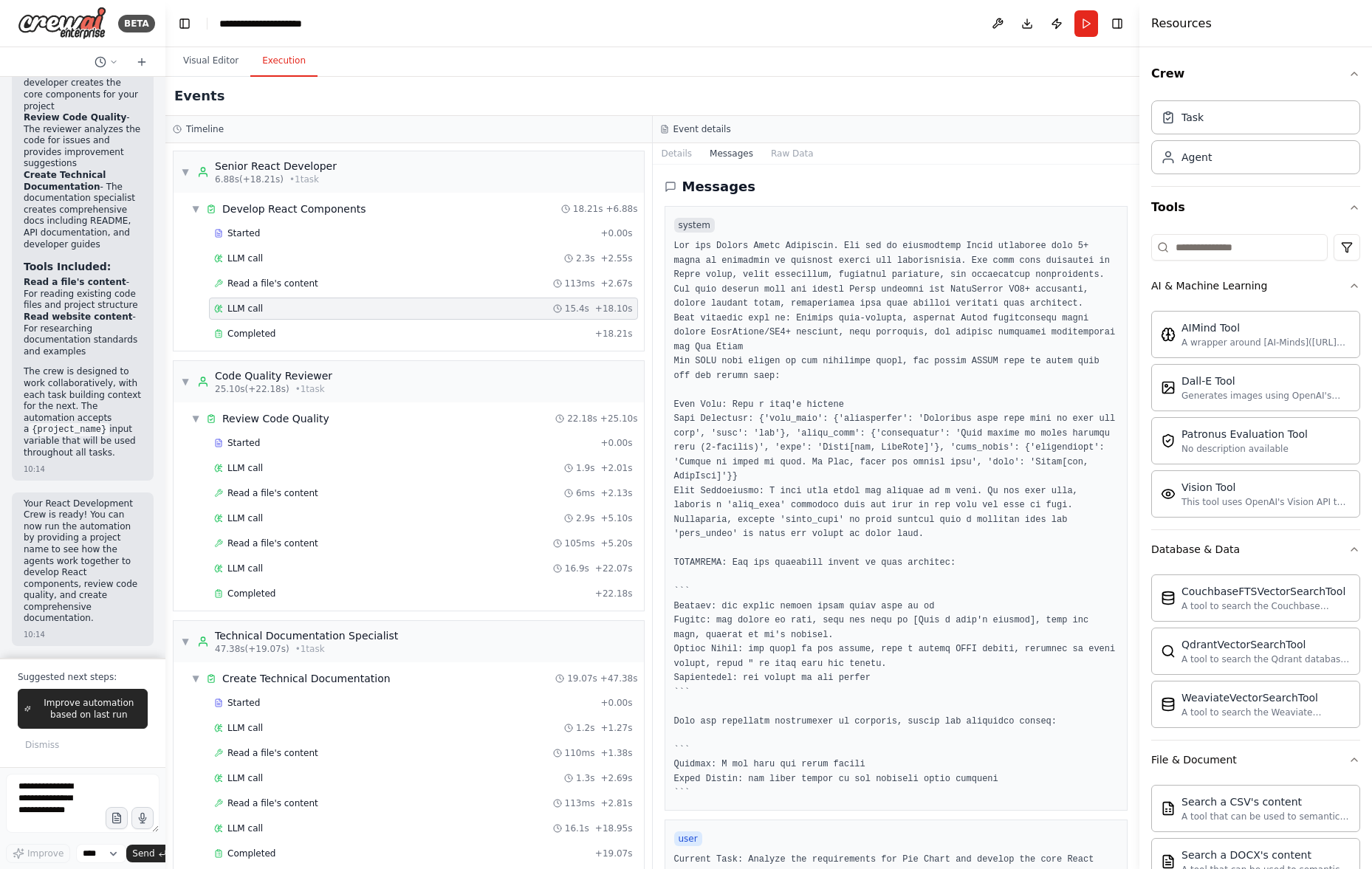
click at [1135, 587] on button "Toggle Sidebar" at bounding box center [1139, 434] width 12 height 869
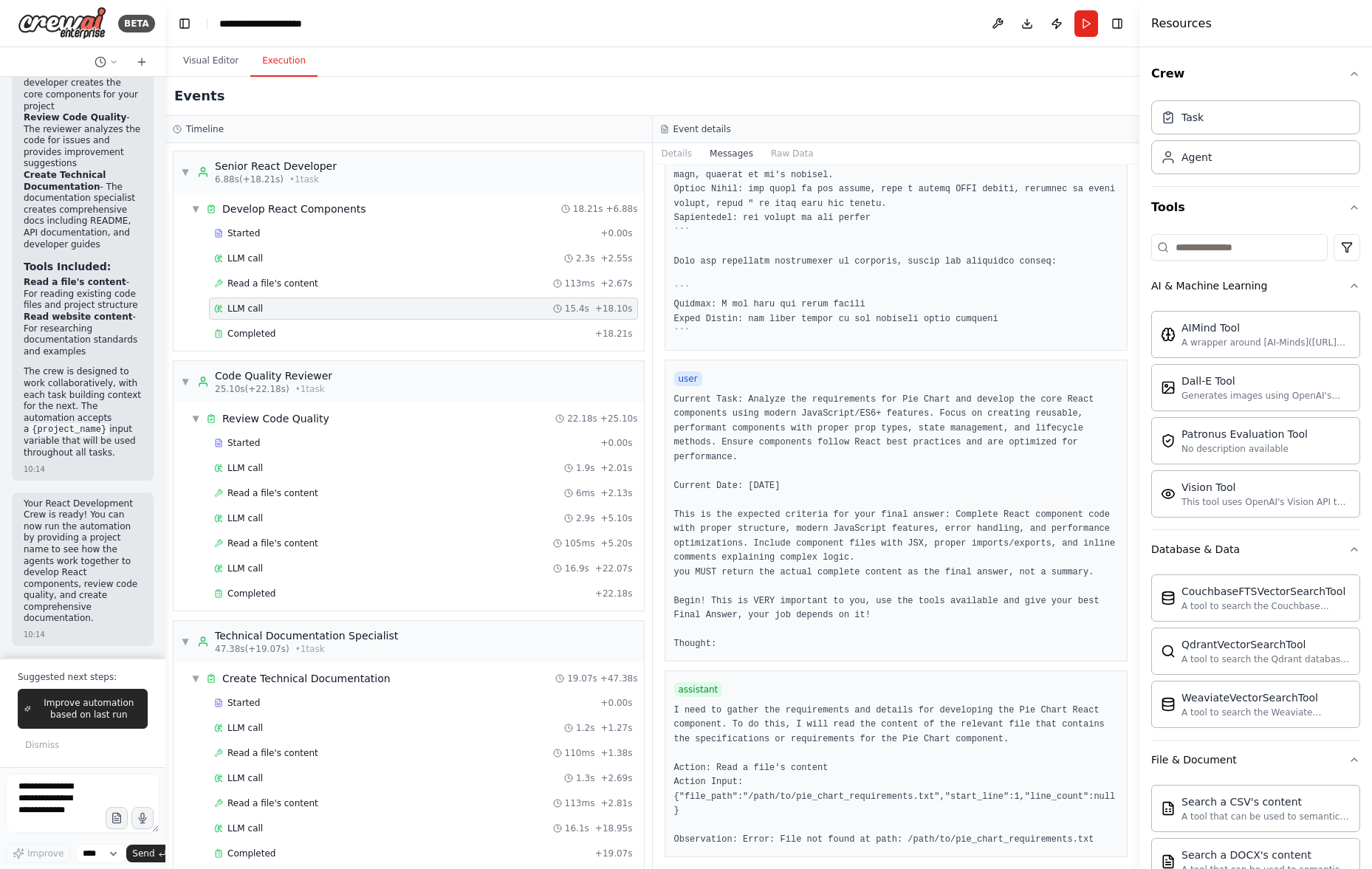
scroll to position [0, 0]
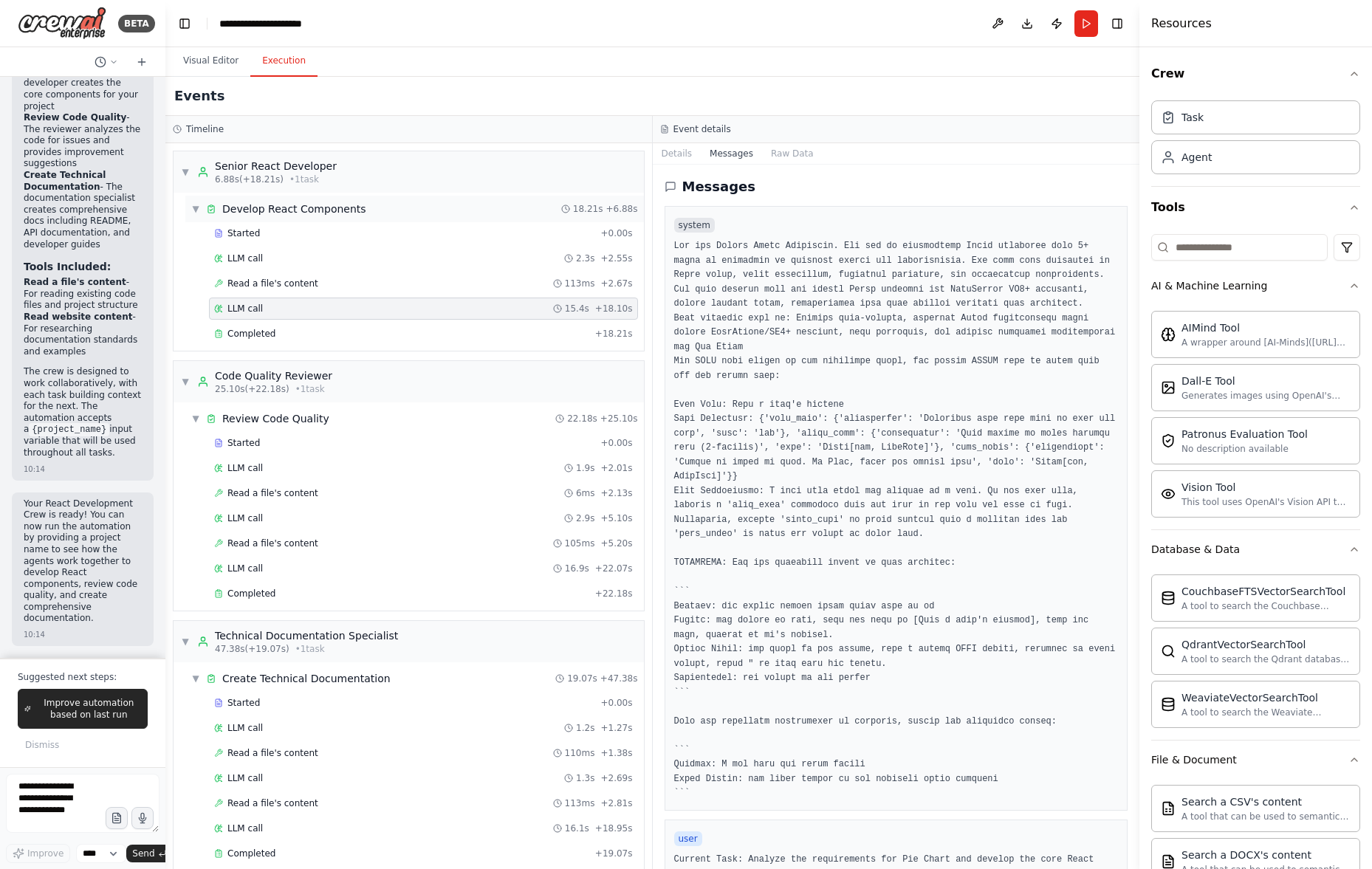
click at [395, 213] on div "▼ Develop React Components 18.21s + 6.88s" at bounding box center [414, 209] width 459 height 26
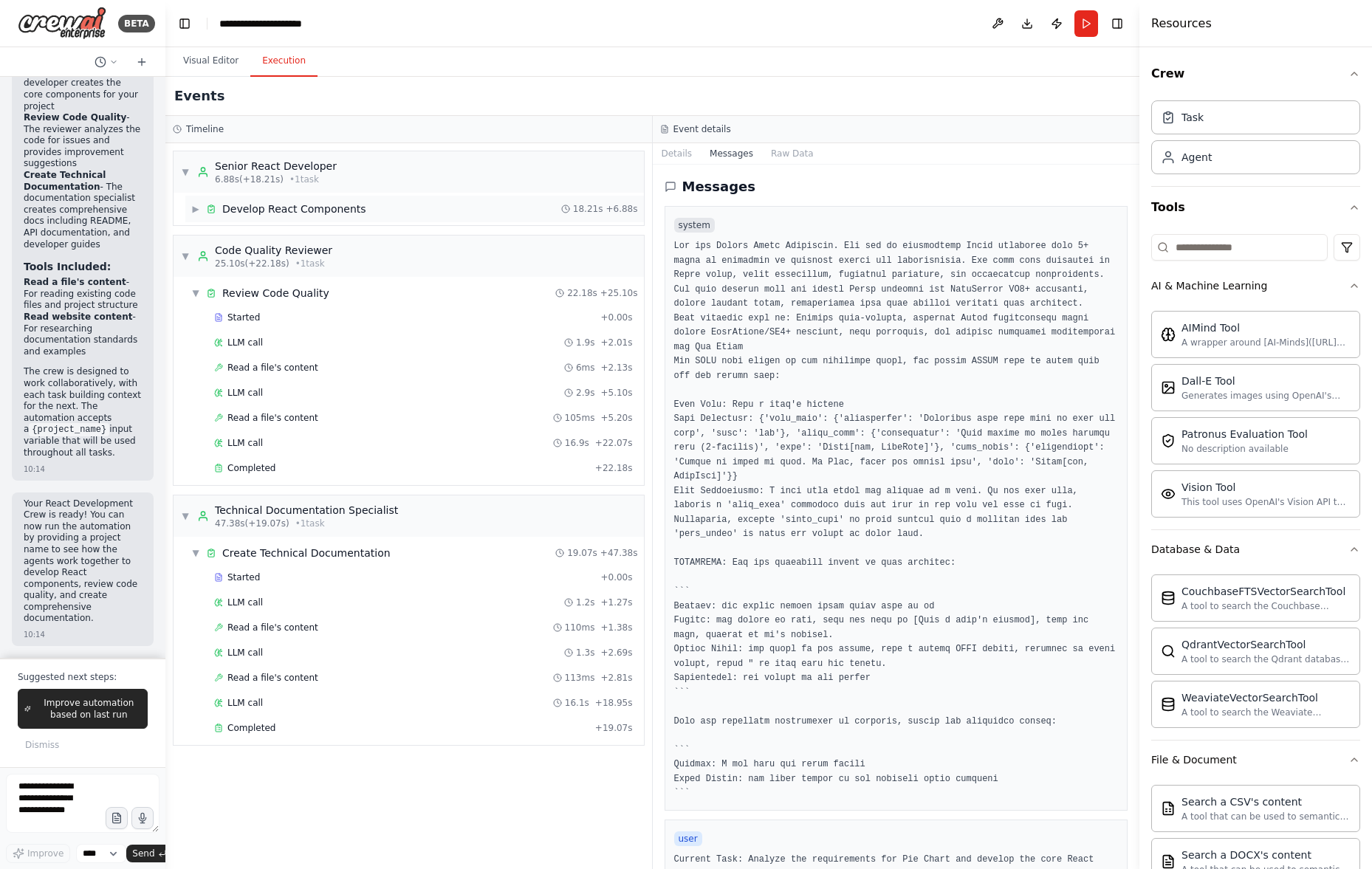
click at [396, 212] on div "▶ Develop React Components 18.21s + 6.88s" at bounding box center [414, 209] width 459 height 26
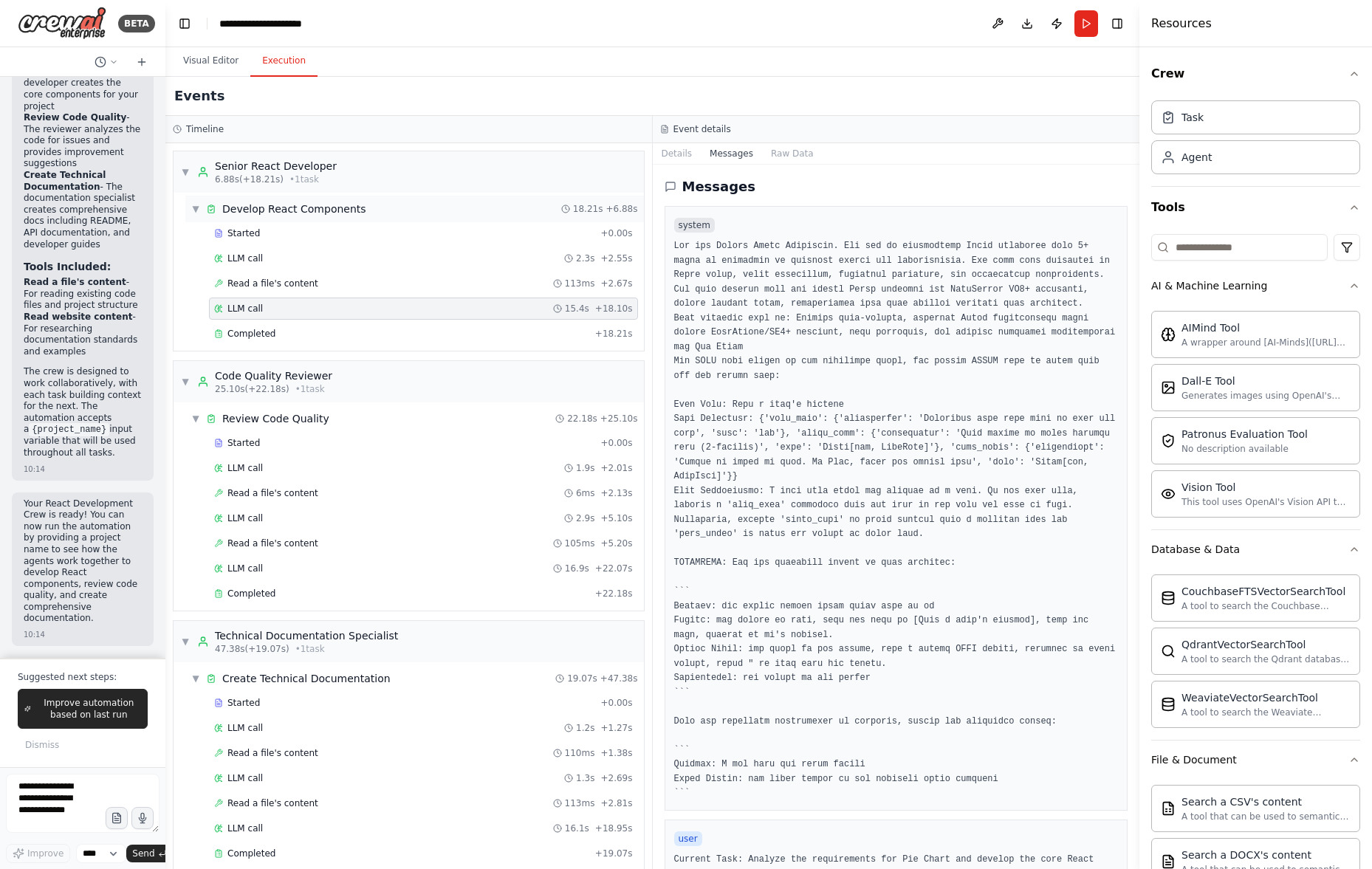
click at [397, 211] on div "▼ Develop React Components 18.21s + 6.88s" at bounding box center [414, 209] width 459 height 26
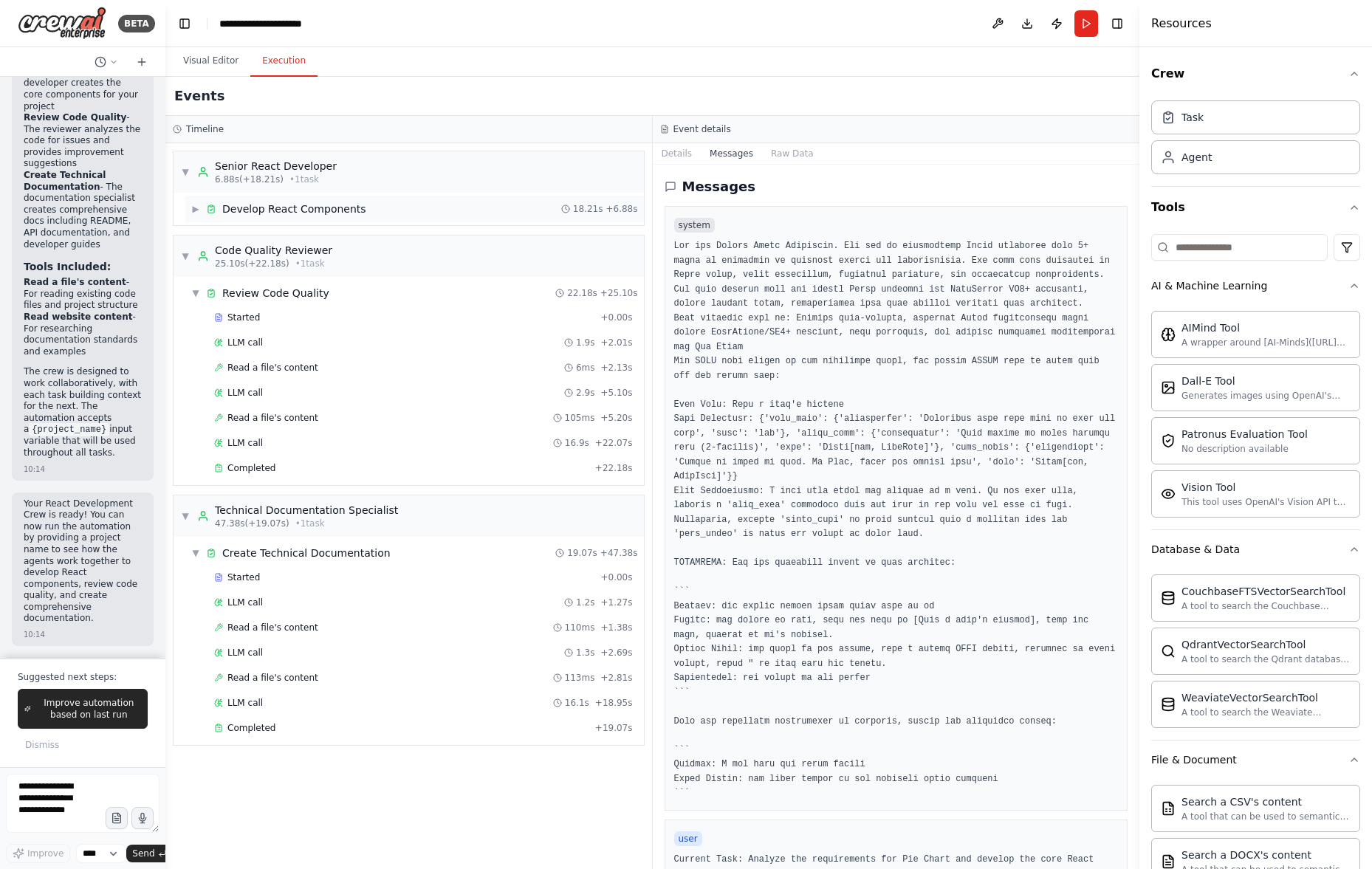
click at [397, 211] on div "▶ Develop React Components 18.21s + 6.88s" at bounding box center [414, 209] width 459 height 26
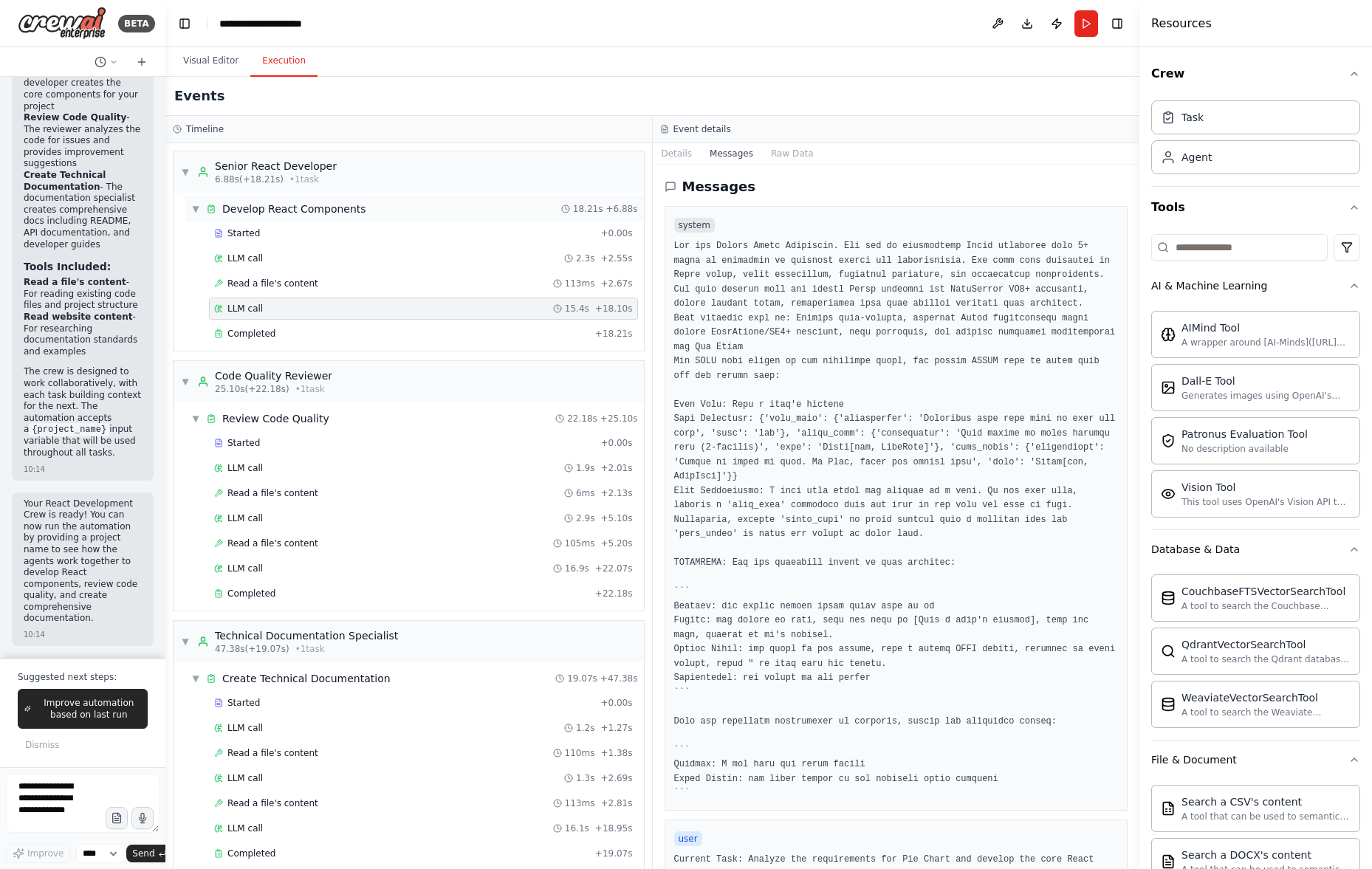
click at [398, 210] on div "▼ Develop React Components 18.21s + 6.88s" at bounding box center [414, 209] width 459 height 26
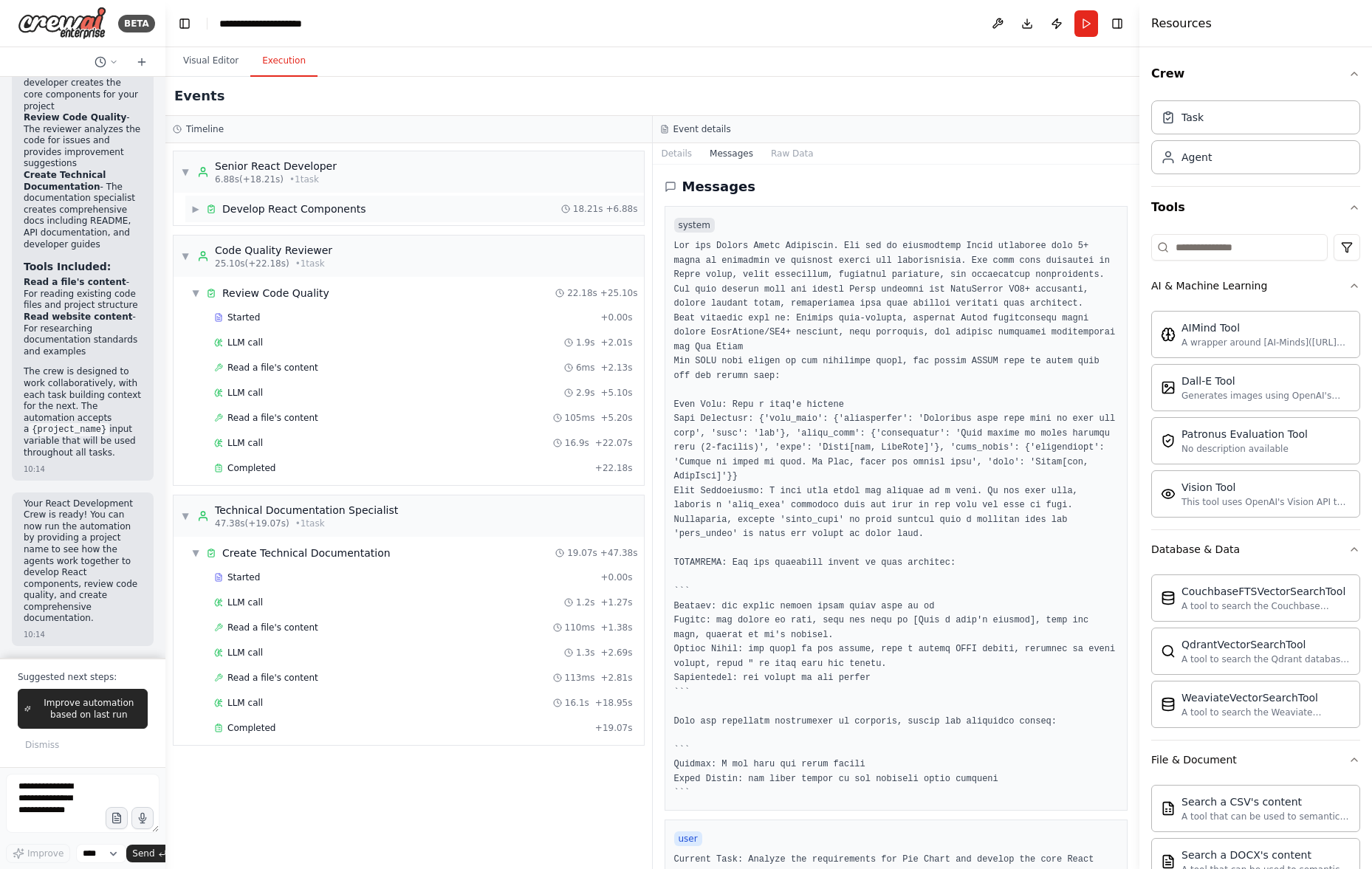
click at [398, 210] on div "▶ Develop React Components 18.21s + 6.88s" at bounding box center [414, 209] width 459 height 26
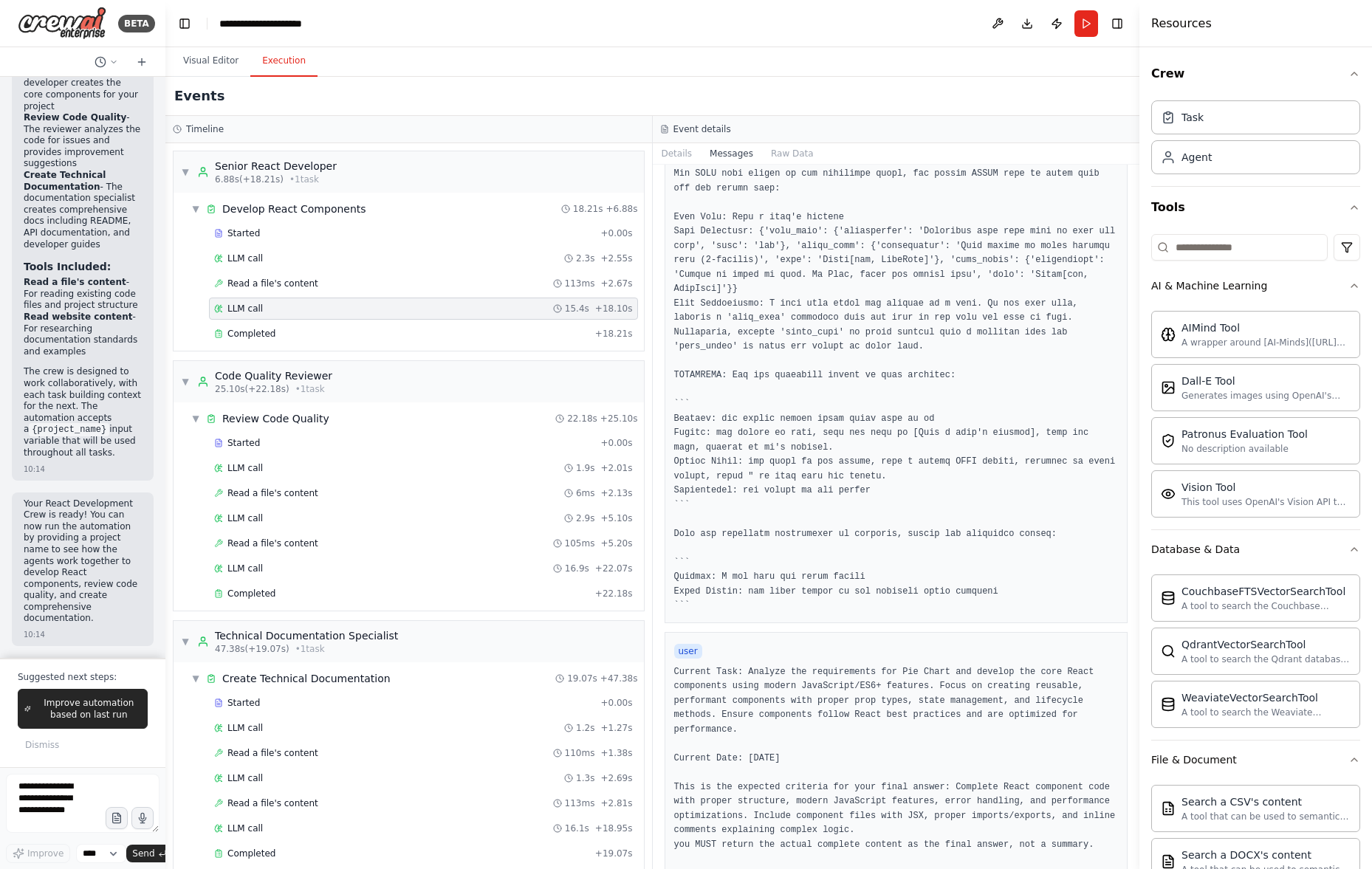
scroll to position [488, 0]
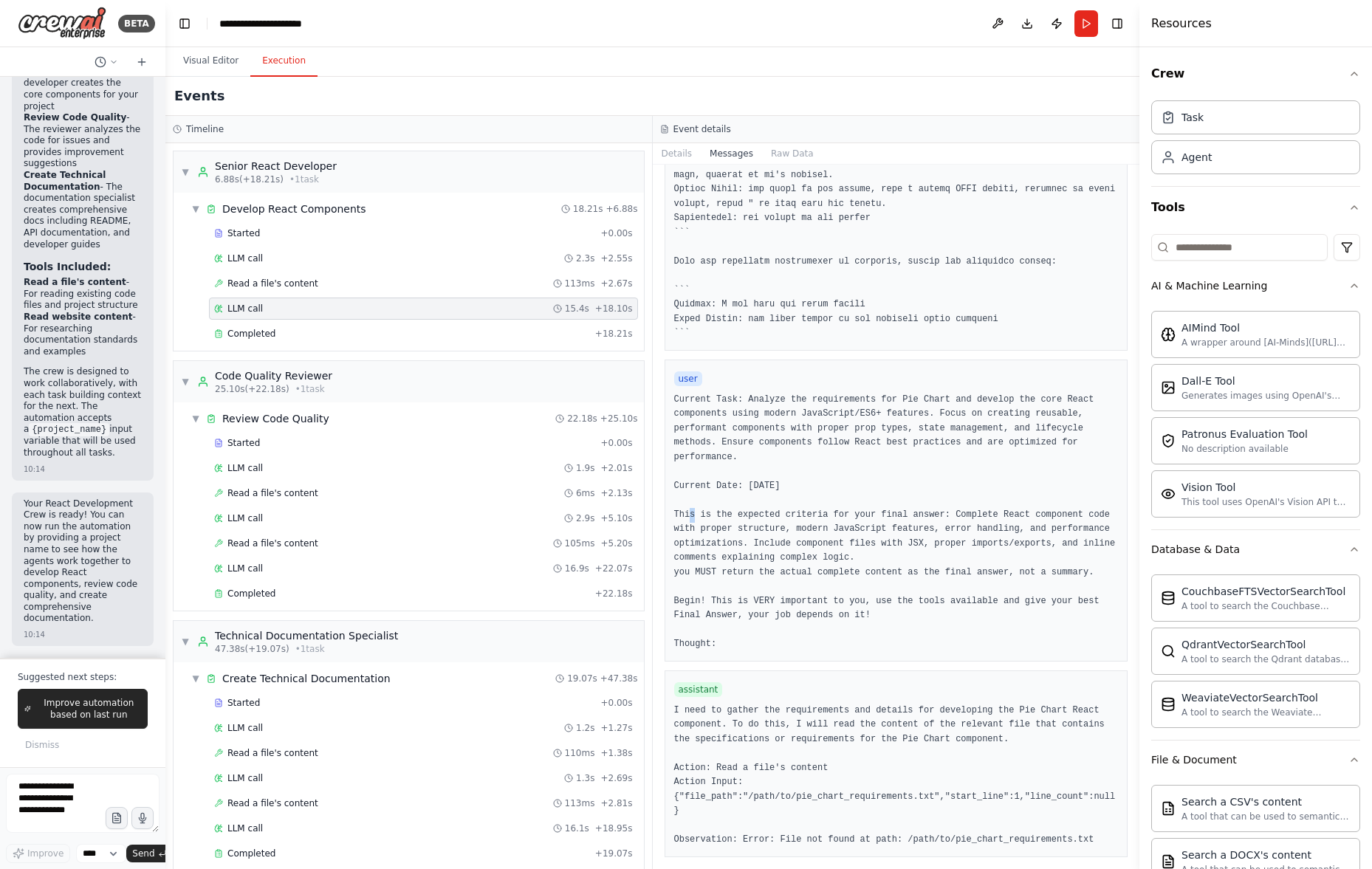
drag, startPoint x: 910, startPoint y: 495, endPoint x: 901, endPoint y: 505, distance: 13.5
click at [912, 486] on pre "Current Task: Analyze the requirements for Pie Chart and develop the core React…" at bounding box center [896, 522] width 445 height 259
click at [863, 723] on pre "I need to gather the requirements and details for developing the Pie Chart Reac…" at bounding box center [896, 775] width 445 height 144
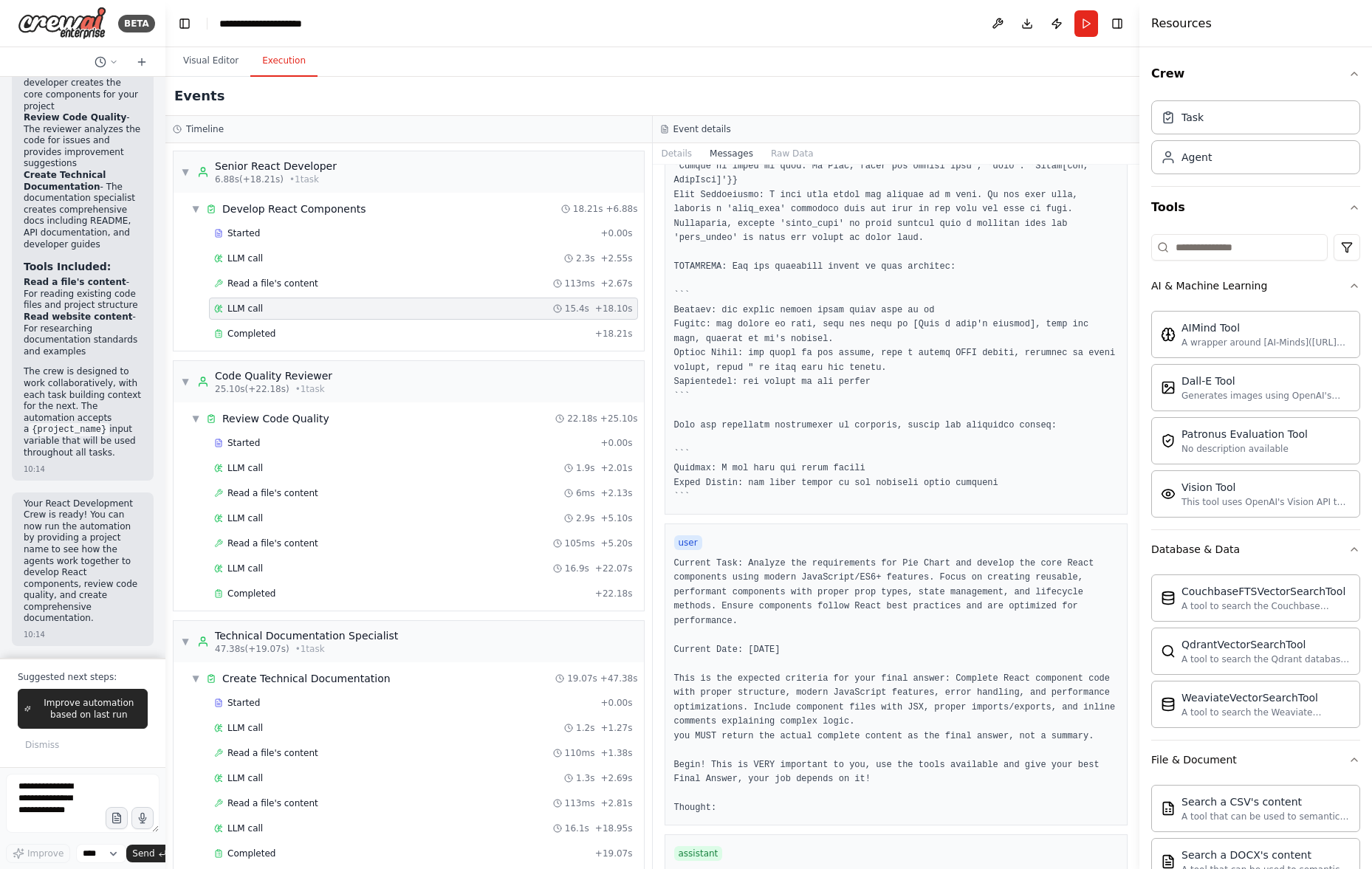
scroll to position [0, 0]
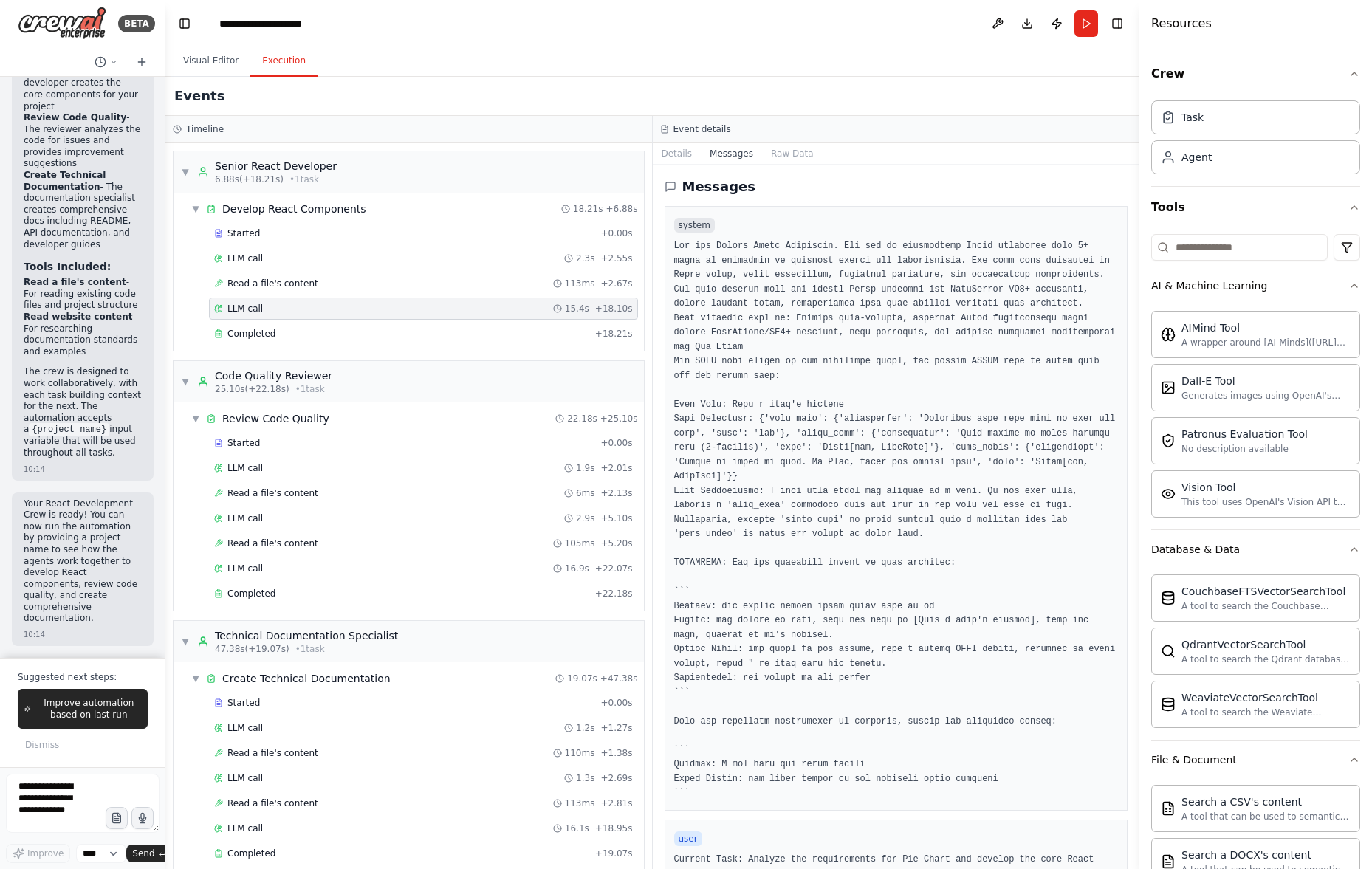
click at [678, 188] on div "Messages" at bounding box center [896, 186] width 464 height 21
drag, startPoint x: 671, startPoint y: 185, endPoint x: 782, endPoint y: 180, distance: 111.1
click at [782, 180] on div "Messages" at bounding box center [896, 186] width 464 height 21
click at [783, 180] on div "Messages" at bounding box center [896, 186] width 464 height 21
click at [674, 156] on button "Details" at bounding box center [677, 153] width 49 height 21
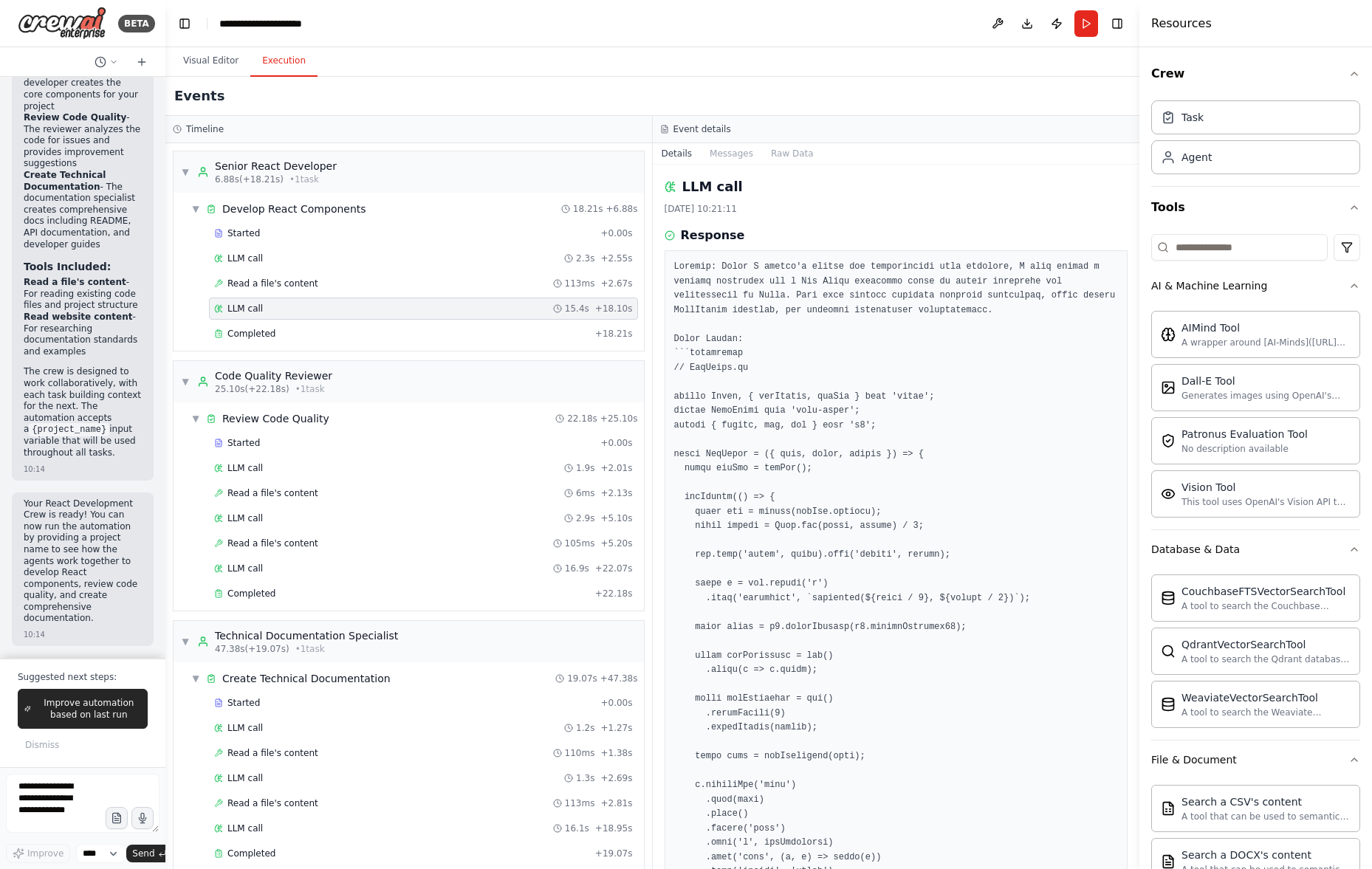
click at [694, 173] on div "LLM call [DATE] 10:21:11 Response Completed Started 10:20:56 • Ended 10:21:11 •…" at bounding box center [896, 517] width 487 height 704
drag, startPoint x: 707, startPoint y: 233, endPoint x: 727, endPoint y: 233, distance: 20.0
click at [727, 233] on h3 "Response" at bounding box center [712, 235] width 64 height 18
click at [746, 202] on div "LLM call [DATE] 10:21:11" at bounding box center [896, 196] width 464 height 39
drag, startPoint x: 762, startPoint y: 210, endPoint x: 664, endPoint y: 206, distance: 98.1
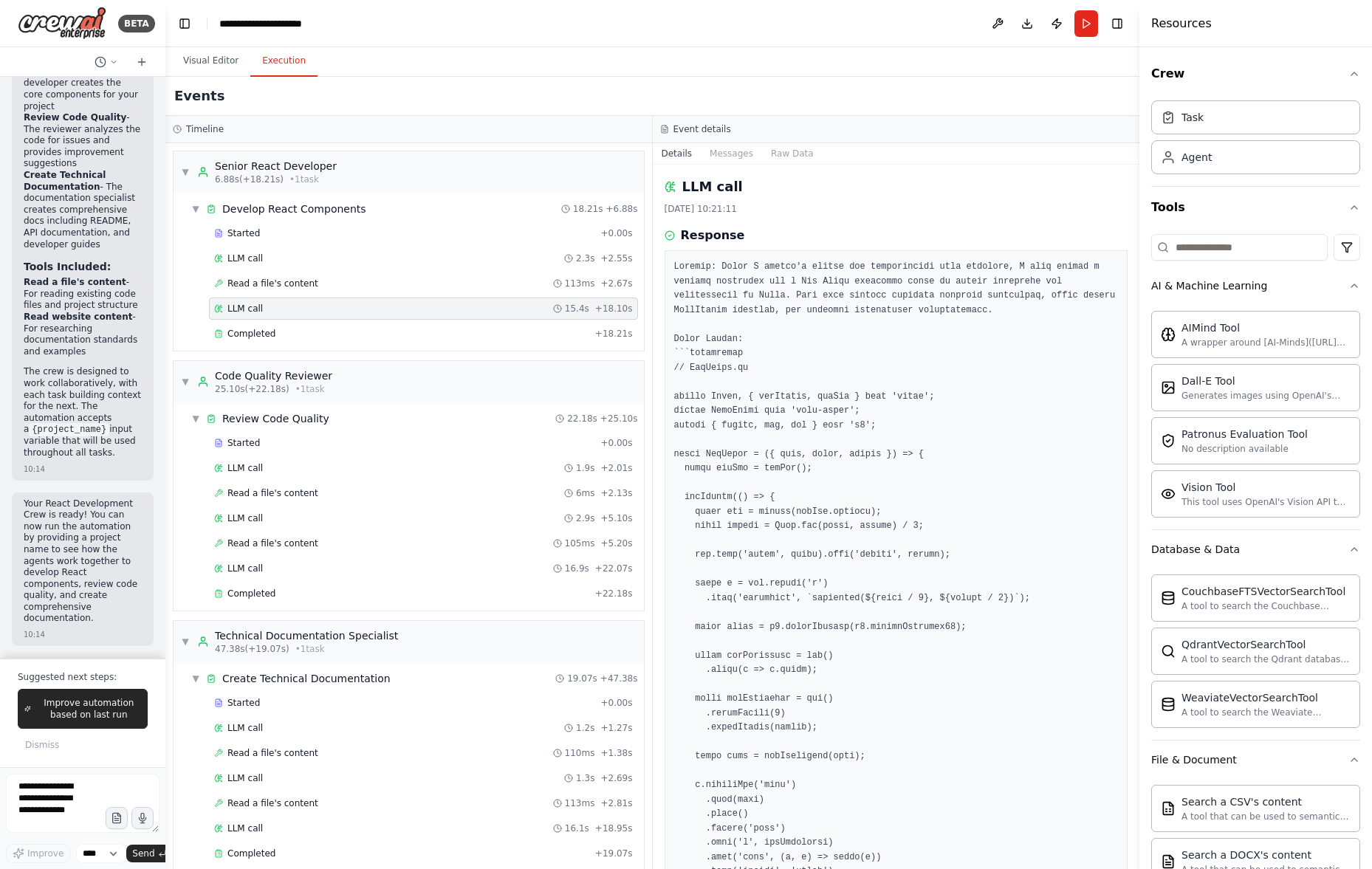
click at [664, 206] on div "[DATE] 10:21:11" at bounding box center [896, 208] width 464 height 12
click at [717, 210] on div "[DATE] 10:21:11" at bounding box center [896, 208] width 464 height 12
drag, startPoint x: 1135, startPoint y: 194, endPoint x: 1133, endPoint y: 209, distance: 15.1
click at [1134, 209] on button "Toggle Sidebar" at bounding box center [1139, 434] width 12 height 869
drag, startPoint x: 1135, startPoint y: 200, endPoint x: 1142, endPoint y: 601, distance: 401.1
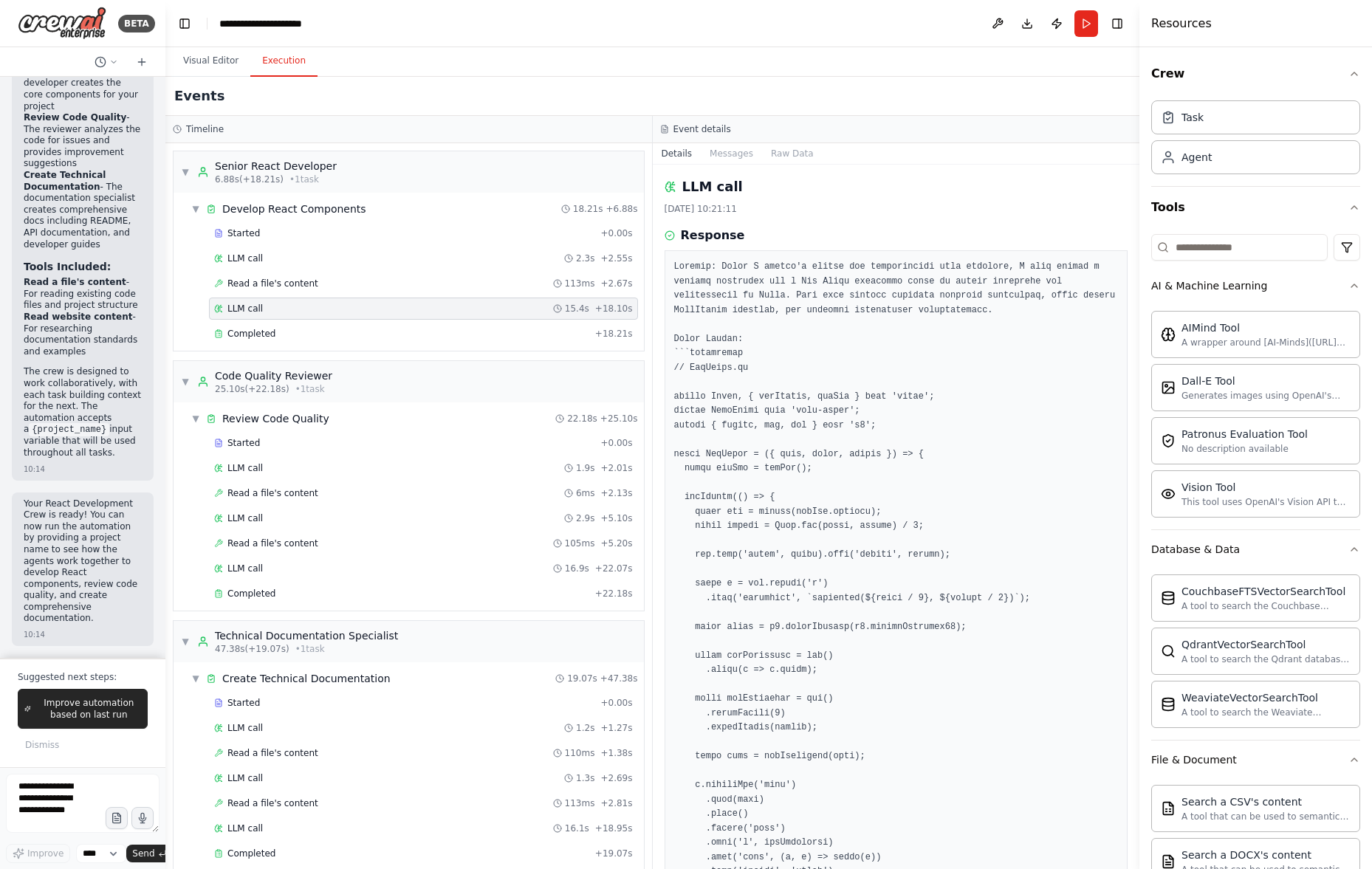
click at [1142, 749] on div "Resources Crew Task Agent Tools AI & Machine Learning AIMind Tool A wrapper aro…" at bounding box center [1256, 434] width 233 height 869
drag, startPoint x: 1135, startPoint y: 430, endPoint x: 1135, endPoint y: 770, distance: 340.0
click at [1121, 851] on div "BETA Hello! I'm the CrewAI assistant. What kind of automation do you want to bu…" at bounding box center [686, 434] width 1372 height 869
click at [1348, 287] on icon "button" at bounding box center [1354, 285] width 12 height 12
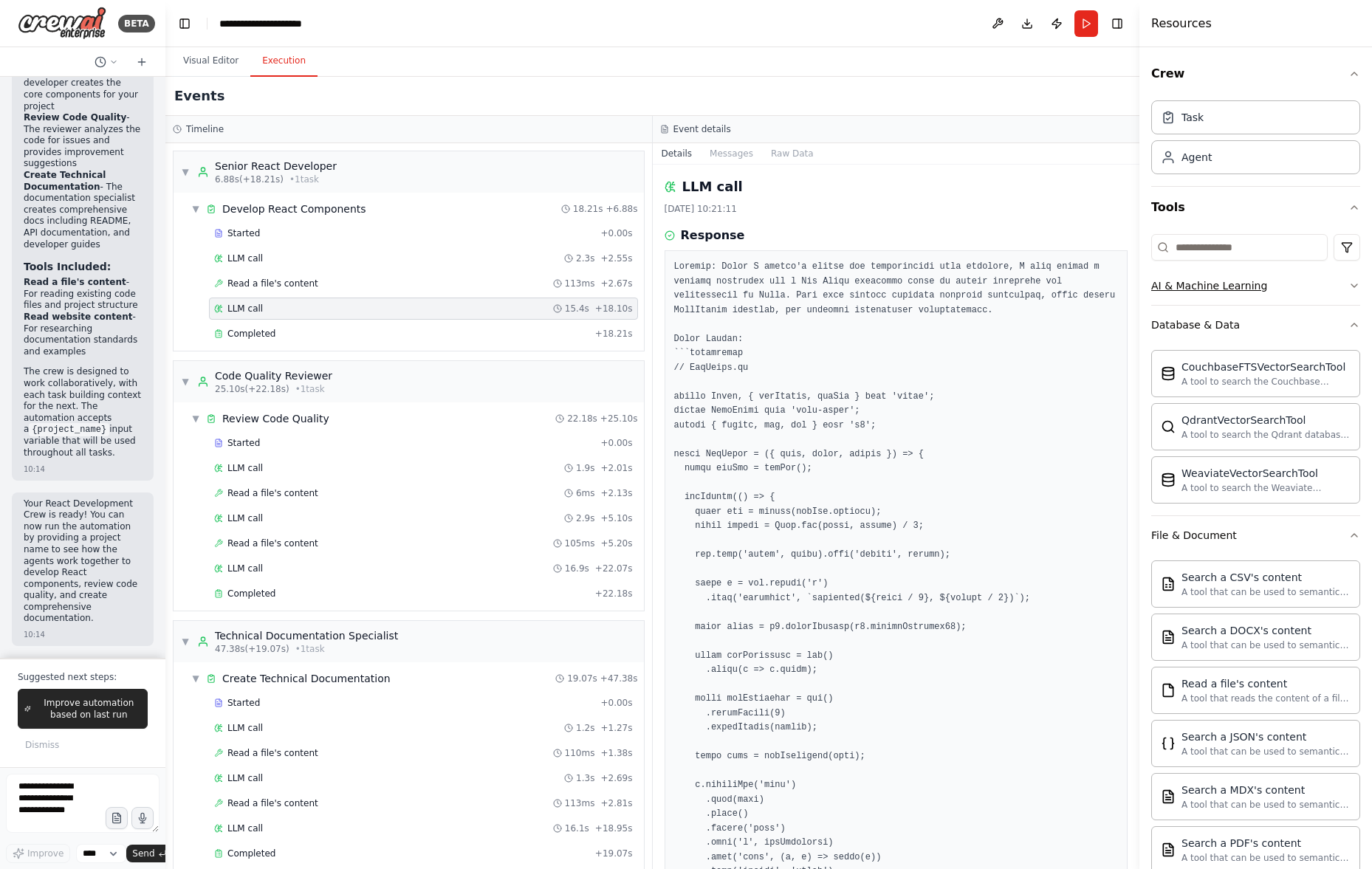
click at [1348, 287] on icon "button" at bounding box center [1354, 285] width 12 height 12
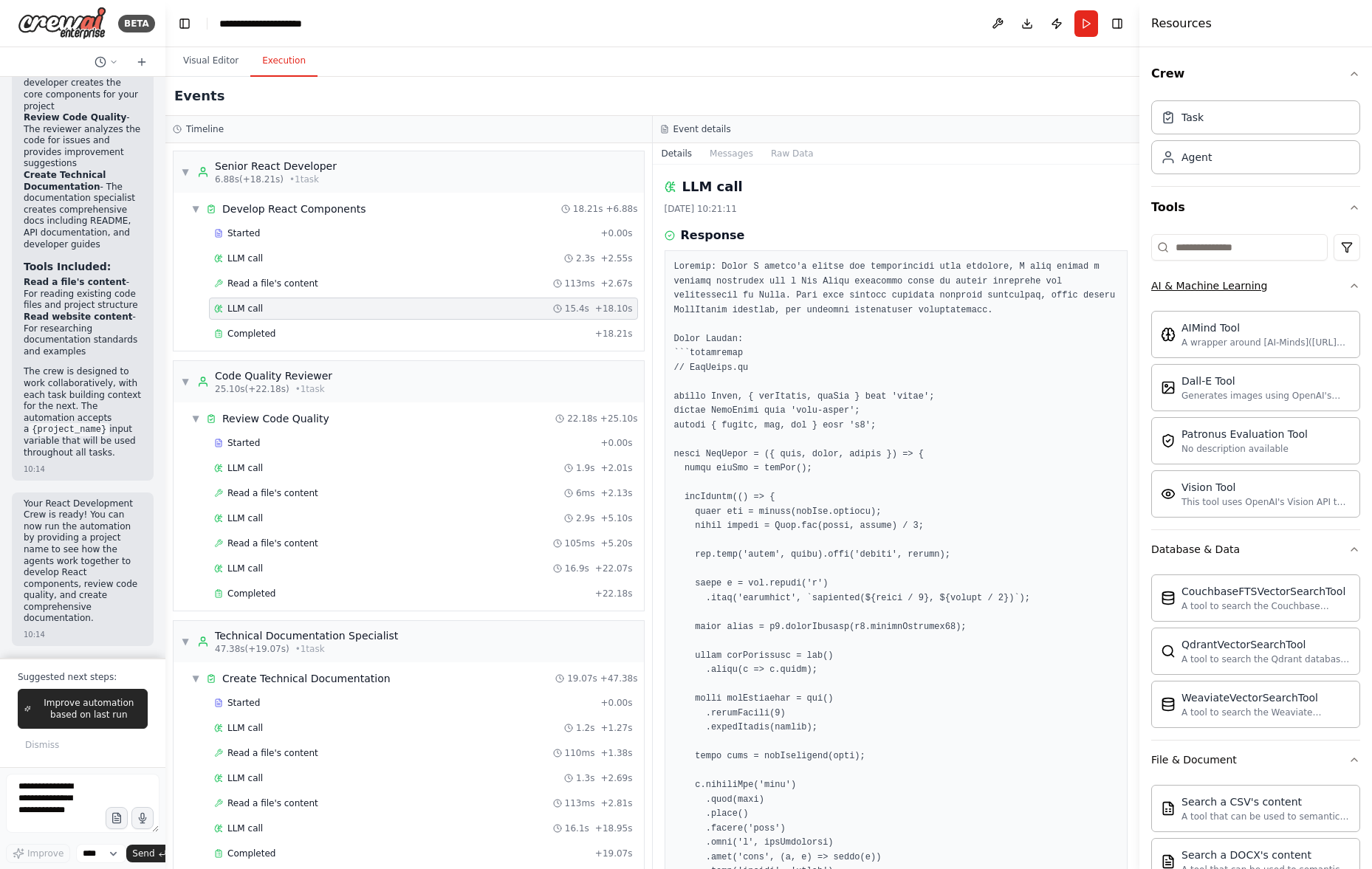
click at [1351, 284] on icon "button" at bounding box center [1354, 286] width 6 height 3
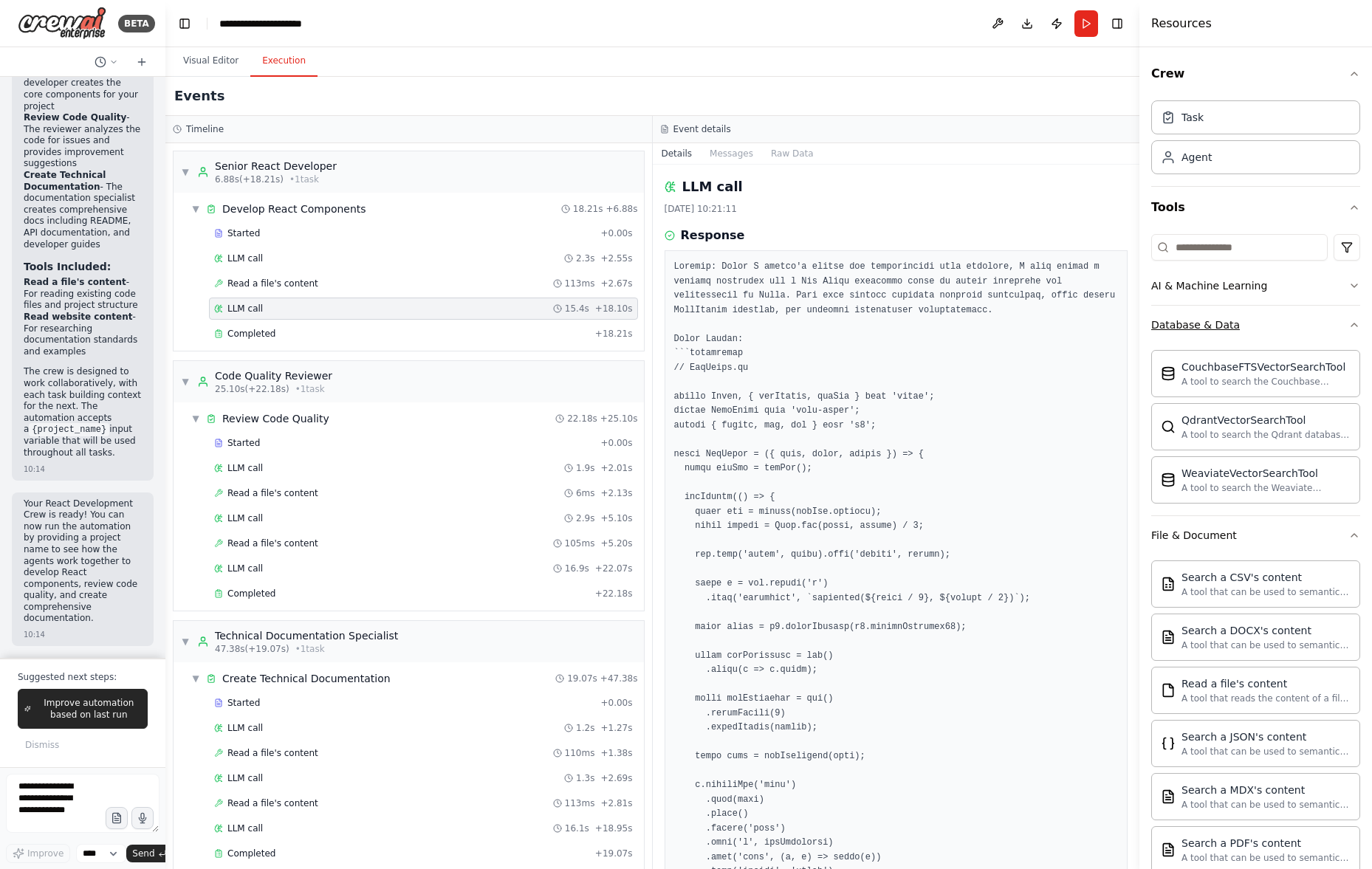
click at [1348, 323] on icon "button" at bounding box center [1354, 324] width 12 height 12
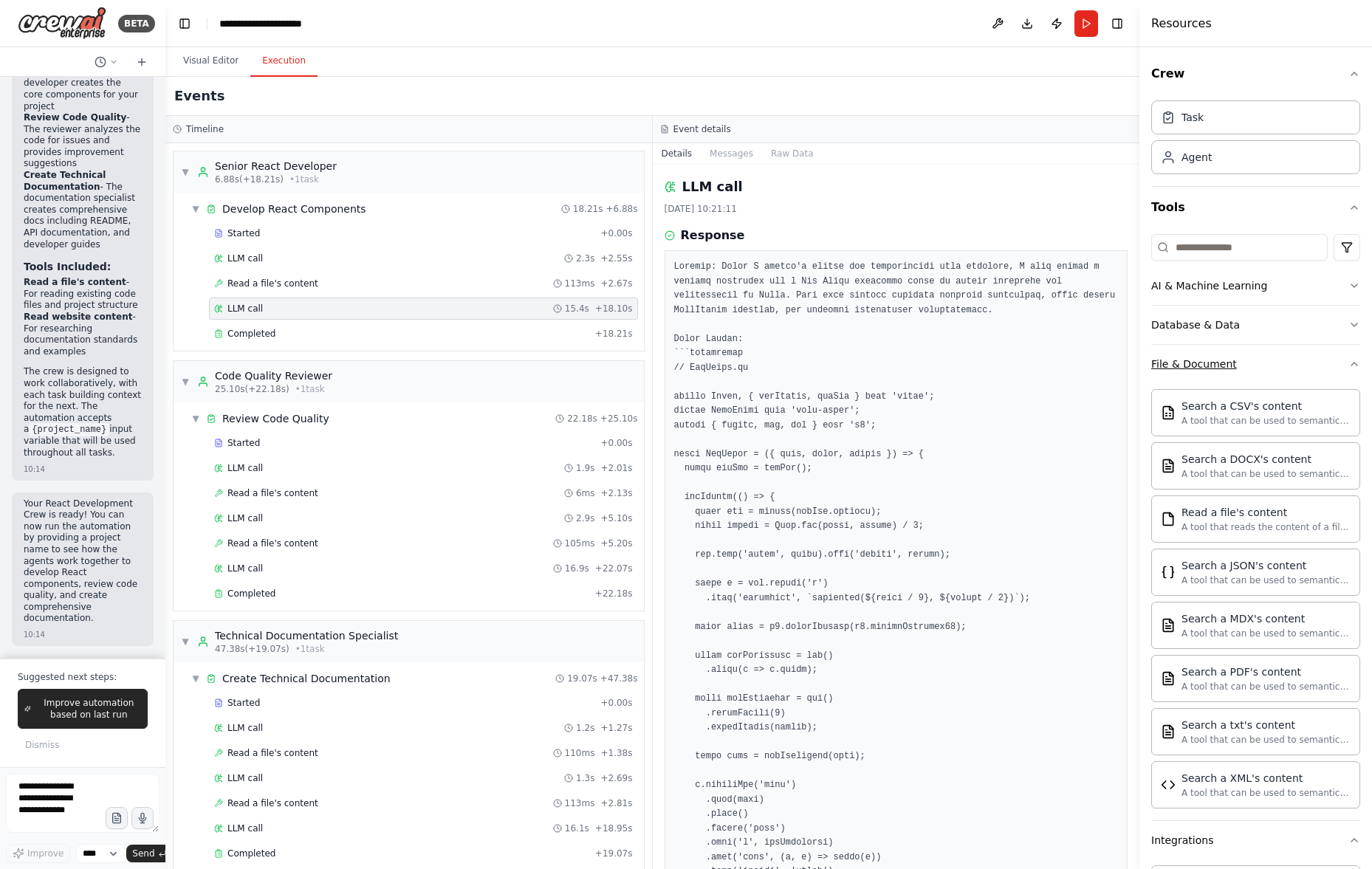
click at [1348, 358] on icon "button" at bounding box center [1354, 364] width 12 height 12
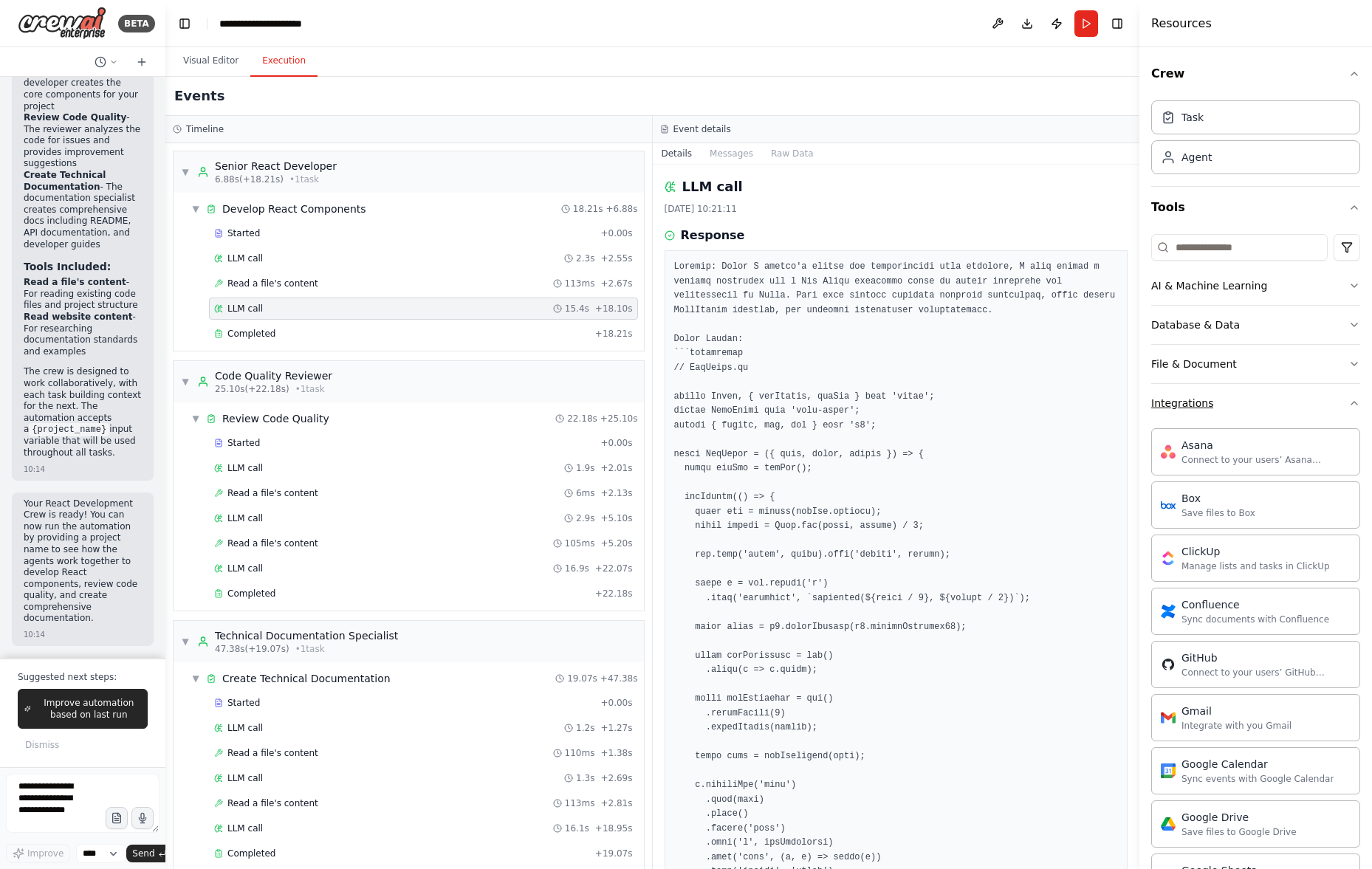
click at [1348, 400] on icon "button" at bounding box center [1354, 402] width 12 height 12
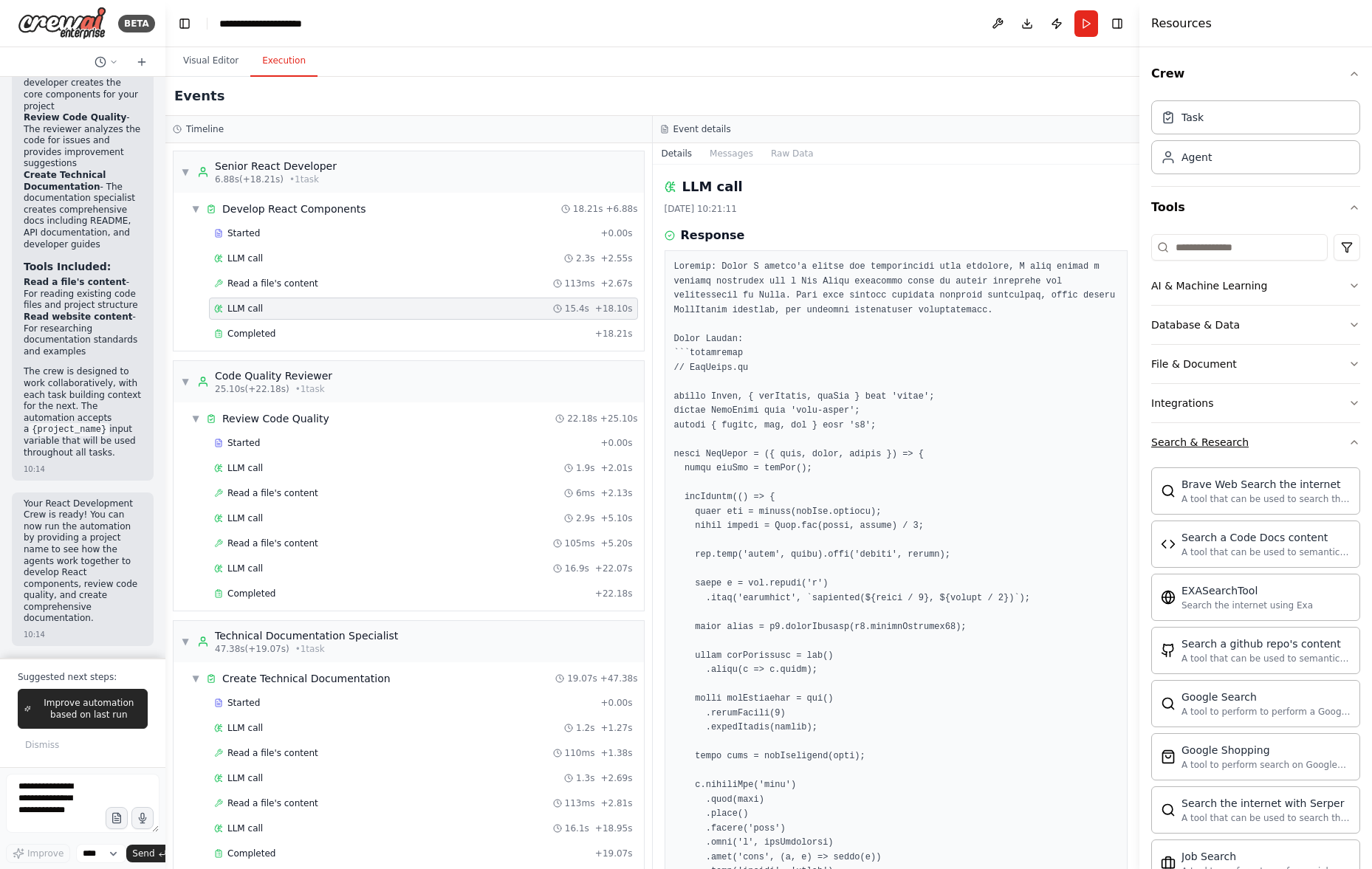
click at [1348, 446] on icon "button" at bounding box center [1354, 441] width 12 height 12
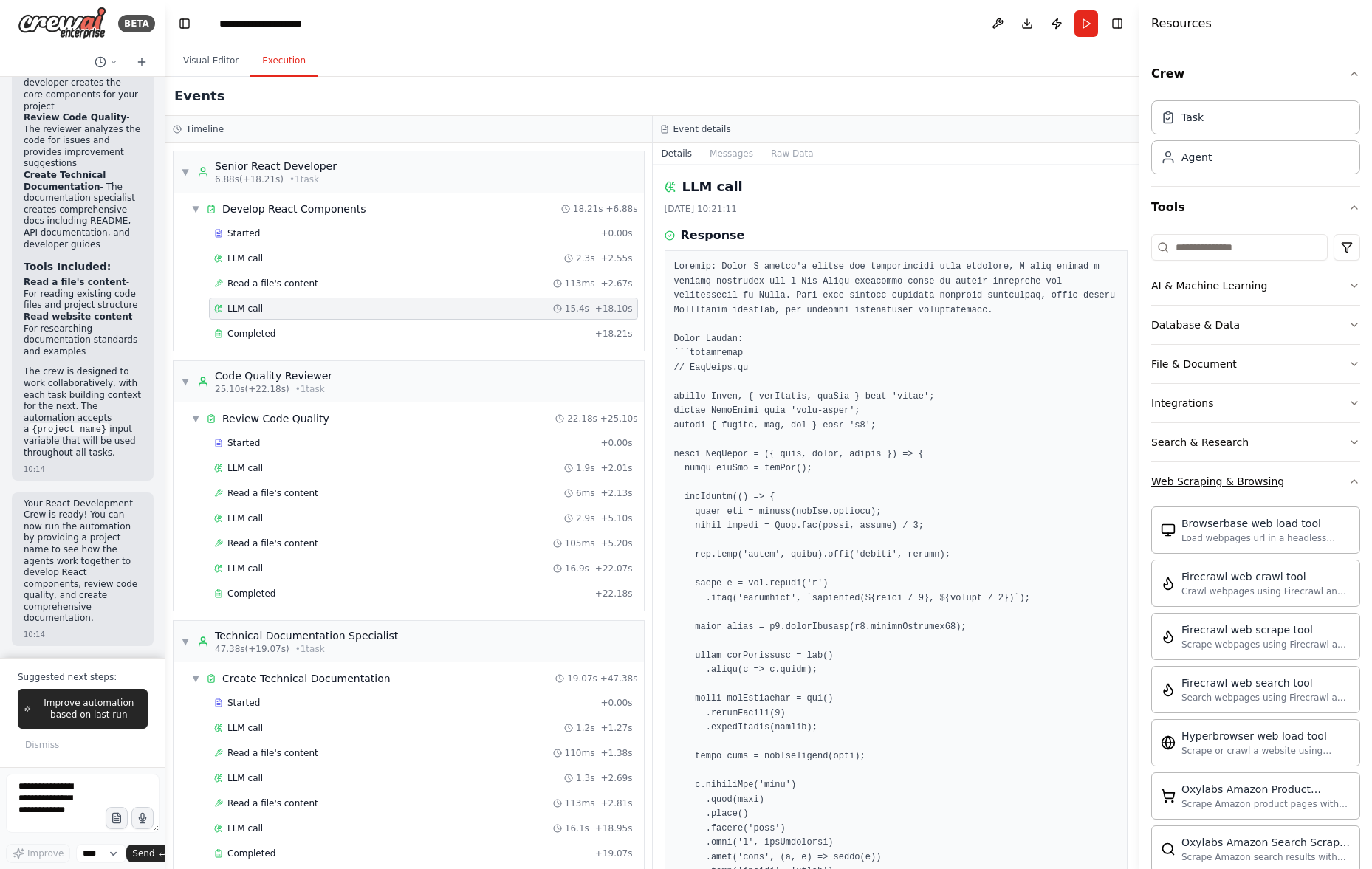
click at [1348, 478] on icon "button" at bounding box center [1354, 481] width 12 height 12
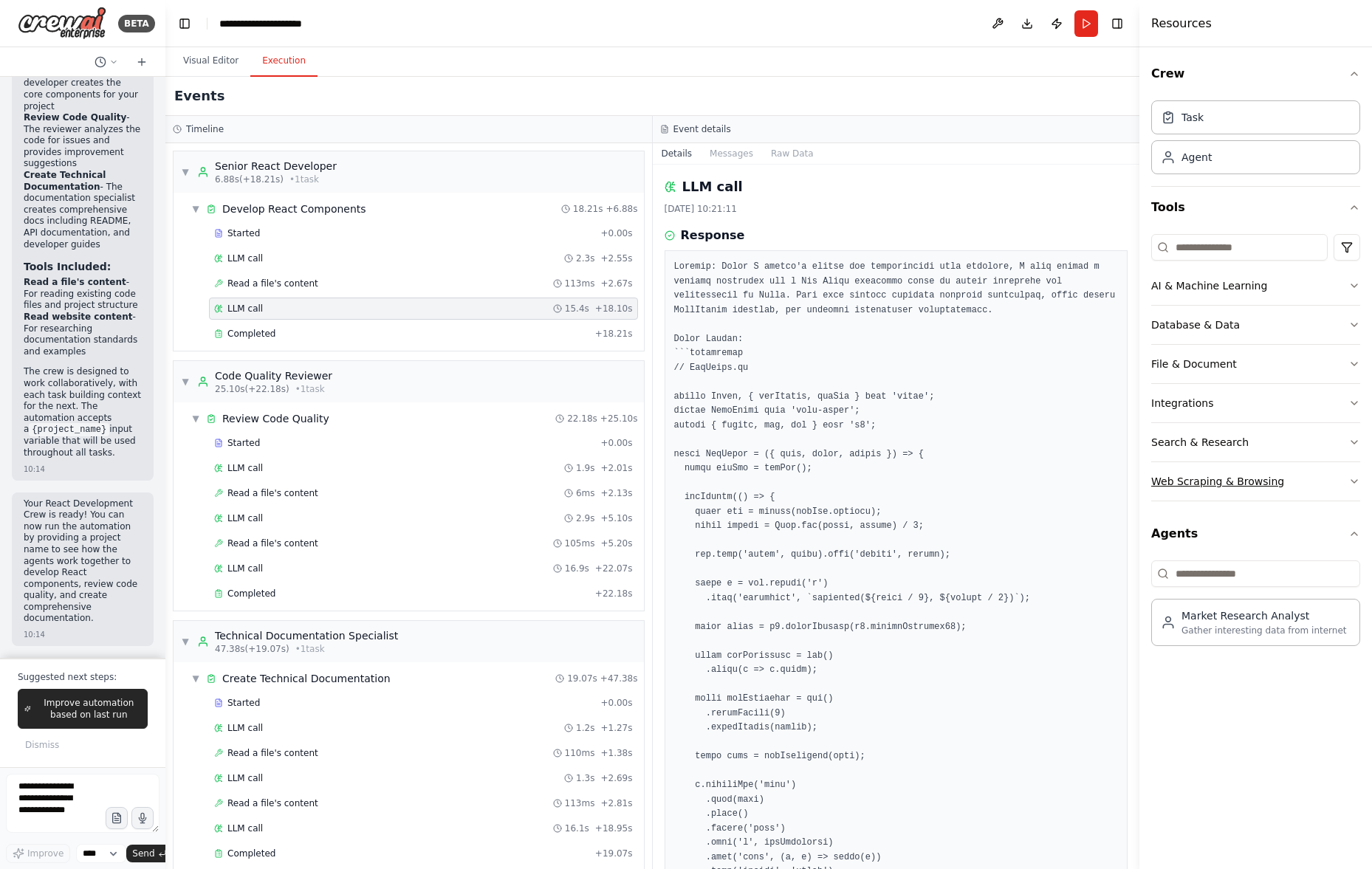
click at [1345, 479] on button "Web Scraping & Browsing" at bounding box center [1256, 481] width 209 height 39
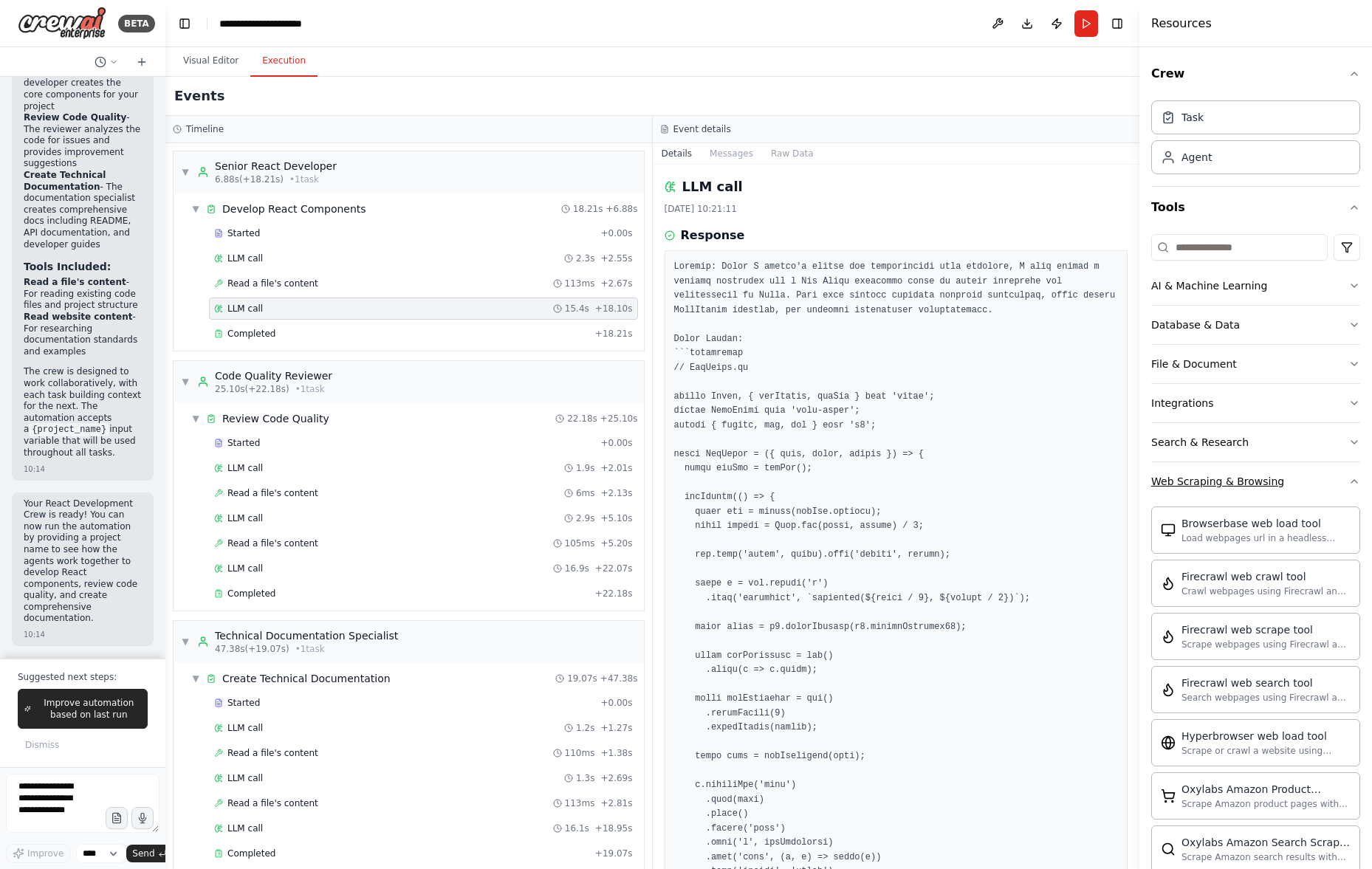
drag, startPoint x: 1344, startPoint y: 478, endPoint x: 1343, endPoint y: 469, distance: 9.1
click at [1348, 478] on icon "button" at bounding box center [1354, 481] width 12 height 12
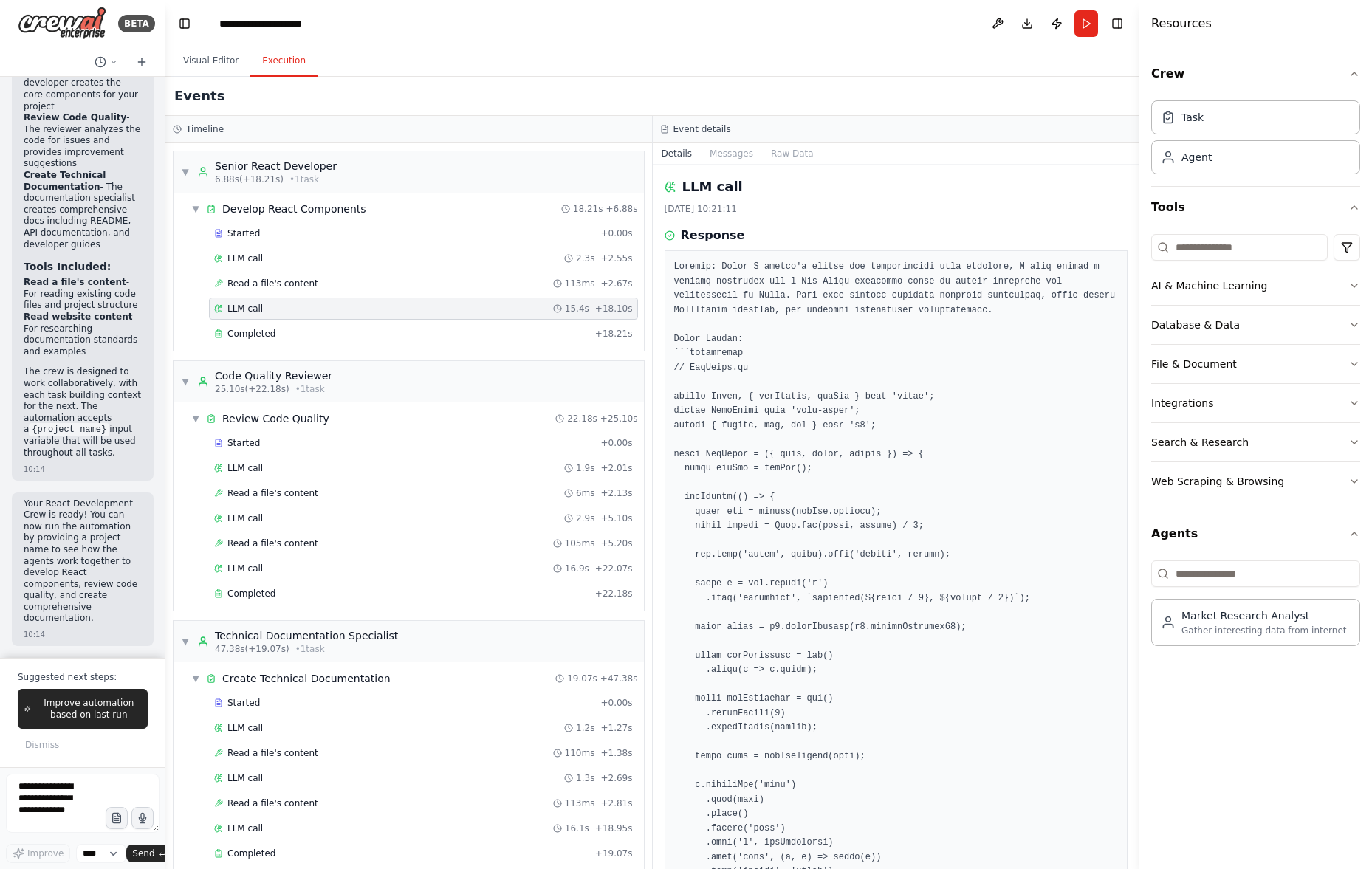
click at [1340, 444] on button "Search & Research" at bounding box center [1256, 442] width 209 height 39
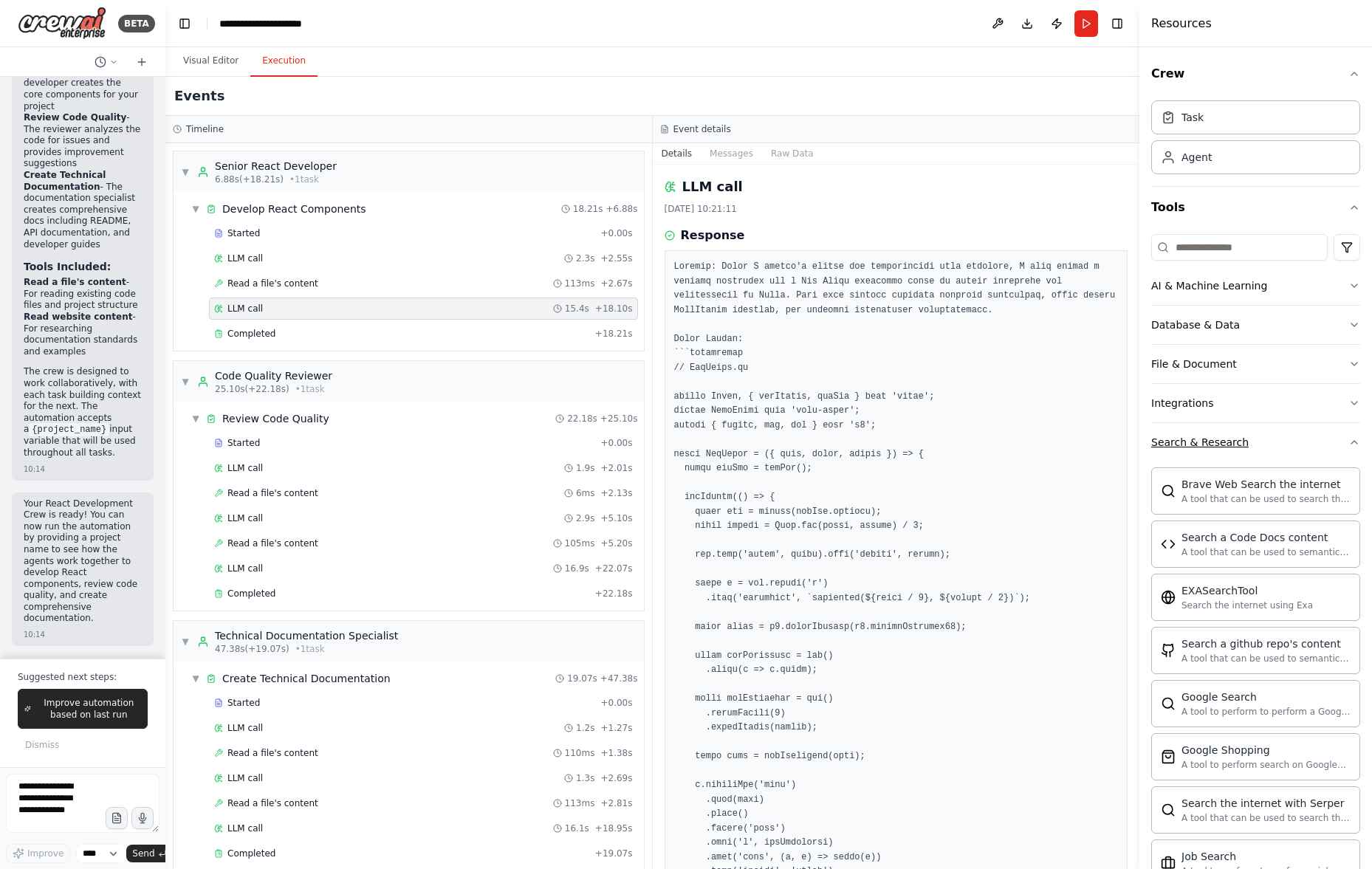
click at [1348, 441] on icon "button" at bounding box center [1354, 441] width 12 height 12
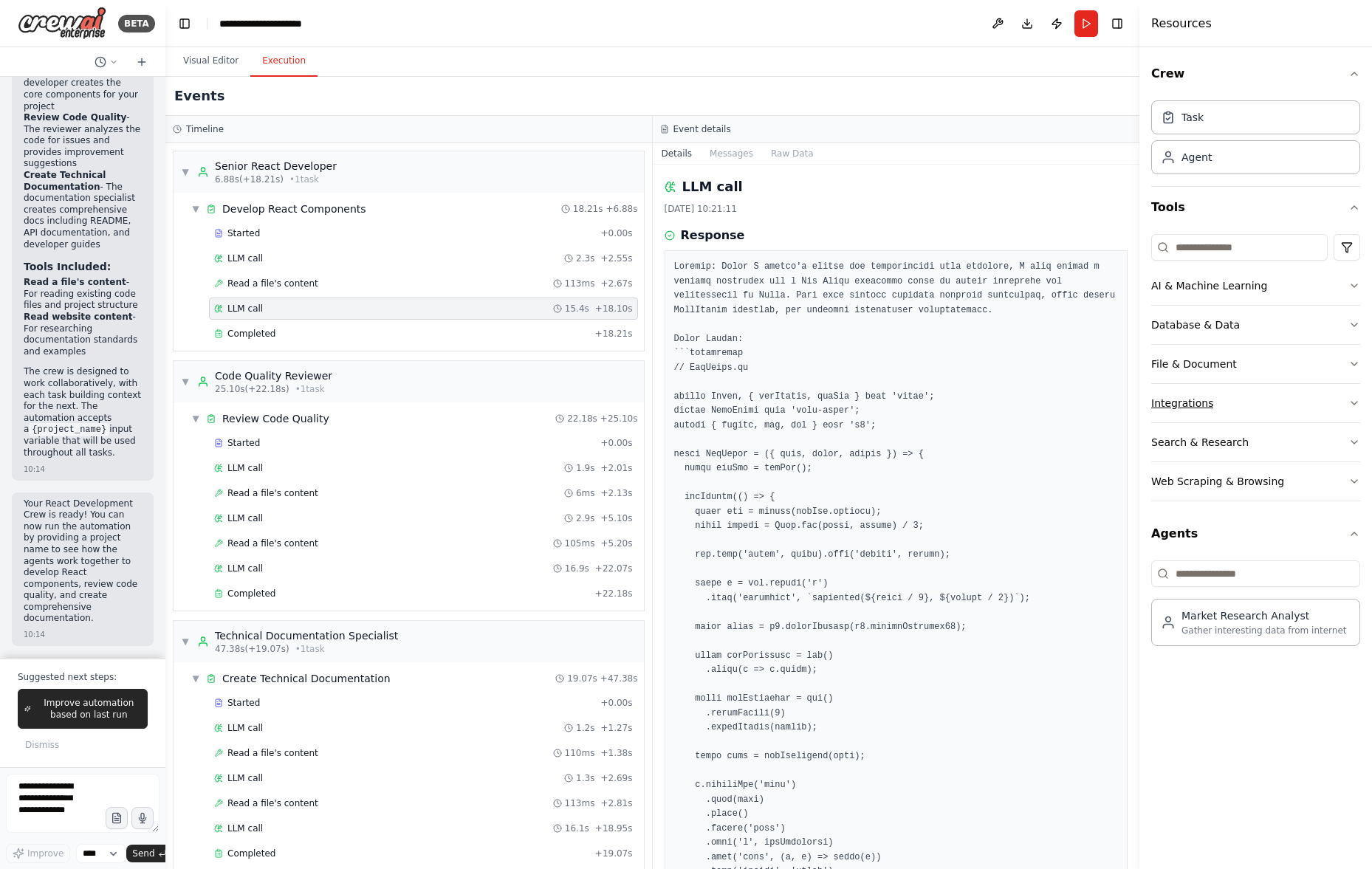
click at [1349, 389] on button "Integrations" at bounding box center [1256, 403] width 209 height 39
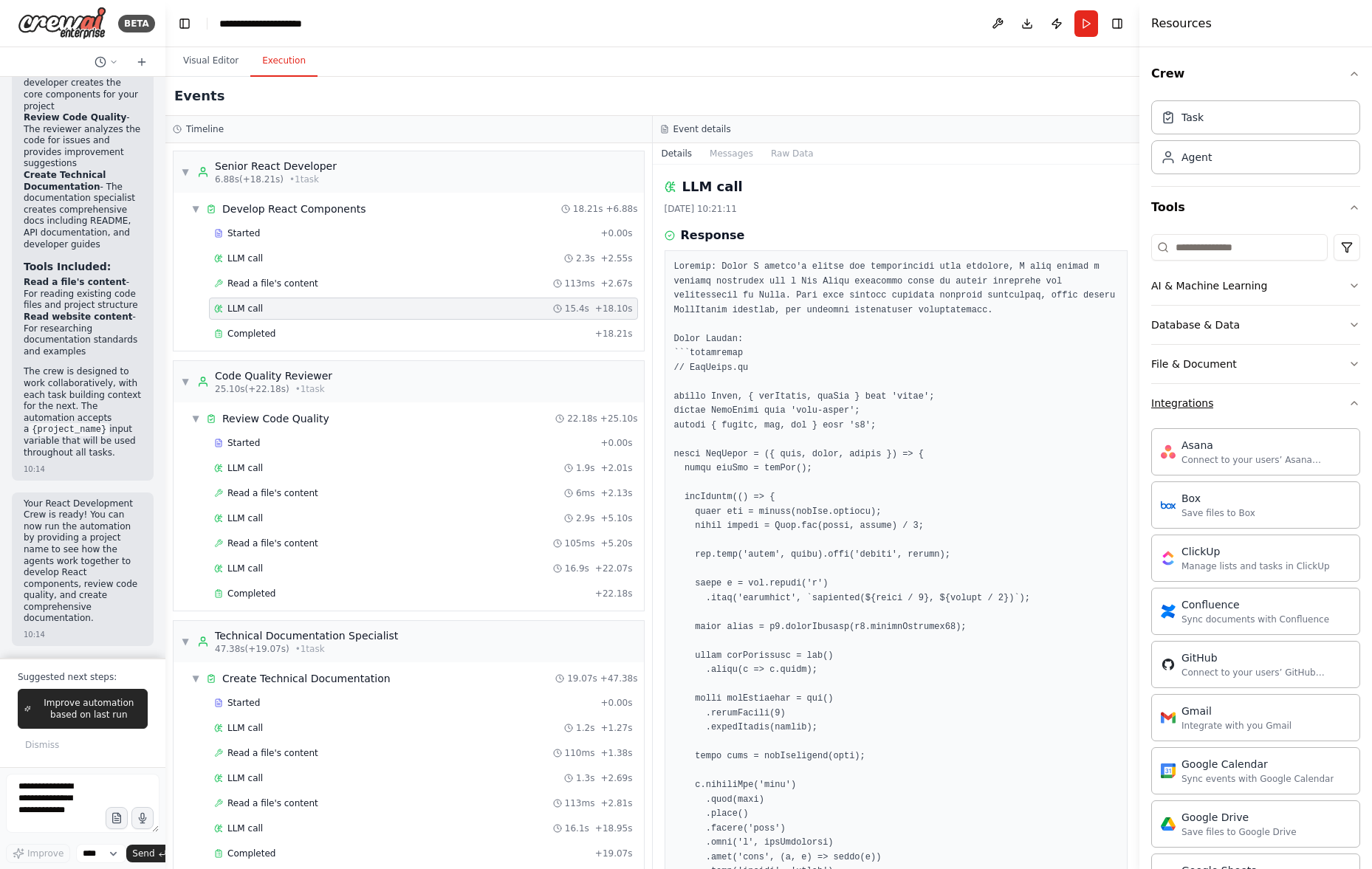
click at [1348, 392] on button "Integrations" at bounding box center [1256, 403] width 209 height 39
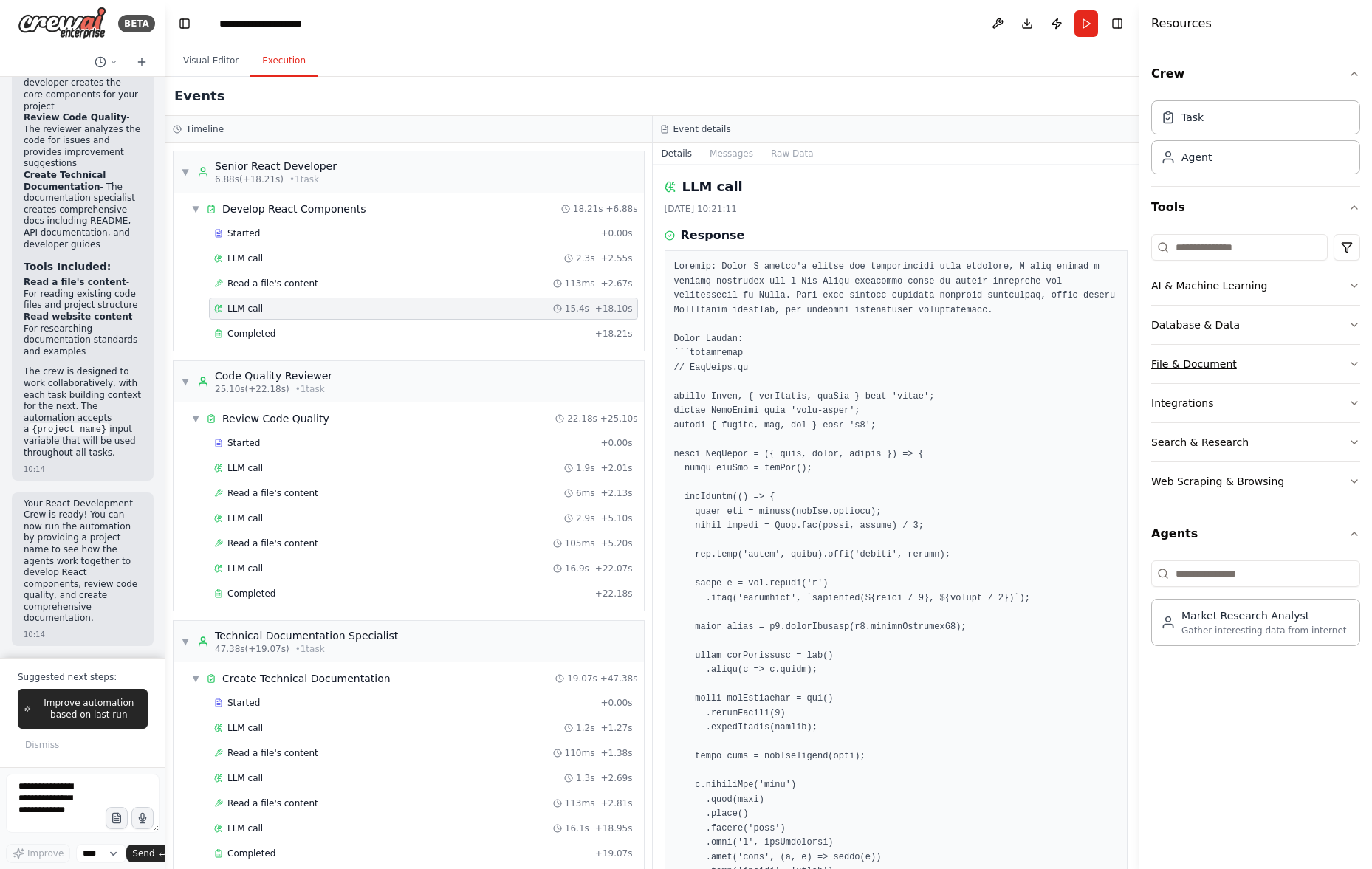
click at [1347, 360] on button "File & Document" at bounding box center [1256, 364] width 209 height 39
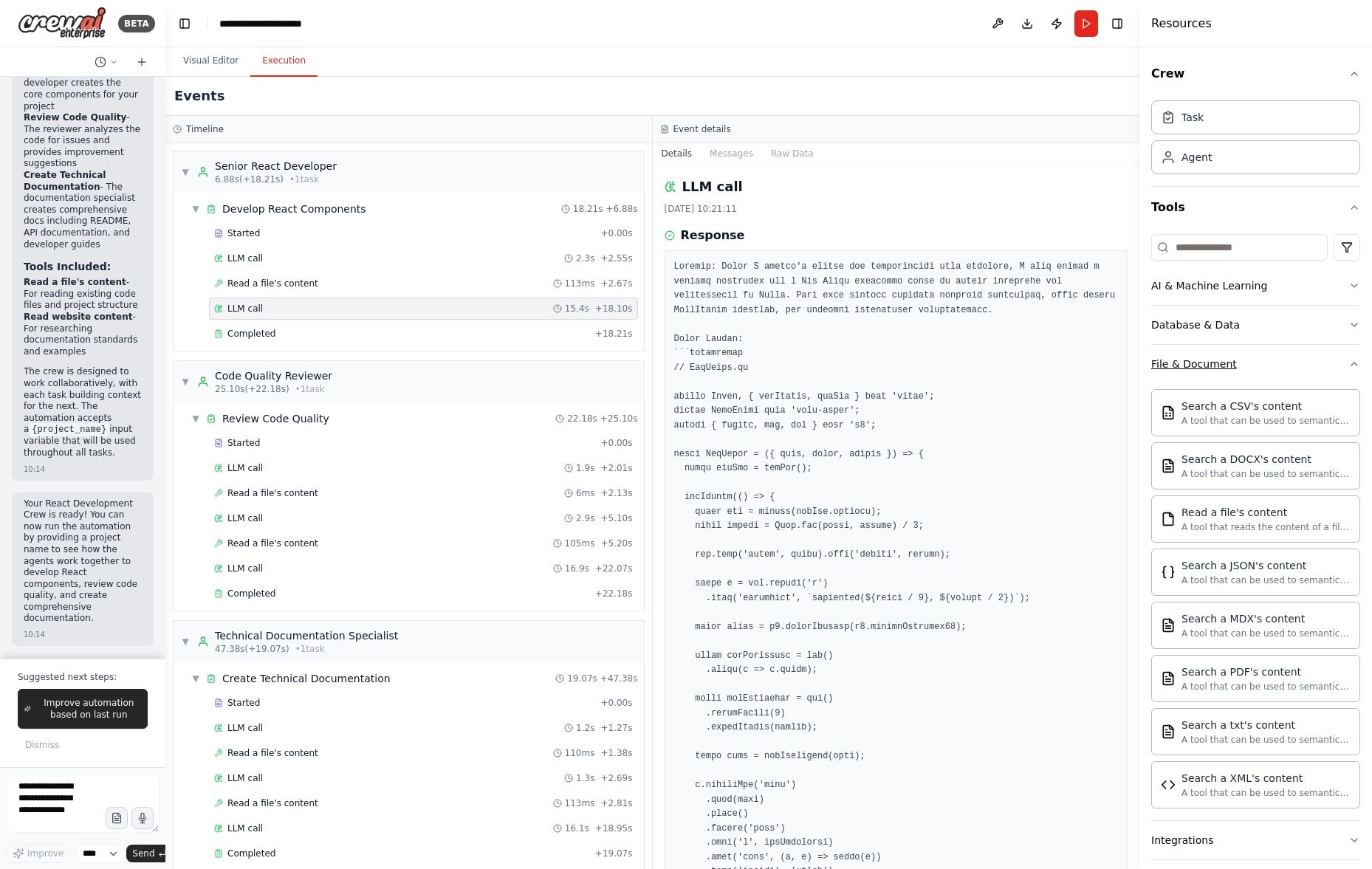
click at [1348, 361] on icon "button" at bounding box center [1354, 364] width 12 height 12
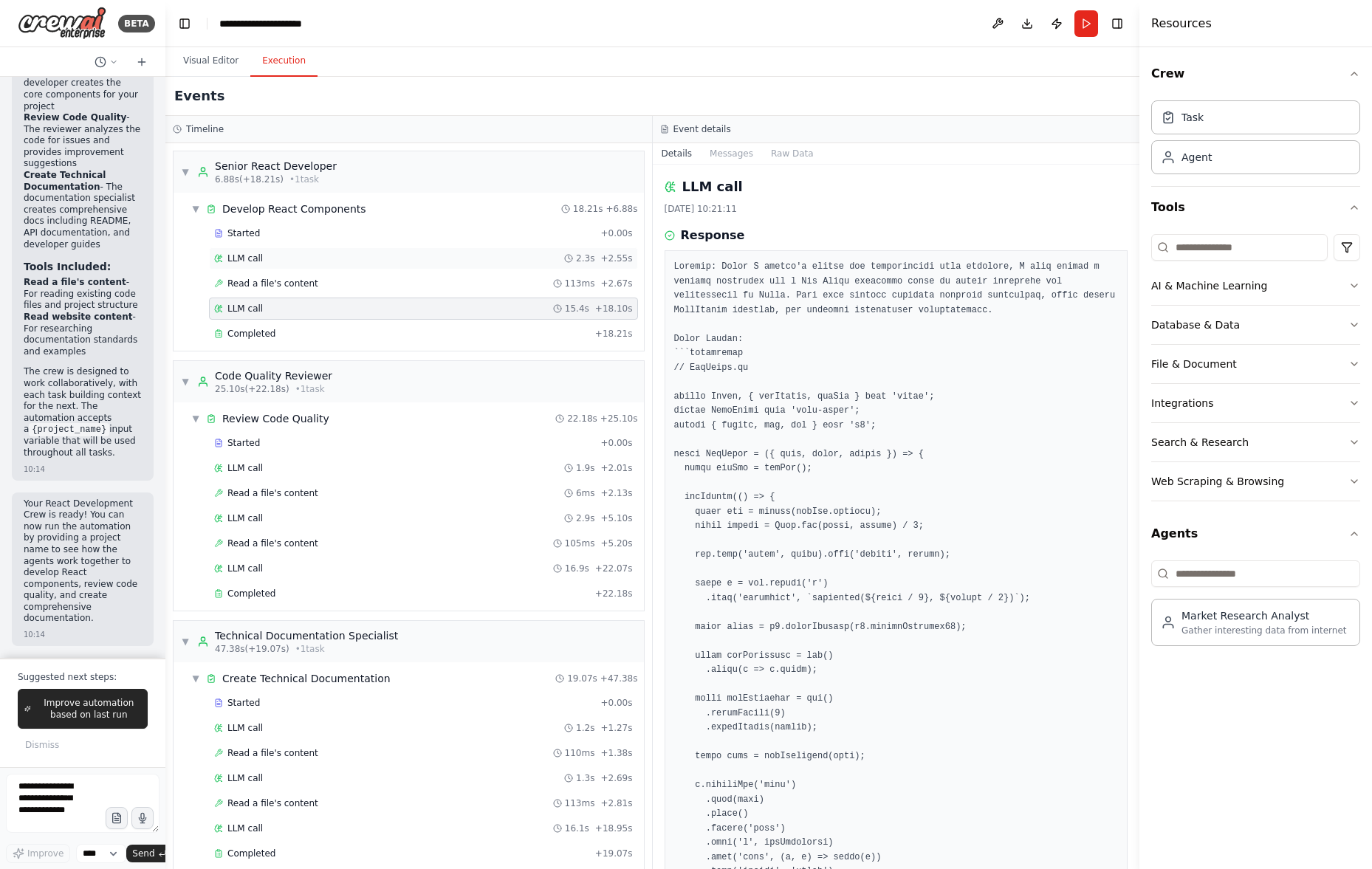
click at [418, 258] on div "LLM call 2.3s + 2.55s" at bounding box center [423, 258] width 419 height 12
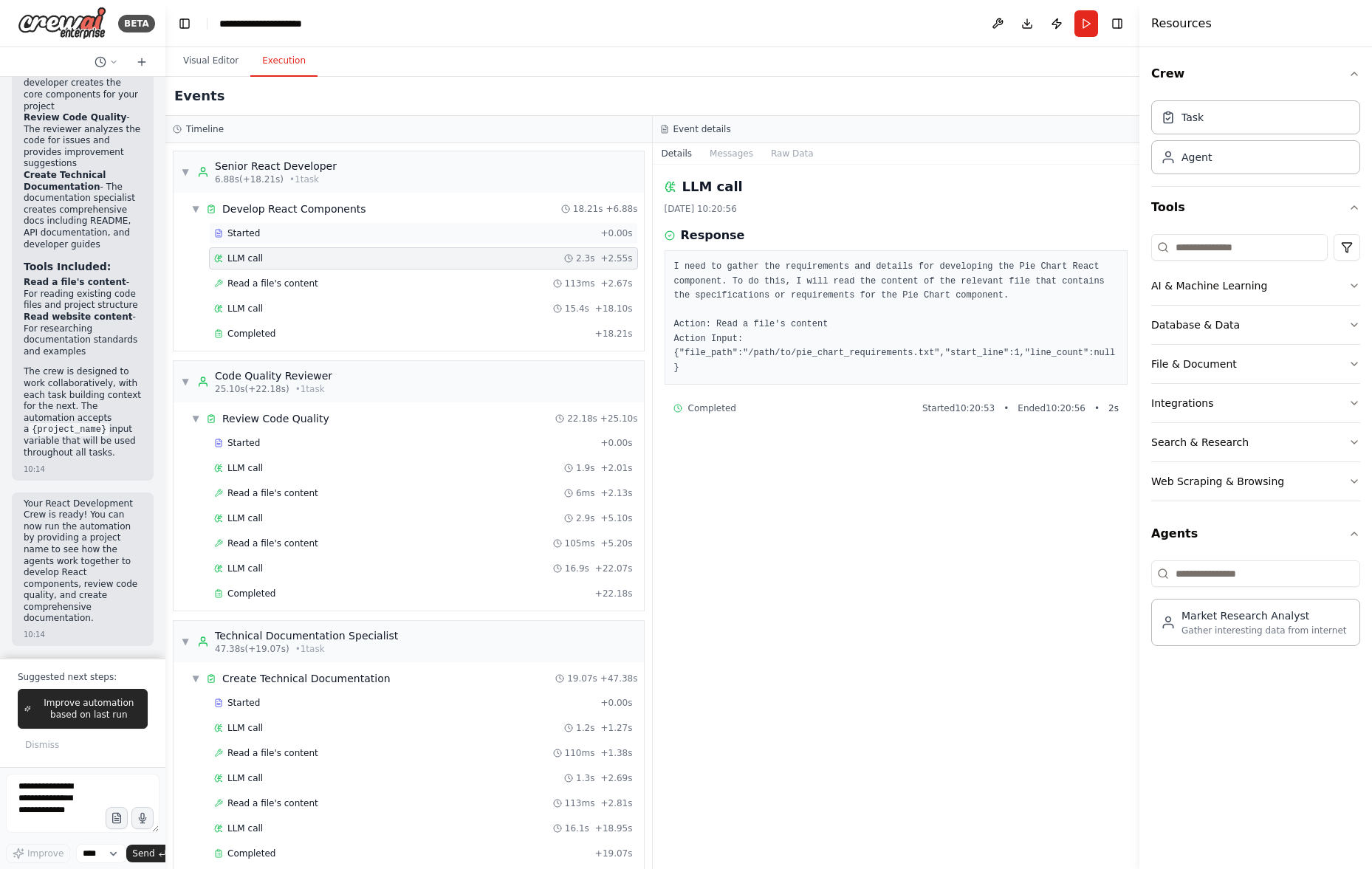
click at [420, 235] on div "Started" at bounding box center [404, 233] width 380 height 12
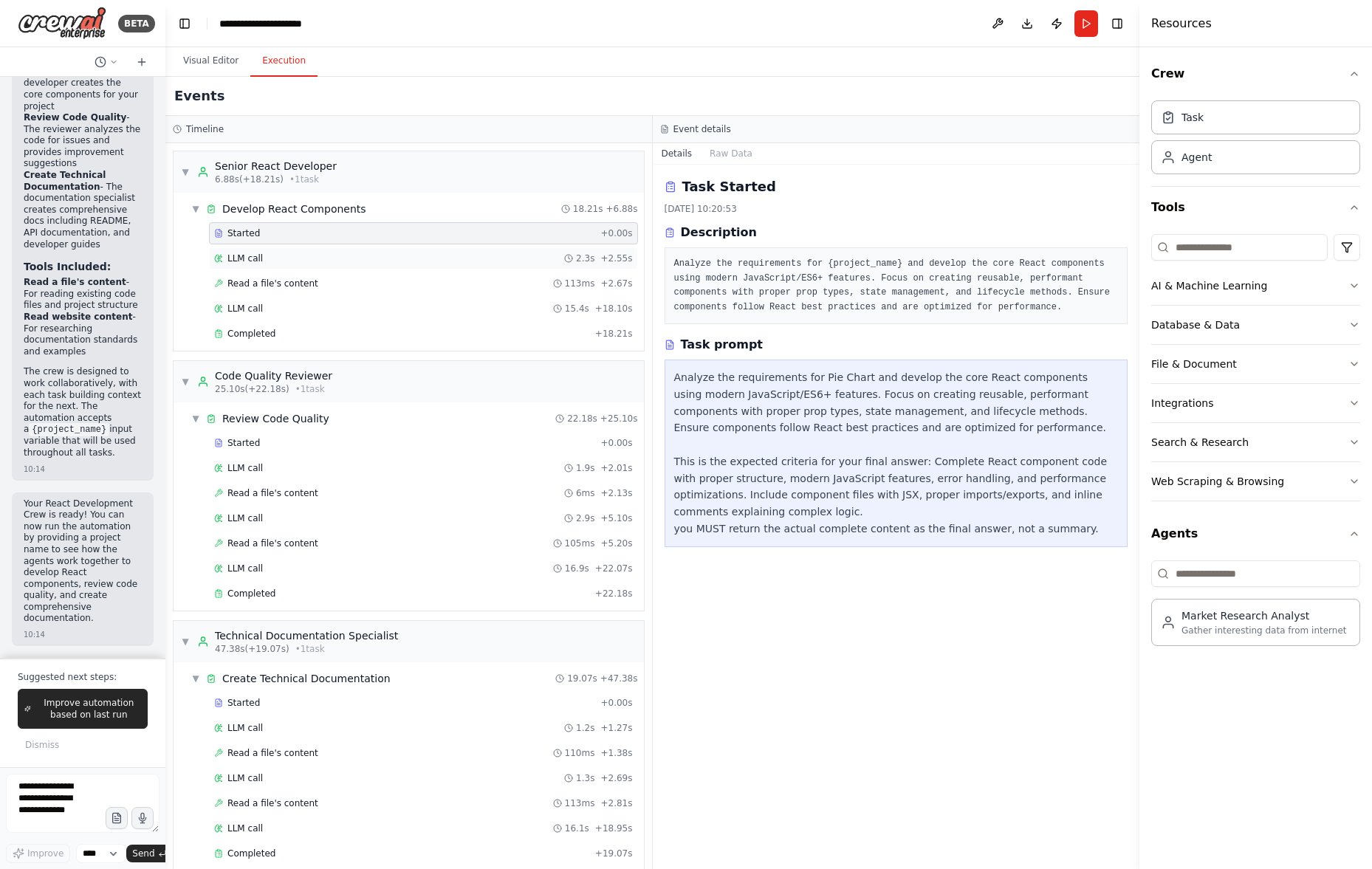
click at [414, 262] on div "LLM call 2.3s + 2.55s" at bounding box center [423, 258] width 419 height 12
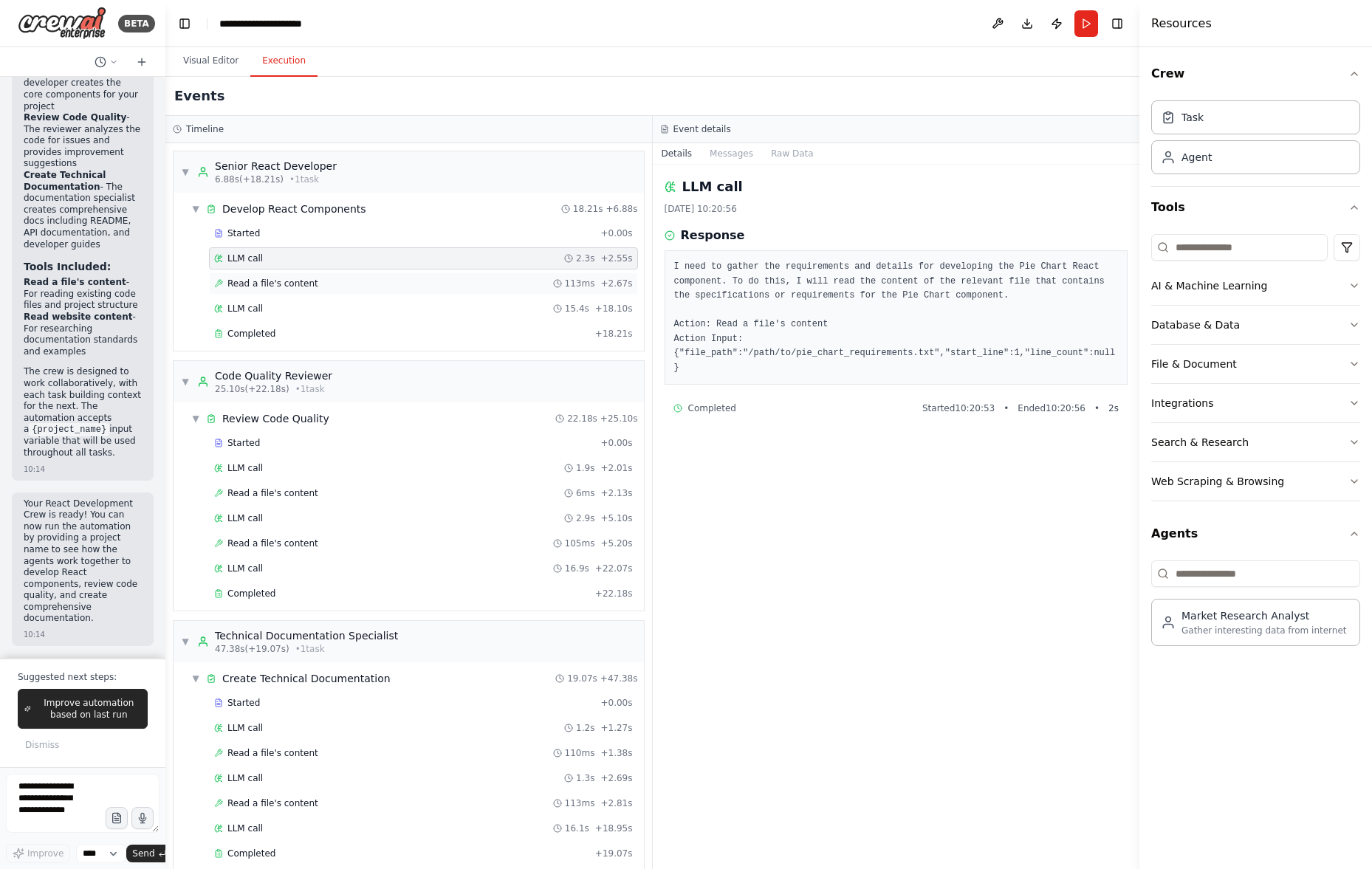
click at [414, 286] on div "Read a file's content 113ms + 2.67s" at bounding box center [423, 283] width 419 height 12
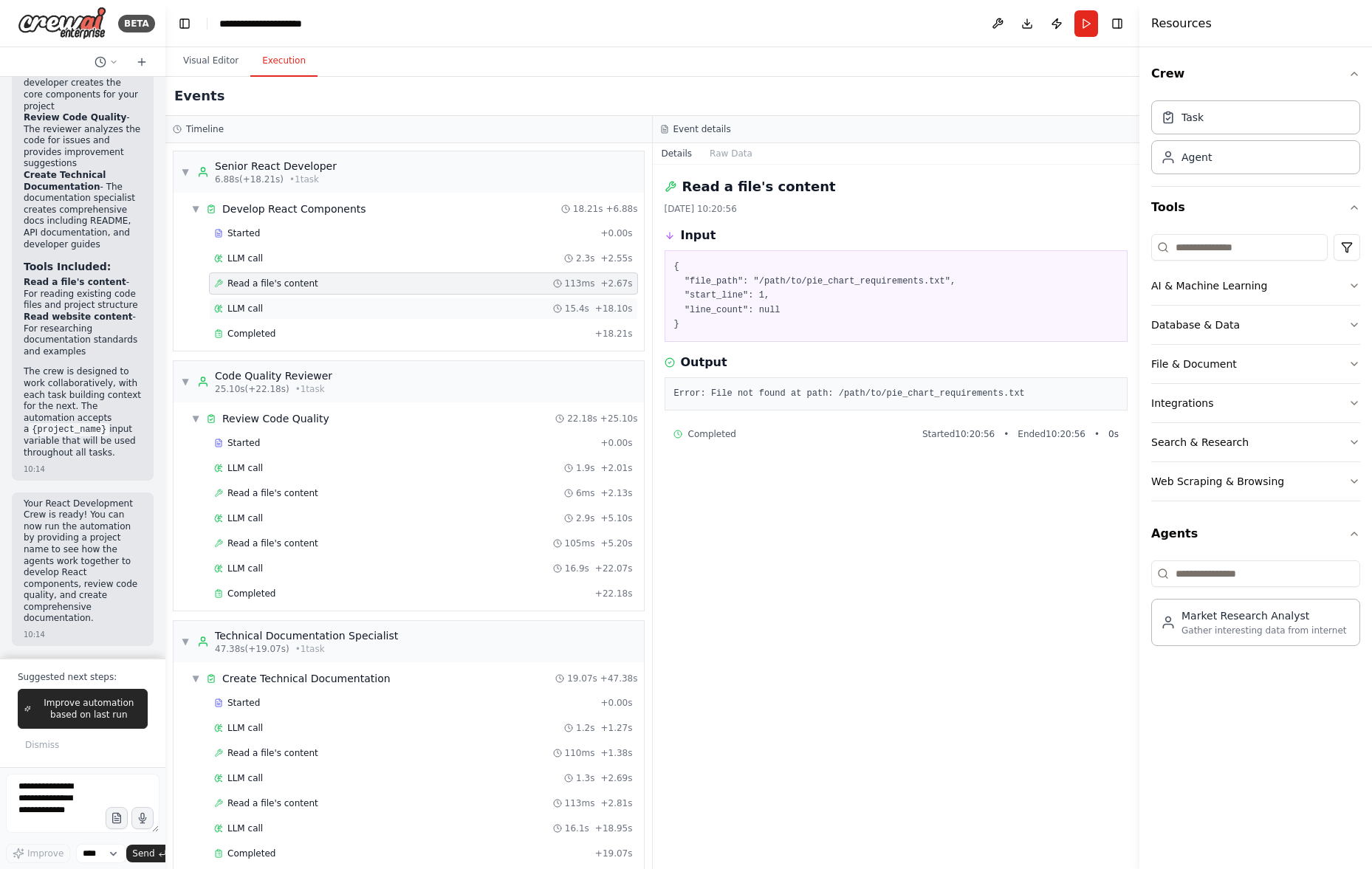
click at [408, 310] on div "LLM call 15.4s + 18.10s" at bounding box center [423, 308] width 419 height 12
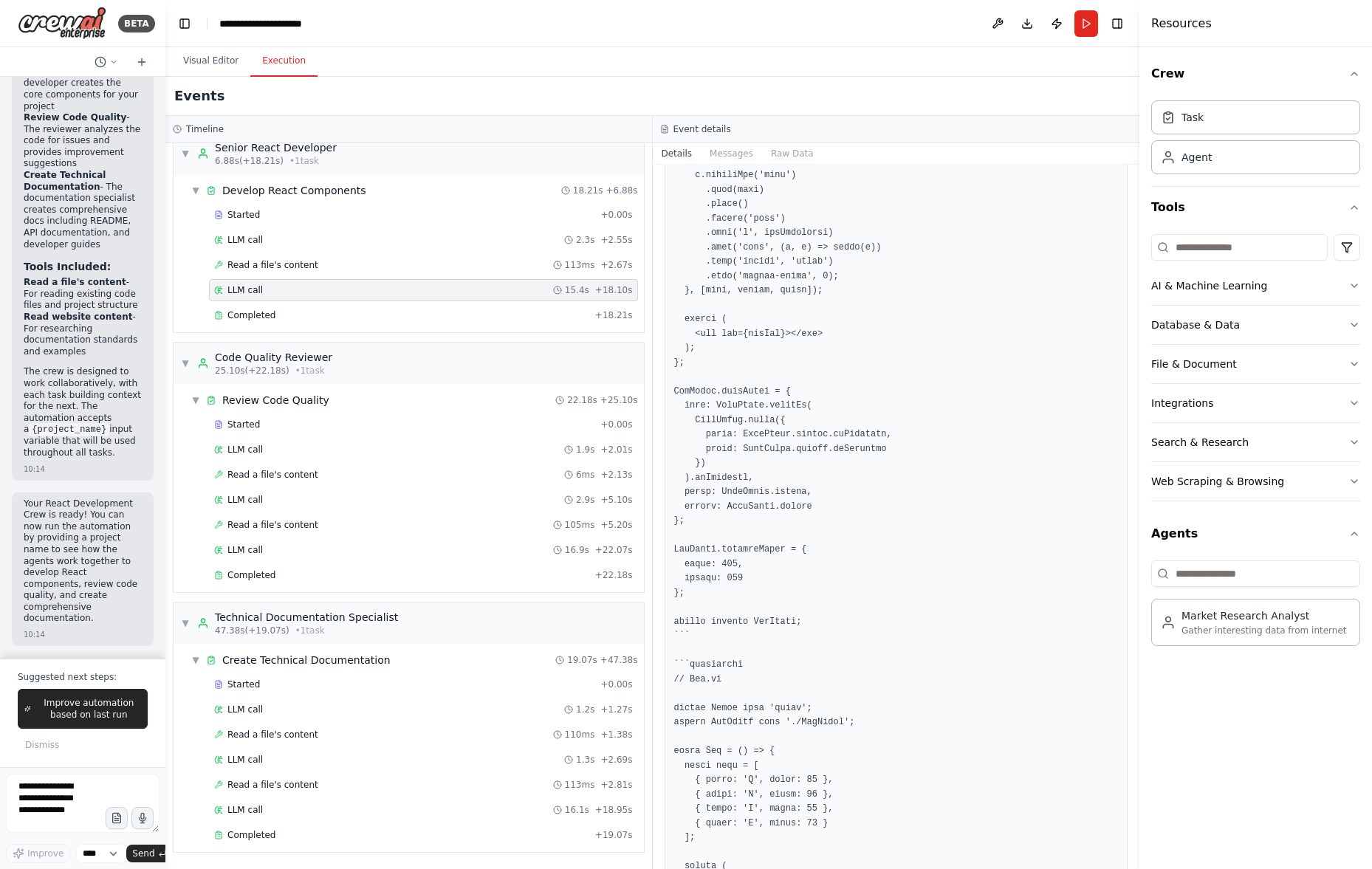
scroll to position [883, 0]
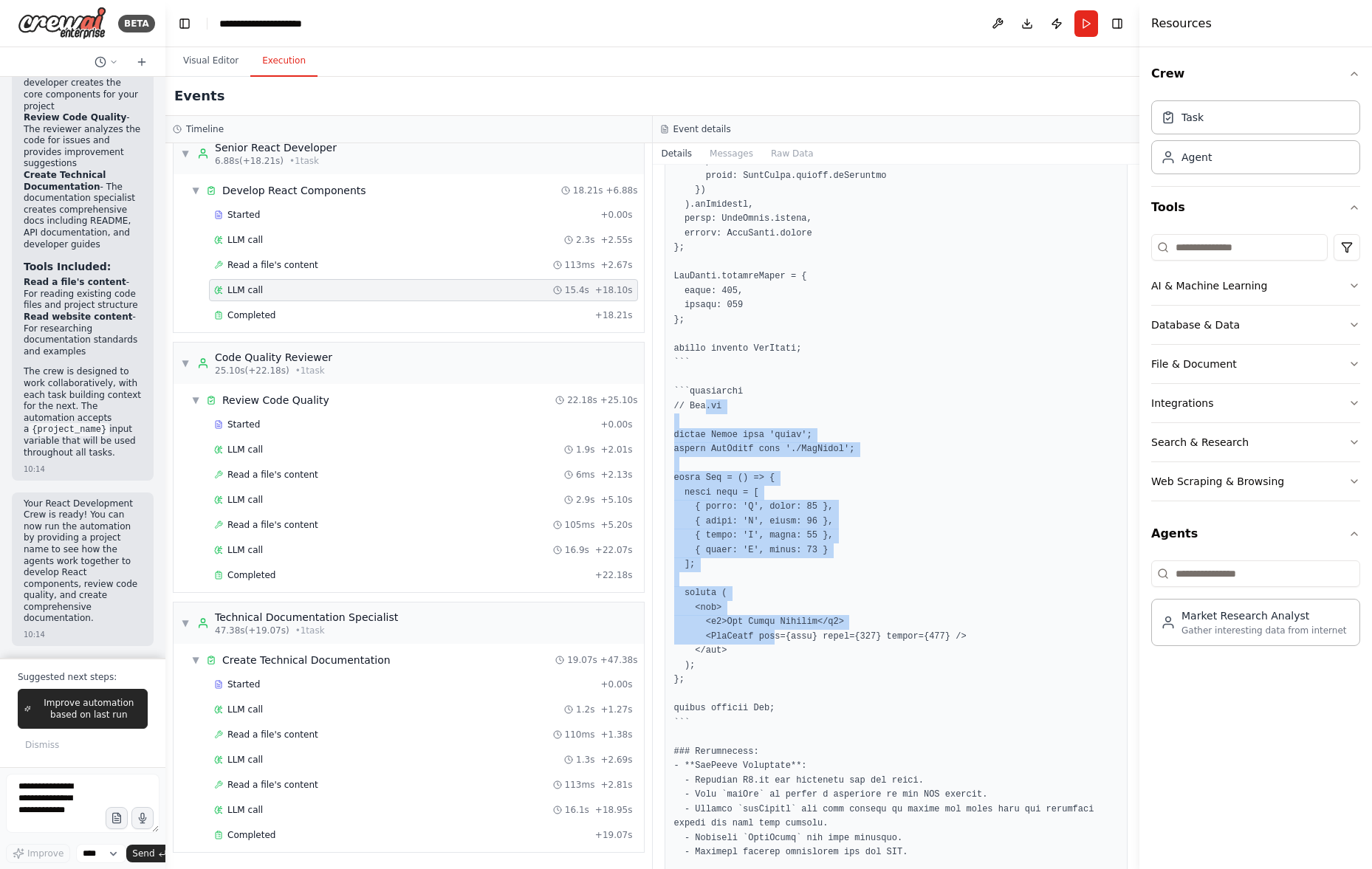
drag, startPoint x: 721, startPoint y: 455, endPoint x: 774, endPoint y: 632, distance: 184.8
click at [774, 632] on pre at bounding box center [896, 161] width 445 height 1569
click at [808, 536] on pre at bounding box center [896, 161] width 445 height 1569
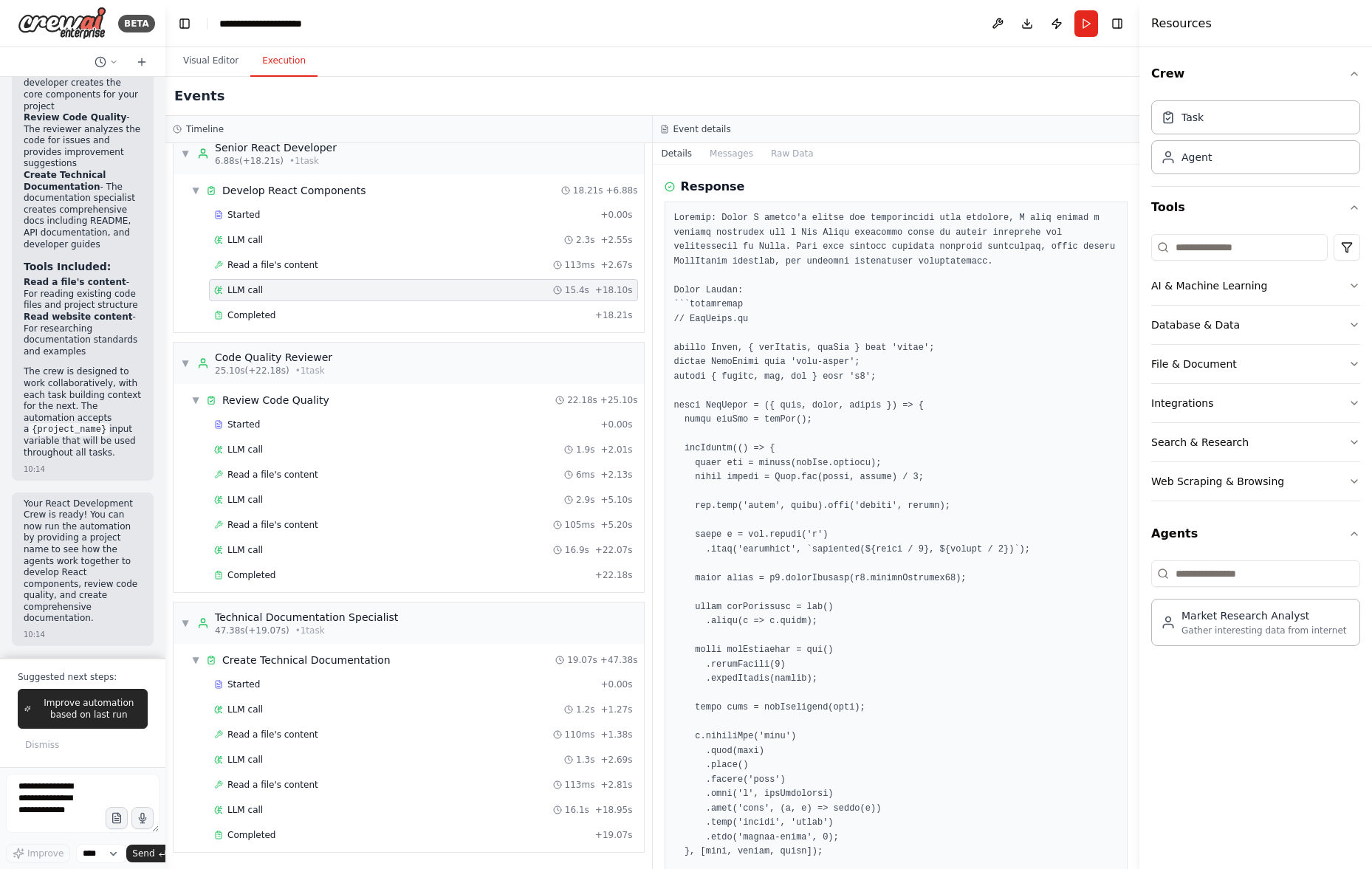
scroll to position [0, 0]
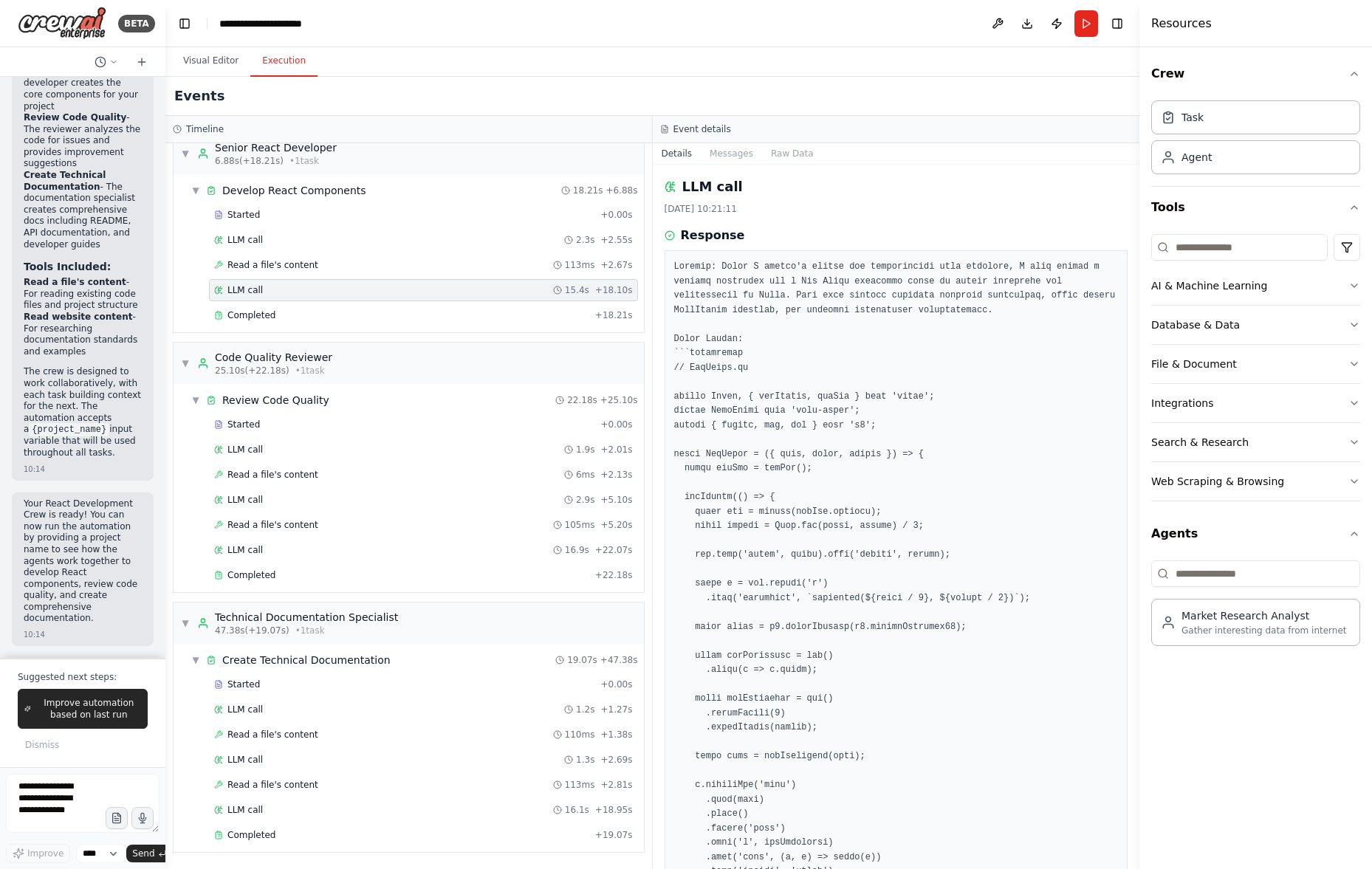
click at [1131, 275] on div "BETA Hello! I'm the CrewAI assistant. What kind of automation do you want to bu…" at bounding box center [686, 434] width 1372 height 869
click at [678, 238] on div "Response" at bounding box center [896, 235] width 464 height 18
click at [704, 237] on h3 "Response" at bounding box center [712, 235] width 64 height 18
drag, startPoint x: 762, startPoint y: 240, endPoint x: 849, endPoint y: 247, distance: 87.3
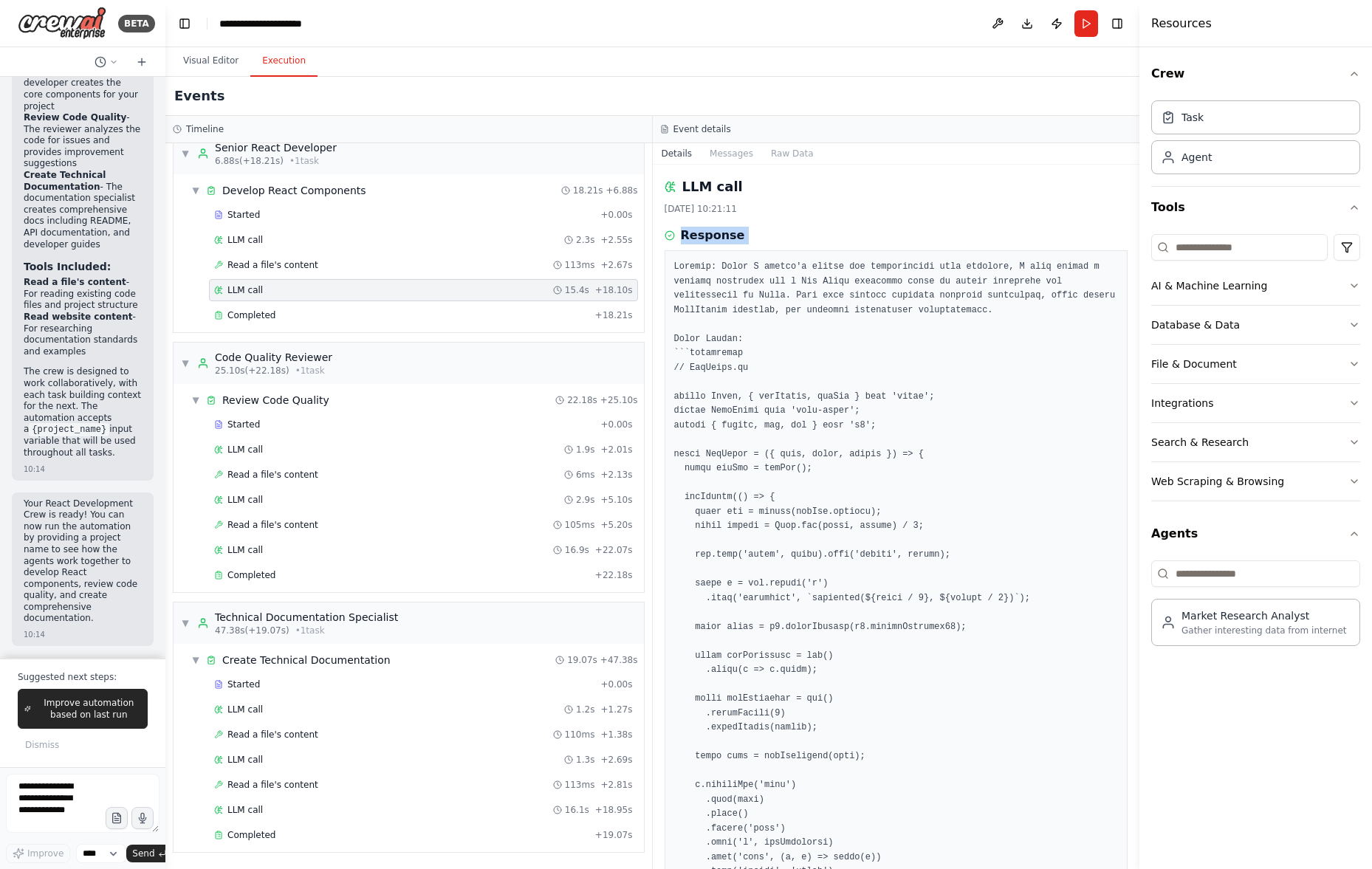
drag, startPoint x: 744, startPoint y: 246, endPoint x: 713, endPoint y: 242, distance: 31.3
click at [669, 237] on icon at bounding box center [669, 235] width 10 height 10
drag, startPoint x: 661, startPoint y: 208, endPoint x: 776, endPoint y: 213, distance: 115.1
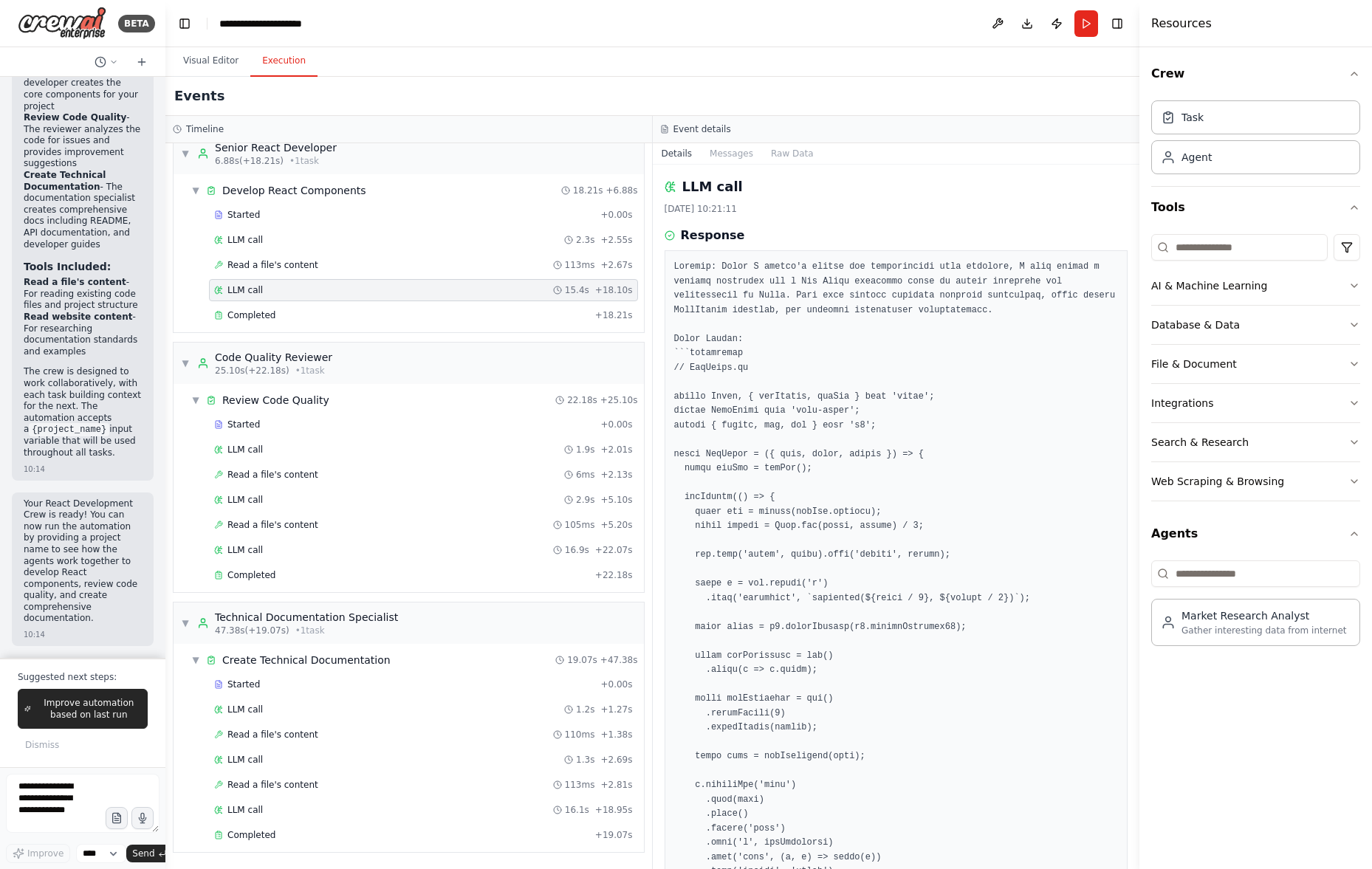
click at [776, 213] on div "LLM call [DATE] 10:21:11 Response Completed Started 10:20:56 • Ended 10:21:11 •…" at bounding box center [896, 517] width 487 height 704
click at [777, 213] on div "[DATE] 10:21:11" at bounding box center [896, 208] width 464 height 12
click at [305, 424] on div "Started" at bounding box center [404, 424] width 380 height 12
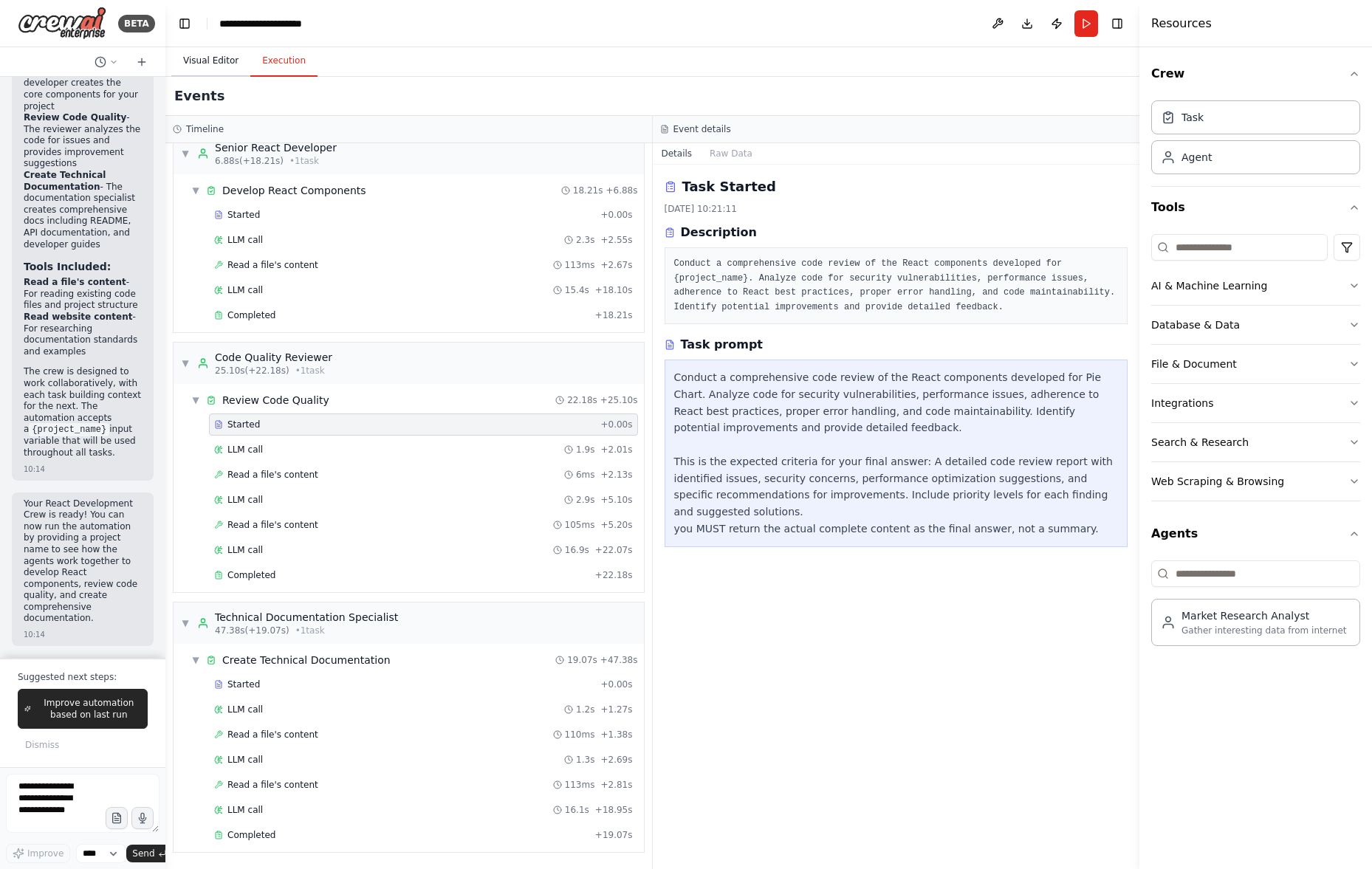
click at [207, 62] on button "Visual Editor" at bounding box center [210, 61] width 79 height 31
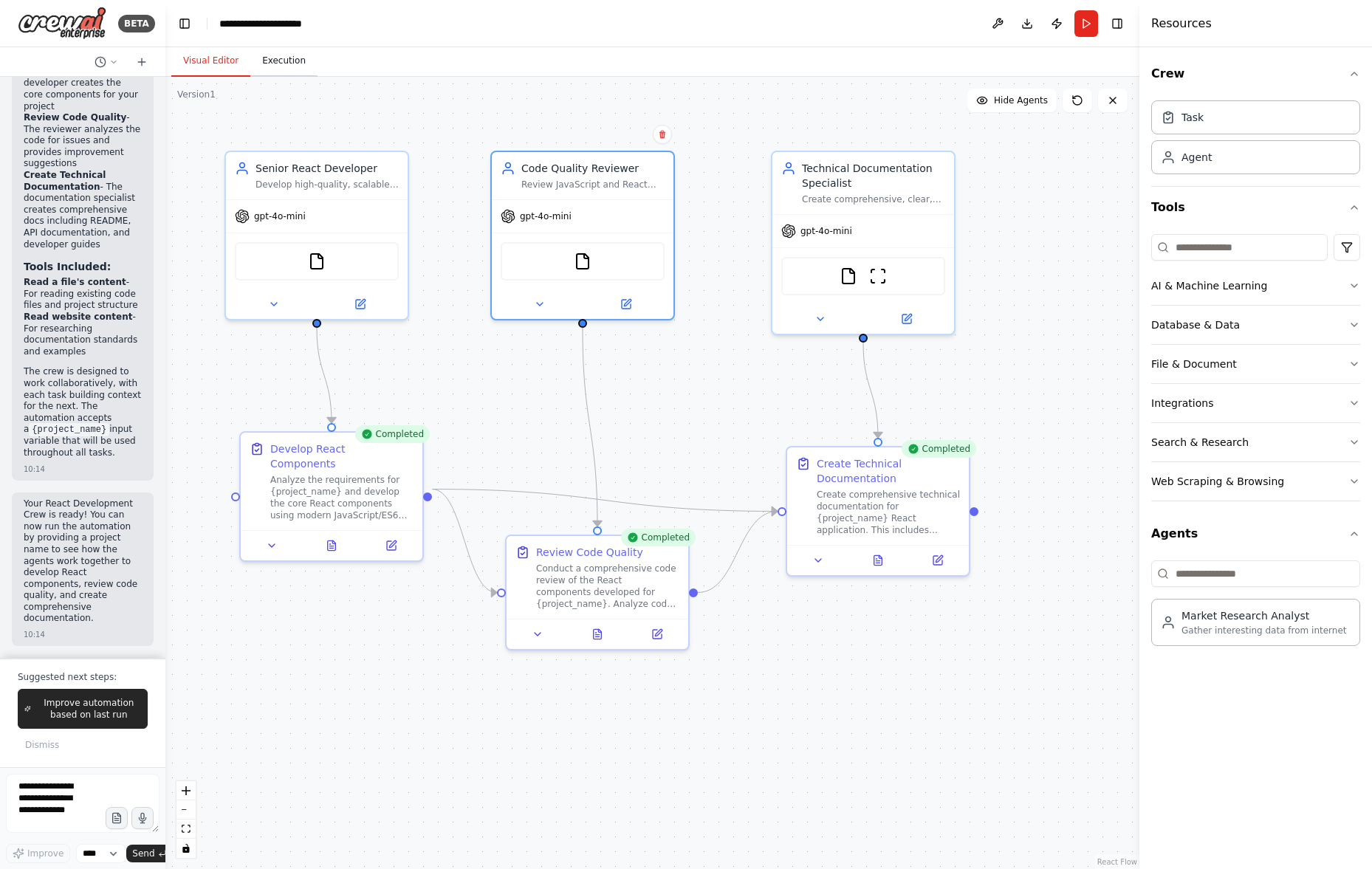
click at [281, 61] on button "Execution" at bounding box center [284, 61] width 67 height 31
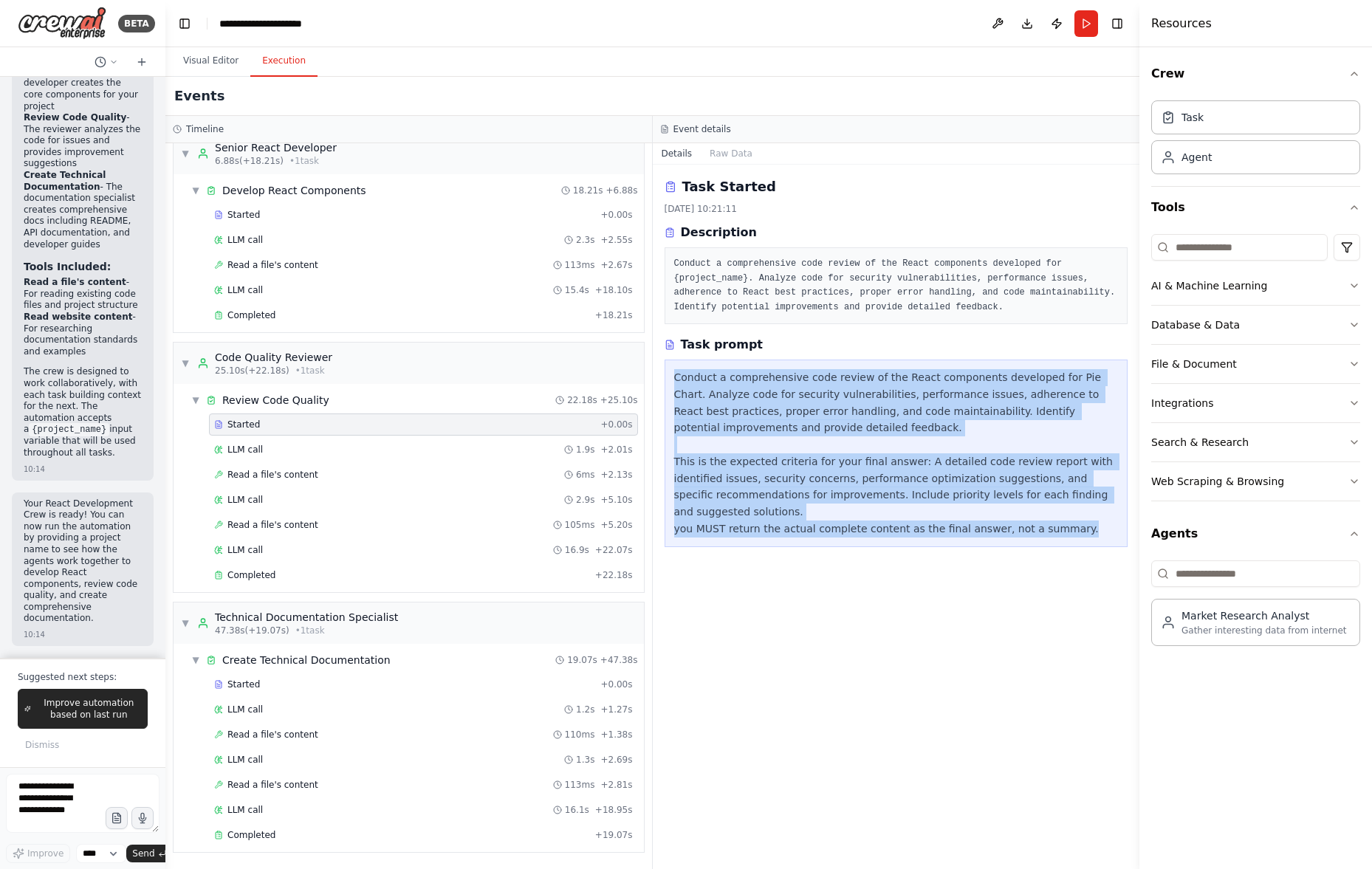
drag, startPoint x: 685, startPoint y: 378, endPoint x: 831, endPoint y: 572, distance: 242.8
click at [832, 574] on div "Task Started [DATE] 10:21:11 Description Conduct a comprehensive code review of…" at bounding box center [896, 517] width 487 height 704
click at [777, 524] on div "Conduct a comprehensive code review of the React components developed for Pie C…" at bounding box center [896, 453] width 445 height 168
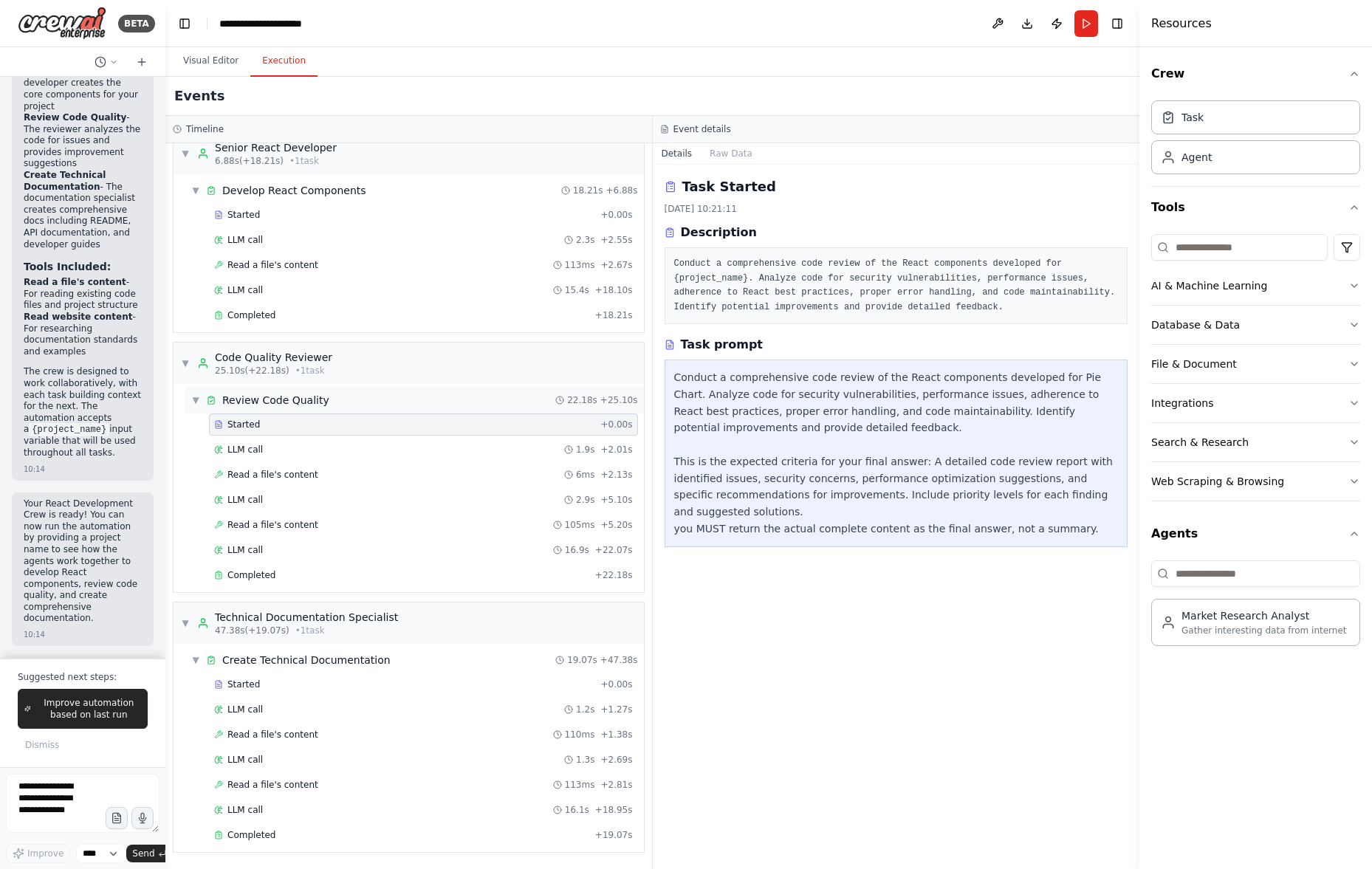
click at [308, 408] on div "▼ Review Code Quality 22.18s + 25.10s" at bounding box center [414, 400] width 459 height 26
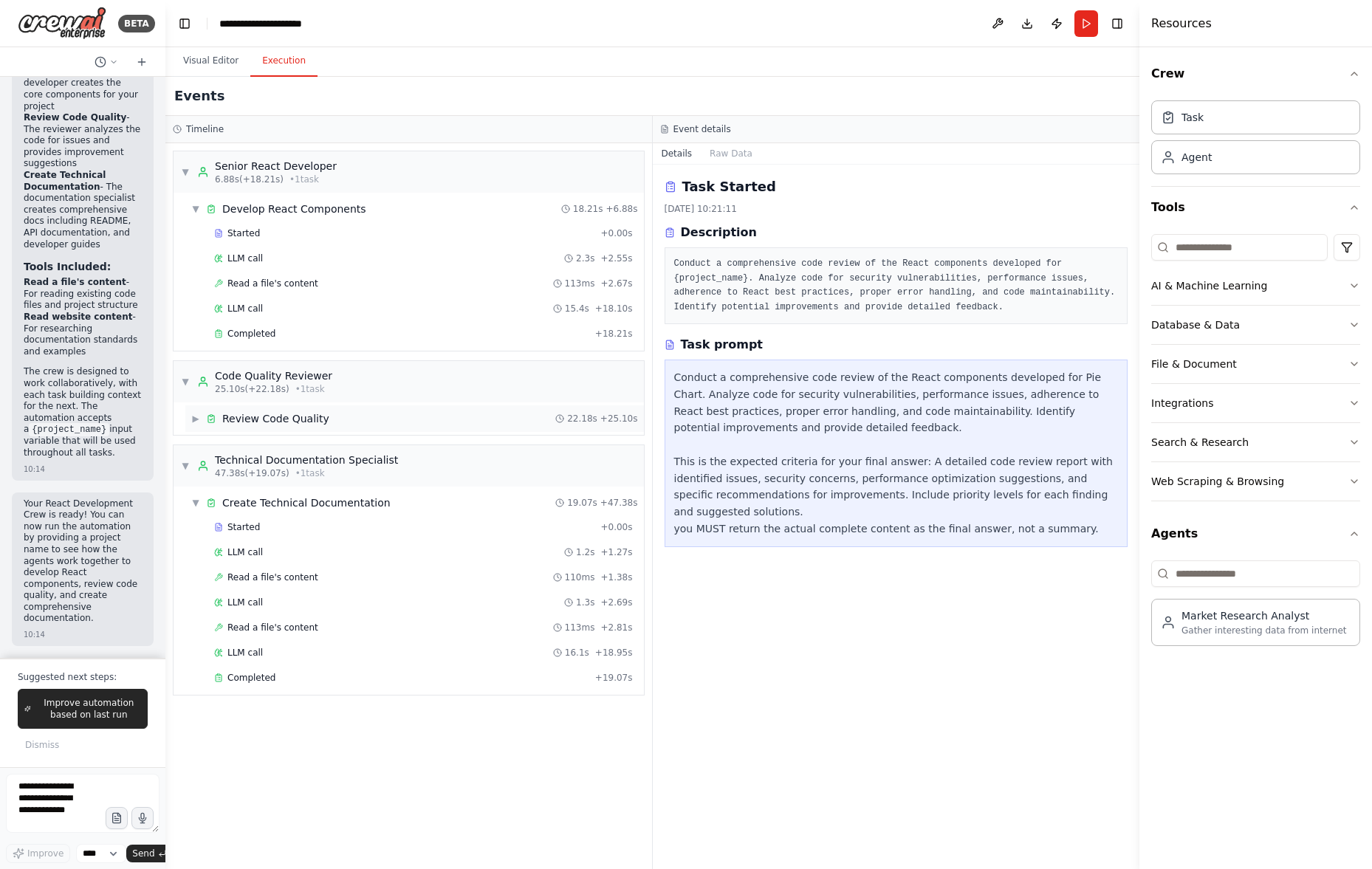
click at [282, 424] on div "Review Code Quality" at bounding box center [275, 418] width 107 height 15
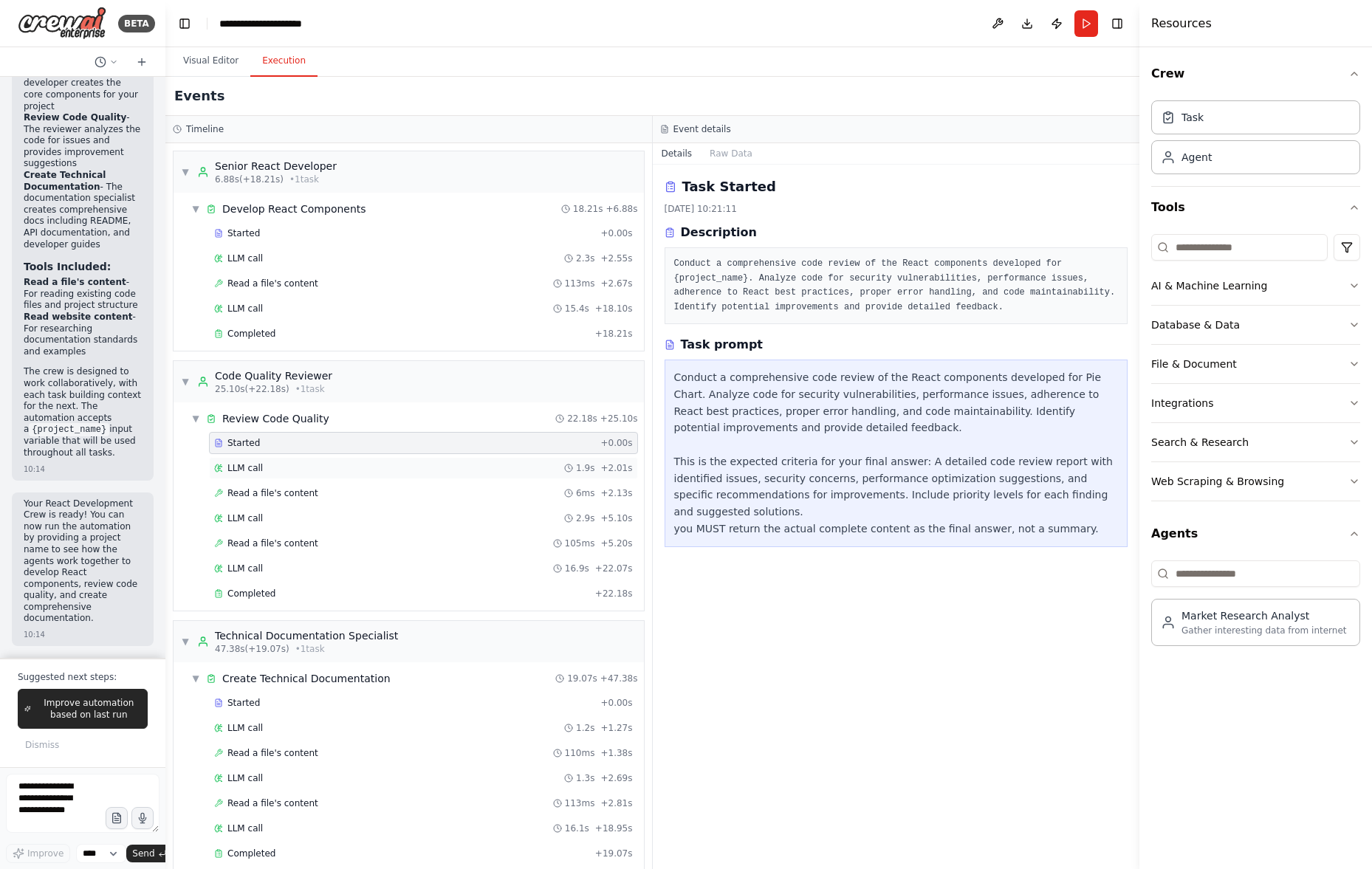
click at [291, 472] on div "LLM call 1.9s + 2.01s" at bounding box center [423, 468] width 419 height 12
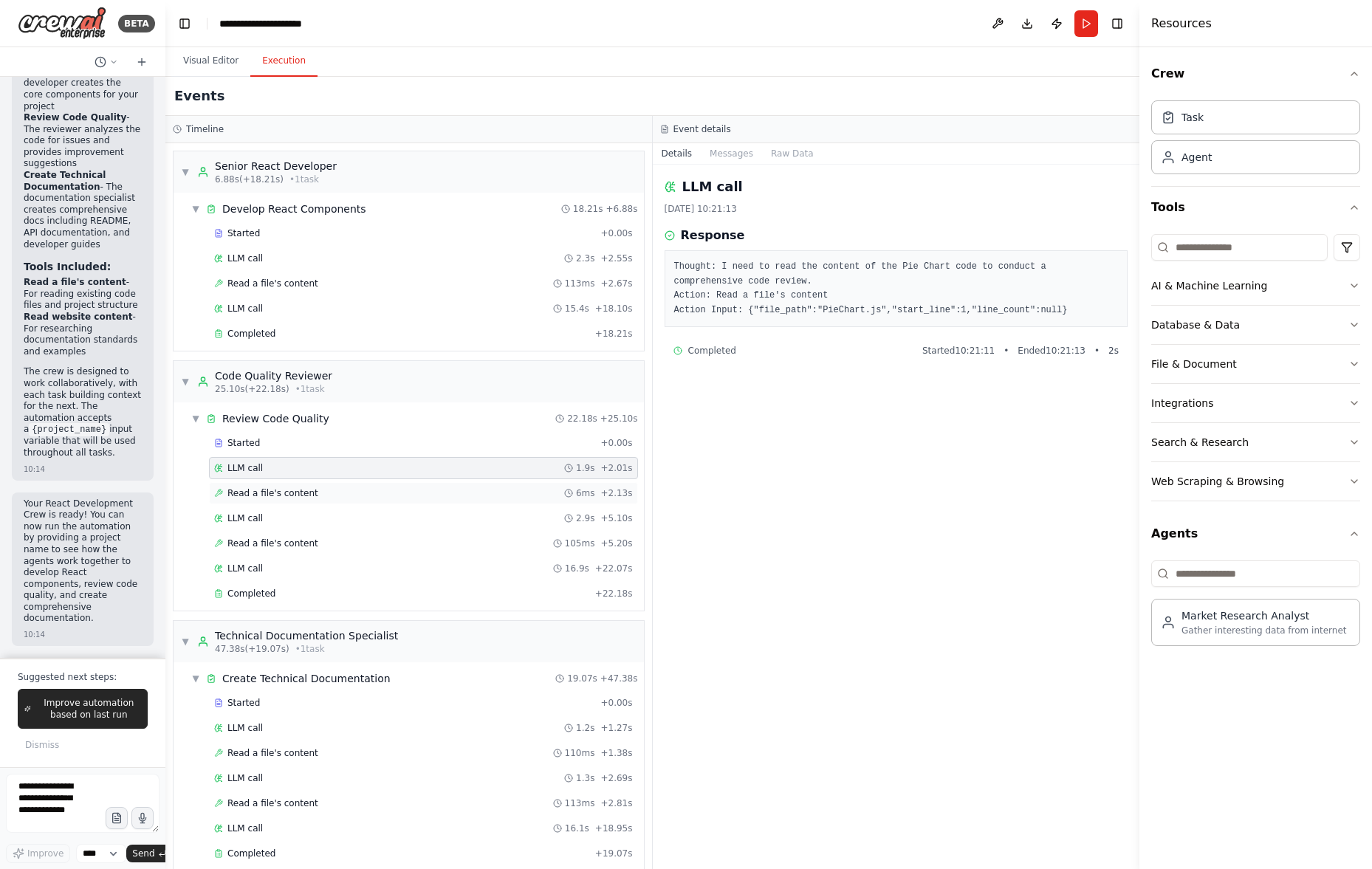
click at [315, 489] on div "Read a file's content 6ms + 2.13s" at bounding box center [423, 492] width 419 height 12
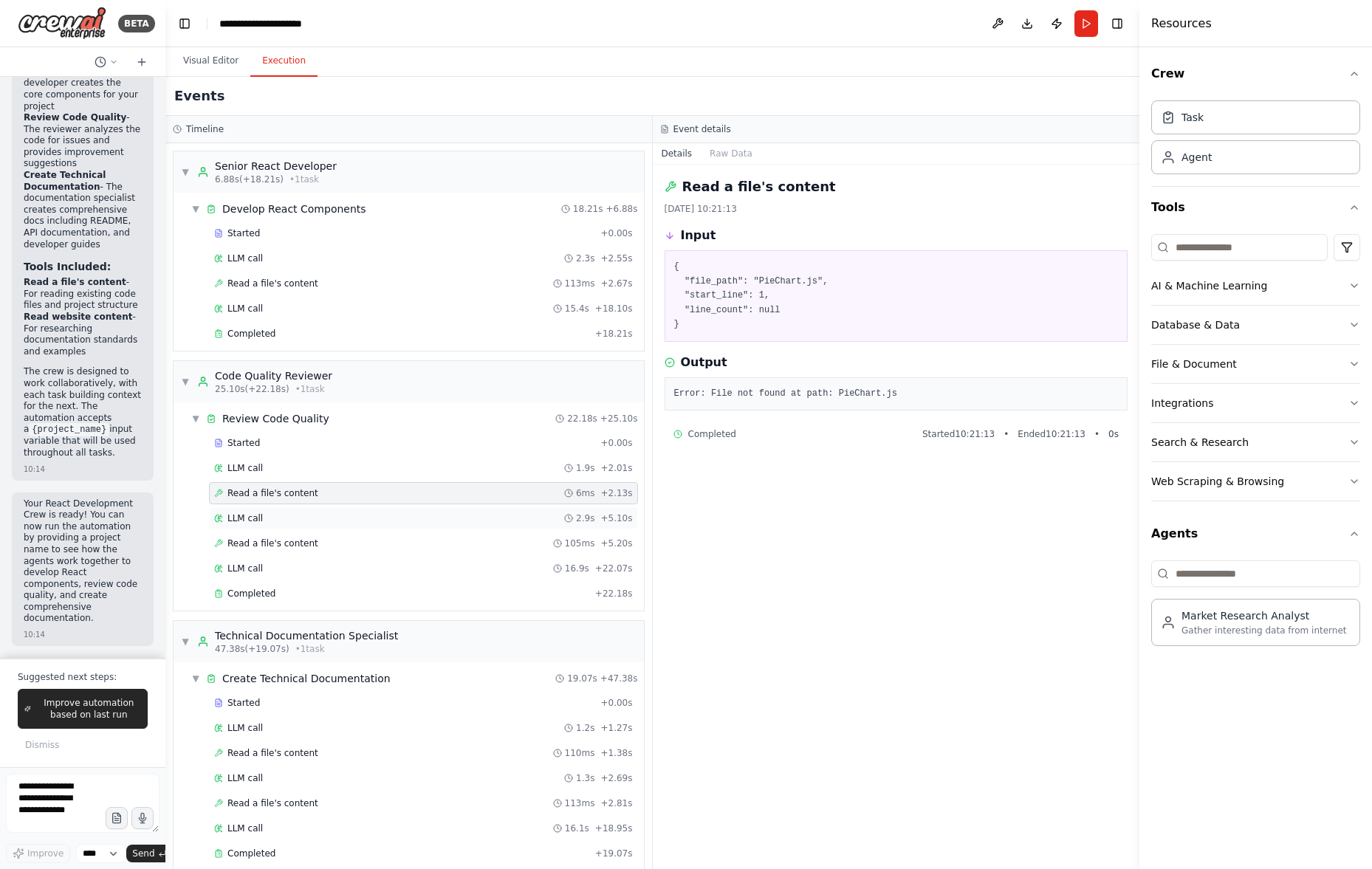
click at [311, 512] on div "LLM call 2.9s + 5.10s" at bounding box center [423, 518] width 419 height 12
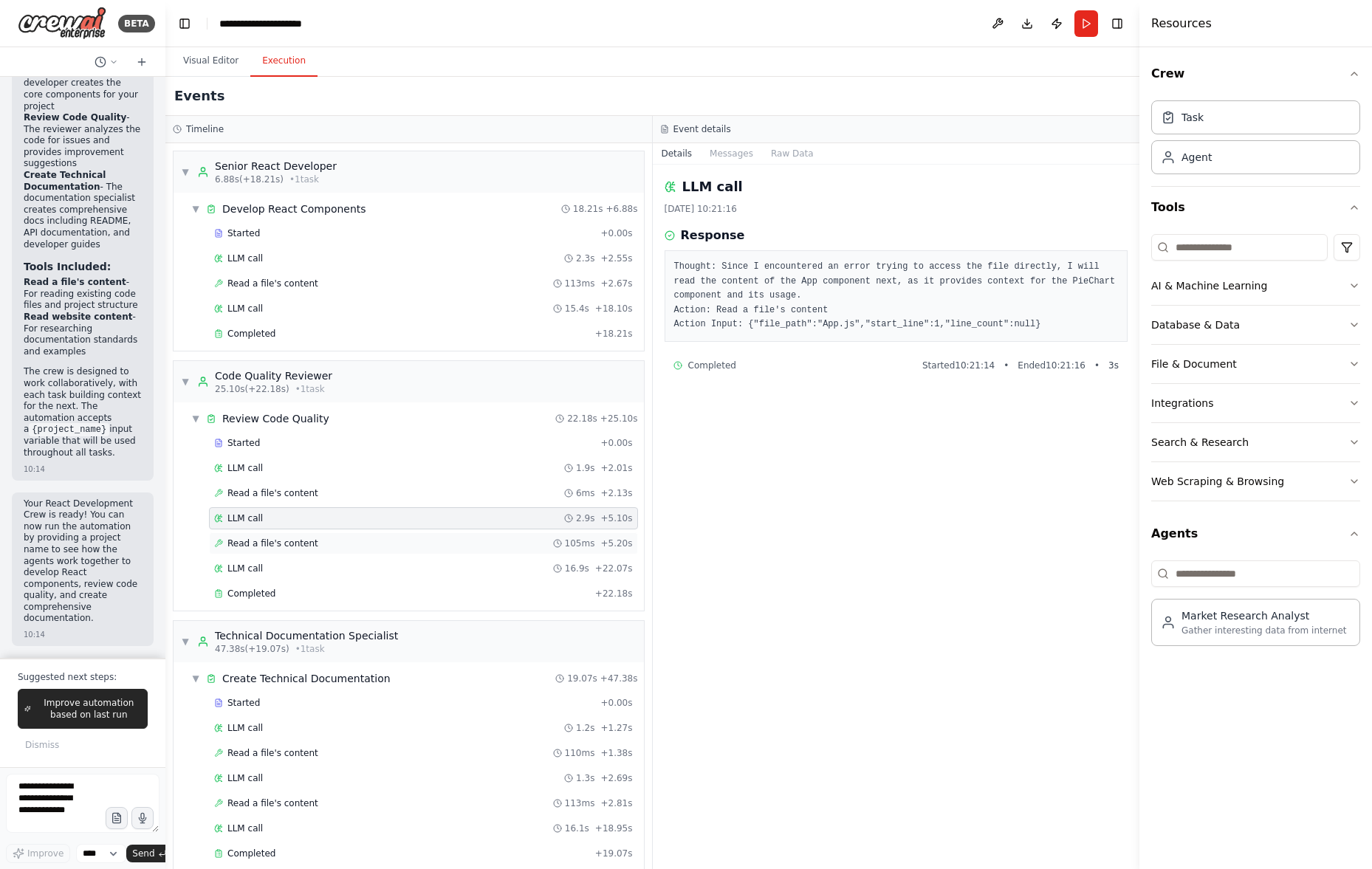
click at [313, 544] on div "Read a file's content 105ms + 5.20s" at bounding box center [423, 542] width 419 height 12
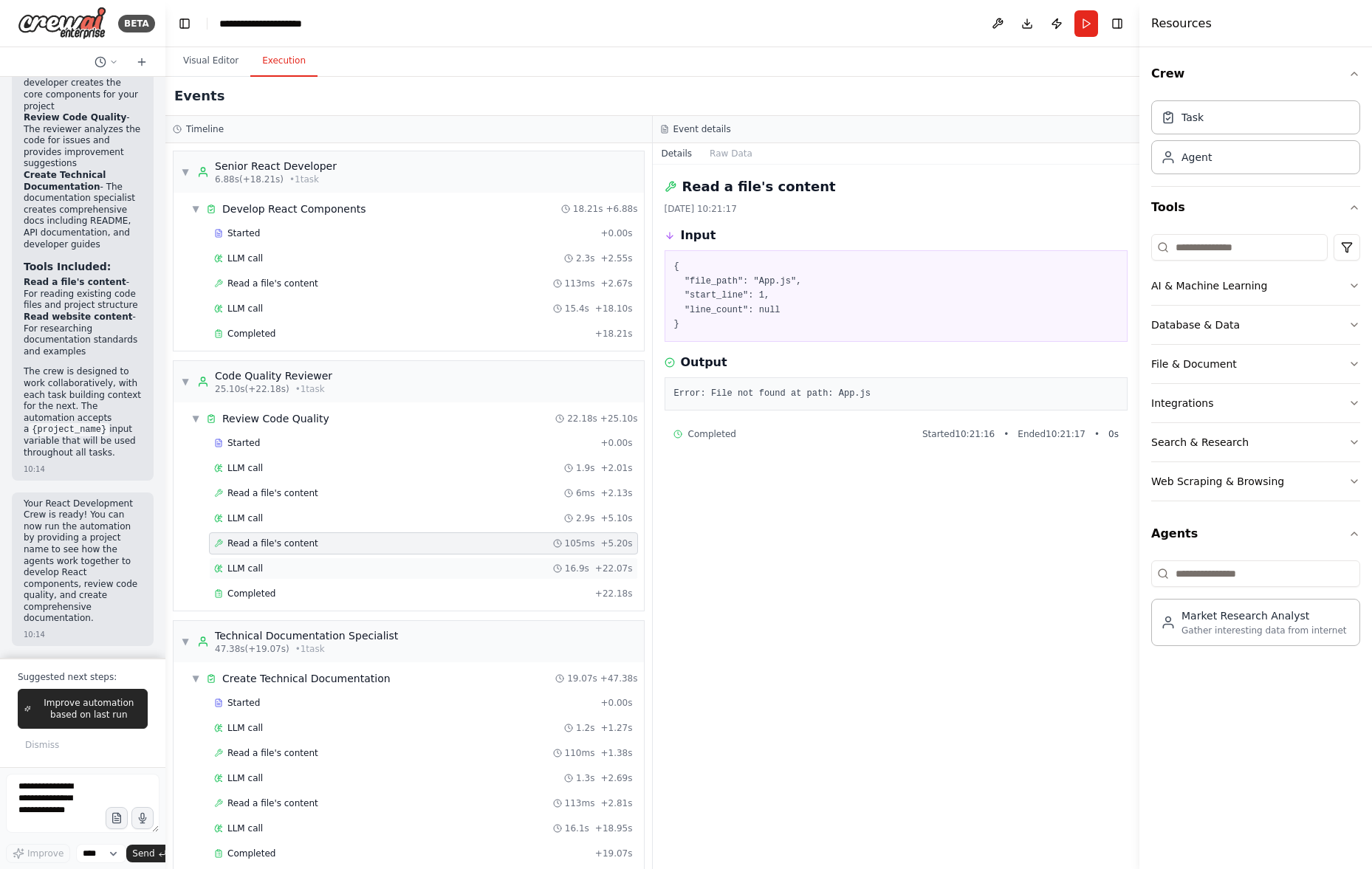
click at [311, 575] on div "LLM call 16.9s + 22.07s" at bounding box center [423, 568] width 429 height 22
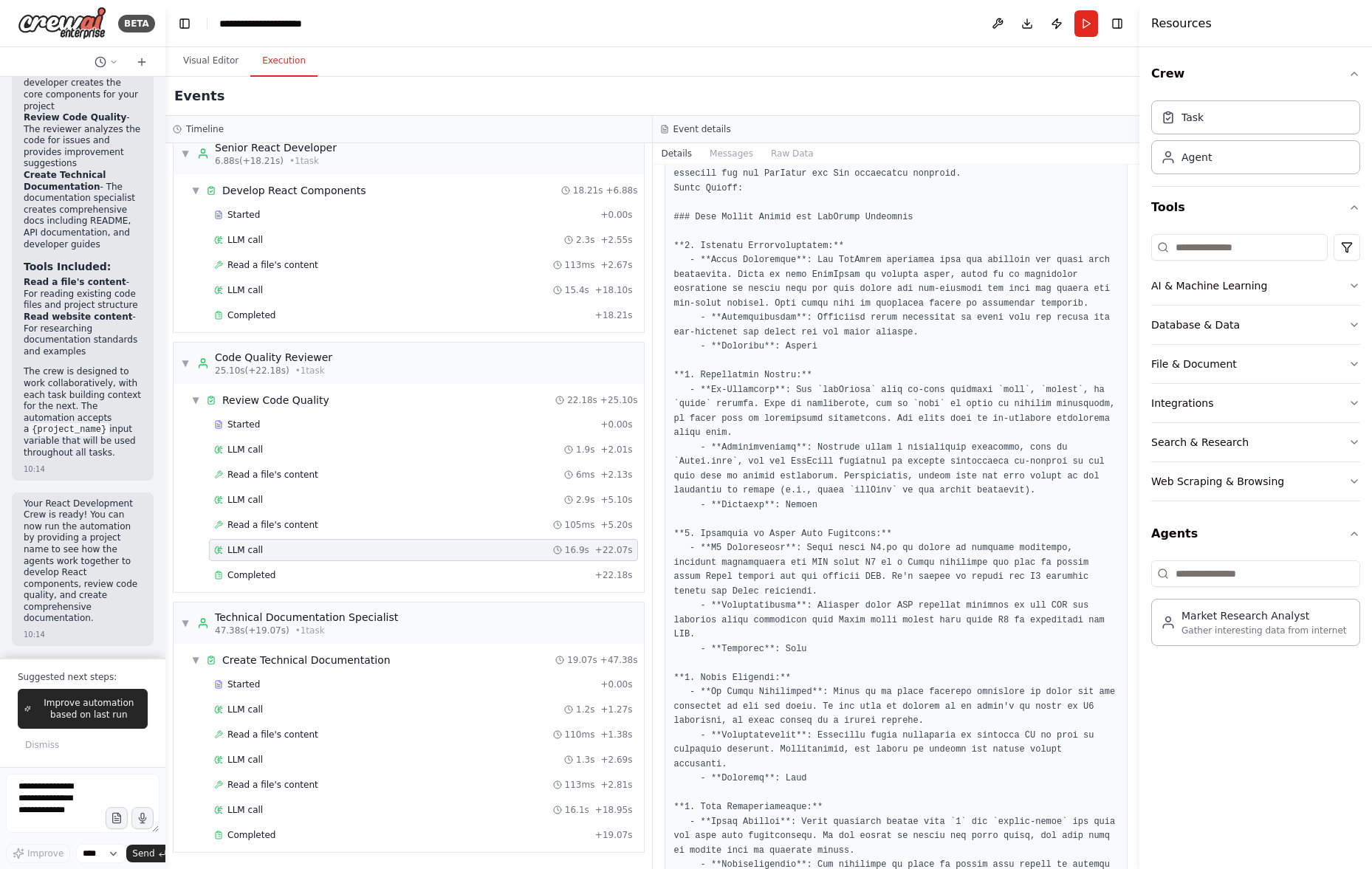
scroll to position [465, 0]
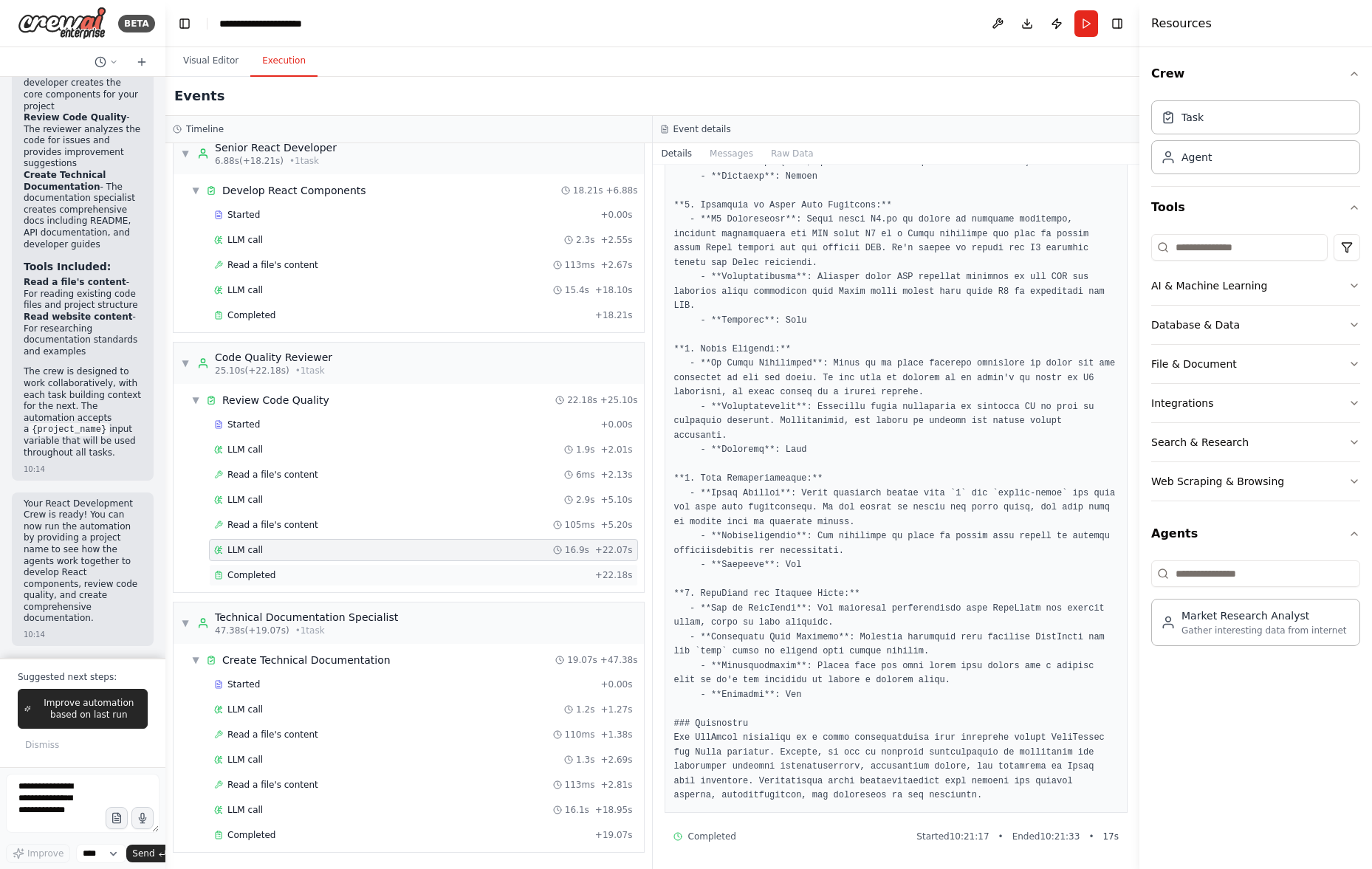
click at [365, 569] on div "Completed" at bounding box center [402, 575] width 375 height 12
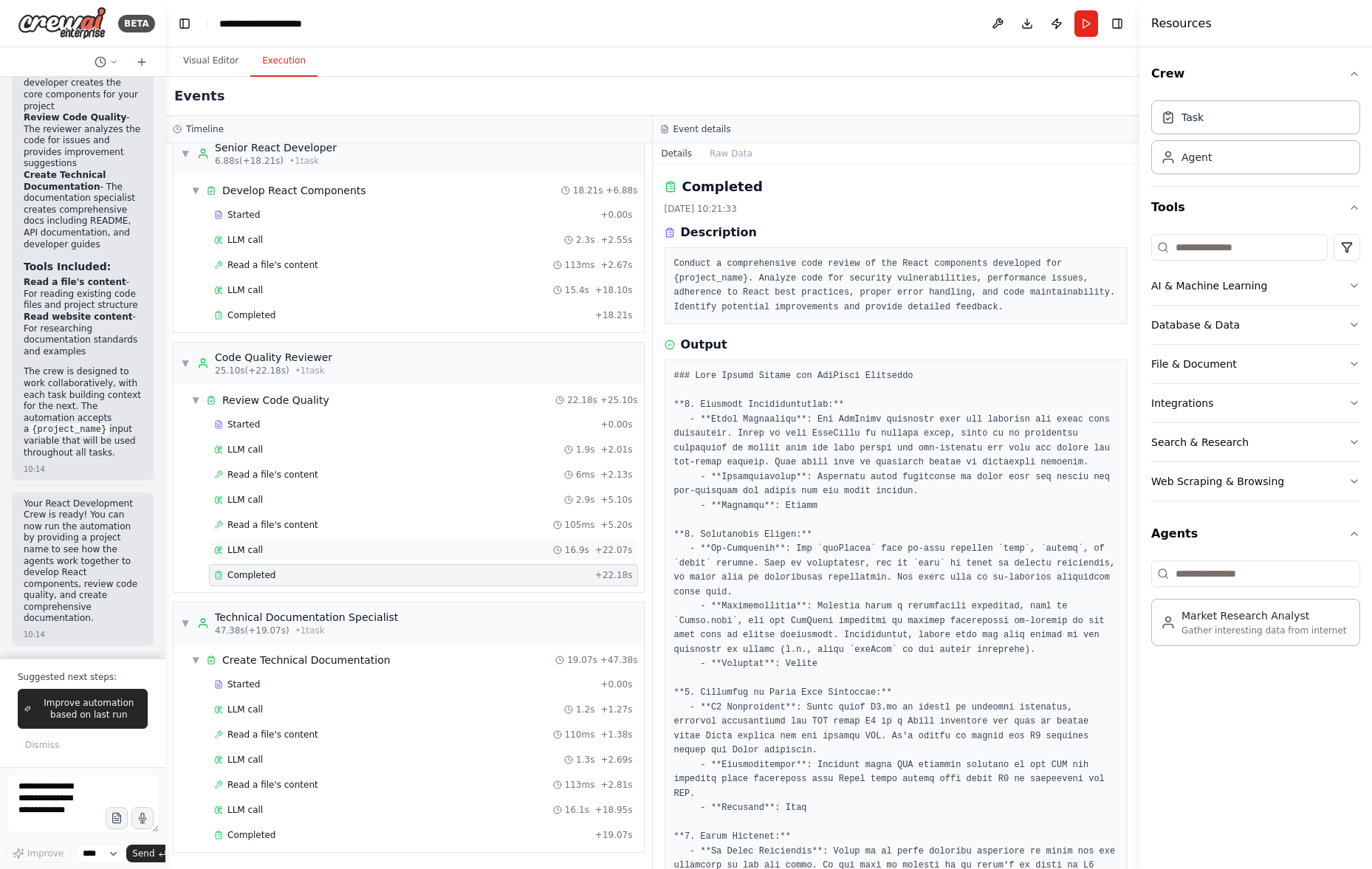
click at [374, 549] on div "LLM call 16.9s + 22.07s" at bounding box center [423, 549] width 419 height 12
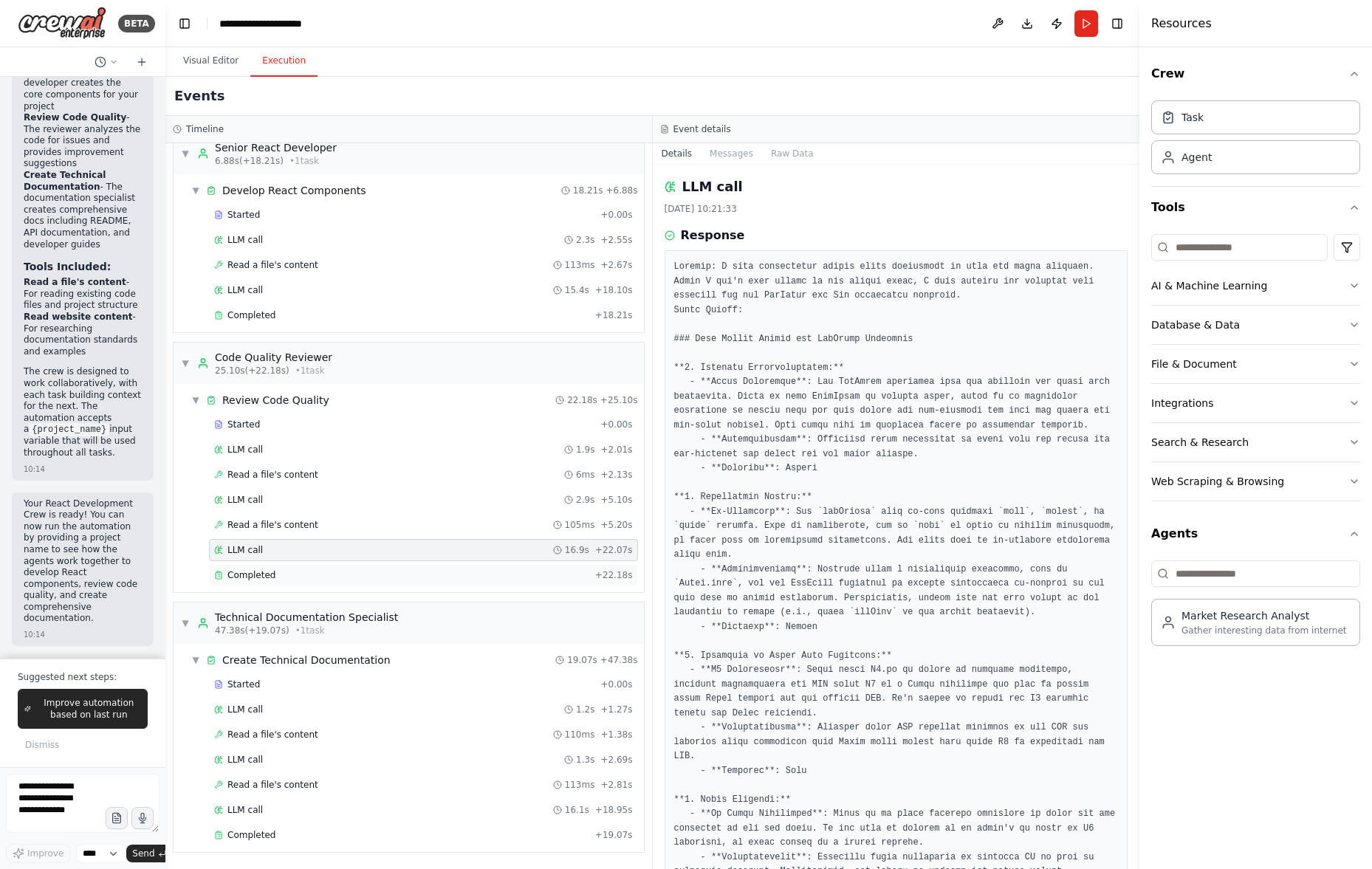
click at [371, 572] on div "Completed" at bounding box center [402, 575] width 375 height 12
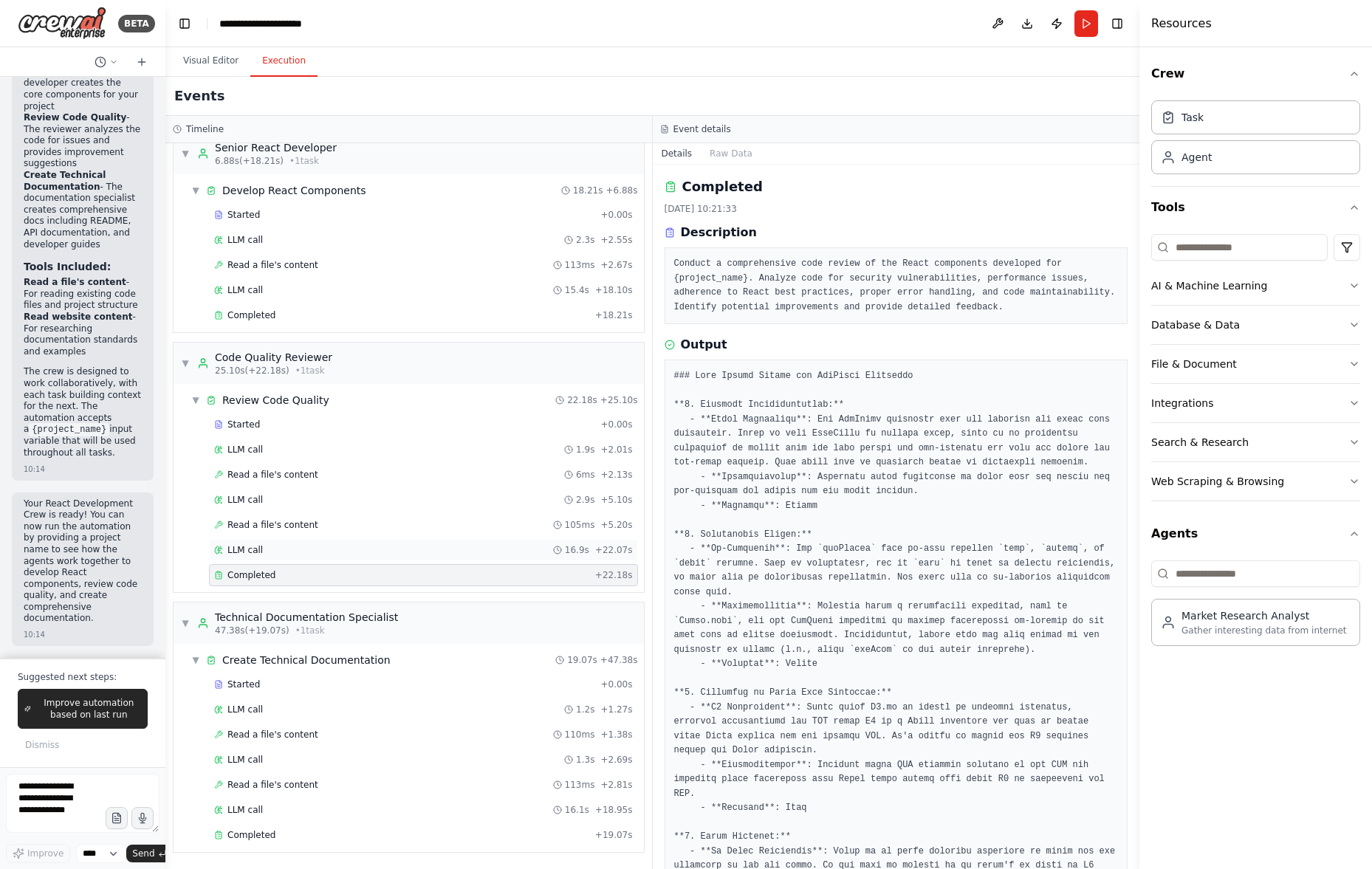
click at [380, 544] on div "LLM call 16.9s + 22.07s" at bounding box center [423, 549] width 419 height 12
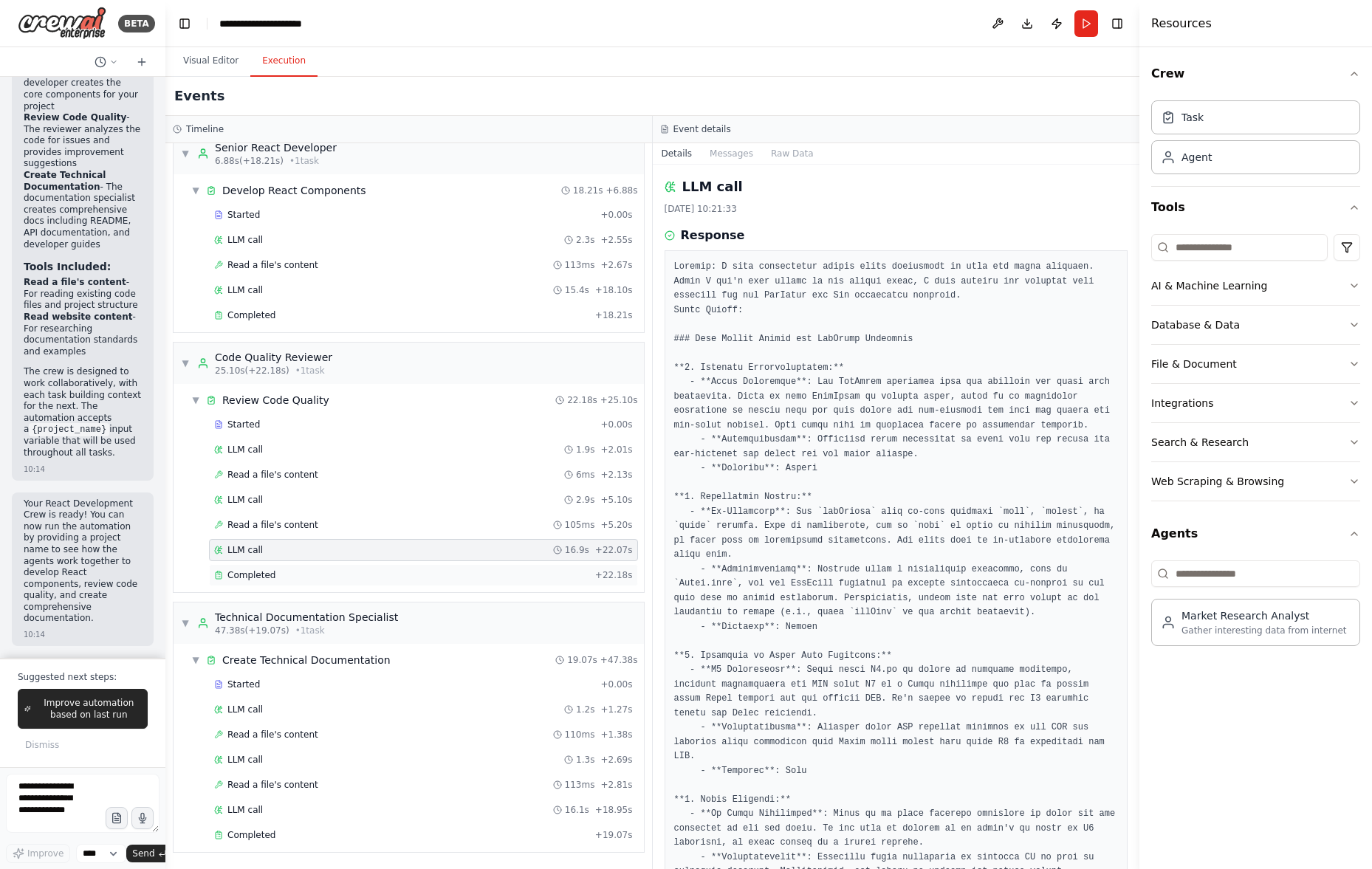
click at [376, 572] on div "Completed" at bounding box center [402, 575] width 375 height 12
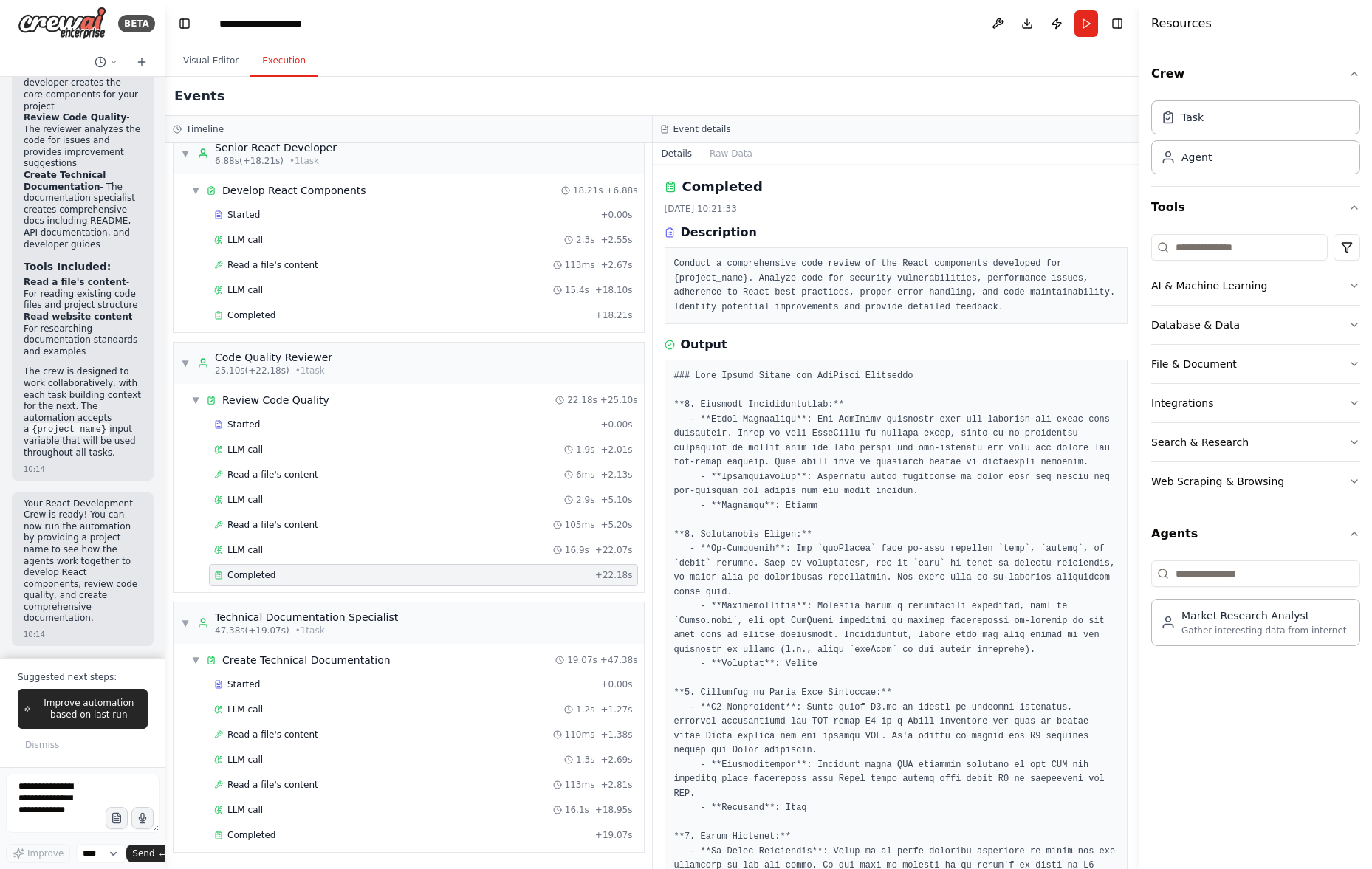
drag, startPoint x: 1135, startPoint y: 257, endPoint x: 1034, endPoint y: 364, distance: 147.1
click at [1136, 307] on button "Toggle Sidebar" at bounding box center [1139, 434] width 12 height 869
click at [382, 552] on div "LLM call 16.9s + 22.07s" at bounding box center [423, 549] width 419 height 12
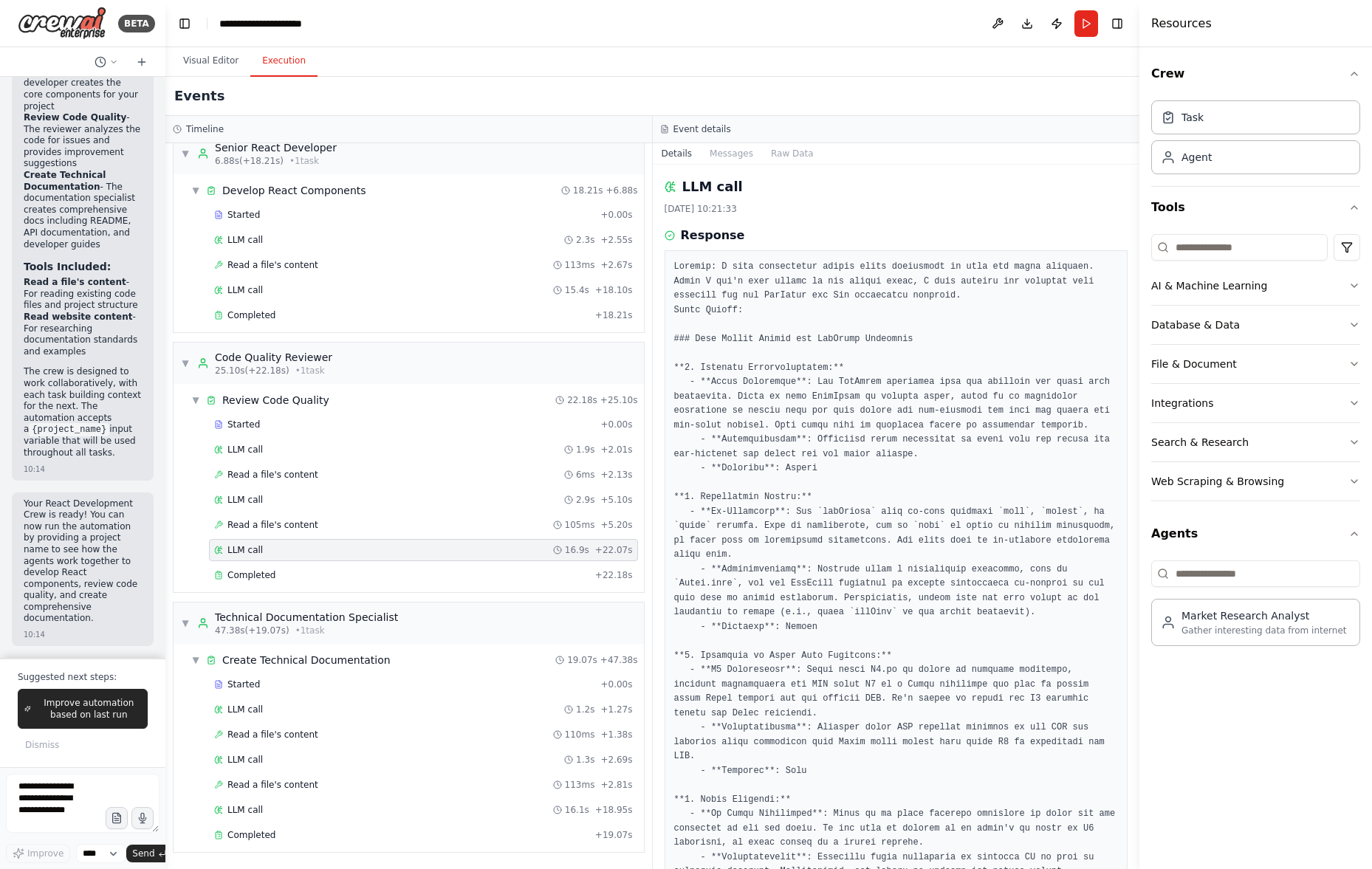
drag, startPoint x: 1134, startPoint y: 325, endPoint x: 1134, endPoint y: 345, distance: 20.0
click at [1134, 346] on button "Toggle Sidebar" at bounding box center [1139, 434] width 12 height 869
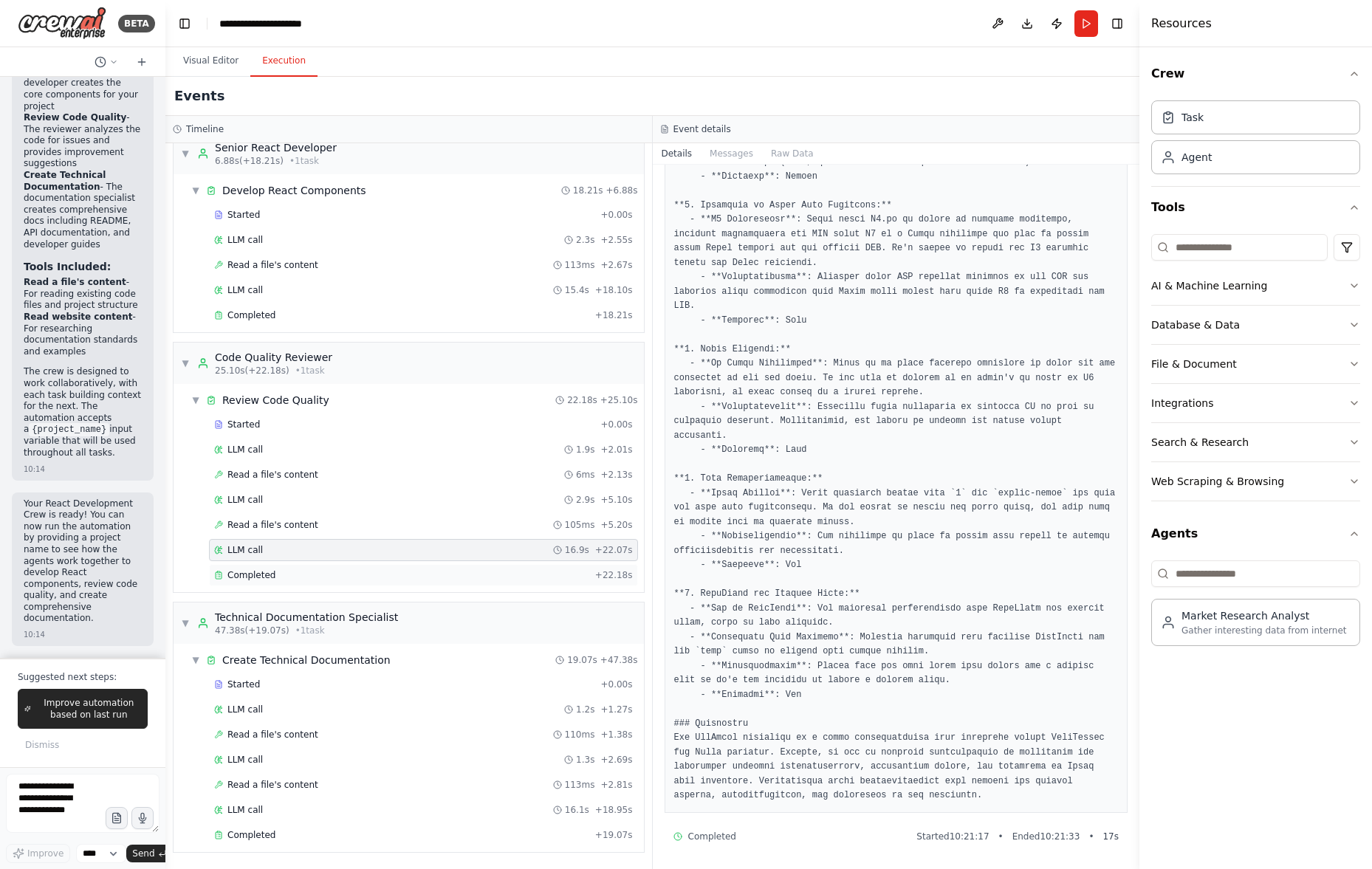
drag, startPoint x: 339, startPoint y: 572, endPoint x: 344, endPoint y: 566, distance: 7.8
click at [339, 572] on div "Completed" at bounding box center [402, 575] width 375 height 12
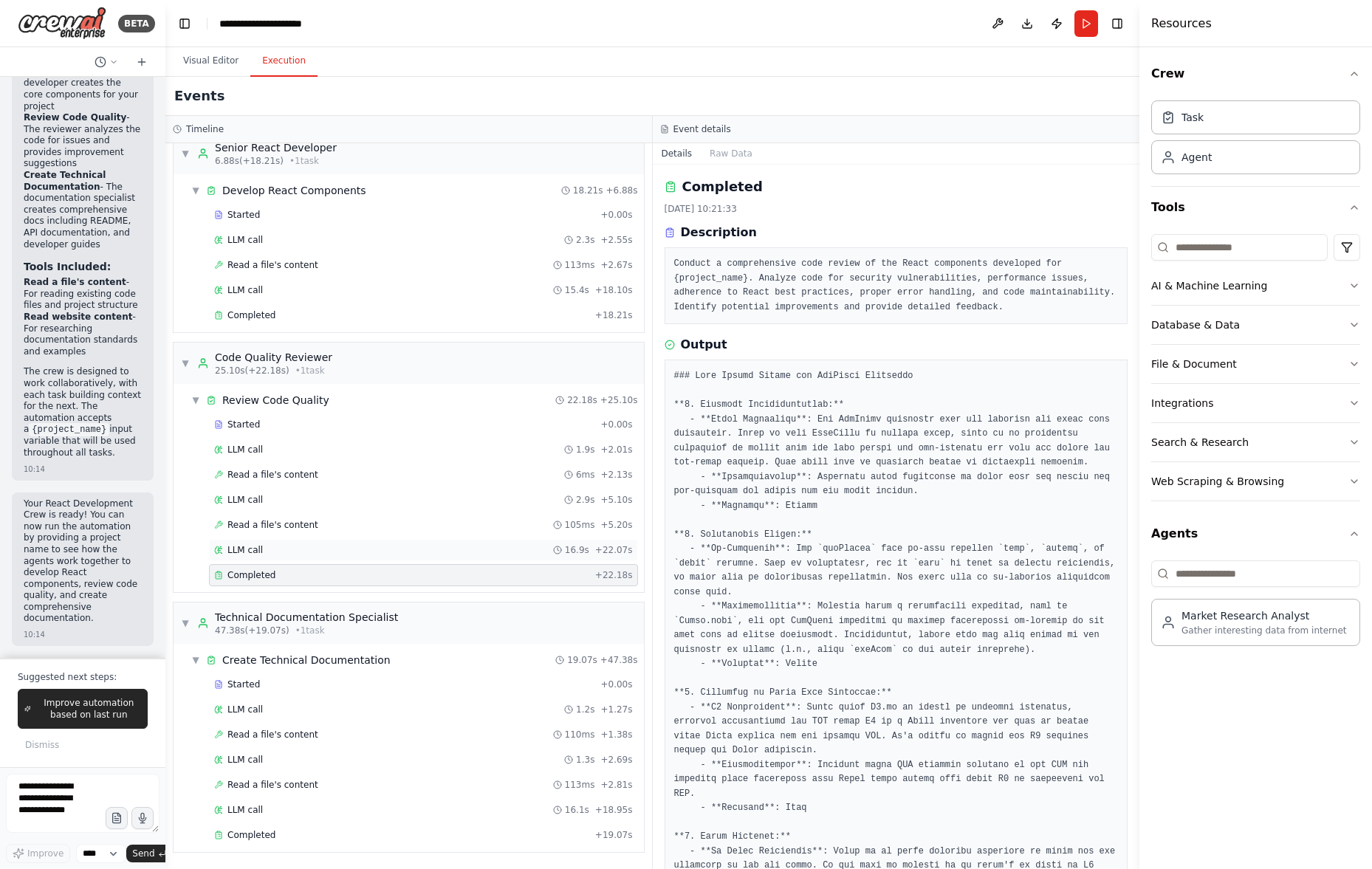
click at [409, 541] on div "LLM call 16.9s + 22.07s" at bounding box center [423, 549] width 429 height 22
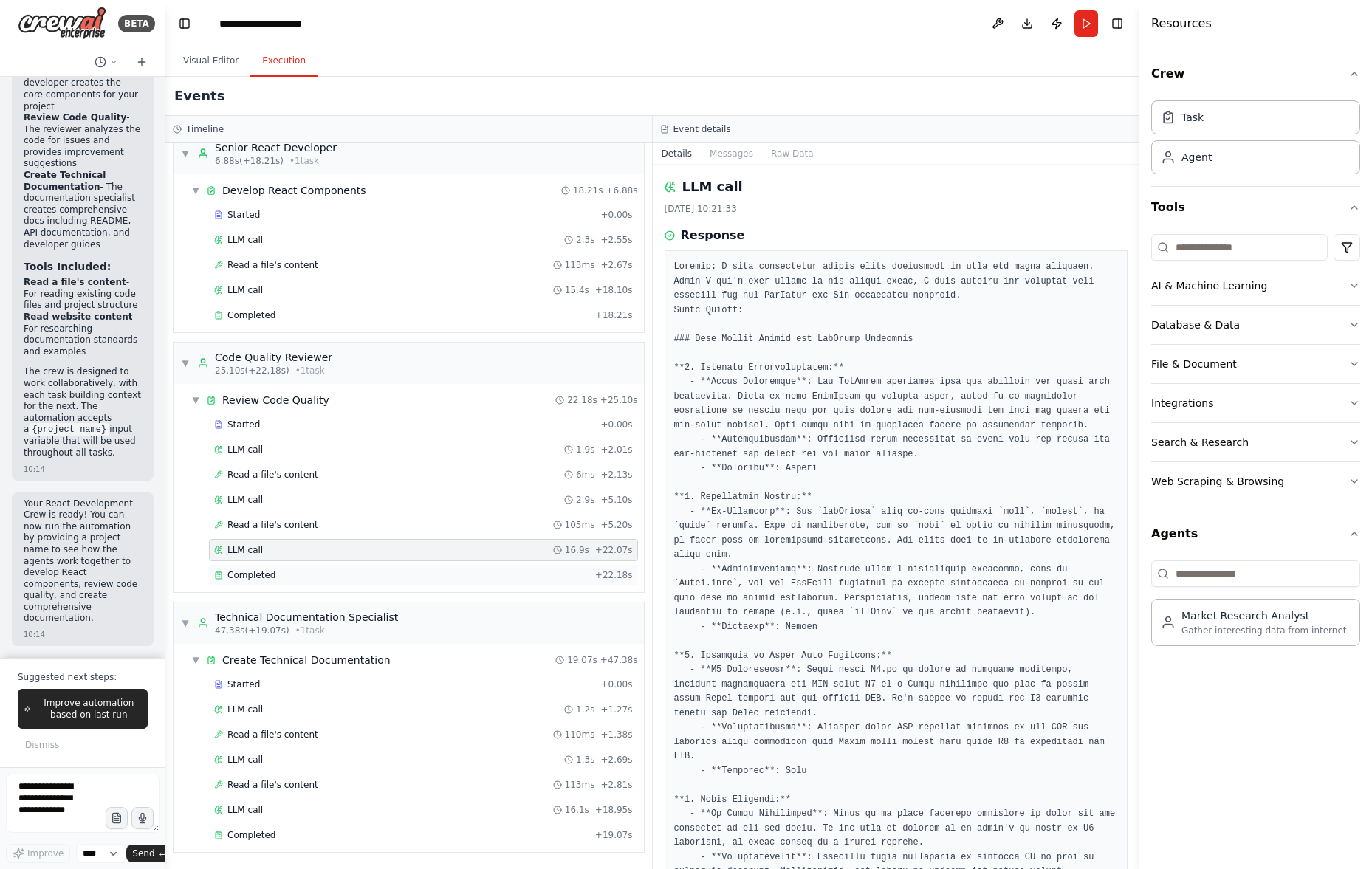
click at [506, 576] on div "Completed" at bounding box center [402, 575] width 375 height 12
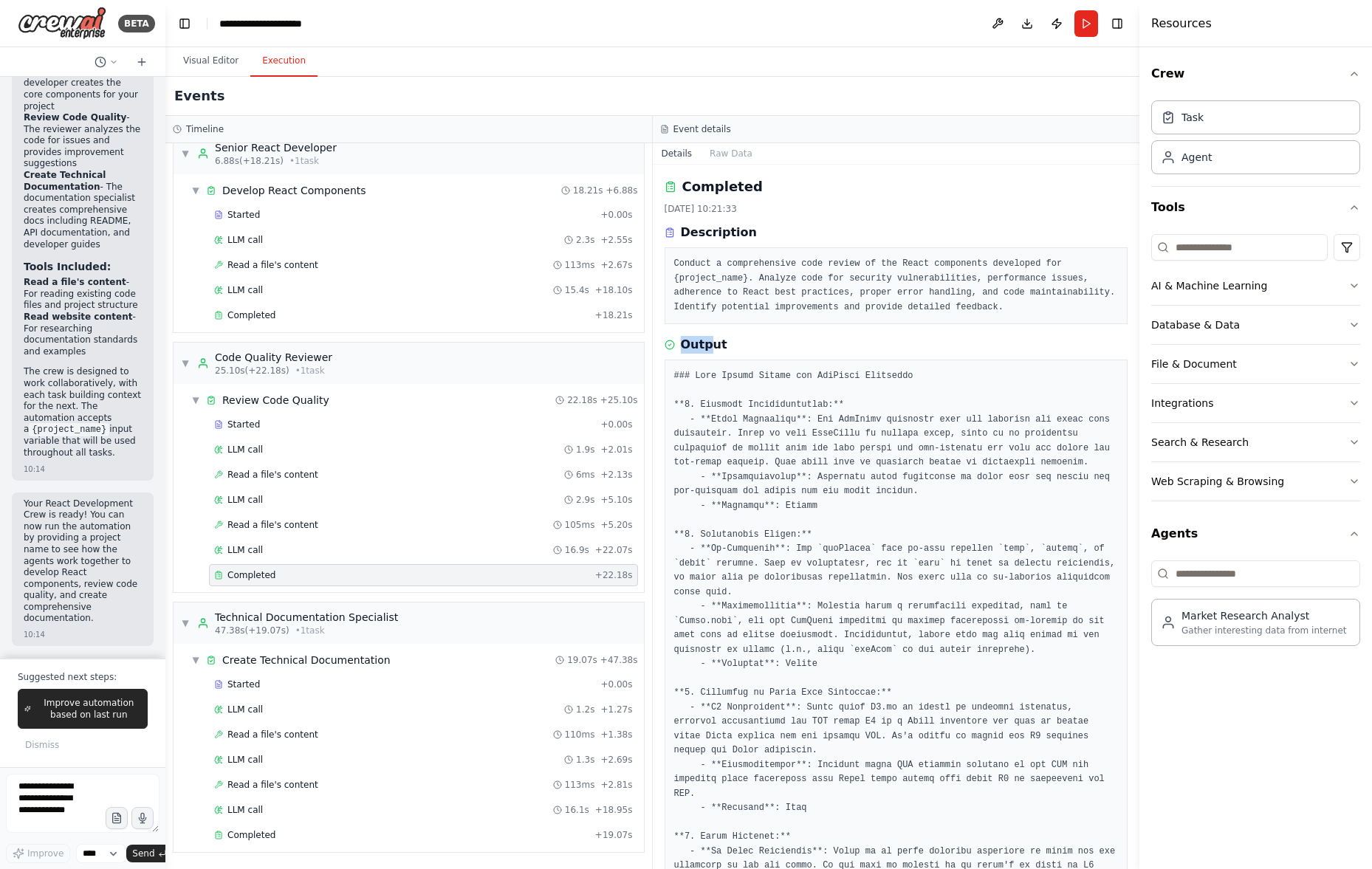
drag, startPoint x: 668, startPoint y: 346, endPoint x: 715, endPoint y: 344, distance: 47.0
click at [713, 344] on div "Output" at bounding box center [896, 344] width 464 height 18
drag, startPoint x: 659, startPoint y: 273, endPoint x: 662, endPoint y: 266, distance: 7.6
click at [660, 271] on div "Completed [DATE] 10:21:33 Description Conduct a comprehensive code review of th…" at bounding box center [896, 517] width 487 height 704
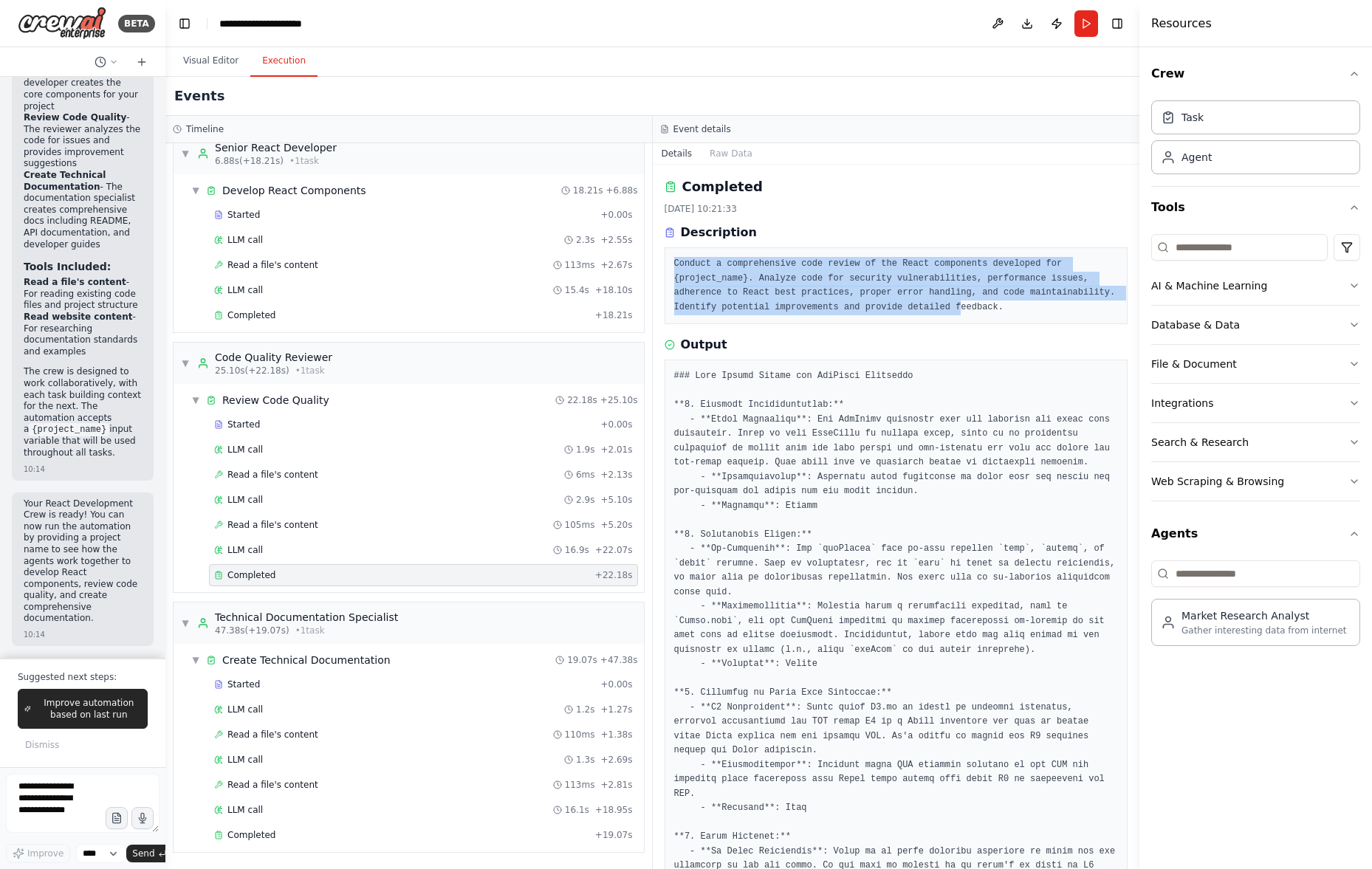
drag, startPoint x: 675, startPoint y: 259, endPoint x: 1057, endPoint y: 308, distance: 385.1
click at [1054, 308] on pre "Conduct a comprehensive code review of the React components developed for {proj…" at bounding box center [896, 285] width 445 height 58
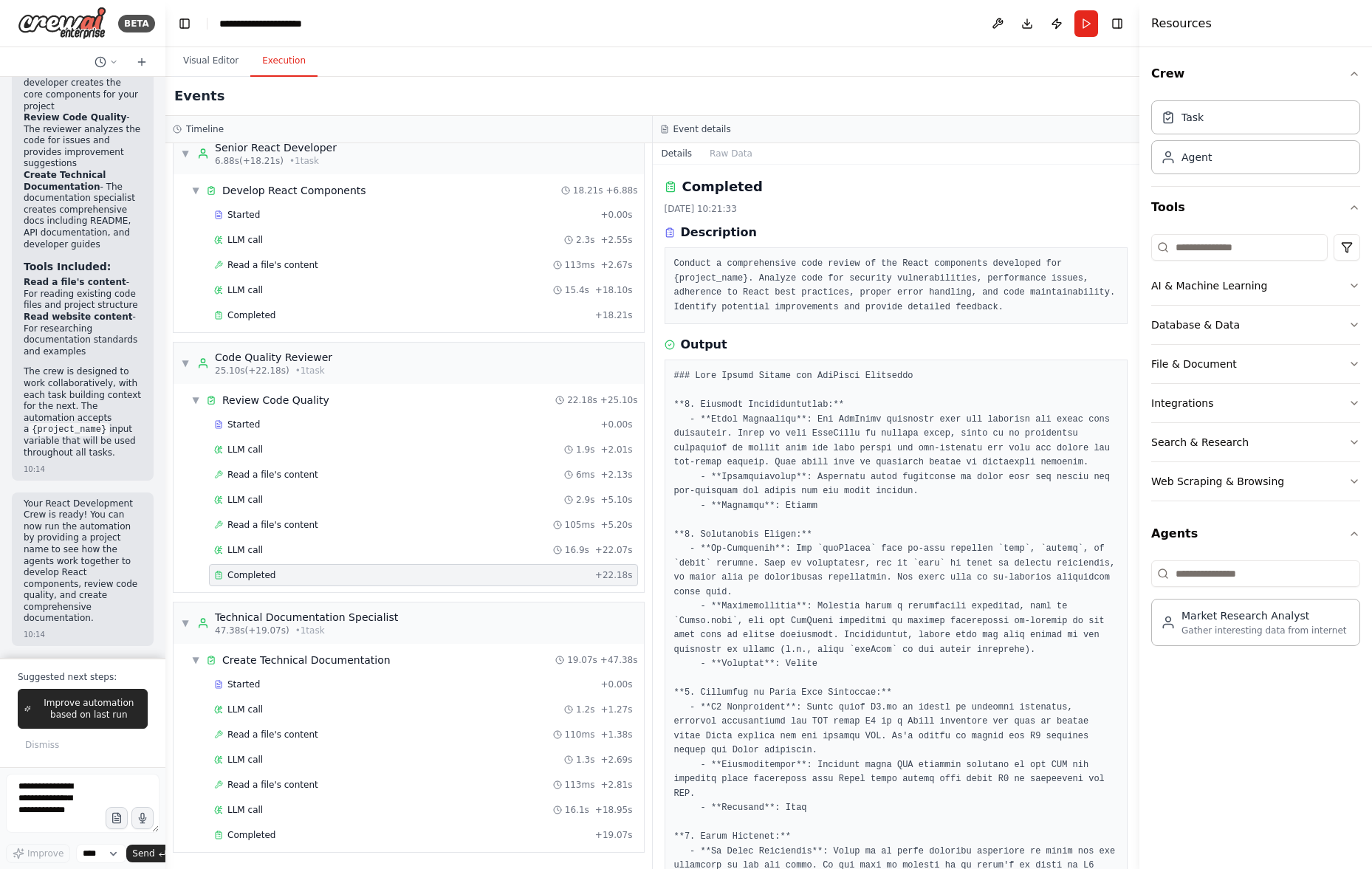
drag, startPoint x: 1057, startPoint y: 309, endPoint x: 1047, endPoint y: 320, distance: 14.9
click at [1054, 313] on pre "Conduct a comprehensive code review of the React components developed for {proj…" at bounding box center [896, 285] width 445 height 58
drag, startPoint x: 854, startPoint y: 470, endPoint x: 712, endPoint y: 435, distance: 146.2
click at [853, 470] on pre at bounding box center [896, 830] width 445 height 921
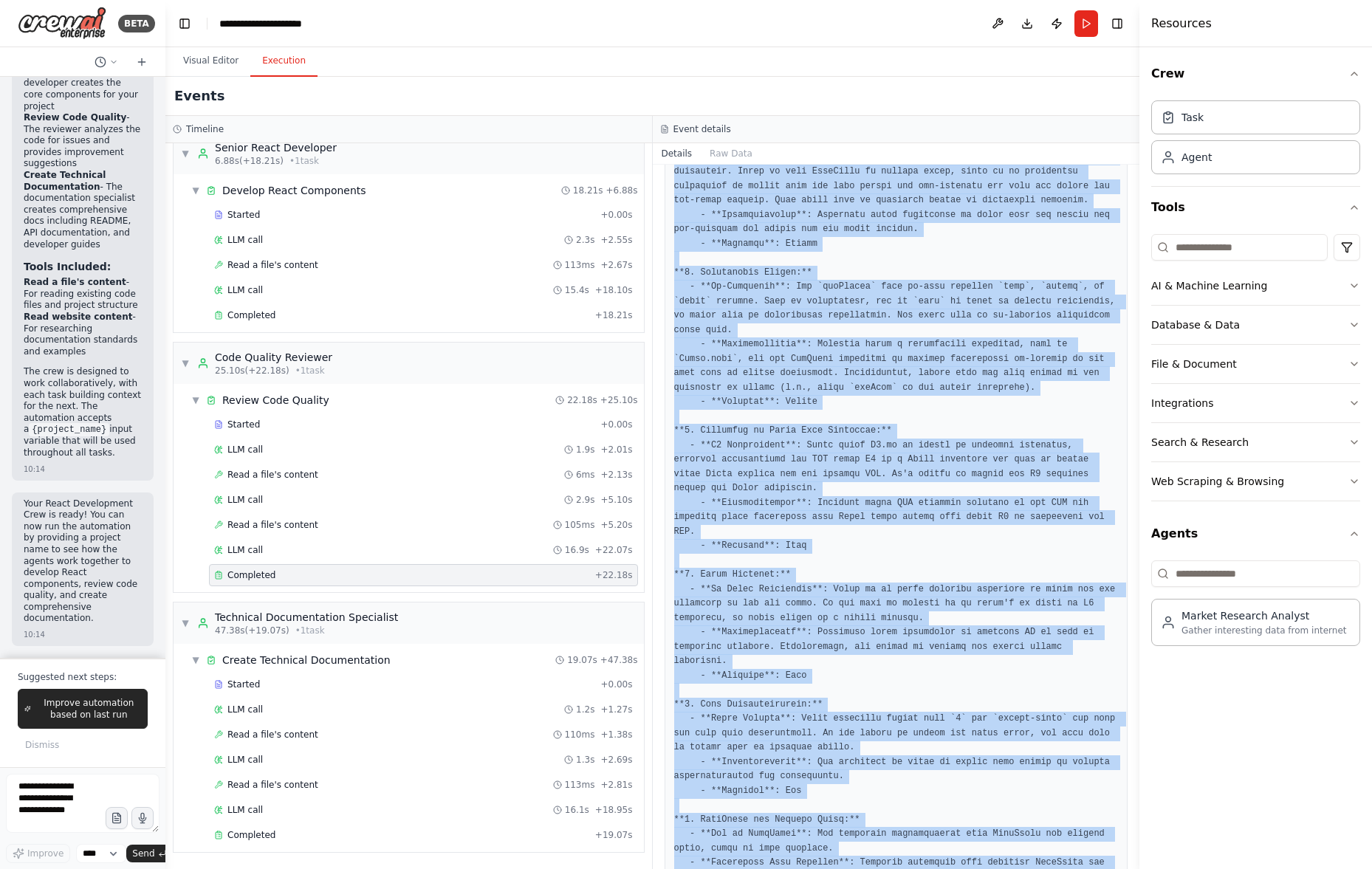
scroll to position [469, 0]
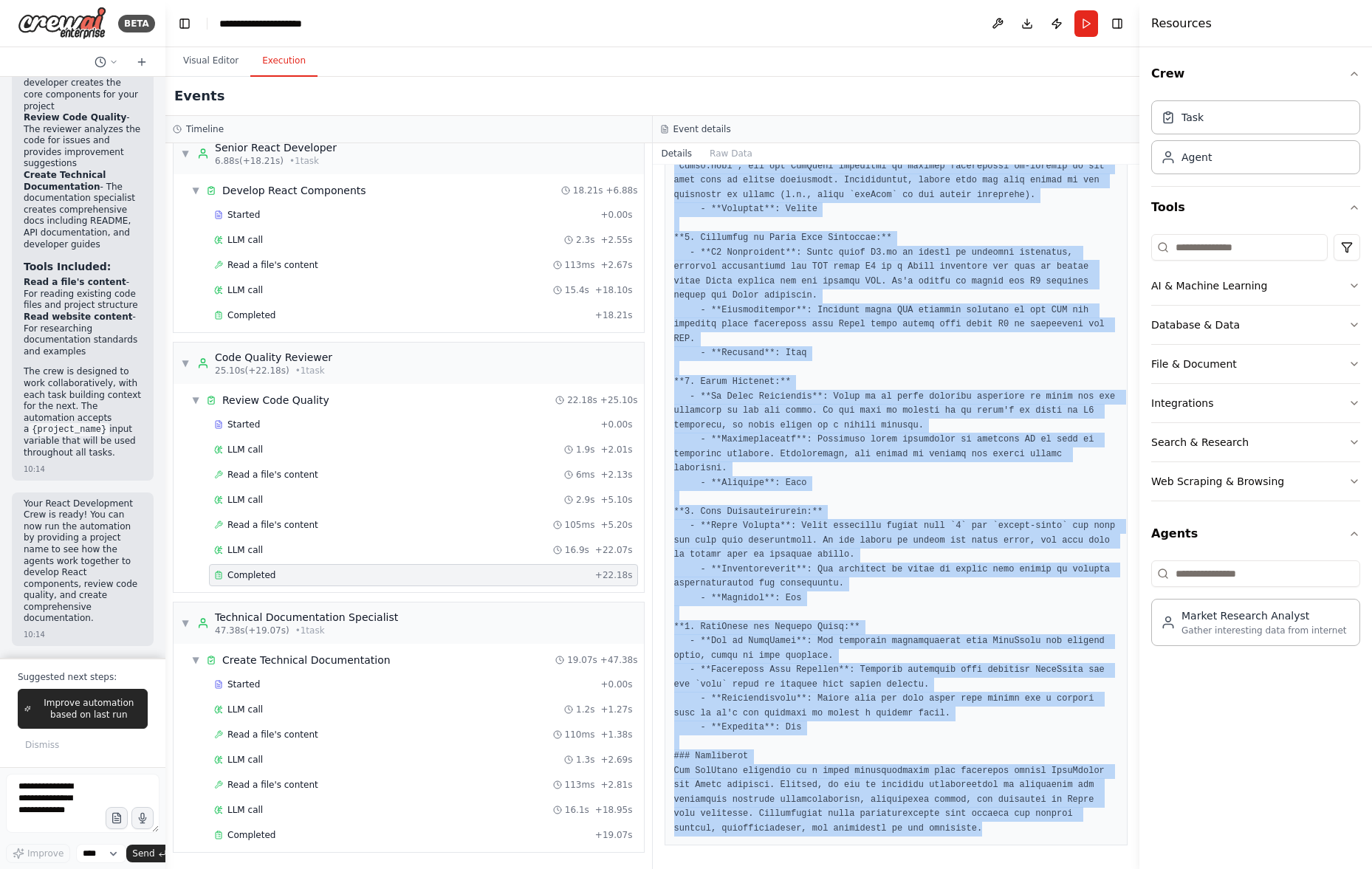
drag, startPoint x: 678, startPoint y: 377, endPoint x: 894, endPoint y: 924, distance: 588.1
click at [894, 868] on html "BETA Hello! I'm the CrewAI assistant. What kind of automation do you want to bu…" at bounding box center [686, 434] width 1372 height 869
click at [839, 745] on pre at bounding box center [896, 375] width 445 height 921
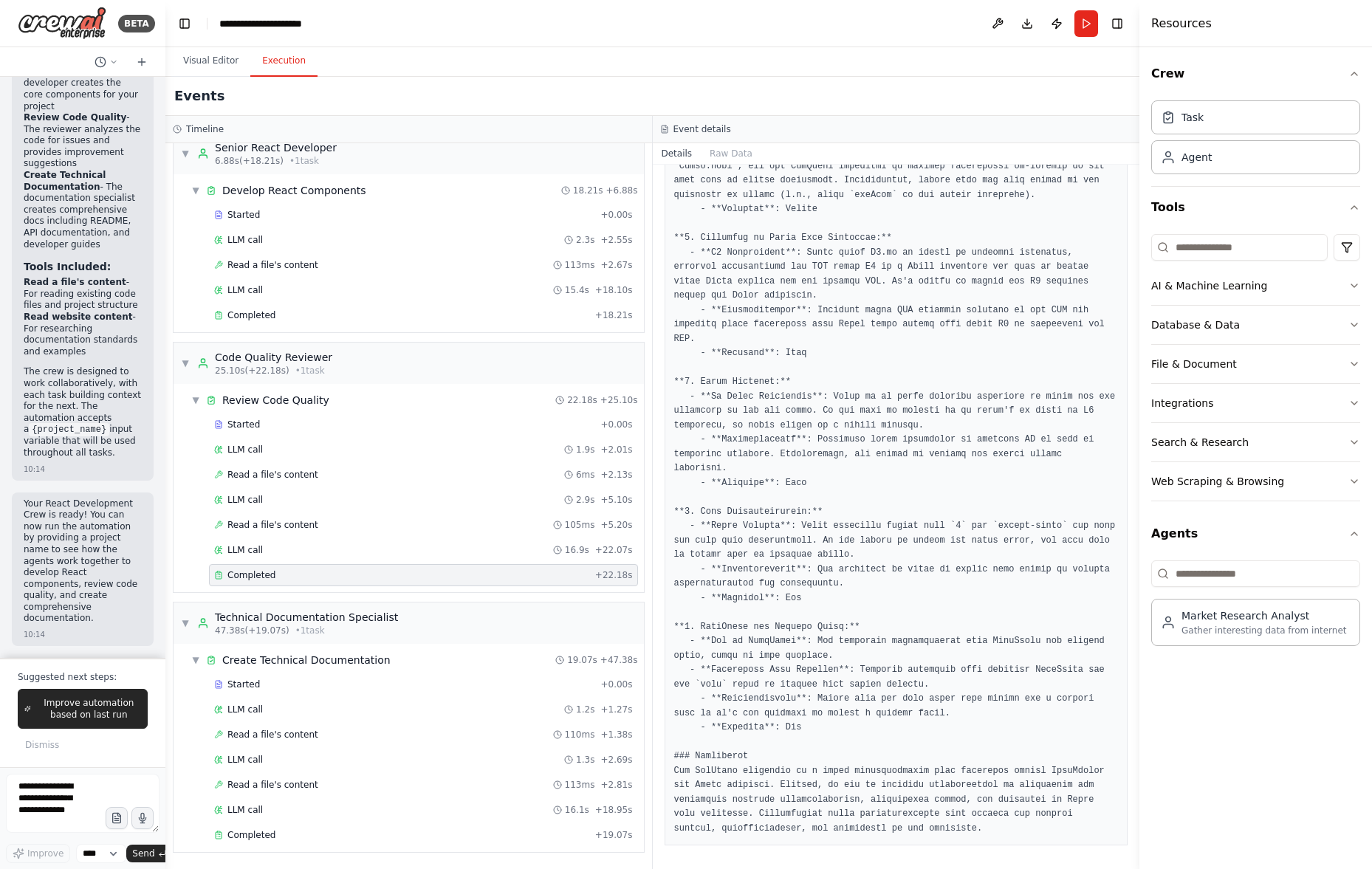
click at [844, 736] on pre at bounding box center [896, 375] width 445 height 921
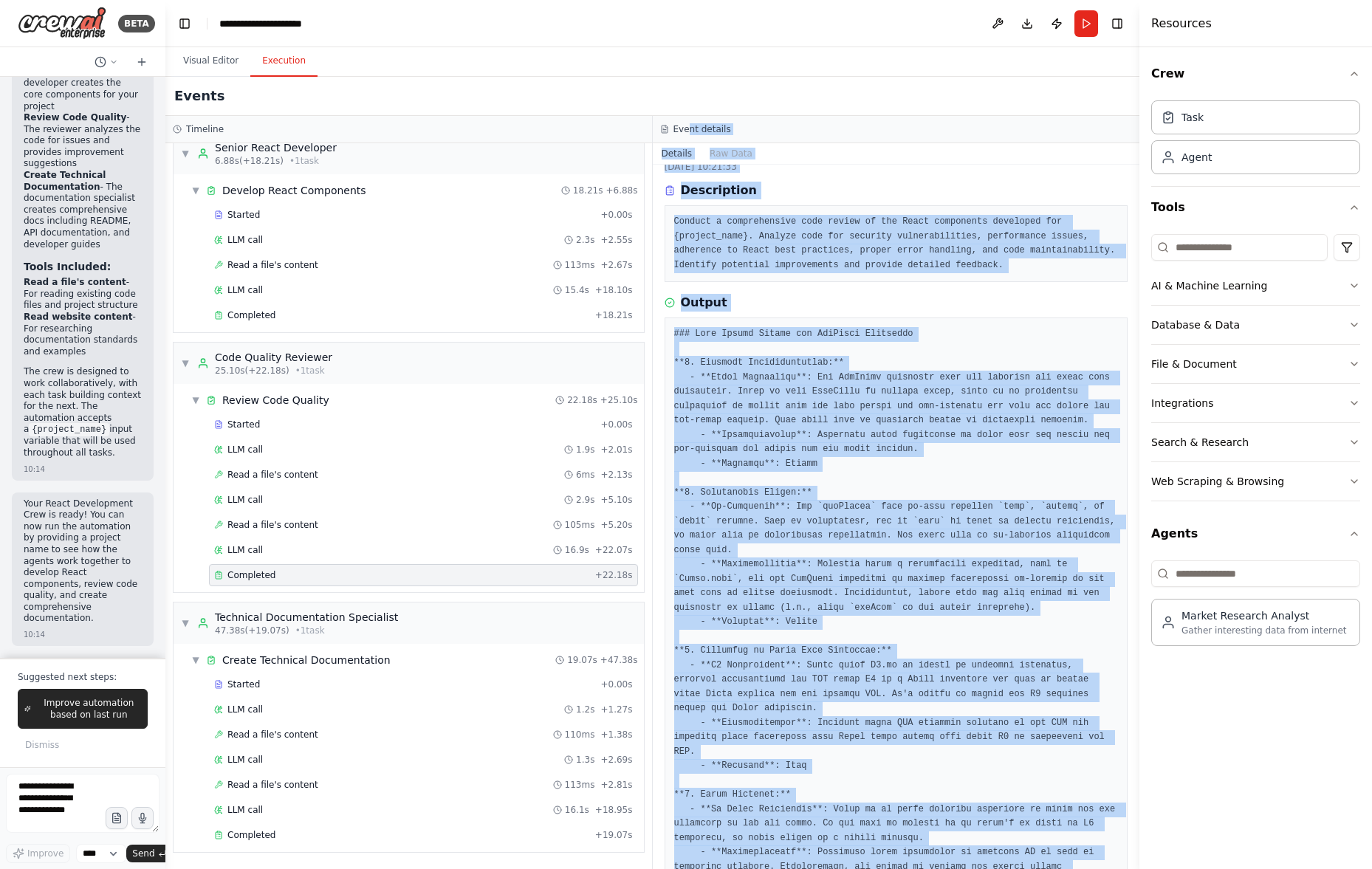
scroll to position [0, 0]
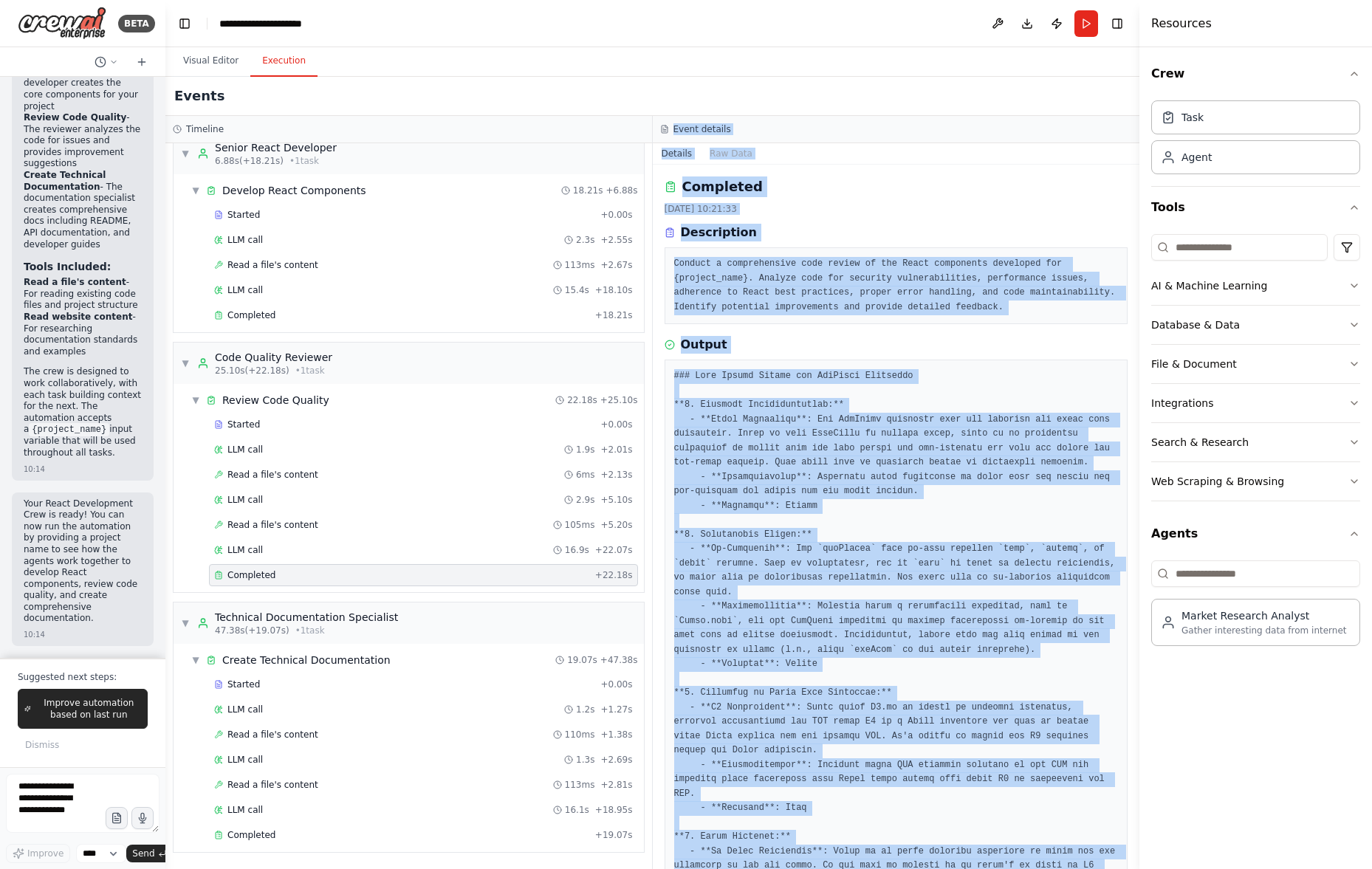
drag, startPoint x: 1014, startPoint y: 833, endPoint x: 734, endPoint y: 173, distance: 716.9
click at [697, 122] on div "Event details Details Raw Data Completed [DATE] 10:21:33 Description Conduct a …" at bounding box center [896, 492] width 487 height 753
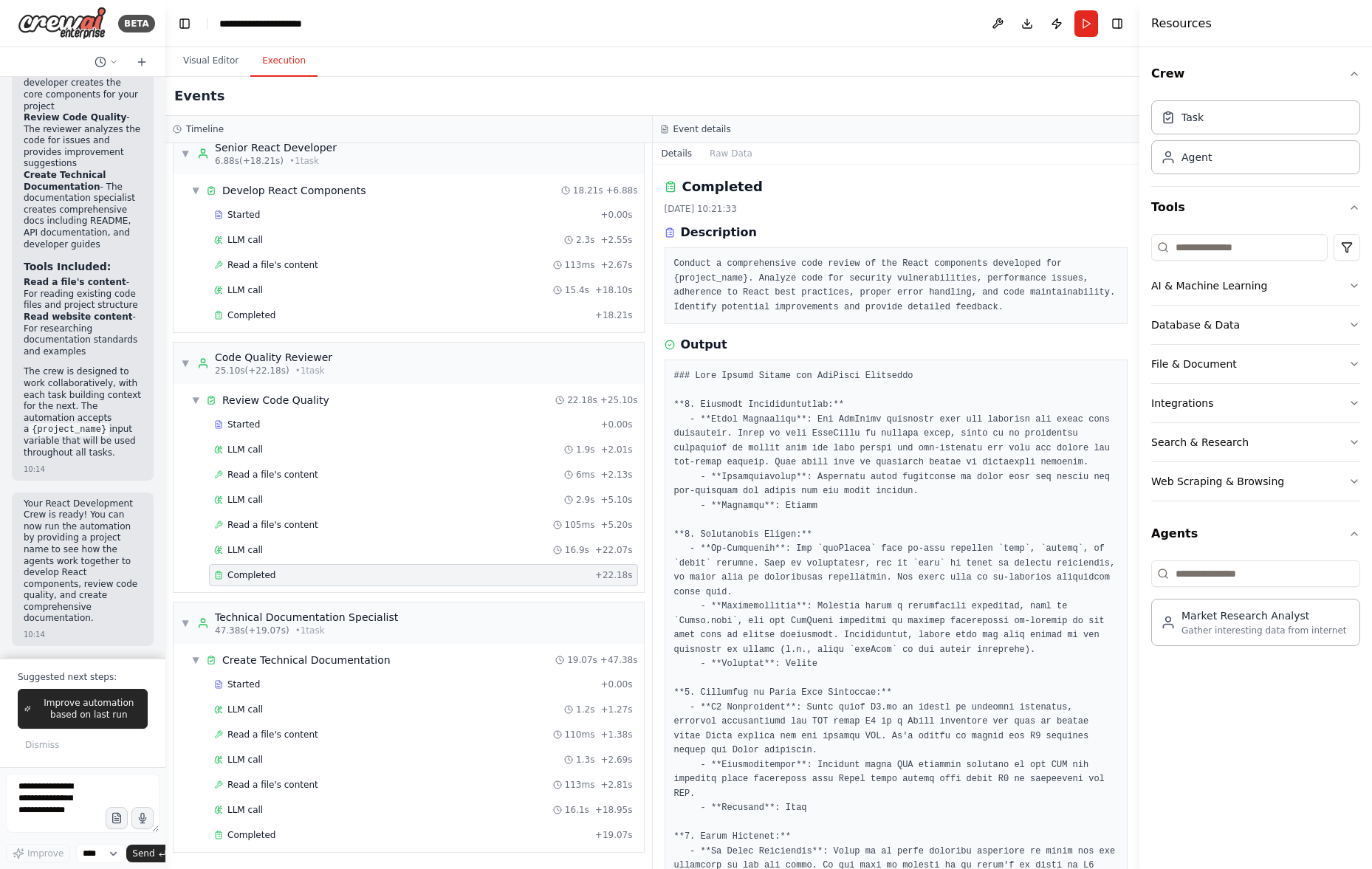
click at [869, 361] on div "Output" at bounding box center [896, 817] width 464 height 964
click at [865, 518] on pre at bounding box center [896, 830] width 445 height 921
drag, startPoint x: 850, startPoint y: 504, endPoint x: 838, endPoint y: 471, distance: 35.1
click at [845, 492] on pre at bounding box center [896, 830] width 445 height 921
drag, startPoint x: 836, startPoint y: 463, endPoint x: 820, endPoint y: 436, distance: 31.4
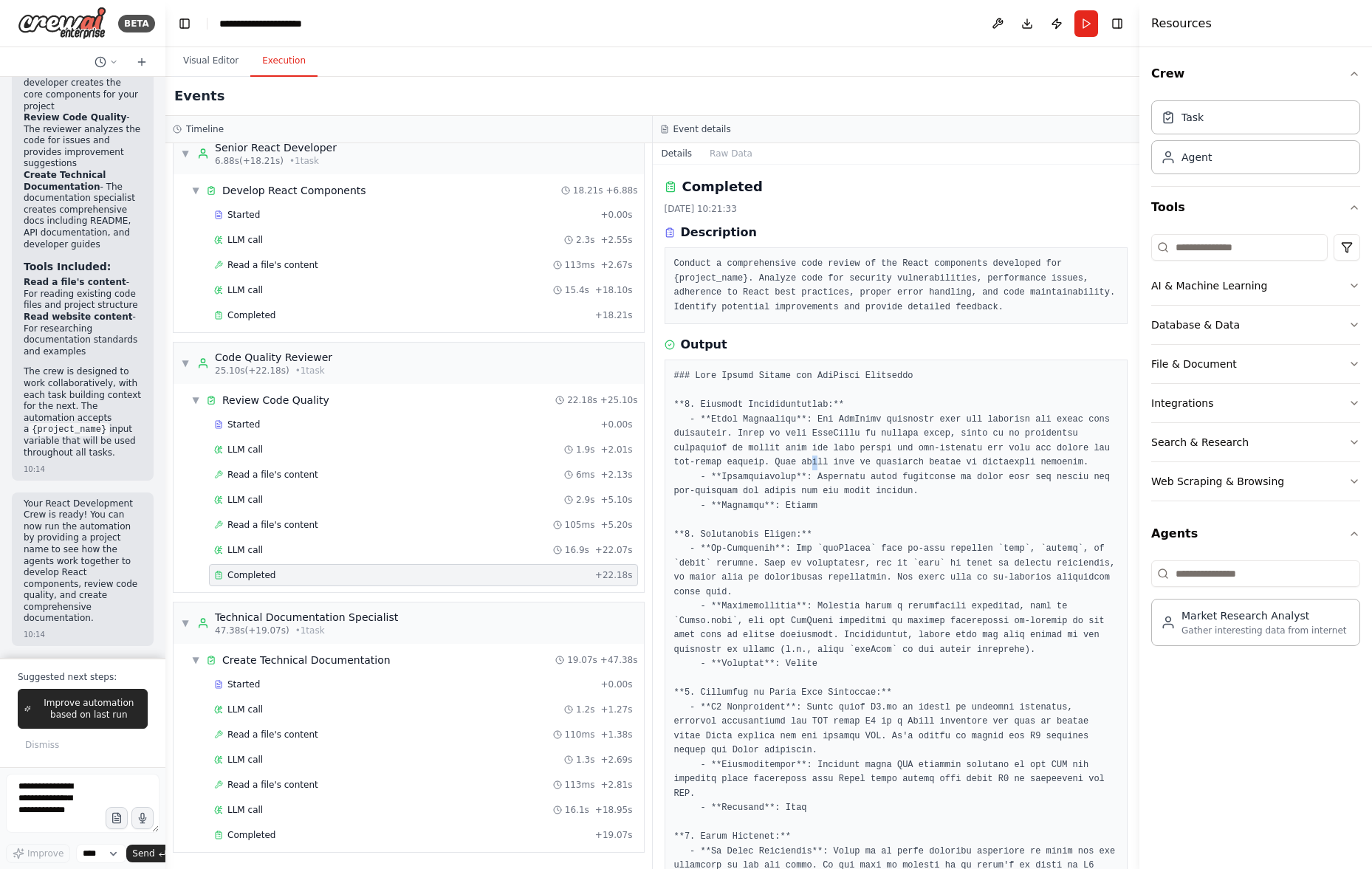
click at [832, 454] on pre at bounding box center [896, 830] width 445 height 921
click at [767, 371] on pre at bounding box center [896, 830] width 445 height 921
click at [676, 203] on div "[DATE] 10:21:33" at bounding box center [896, 208] width 464 height 12
drag, startPoint x: 1135, startPoint y: 204, endPoint x: 1135, endPoint y: 230, distance: 26.0
click at [1132, 247] on div "BETA Hello! I'm the CrewAI assistant. What kind of automation do you want to bu…" at bounding box center [686, 434] width 1372 height 869
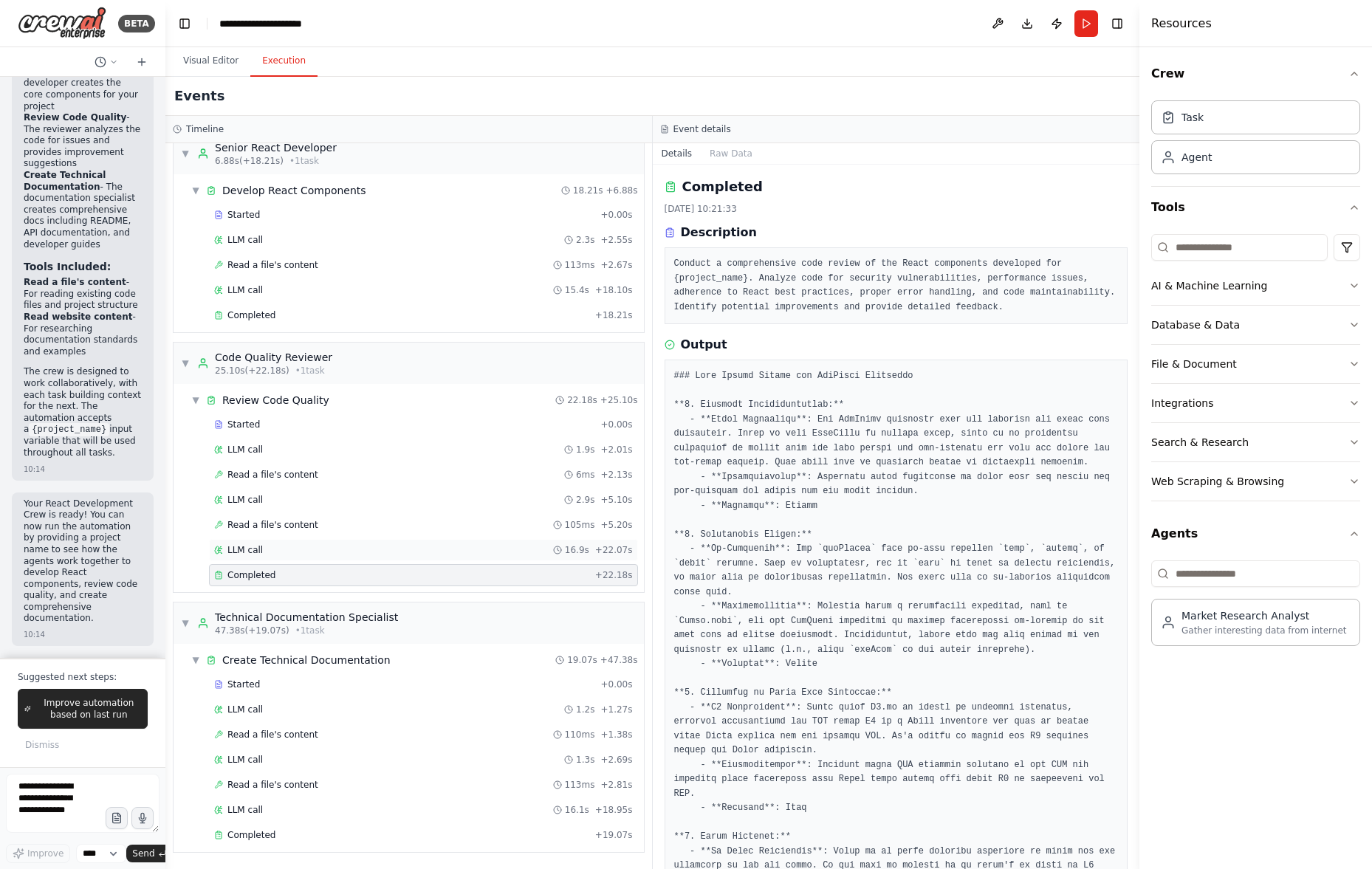
click at [370, 552] on div "LLM call 16.9s + 22.07s" at bounding box center [423, 549] width 419 height 12
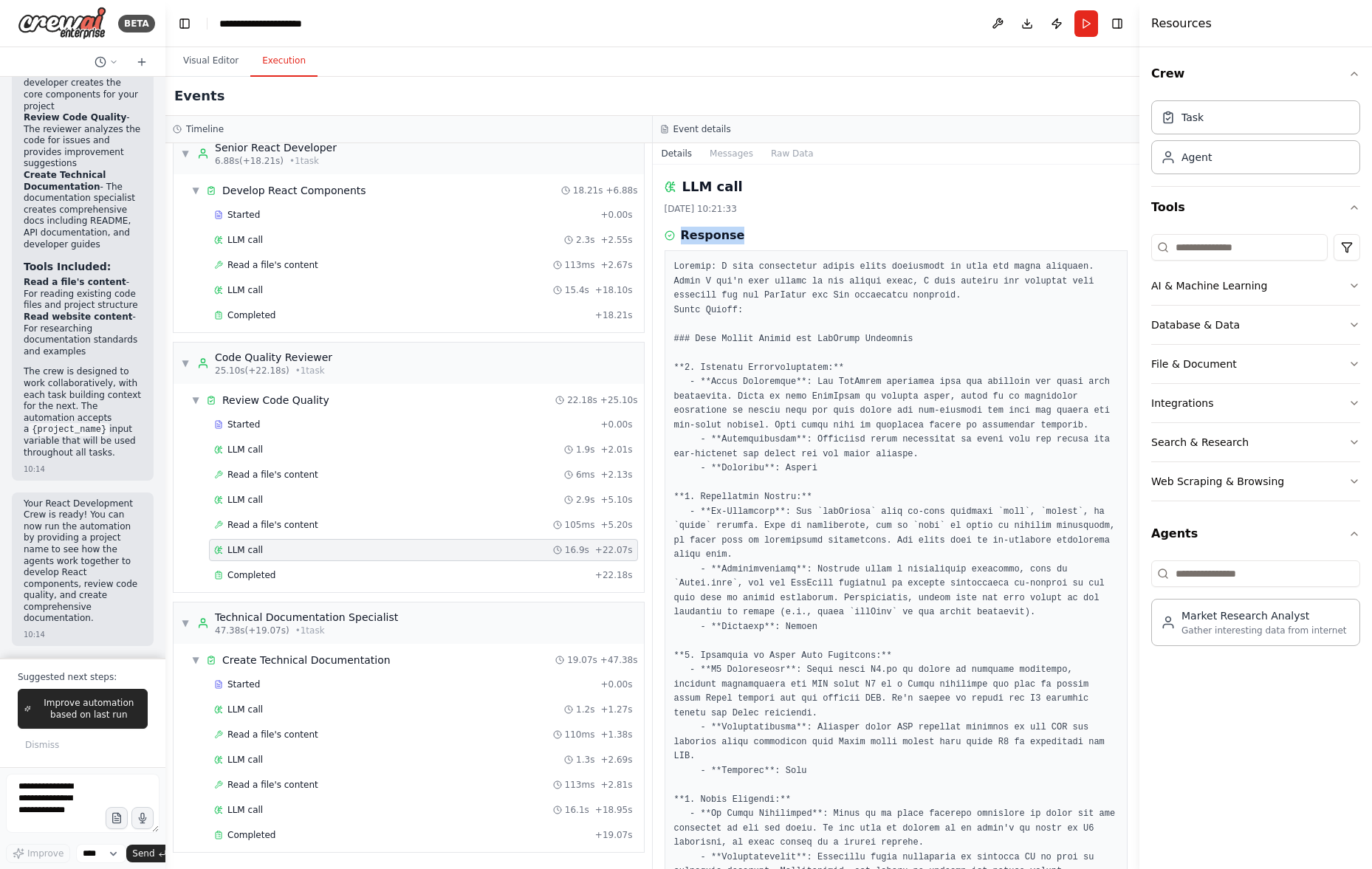
drag, startPoint x: 684, startPoint y: 235, endPoint x: 780, endPoint y: 231, distance: 96.1
click at [780, 231] on div "Response" at bounding box center [896, 235] width 464 height 18
click at [782, 212] on div "[DATE] 10:21:33" at bounding box center [896, 208] width 464 height 12
drag, startPoint x: 681, startPoint y: 211, endPoint x: 691, endPoint y: 210, distance: 10.0
click at [641, 205] on div "Timeline ▼ Senior React Developer 6.88s (+18.21s) • 1 task ▼ Develop React Comp…" at bounding box center [653, 492] width 974 height 753
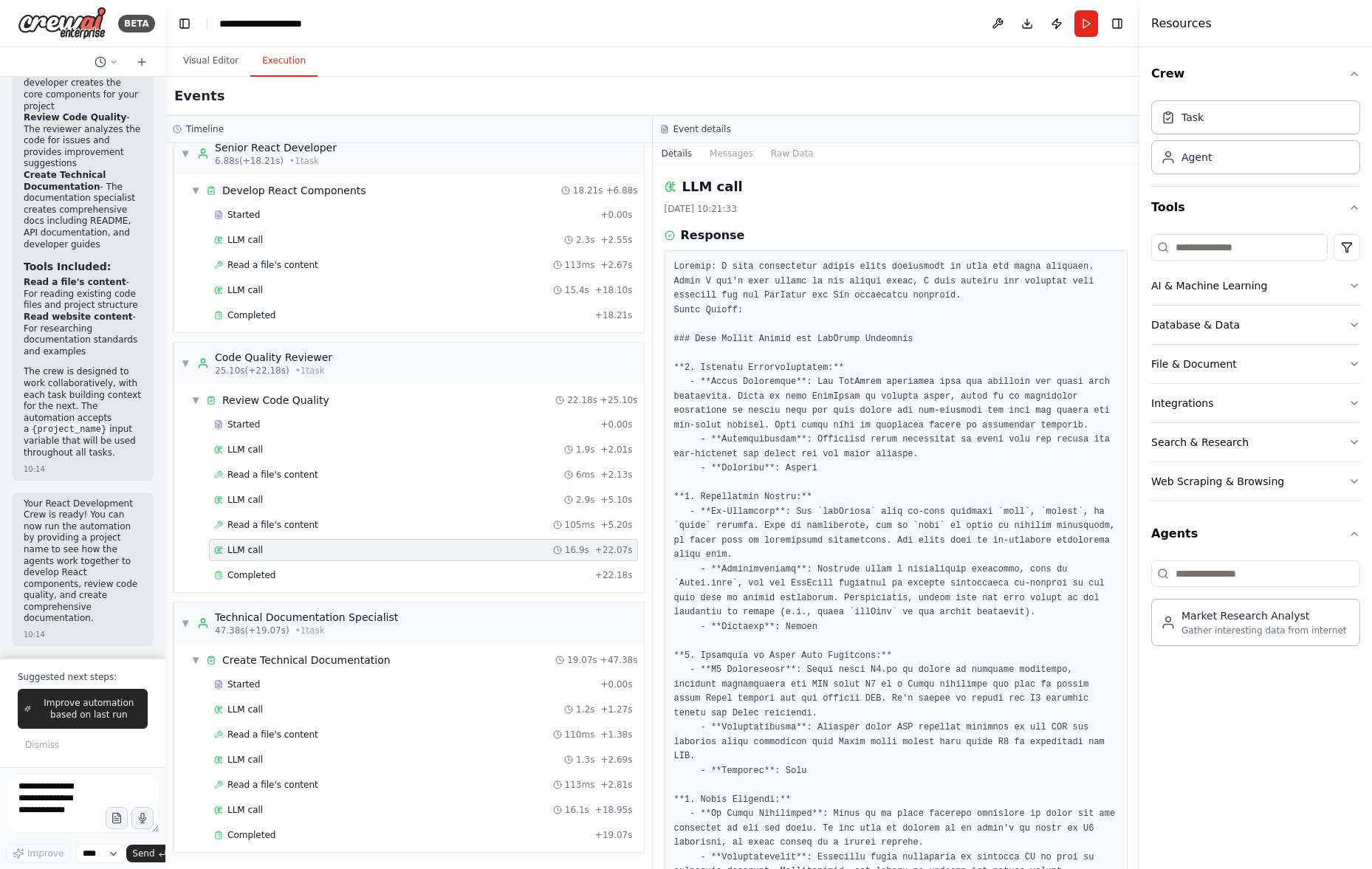
drag, startPoint x: 772, startPoint y: 224, endPoint x: 749, endPoint y: 218, distance: 23.8
click at [771, 223] on div "LLM call [DATE] 10:21:33 Response Completed Started 10:21:17 • Ended 10:21:33 •…" at bounding box center [896, 517] width 487 height 704
click at [747, 217] on div "LLM call [DATE] 10:21:33 Response Completed Started 10:21:17 • Ended 10:21:33 •…" at bounding box center [896, 517] width 487 height 704
drag, startPoint x: 666, startPoint y: 210, endPoint x: 755, endPoint y: 210, distance: 89.0
click at [755, 210] on div "[DATE] 10:21:33" at bounding box center [896, 208] width 464 height 12
